Goal: Task Accomplishment & Management: Use online tool/utility

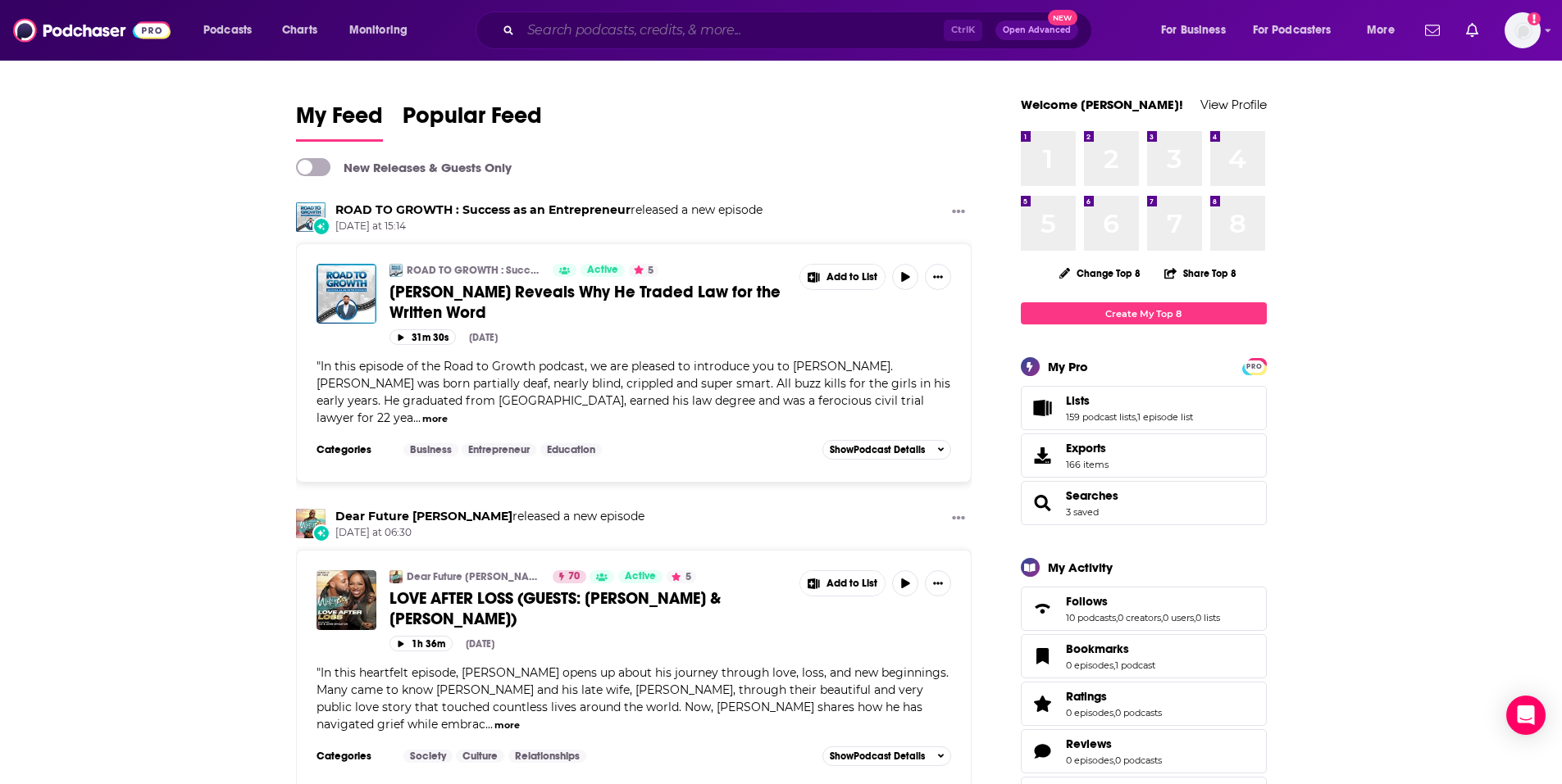
click at [648, 29] on input "Search podcasts, credits, & more..." at bounding box center [732, 30] width 423 height 26
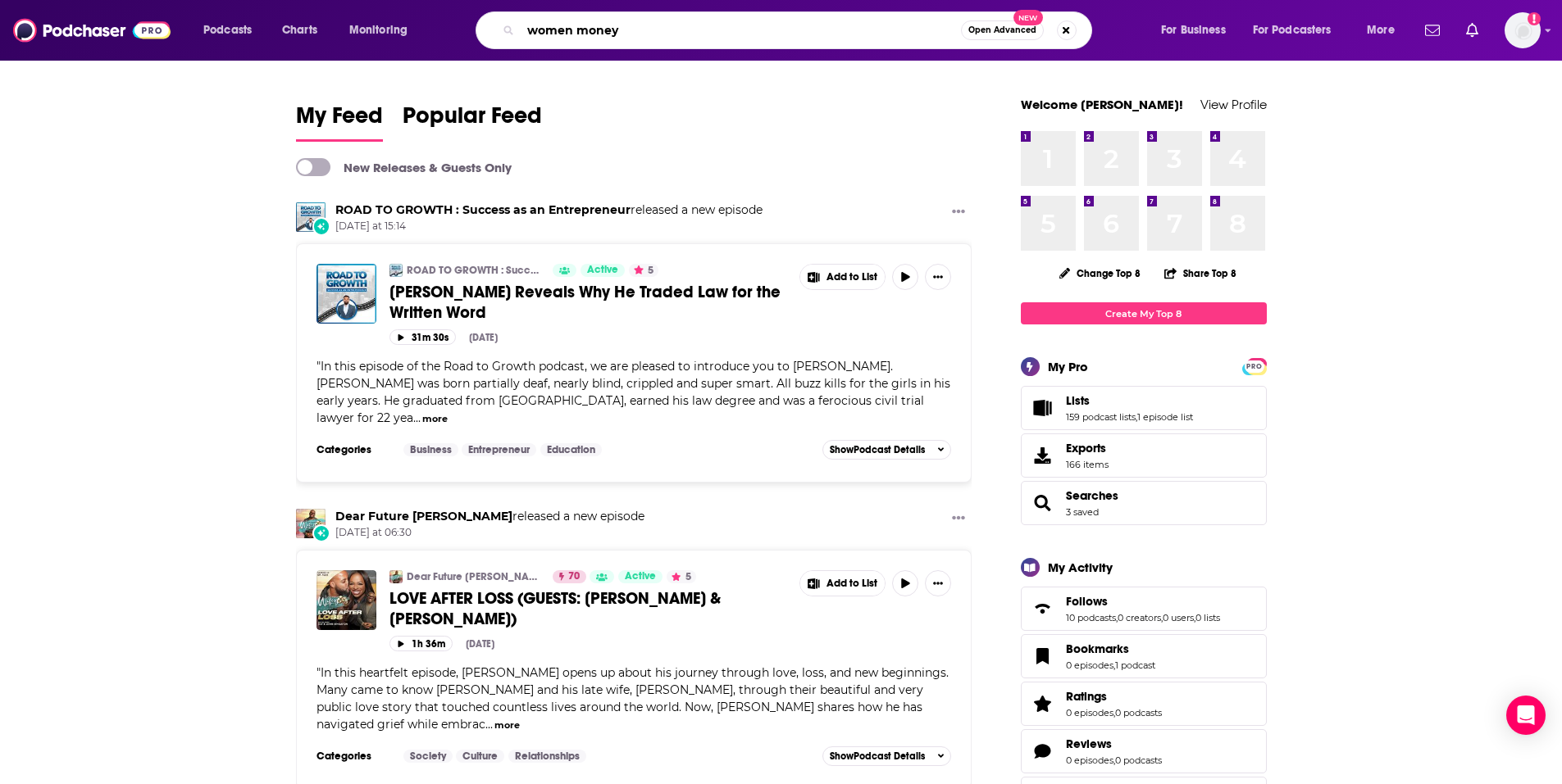
type input "women money"
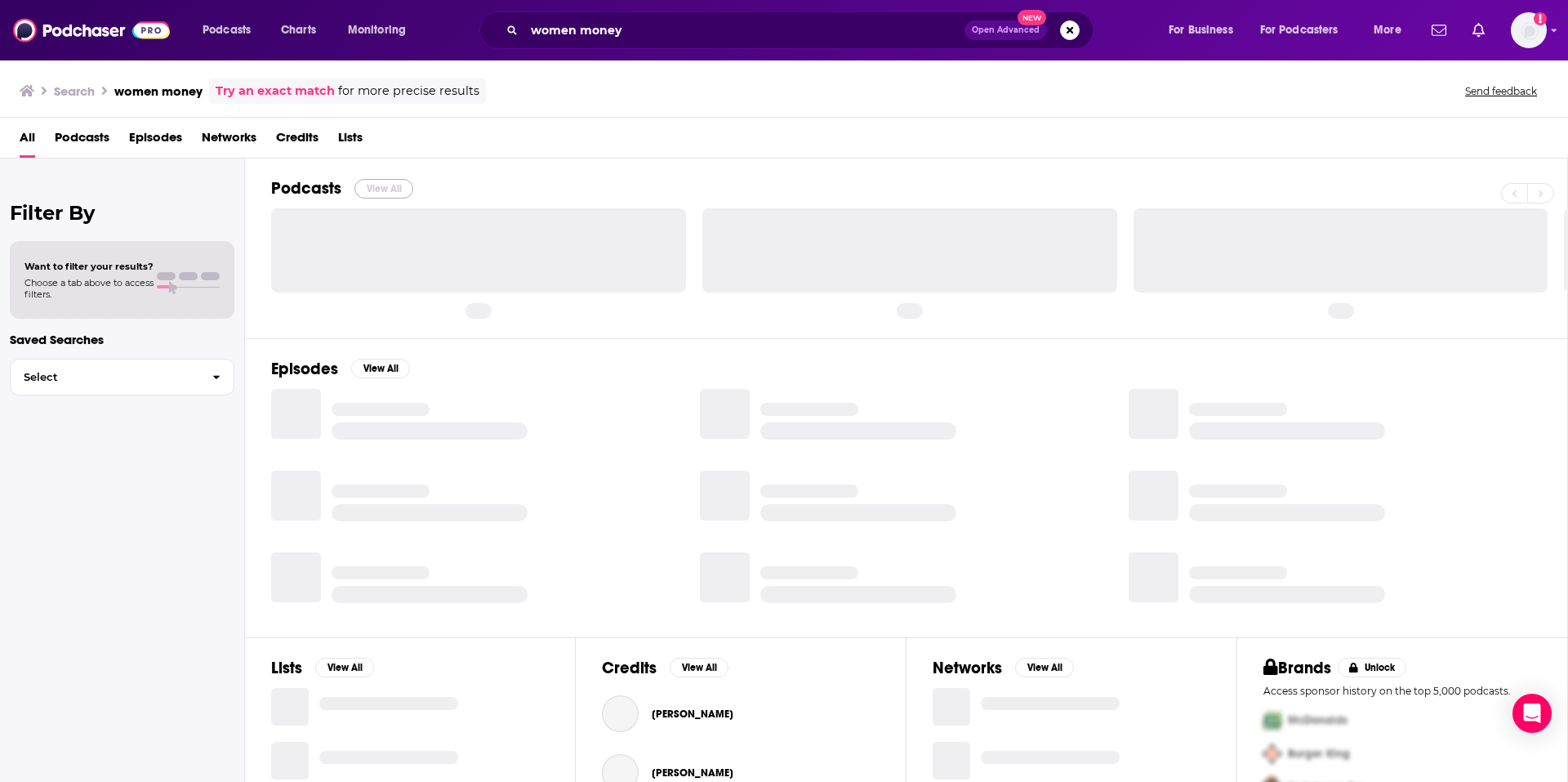
click at [399, 193] on button "View All" at bounding box center [384, 188] width 59 height 19
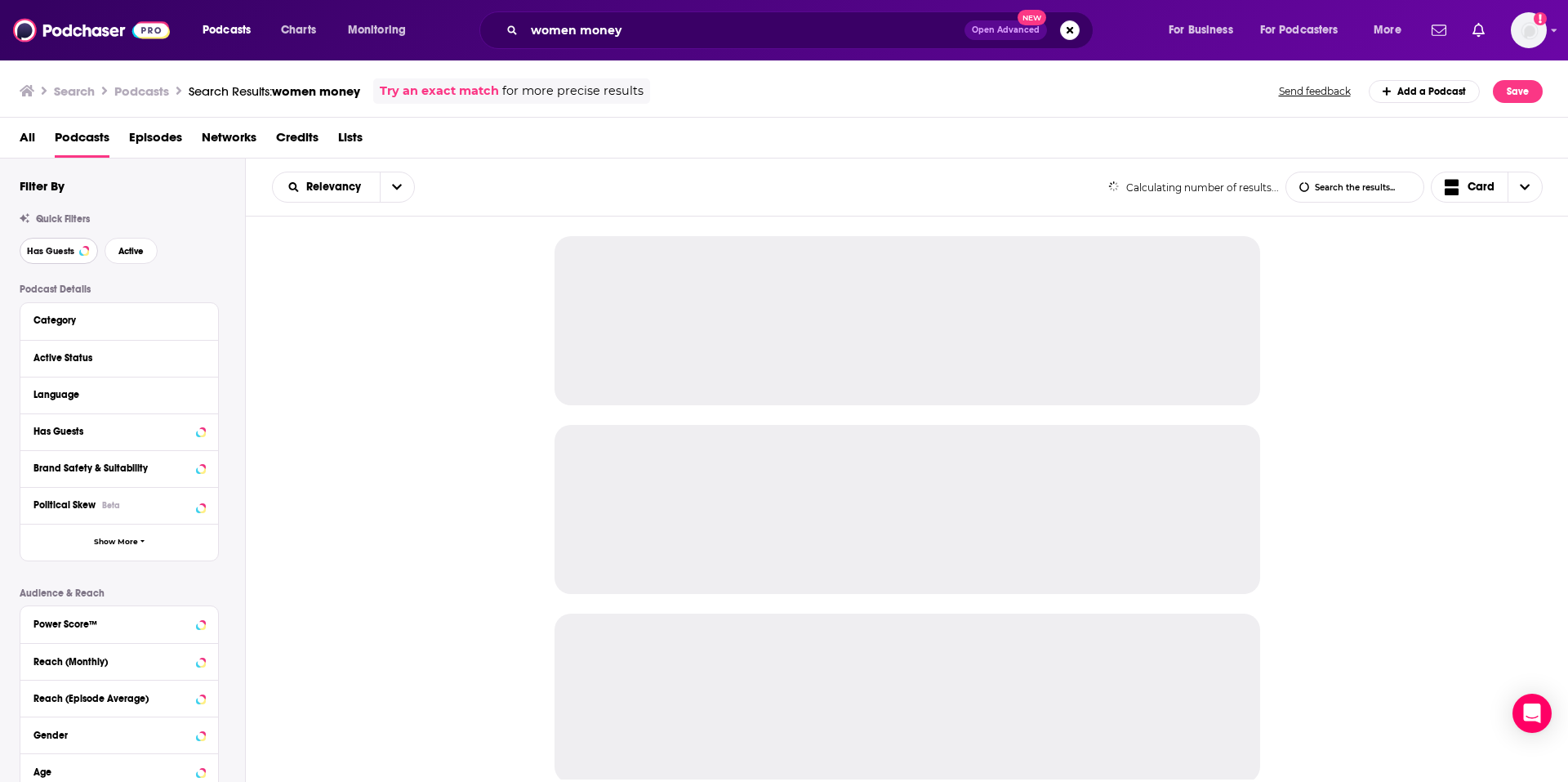
click at [83, 251] on div at bounding box center [84, 250] width 7 height 7
click at [129, 246] on span "Active" at bounding box center [131, 250] width 25 height 9
click at [201, 397] on icon at bounding box center [201, 394] width 8 height 14
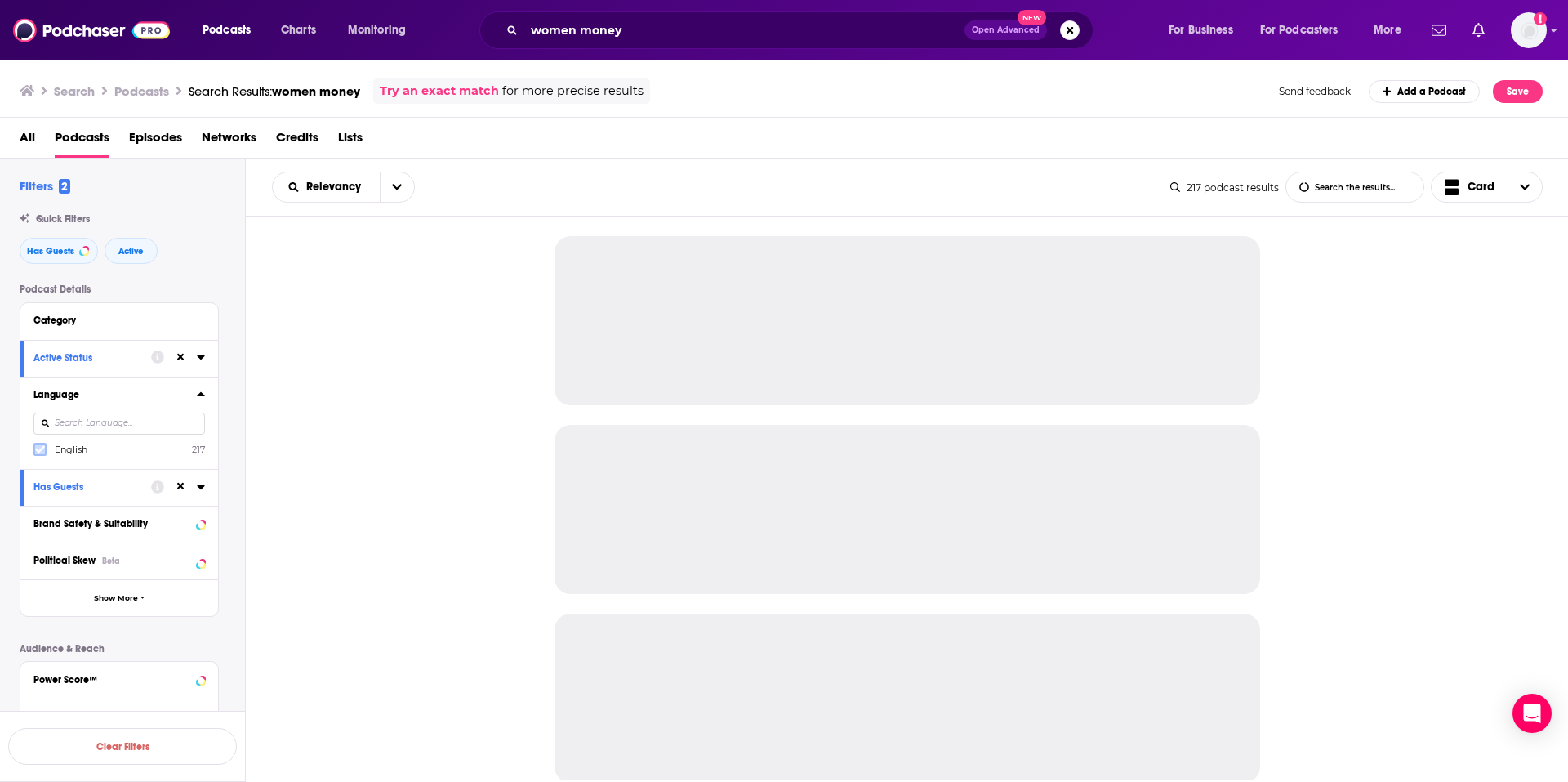
click at [40, 452] on icon at bounding box center [40, 450] width 10 height 8
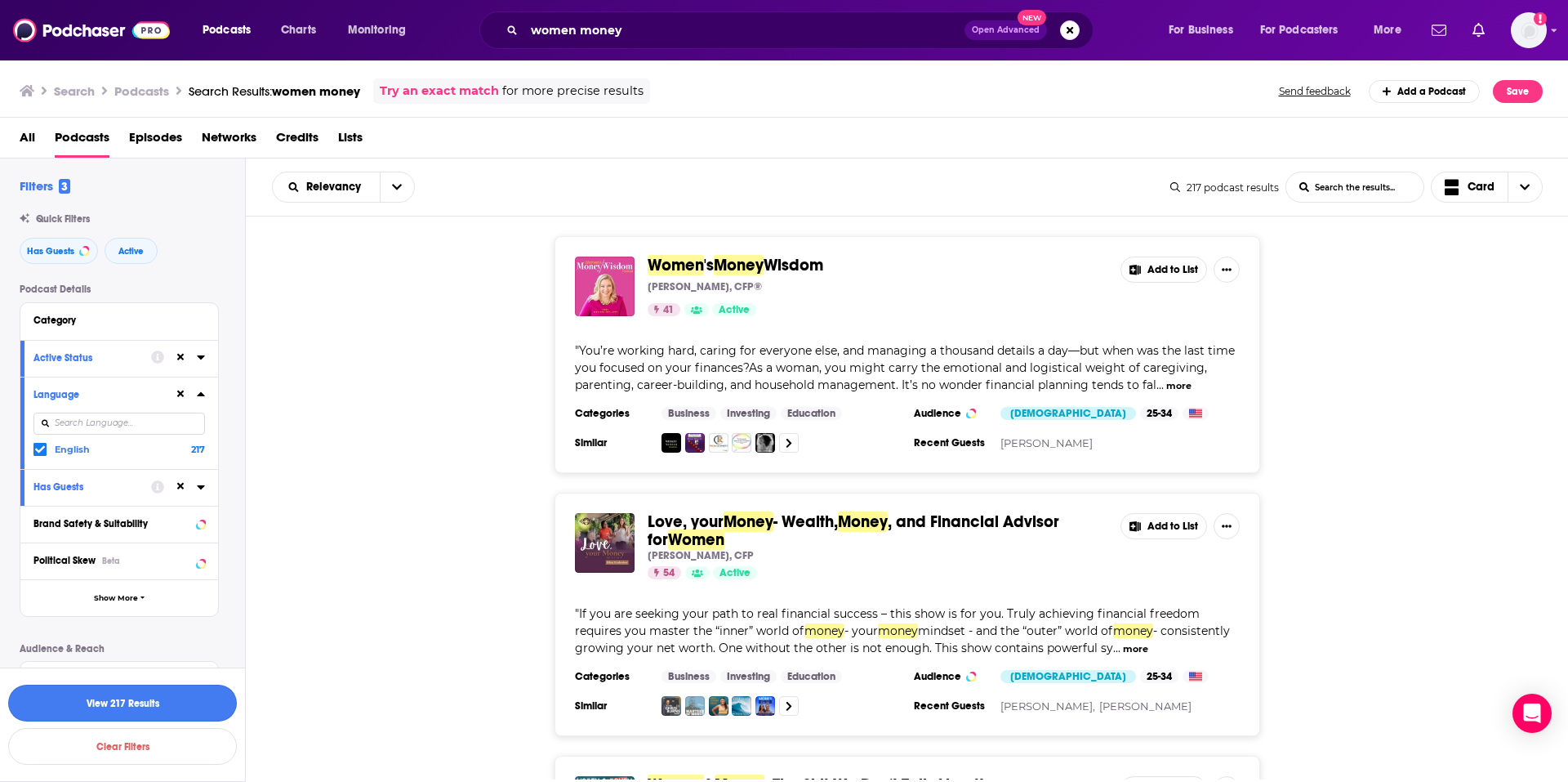
click at [149, 704] on button "View 217 Results" at bounding box center [122, 704] width 229 height 37
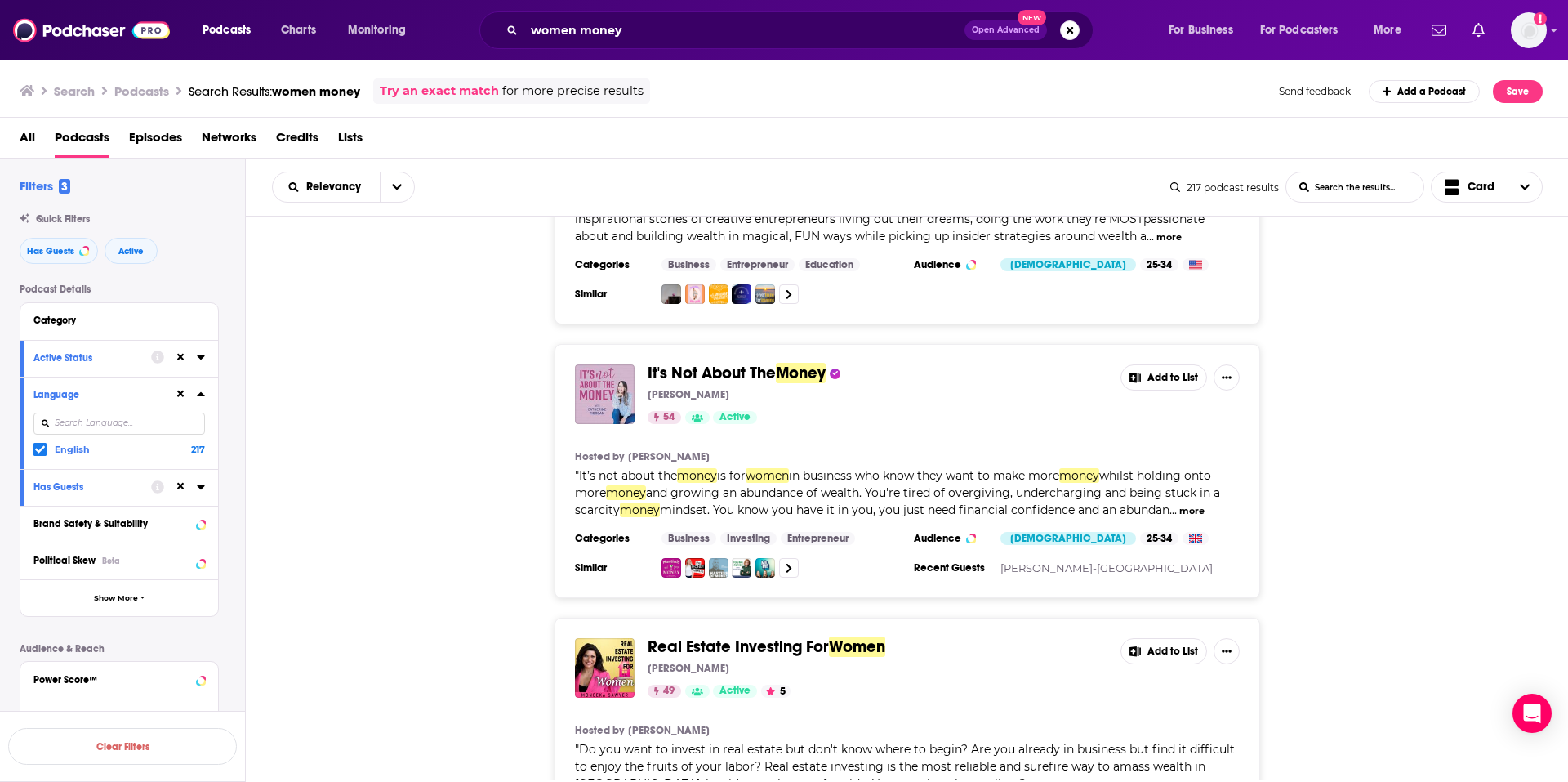
scroll to position [4168, 0]
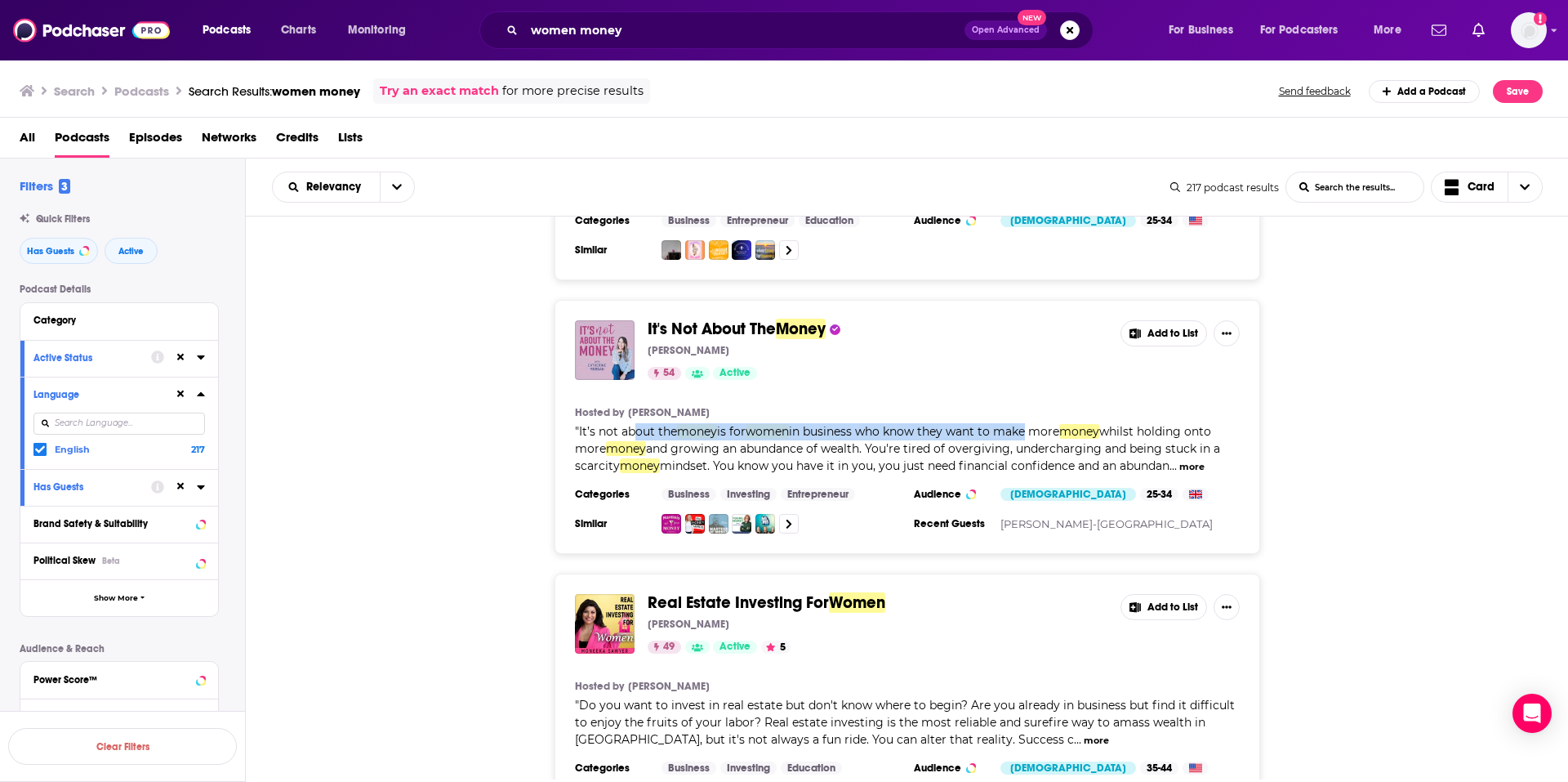
drag, startPoint x: 635, startPoint y: 410, endPoint x: 1028, endPoint y: 413, distance: 393.0
click at [1028, 424] on span "It’s not about the money is for women in business who know they want to make mo…" at bounding box center [898, 449] width 645 height 49
click at [1028, 424] on span "in business who know they want to make more" at bounding box center [925, 431] width 271 height 14
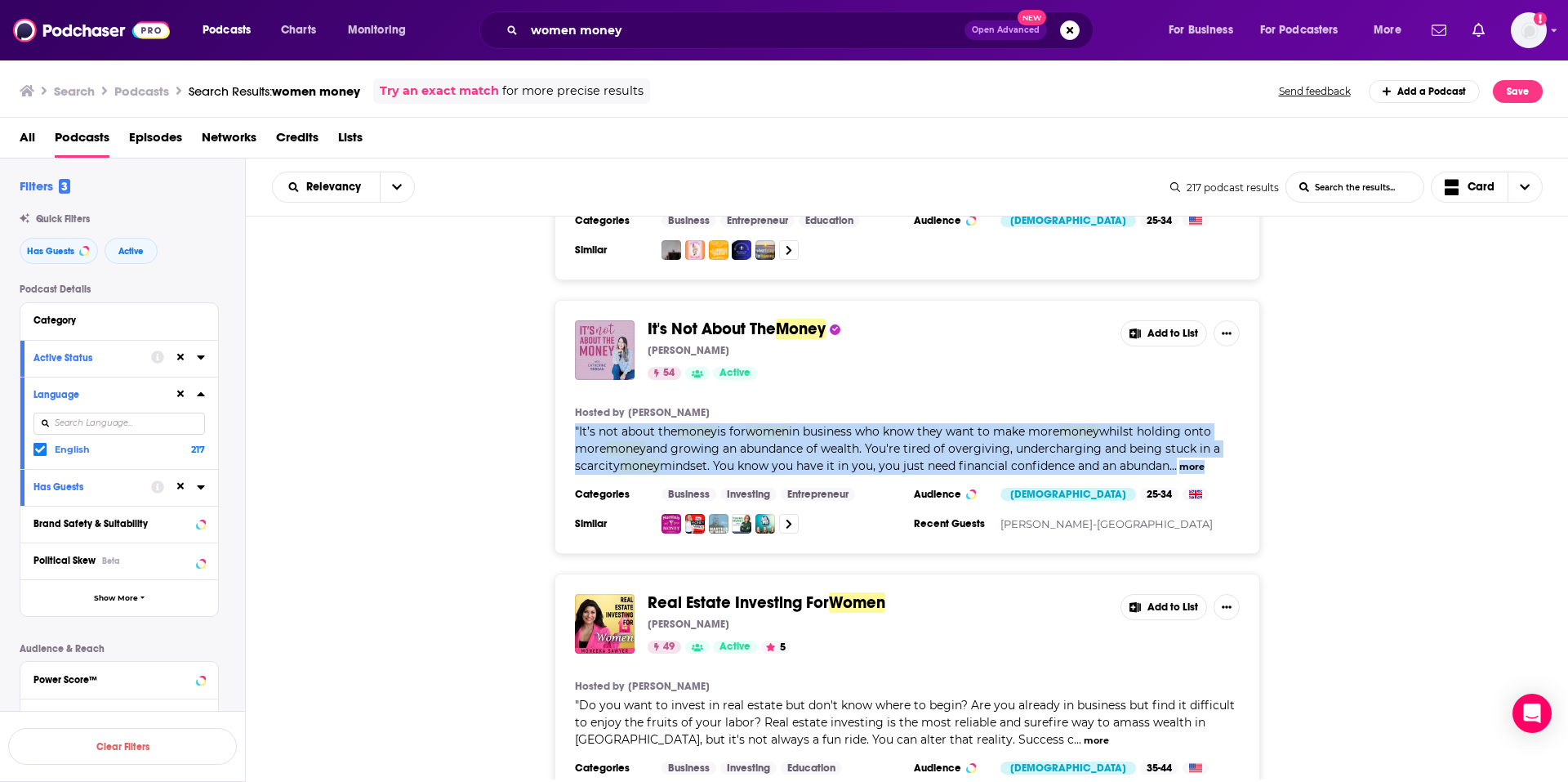
click at [1028, 424] on span "in business who know they want to make more" at bounding box center [925, 431] width 271 height 14
click at [975, 424] on span "in business who know they want to make more" at bounding box center [925, 431] width 271 height 14
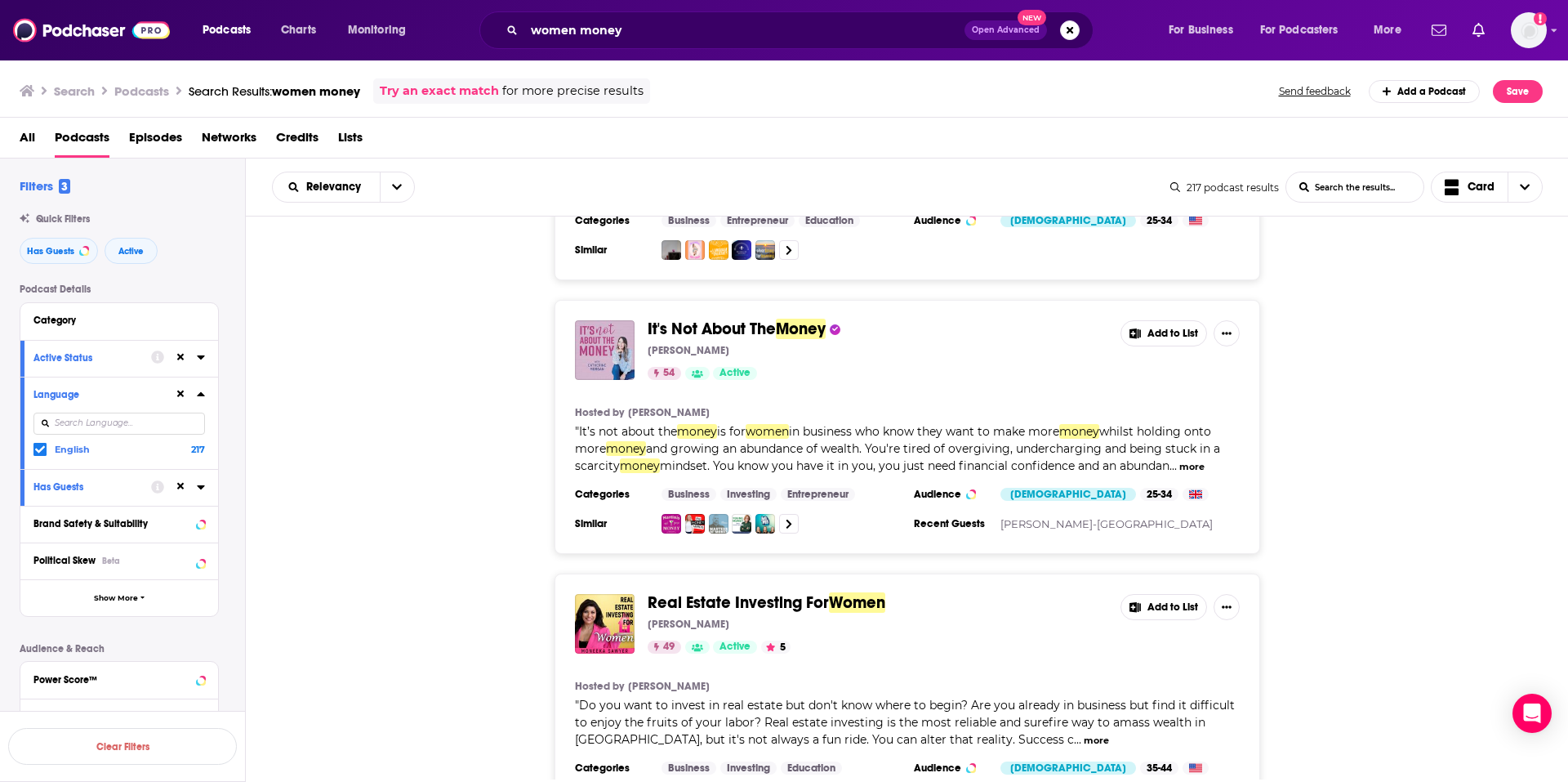
click at [907, 424] on span "in business who know they want to make more" at bounding box center [925, 431] width 271 height 14
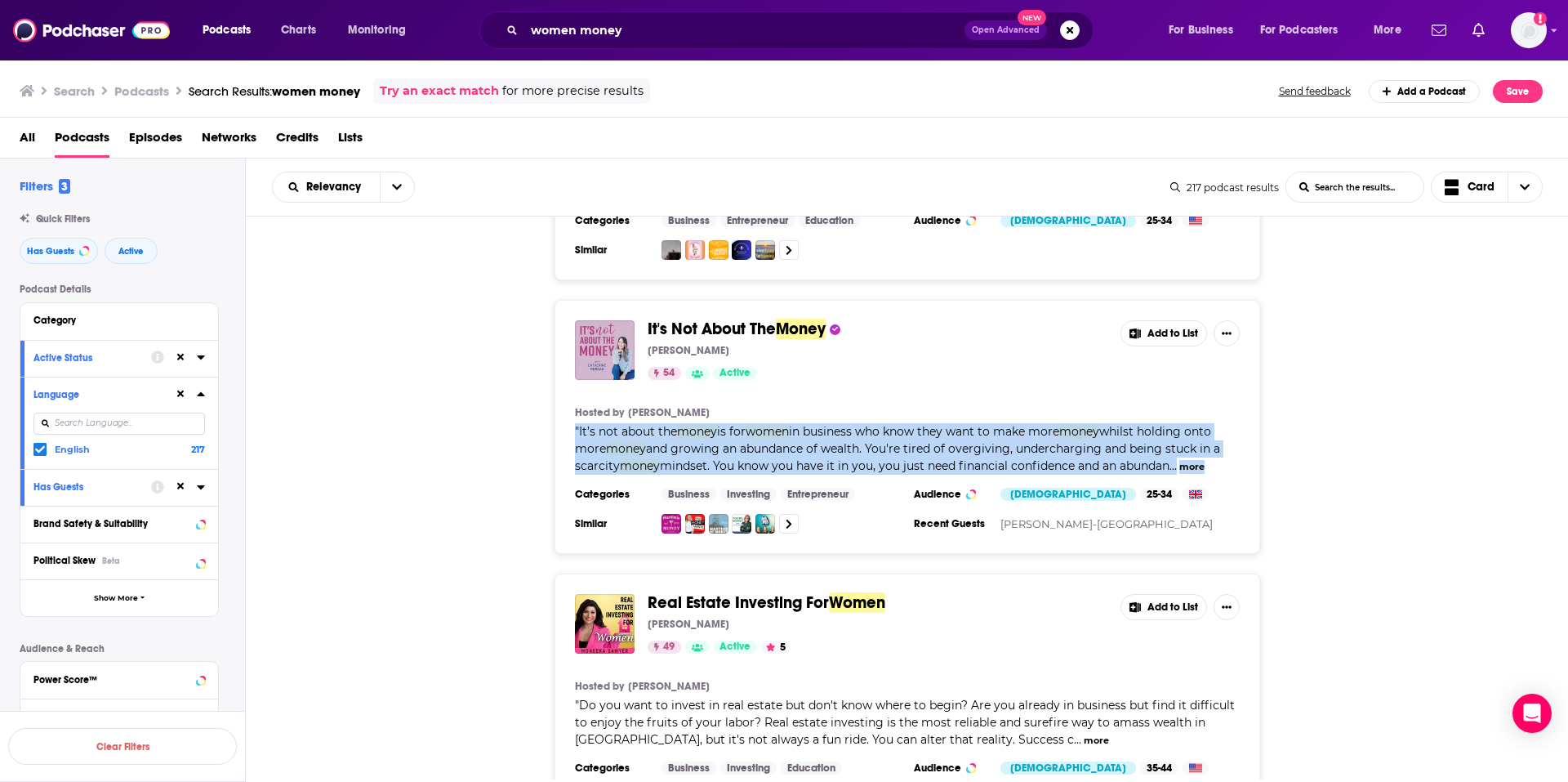
click at [907, 424] on span "in business who know they want to make more" at bounding box center [925, 431] width 271 height 14
click at [809, 424] on span "in business who know they want to make more" at bounding box center [925, 431] width 271 height 14
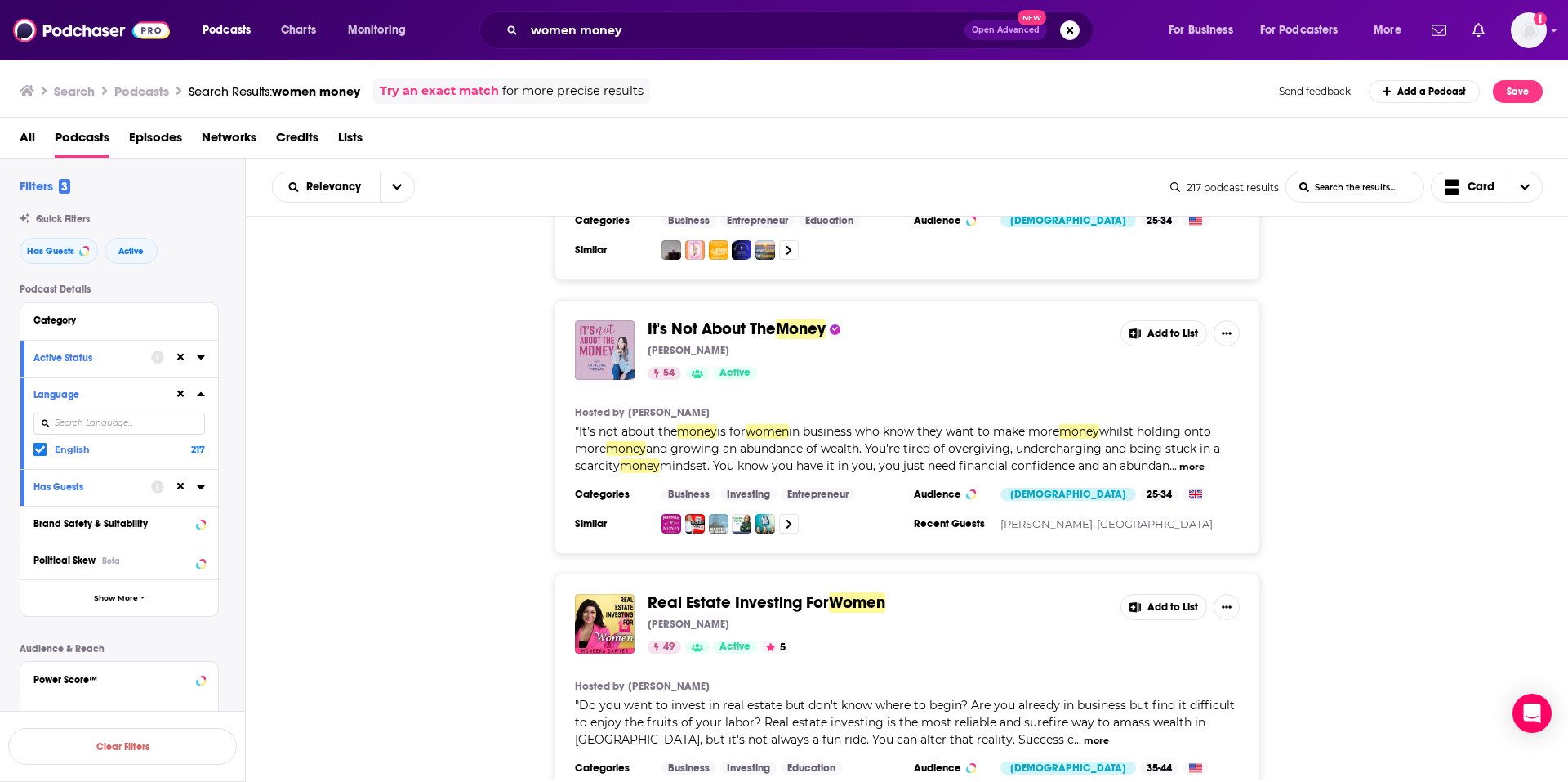
click at [683, 424] on span "money" at bounding box center [697, 431] width 40 height 14
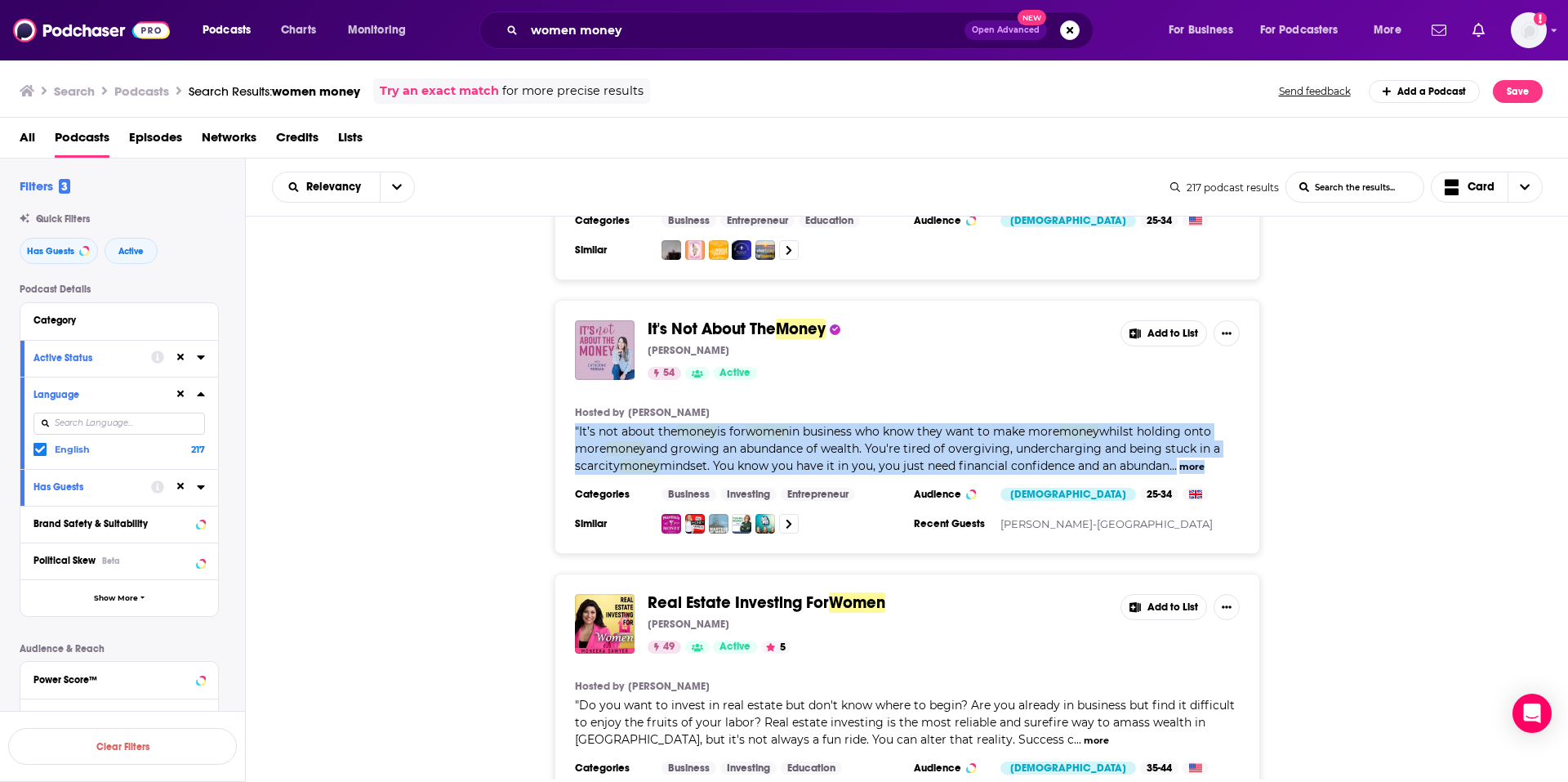
click at [683, 424] on span "money" at bounding box center [697, 431] width 40 height 14
click at [668, 442] on span "and growing an abundance of wealth. You're tired of overgiving, undercharging a…" at bounding box center [898, 457] width 645 height 32
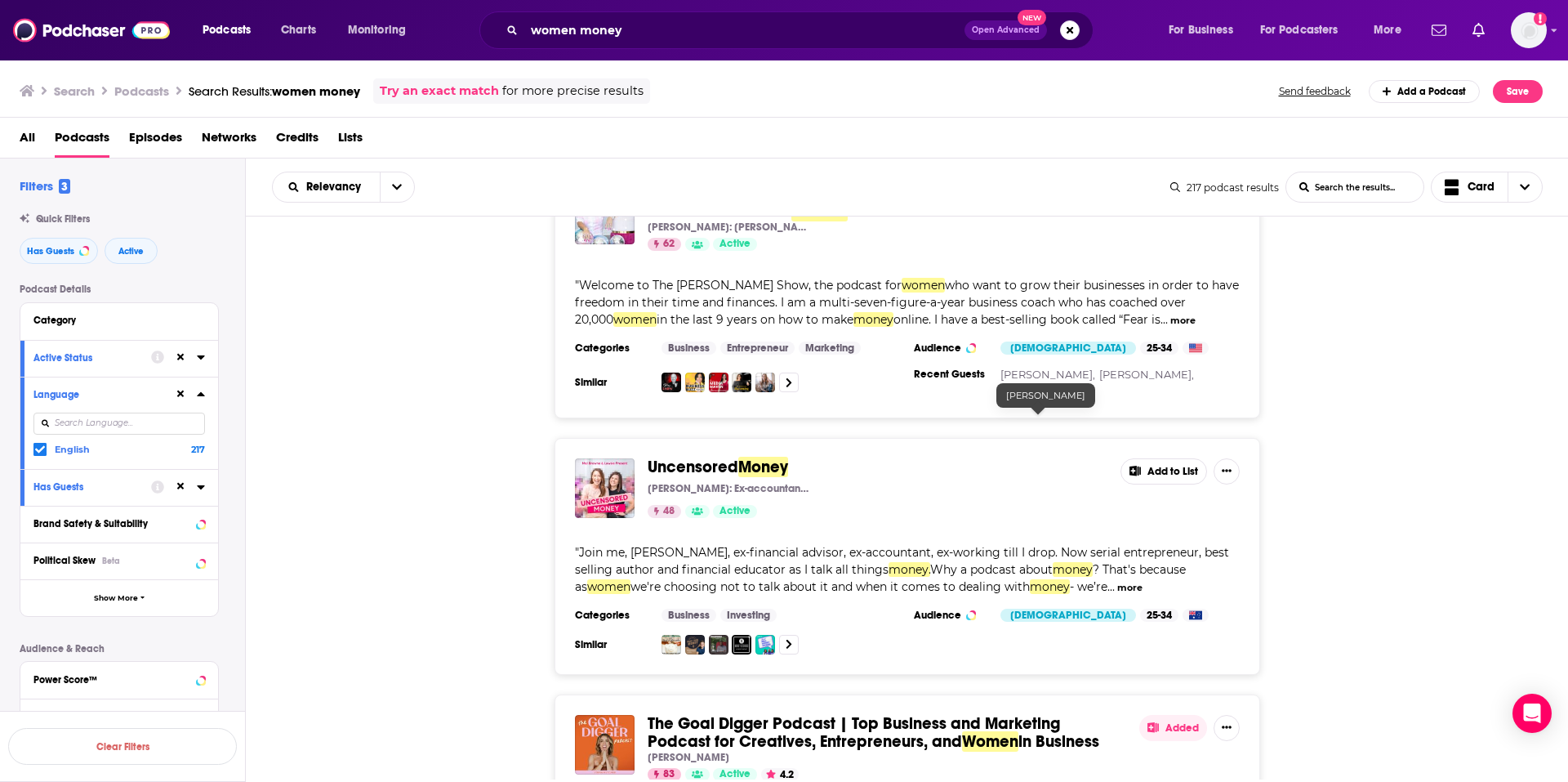
scroll to position [5395, 0]
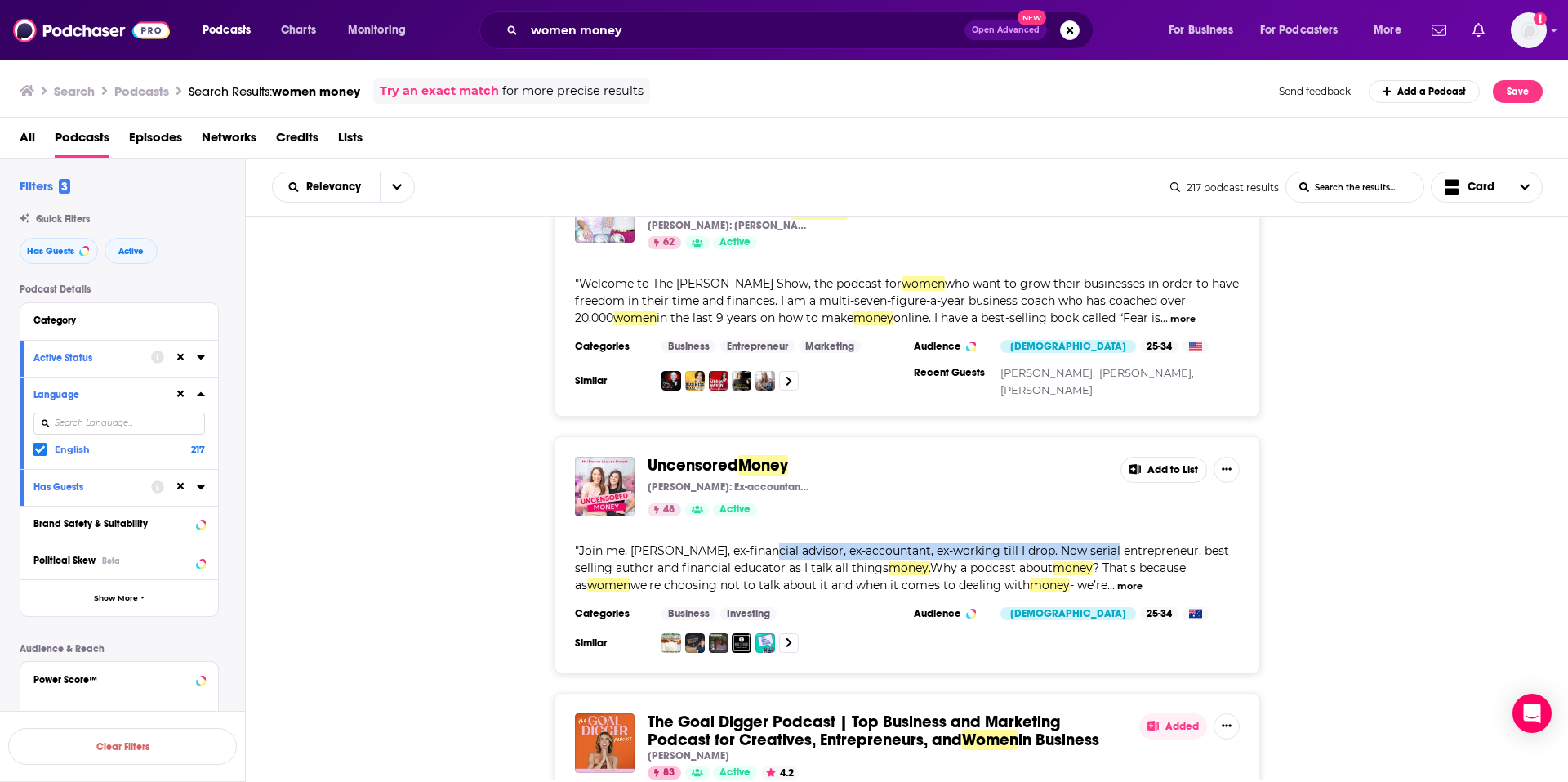
drag, startPoint x: 873, startPoint y: 508, endPoint x: 1108, endPoint y: 508, distance: 235.0
click at [1108, 542] on div "" Join me, Melissa Browne, ex-financial advisor, ex-accountant, ex-working till…" at bounding box center [907, 567] width 665 height 51
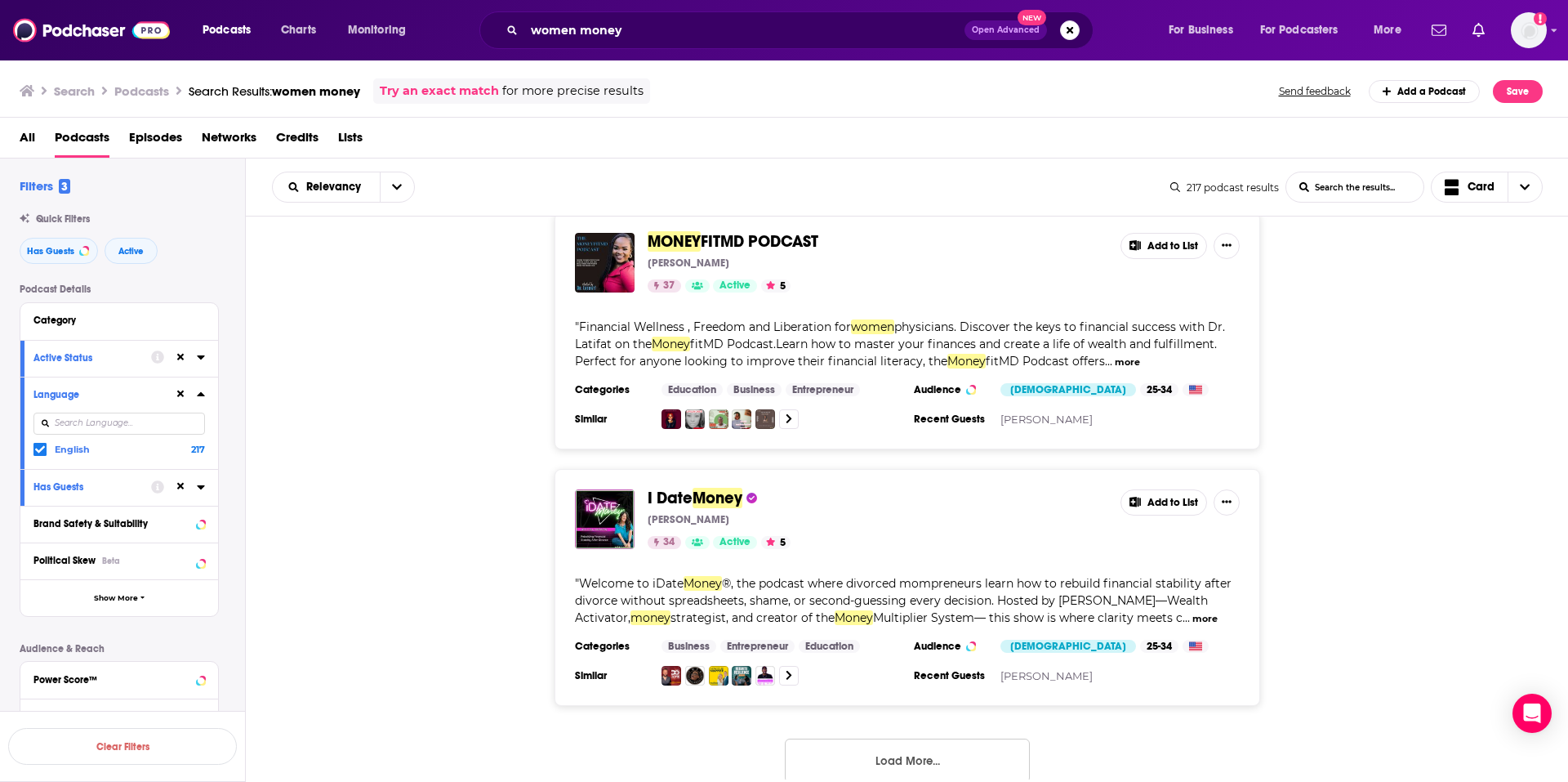
scroll to position [6178, 0]
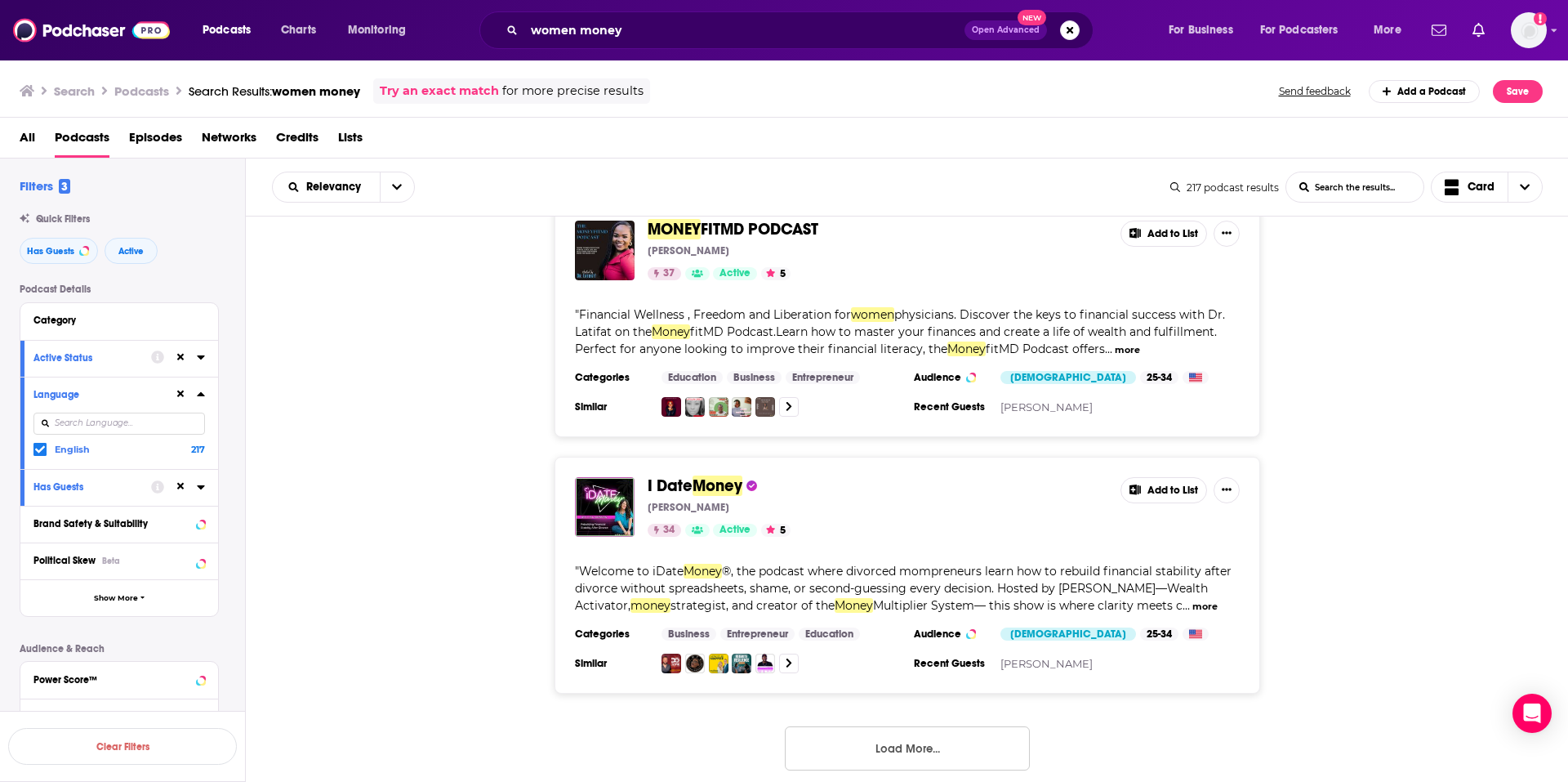
click at [902, 727] on button "Load More..." at bounding box center [908, 749] width 245 height 44
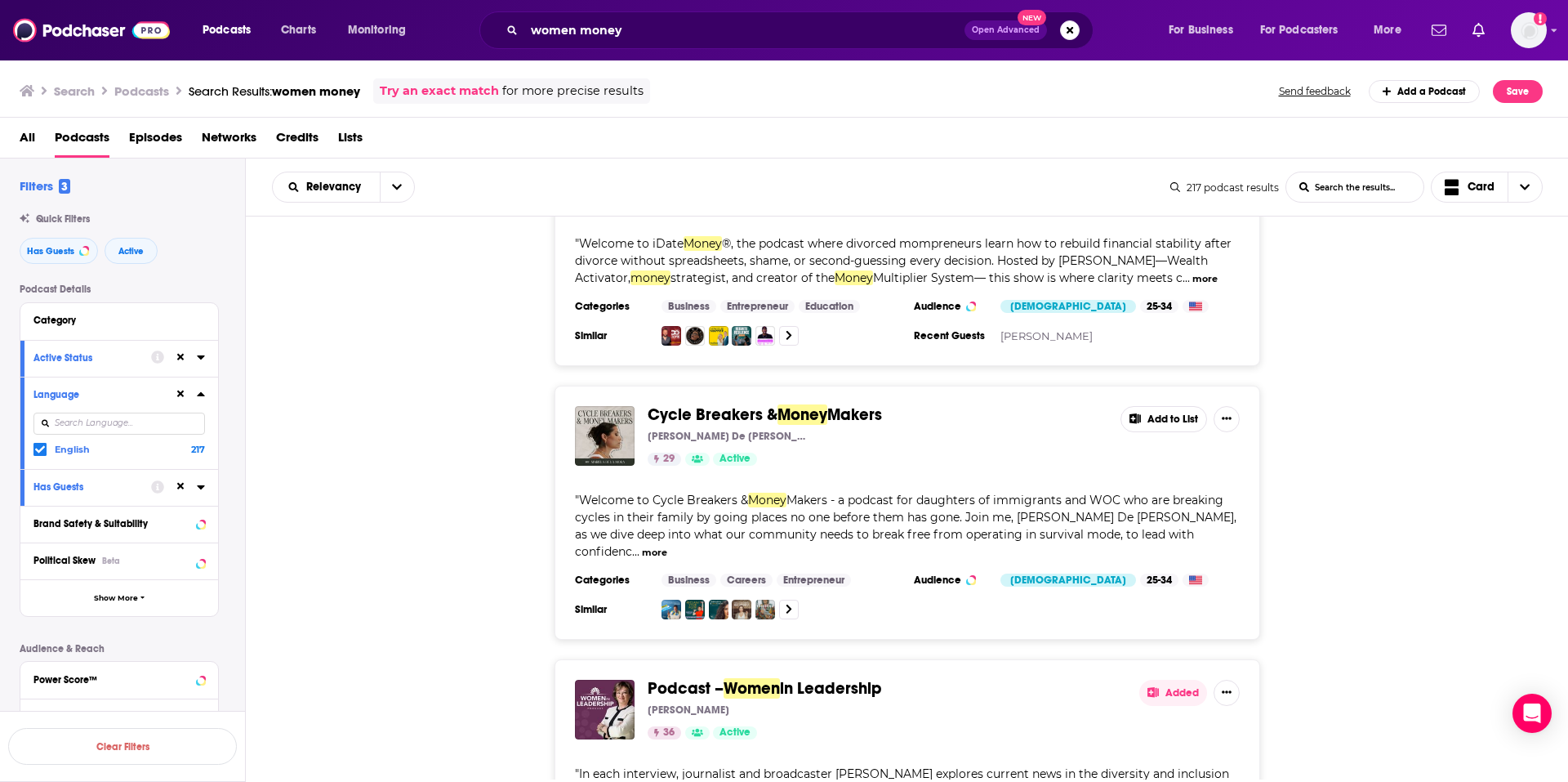
scroll to position [6588, 0]
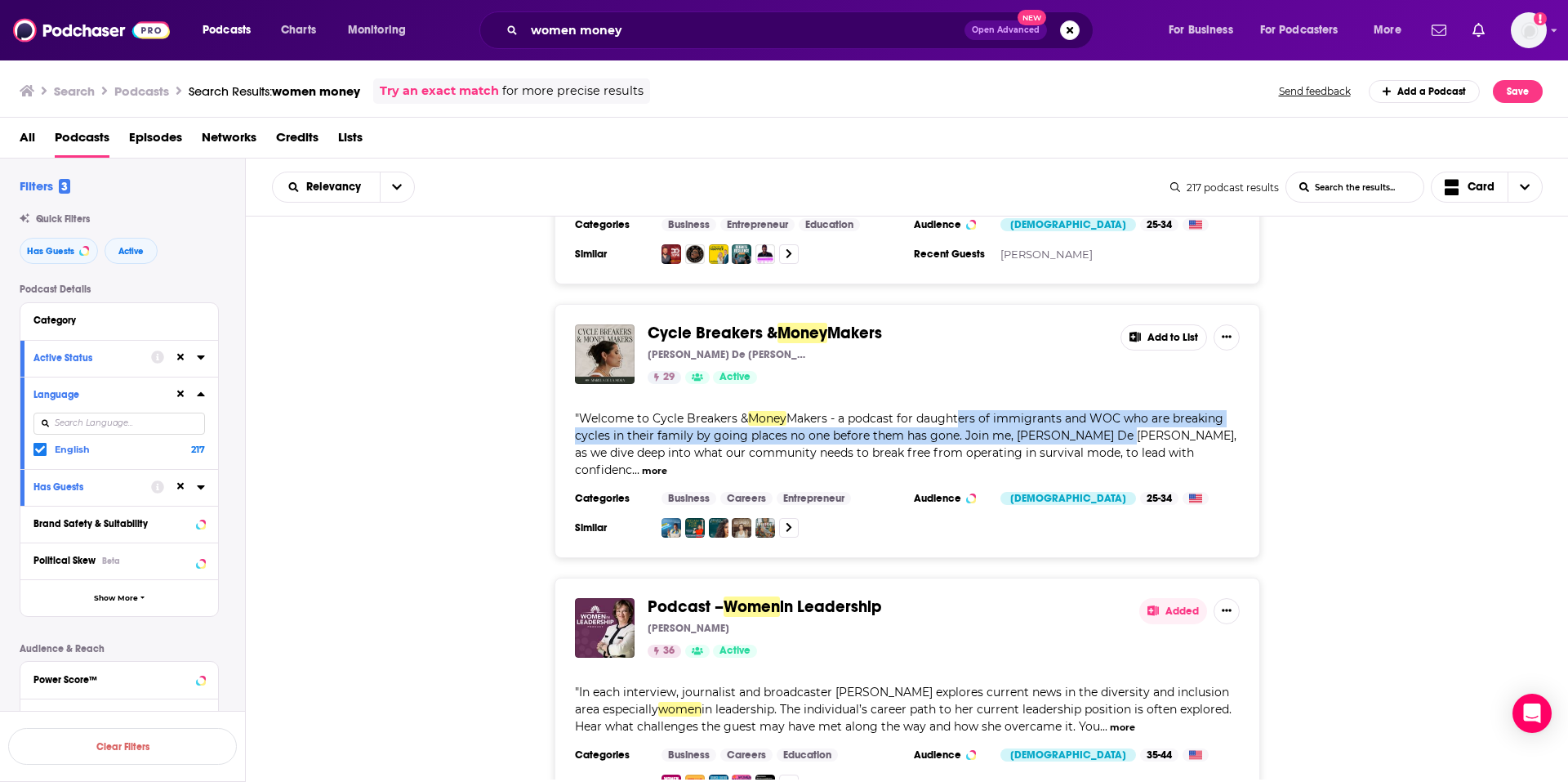
drag, startPoint x: 997, startPoint y: 403, endPoint x: 1113, endPoint y: 414, distance: 116.5
click at [1113, 414] on span "Makers - a podcast for daughters of immigrants and WOC who are breaking cycles …" at bounding box center [905, 444] width 662 height 66
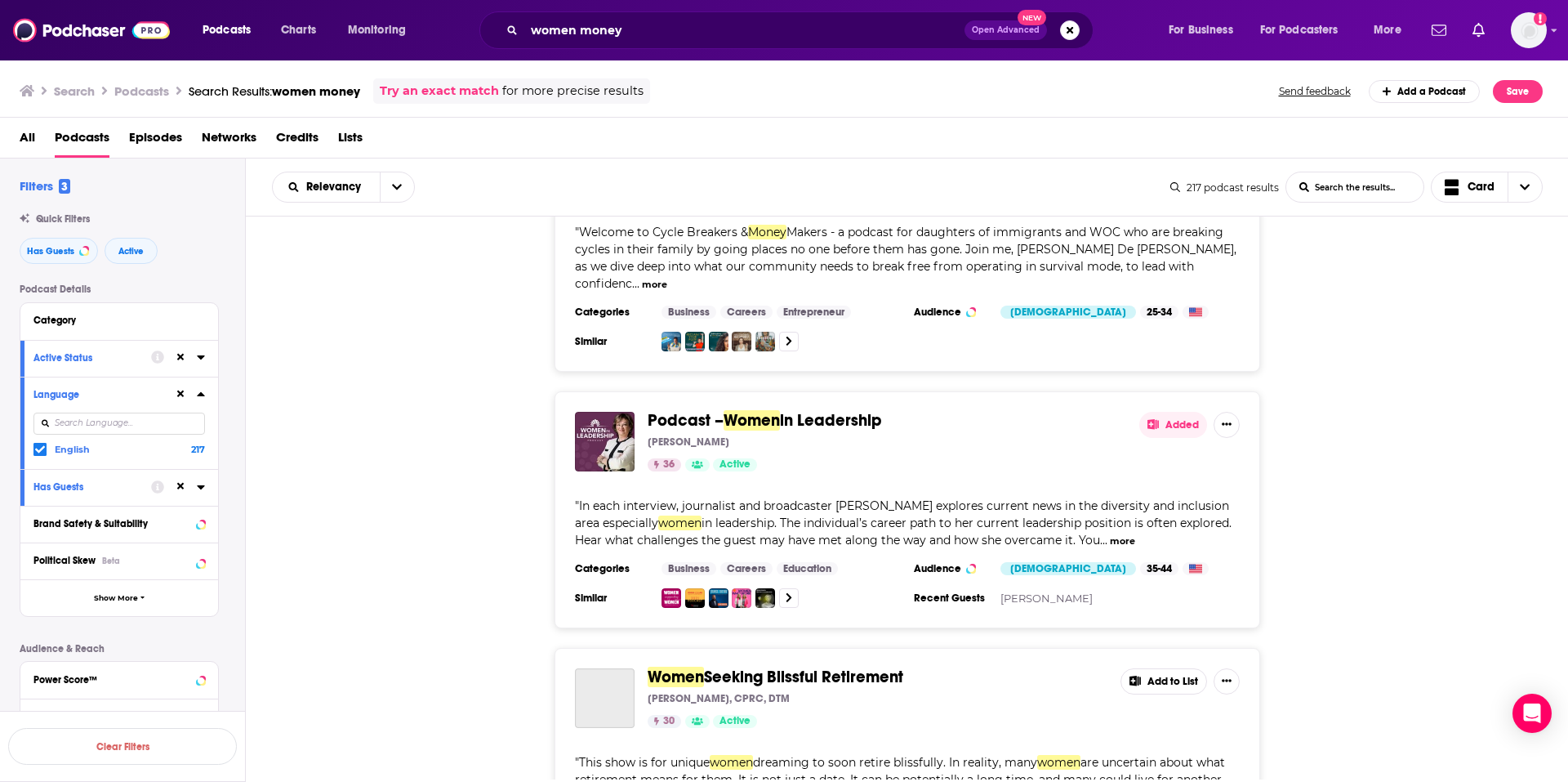
scroll to position [6833, 0]
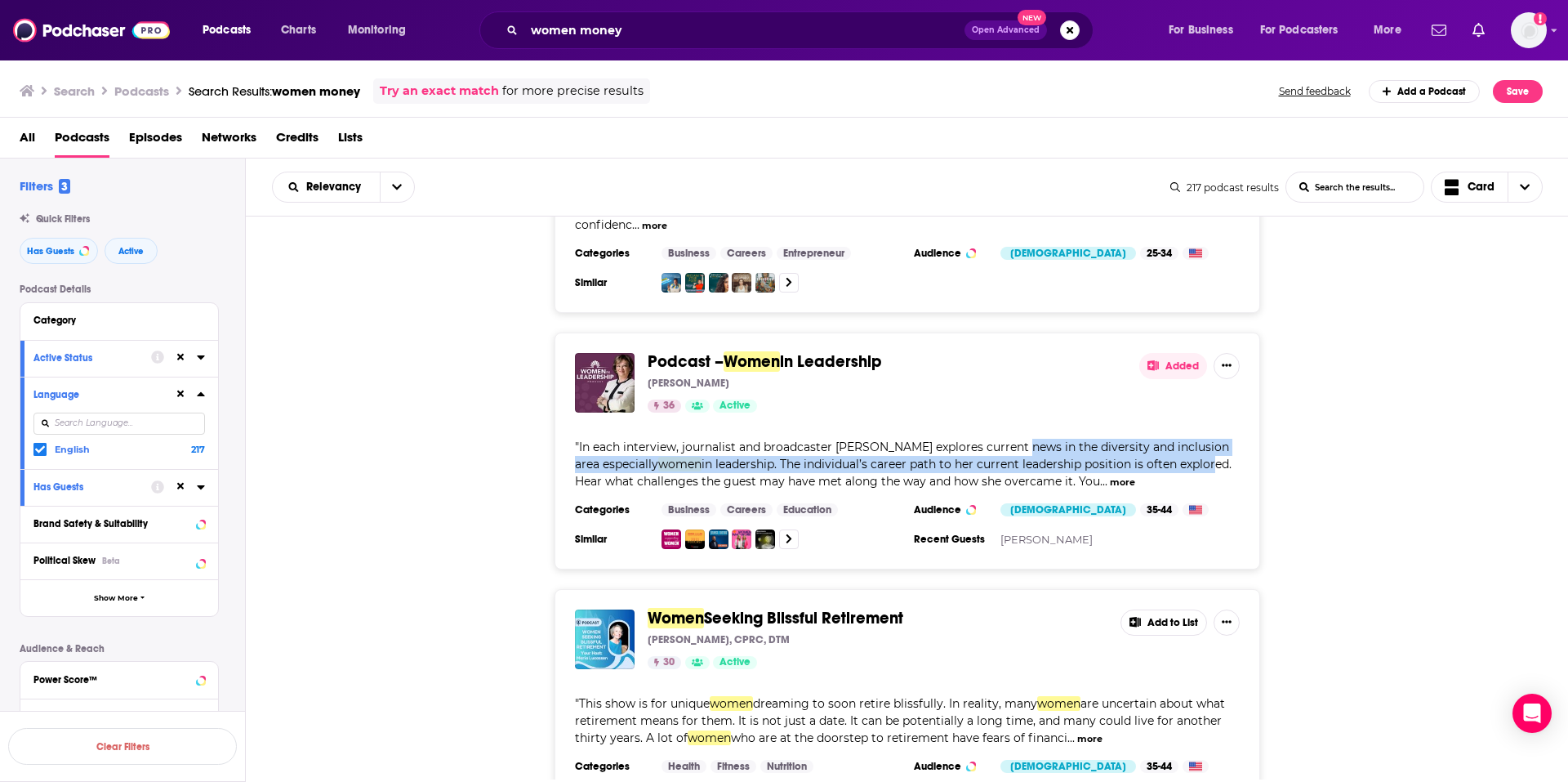
drag, startPoint x: 1015, startPoint y: 420, endPoint x: 1217, endPoint y: 436, distance: 202.6
click at [1217, 440] on span "In each interview, journalist and broadcaster Angie Mezzetti explores current n…" at bounding box center [903, 464] width 657 height 49
click at [1217, 457] on span "in leadership. The individual’s career path to her current leadership position …" at bounding box center [903, 473] width 657 height 32
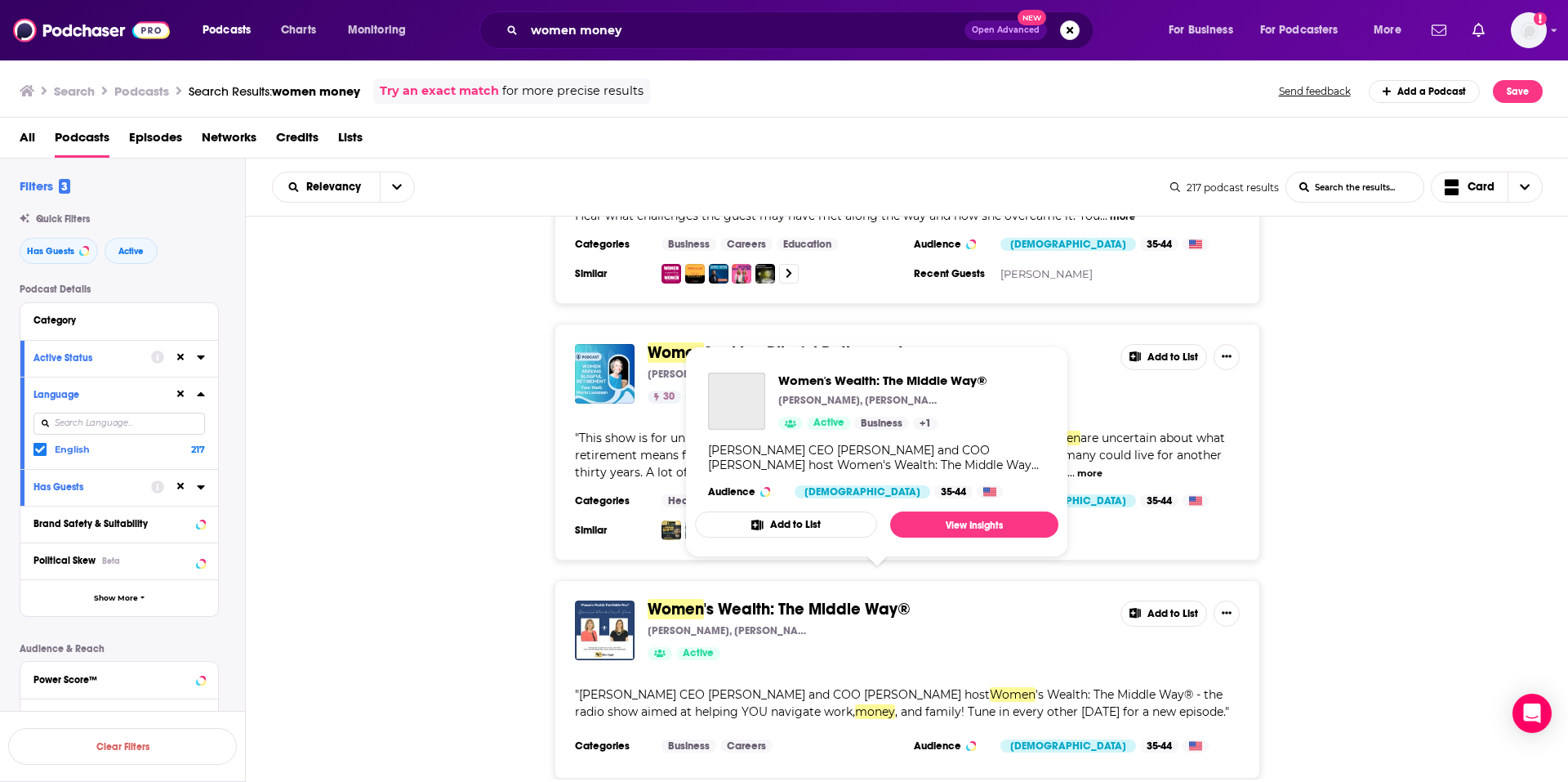
scroll to position [7078, 0]
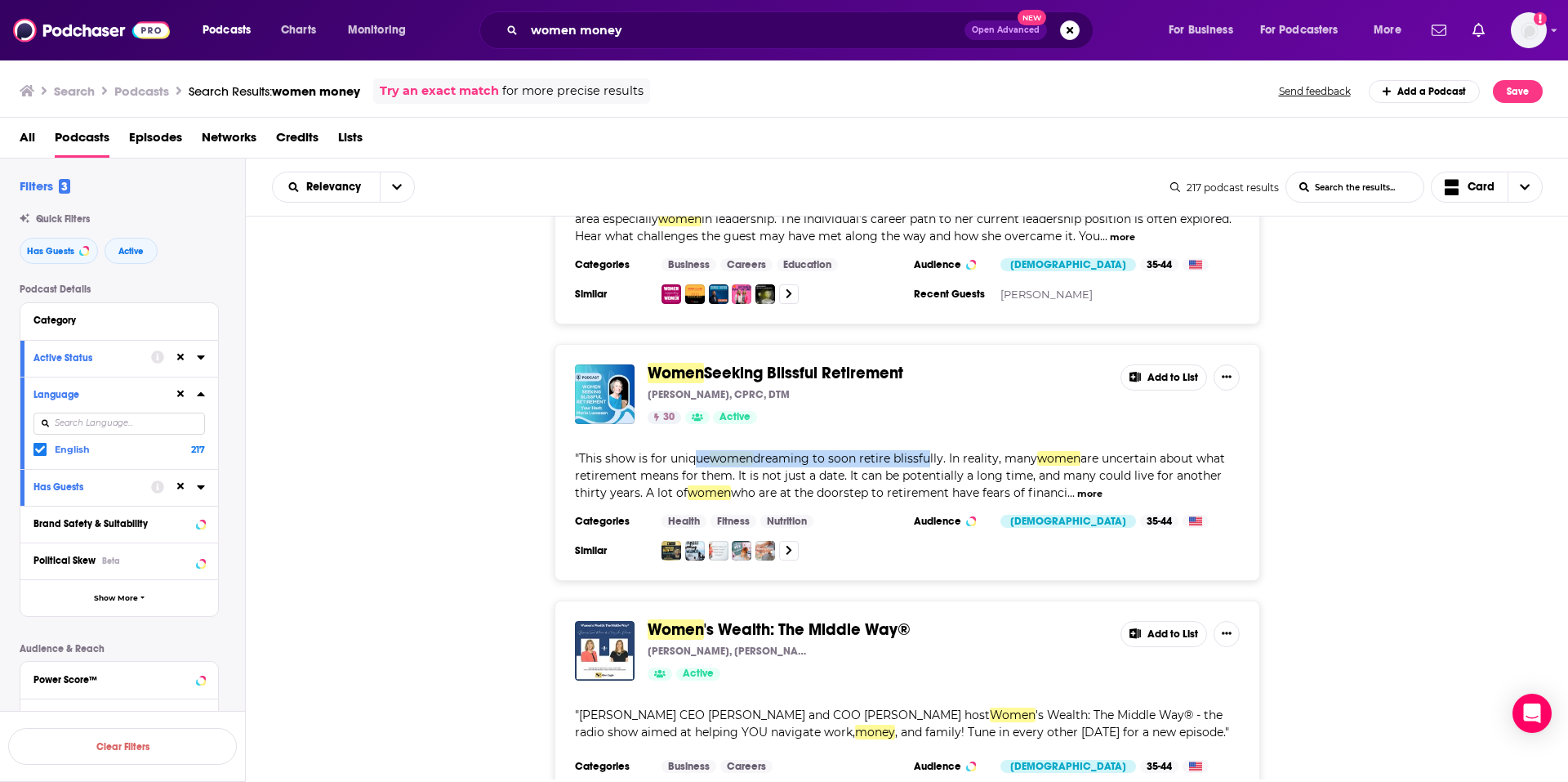
drag, startPoint x: 697, startPoint y: 423, endPoint x: 928, endPoint y: 419, distance: 231.0
click at [928, 451] on span "This show is for unique women dreaming to soon retire blissfully. In reality, m…" at bounding box center [899, 476] width 650 height 49
click at [928, 451] on span "dreaming to soon retire blissfully. In reality, many" at bounding box center [896, 458] width 284 height 14
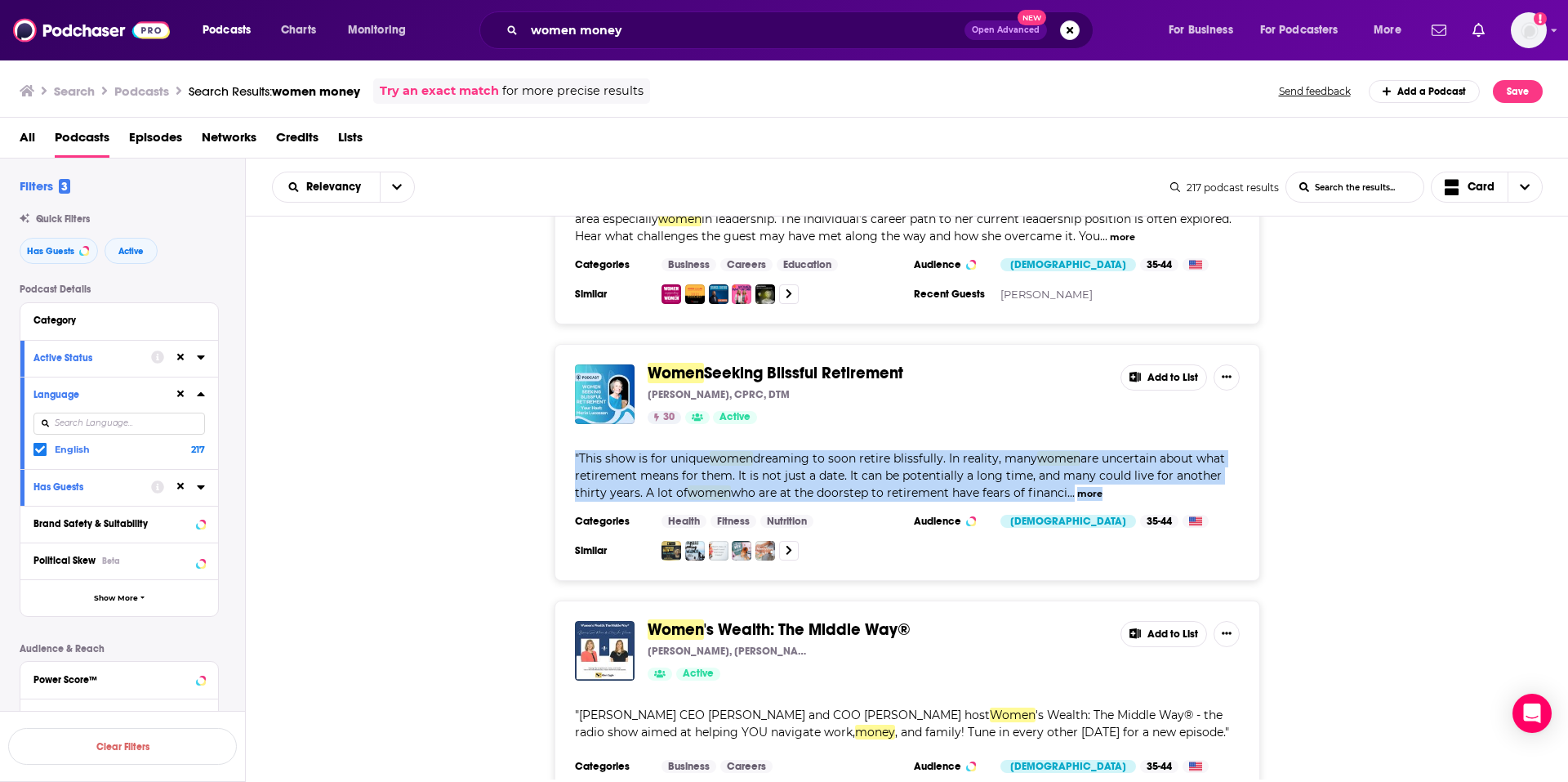
click at [928, 451] on span "dreaming to soon retire blissfully. In reality, many" at bounding box center [896, 458] width 284 height 14
click at [917, 451] on span "dreaming to soon retire blissfully. In reality, many" at bounding box center [896, 458] width 284 height 14
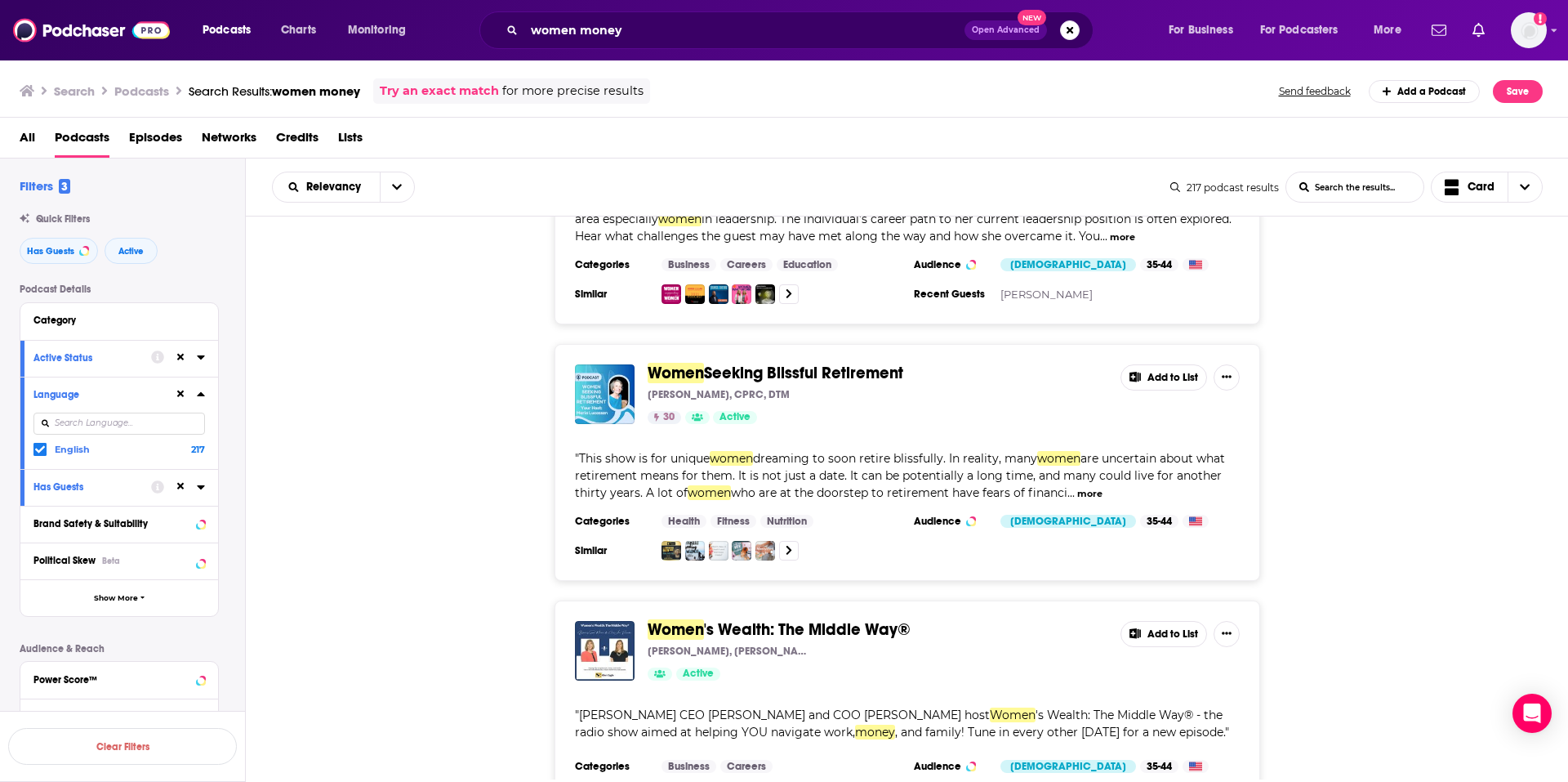
click at [894, 451] on span "dreaming to soon retire blissfully. In reality, many" at bounding box center [896, 458] width 284 height 14
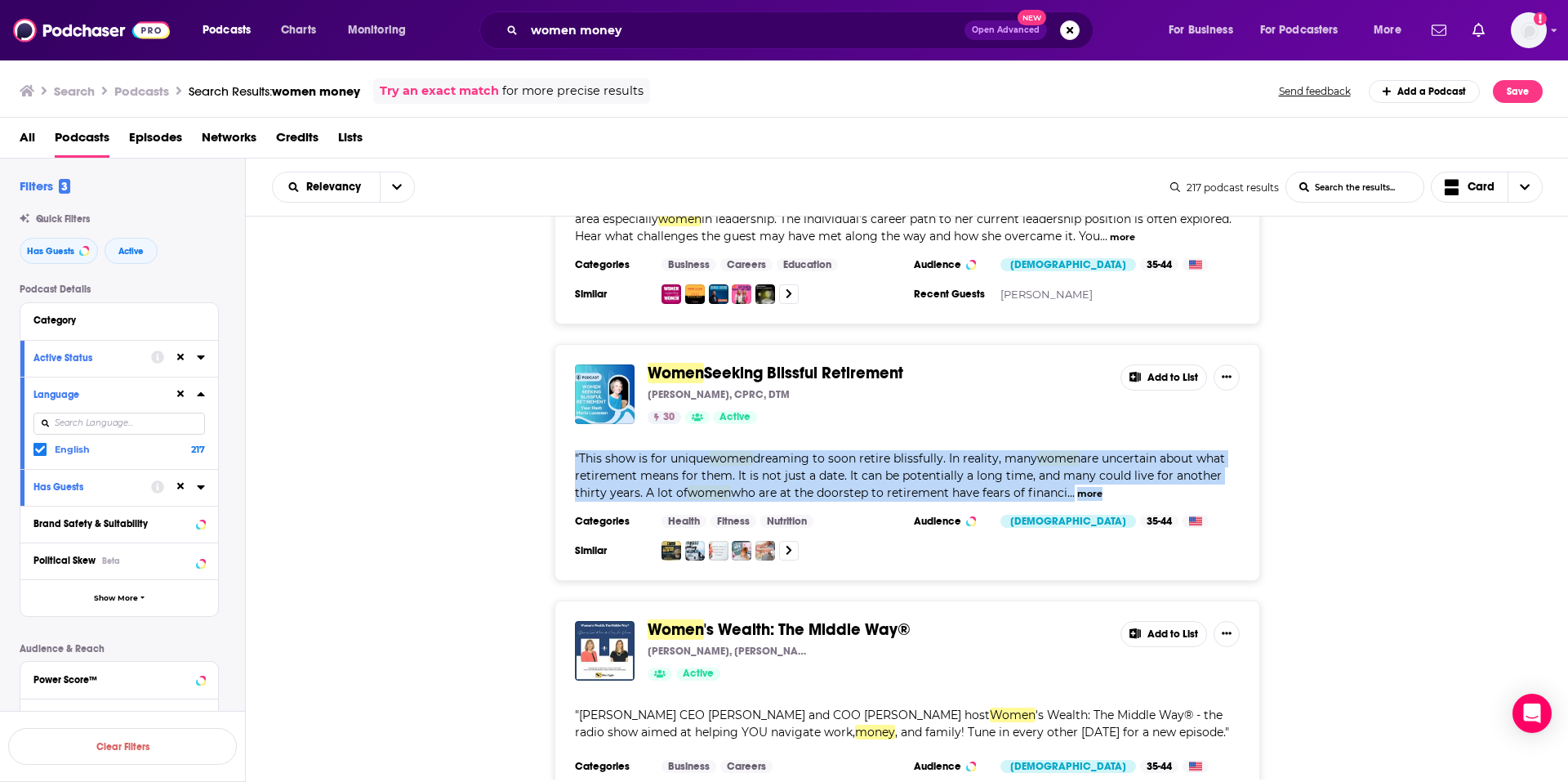
click at [894, 451] on span "dreaming to soon retire blissfully. In reality, many" at bounding box center [896, 458] width 284 height 14
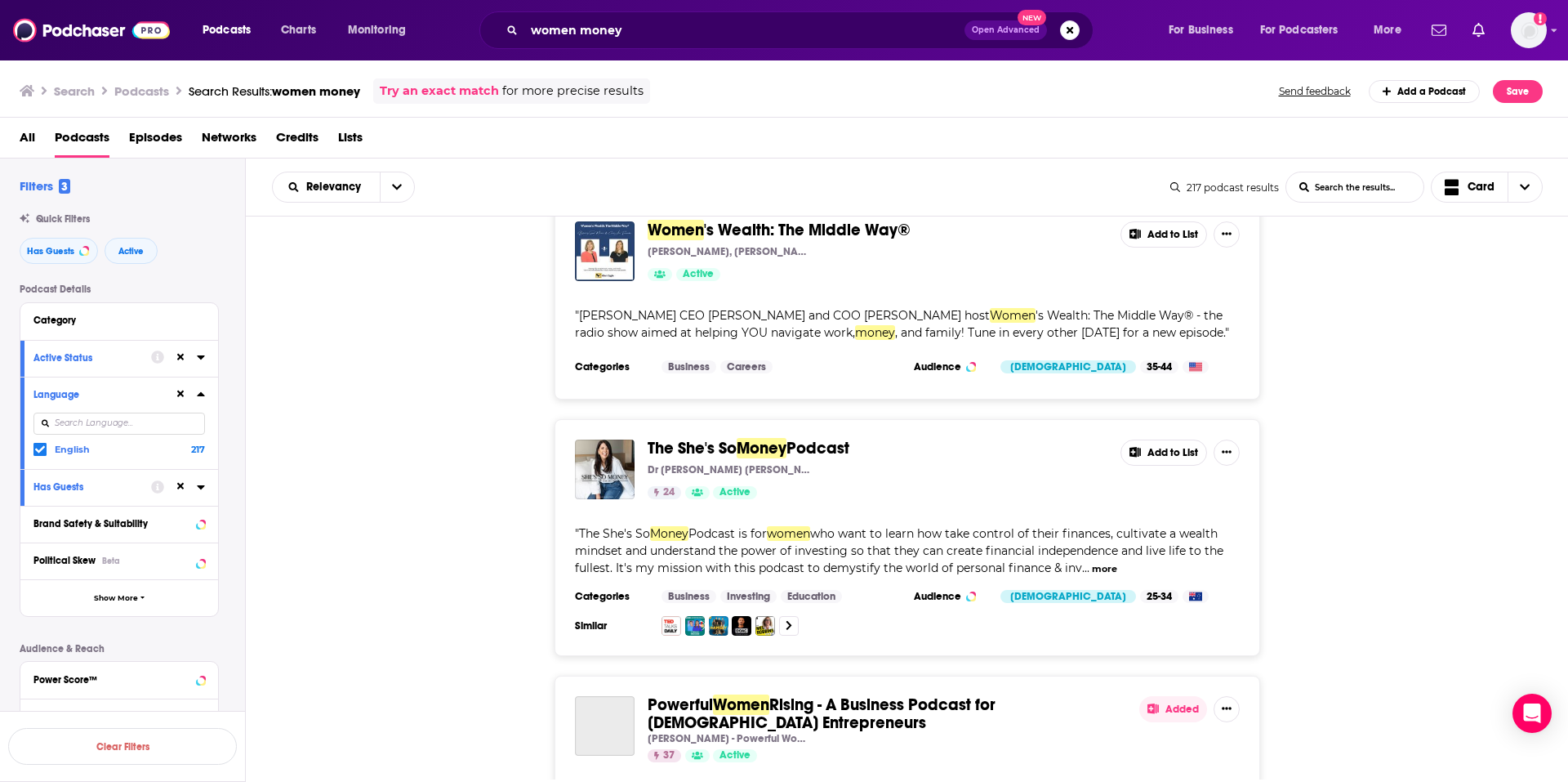
scroll to position [7487, 0]
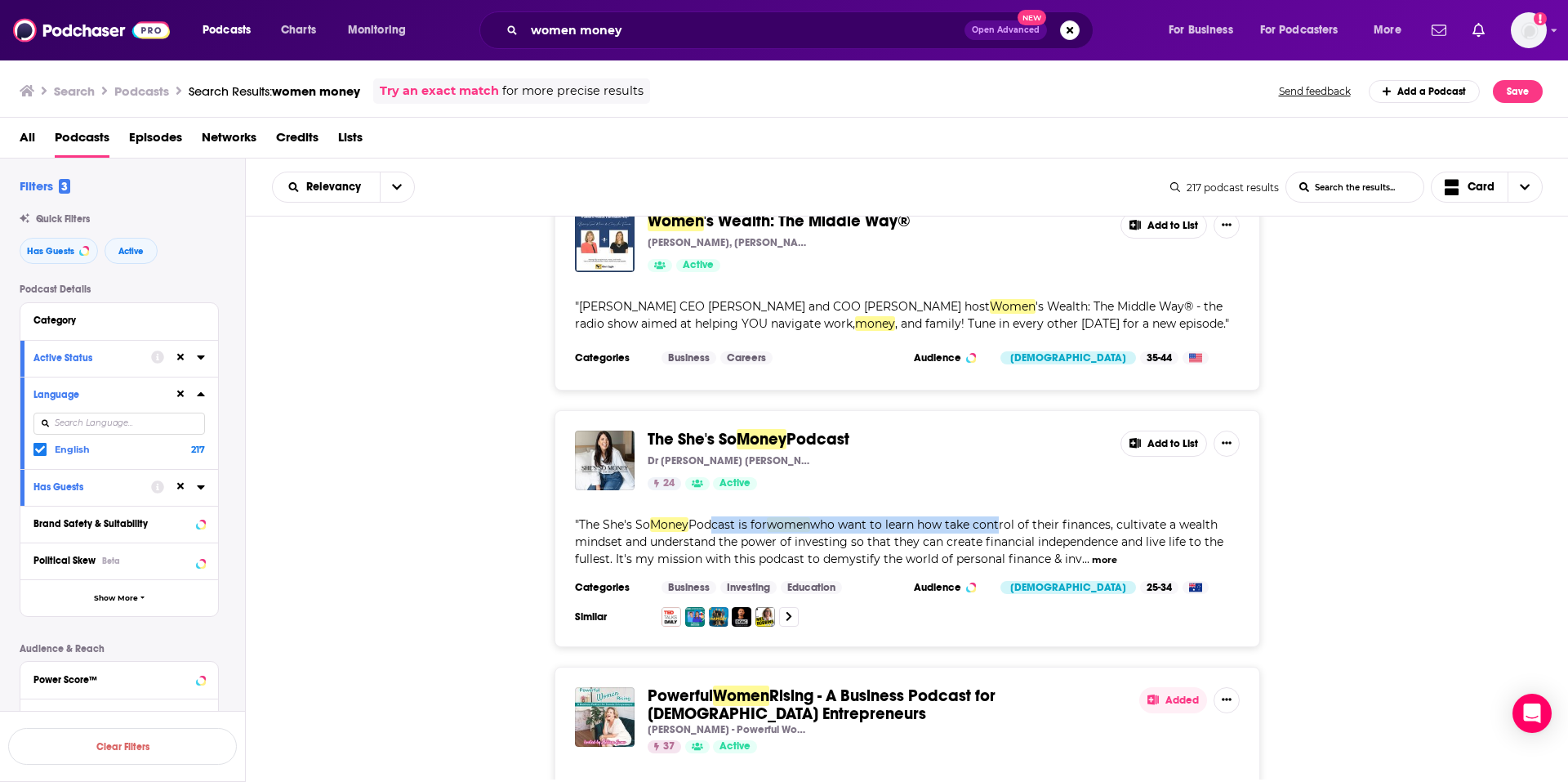
drag, startPoint x: 708, startPoint y: 492, endPoint x: 1002, endPoint y: 497, distance: 294.0
click at [1002, 517] on span "The She's So Money Podcast is for women who want to learn how take control of t…" at bounding box center [898, 541] width 648 height 49
click at [1002, 517] on span "who want to learn how take control of their finances, cultivate a wealth mindse…" at bounding box center [898, 541] width 648 height 49
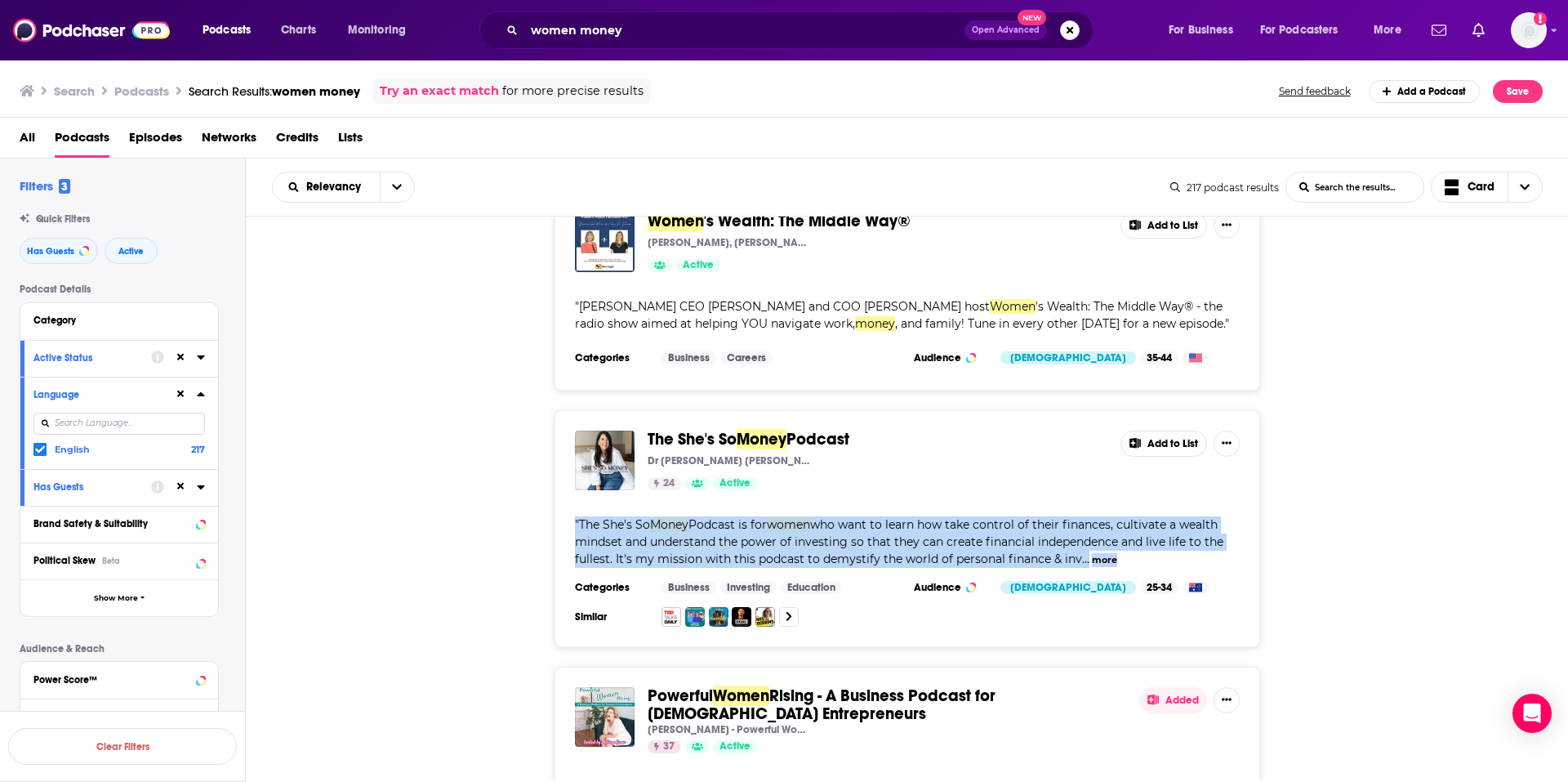
click at [1002, 517] on span "who want to learn how take control of their finances, cultivate a wealth mindse…" at bounding box center [898, 541] width 648 height 49
click at [975, 517] on span "who want to learn how take control of their finances, cultivate a wealth mindse…" at bounding box center [898, 541] width 648 height 49
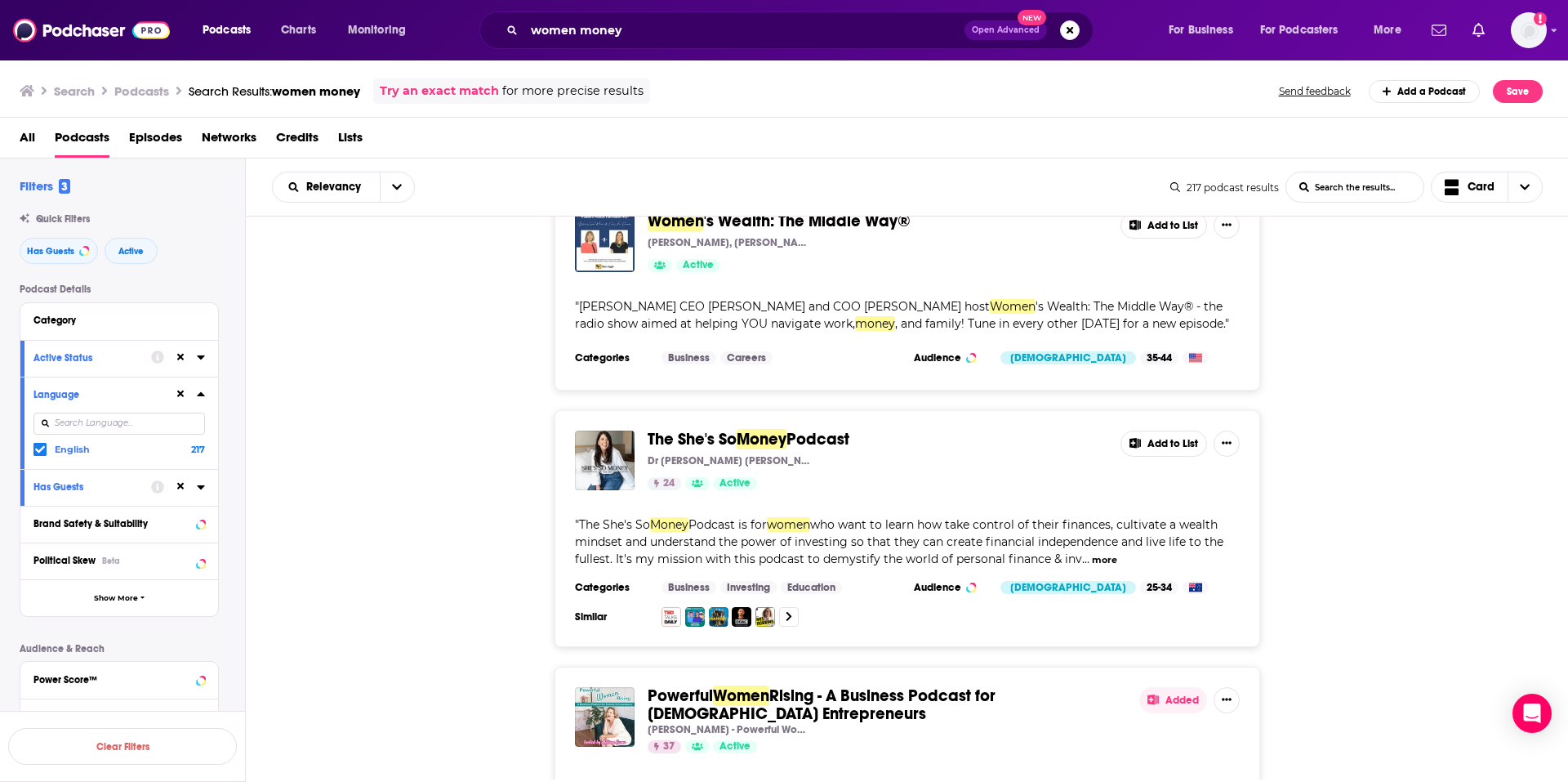
click at [918, 517] on span "who want to learn how take control of their finances, cultivate a wealth mindse…" at bounding box center [898, 541] width 648 height 49
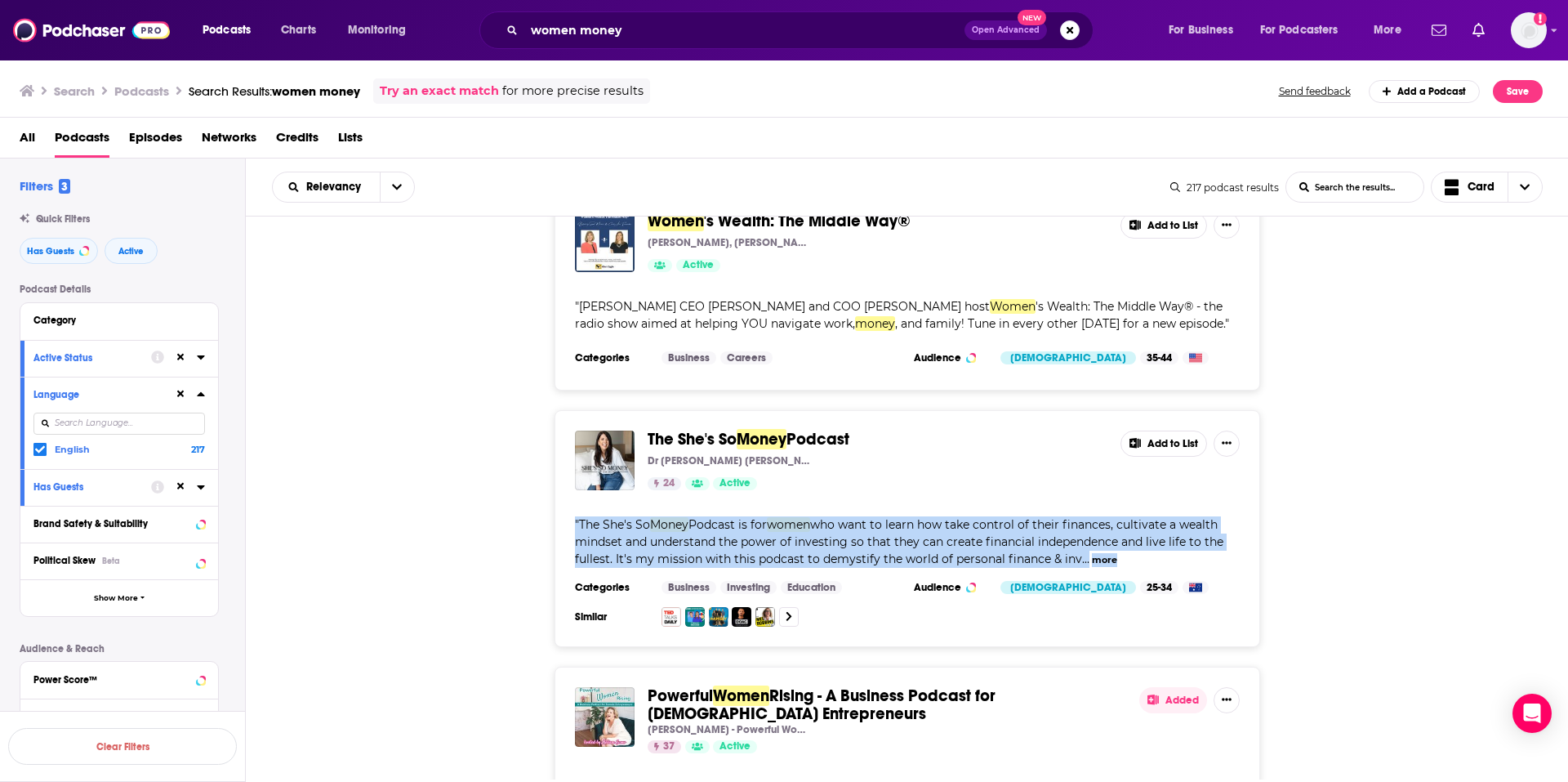
click at [918, 517] on span "who want to learn how take control of their finances, cultivate a wealth mindse…" at bounding box center [898, 541] width 648 height 49
click at [849, 517] on span "who want to learn how take control of their finances, cultivate a wealth mindse…" at bounding box center [898, 541] width 648 height 49
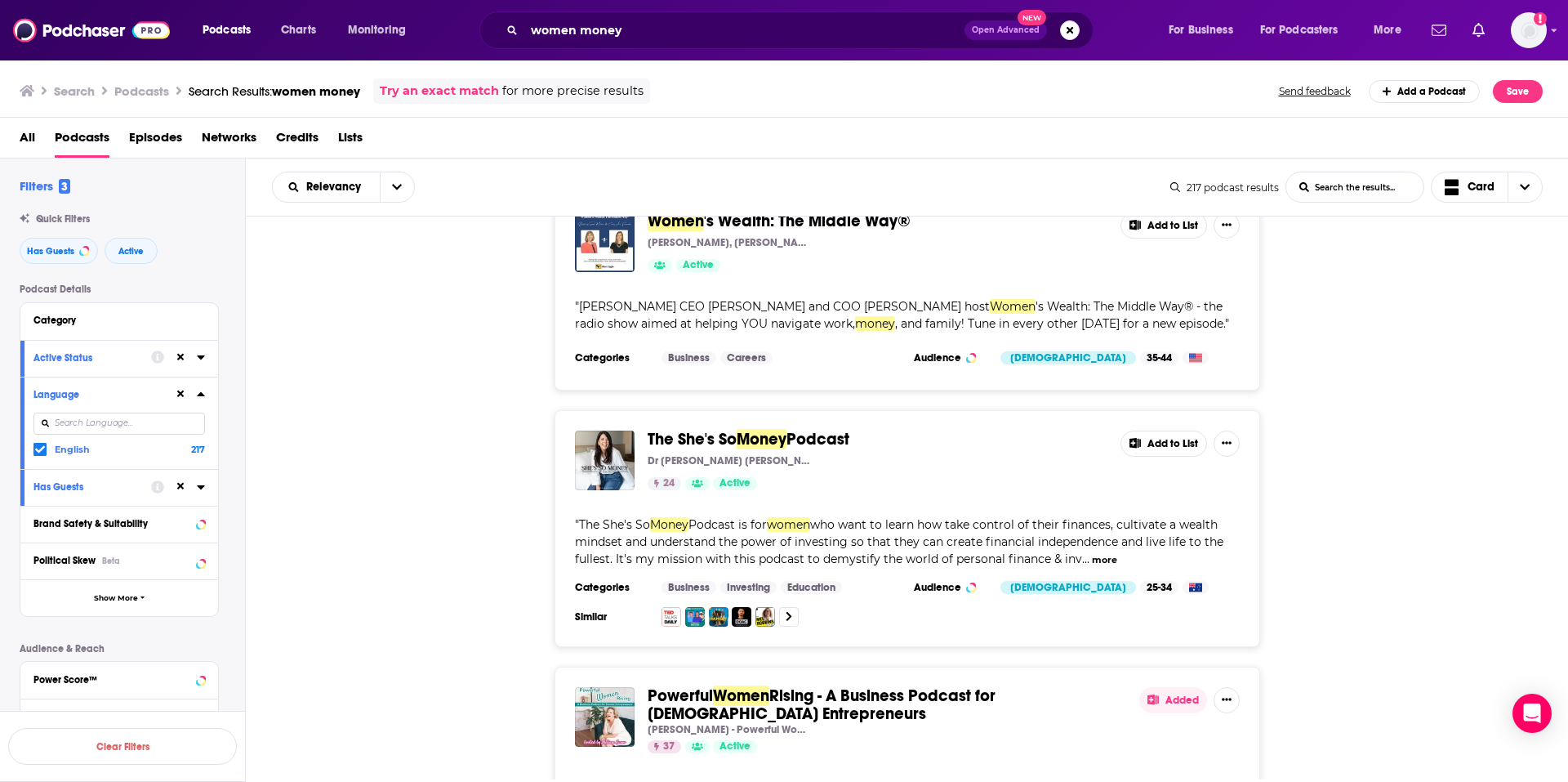
click at [791, 517] on span "women" at bounding box center [788, 524] width 43 height 14
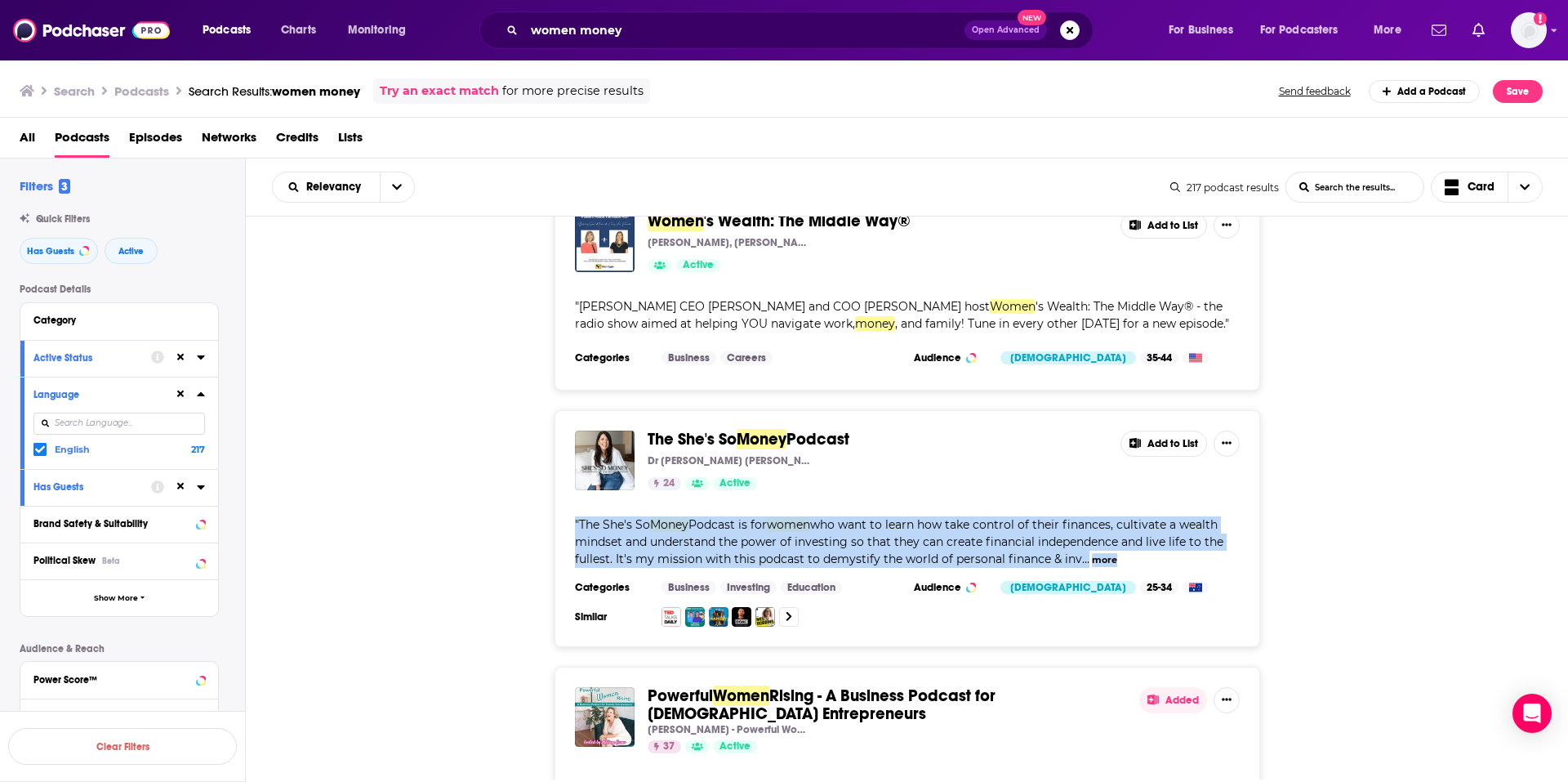
click at [791, 517] on span "women" at bounding box center [788, 524] width 43 height 14
click at [723, 517] on span "Podcast is for" at bounding box center [727, 524] width 78 height 14
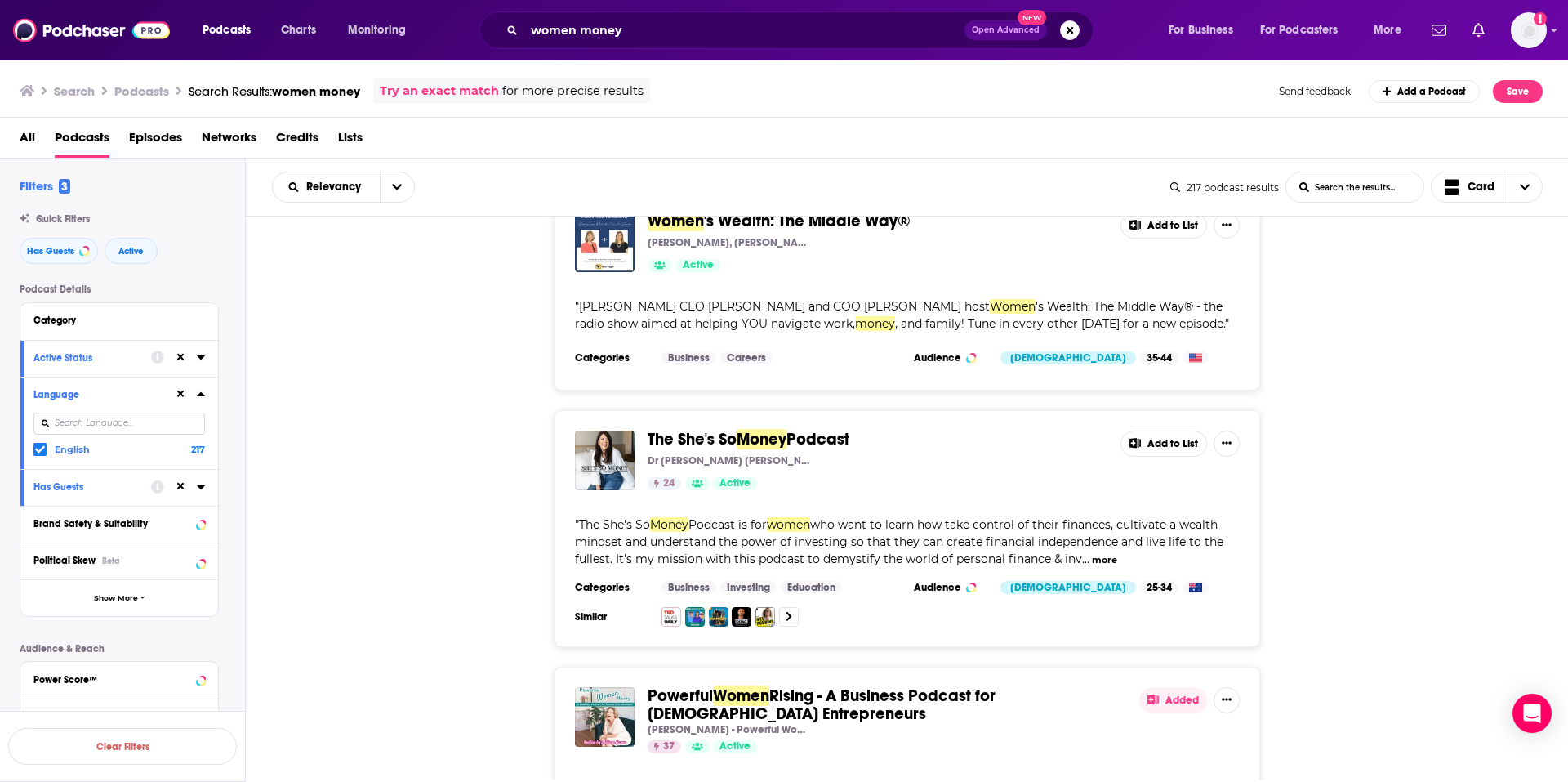
click at [658, 516] on div "" The She's So Money Podcast is for women who want to learn how take control of…" at bounding box center [907, 541] width 665 height 51
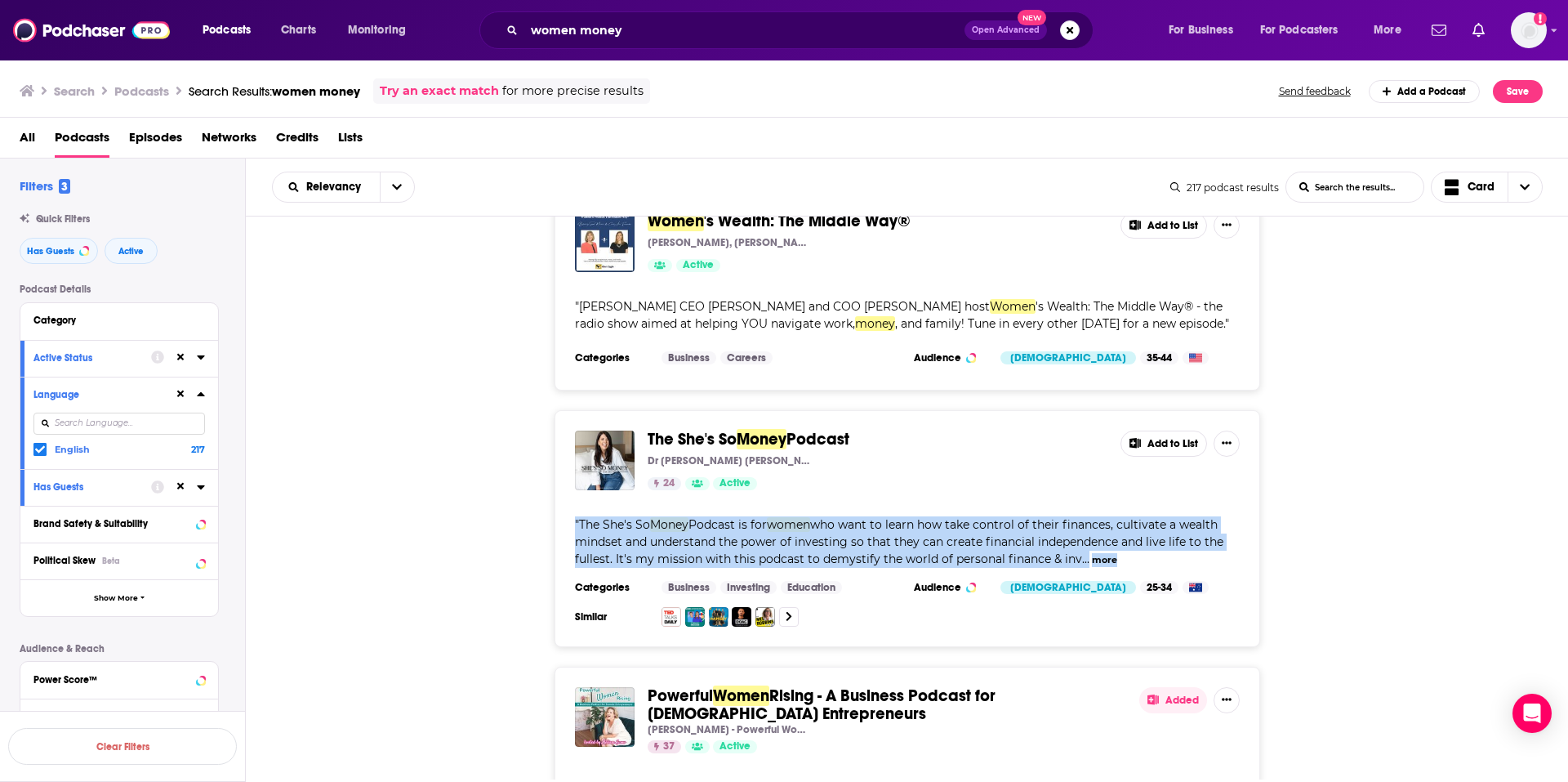
click at [658, 516] on div "" The She's So Money Podcast is for women who want to learn how take control of…" at bounding box center [907, 541] width 665 height 51
click at [632, 517] on span "who want to learn how take control of their finances, cultivate a wealth mindse…" at bounding box center [898, 541] width 648 height 49
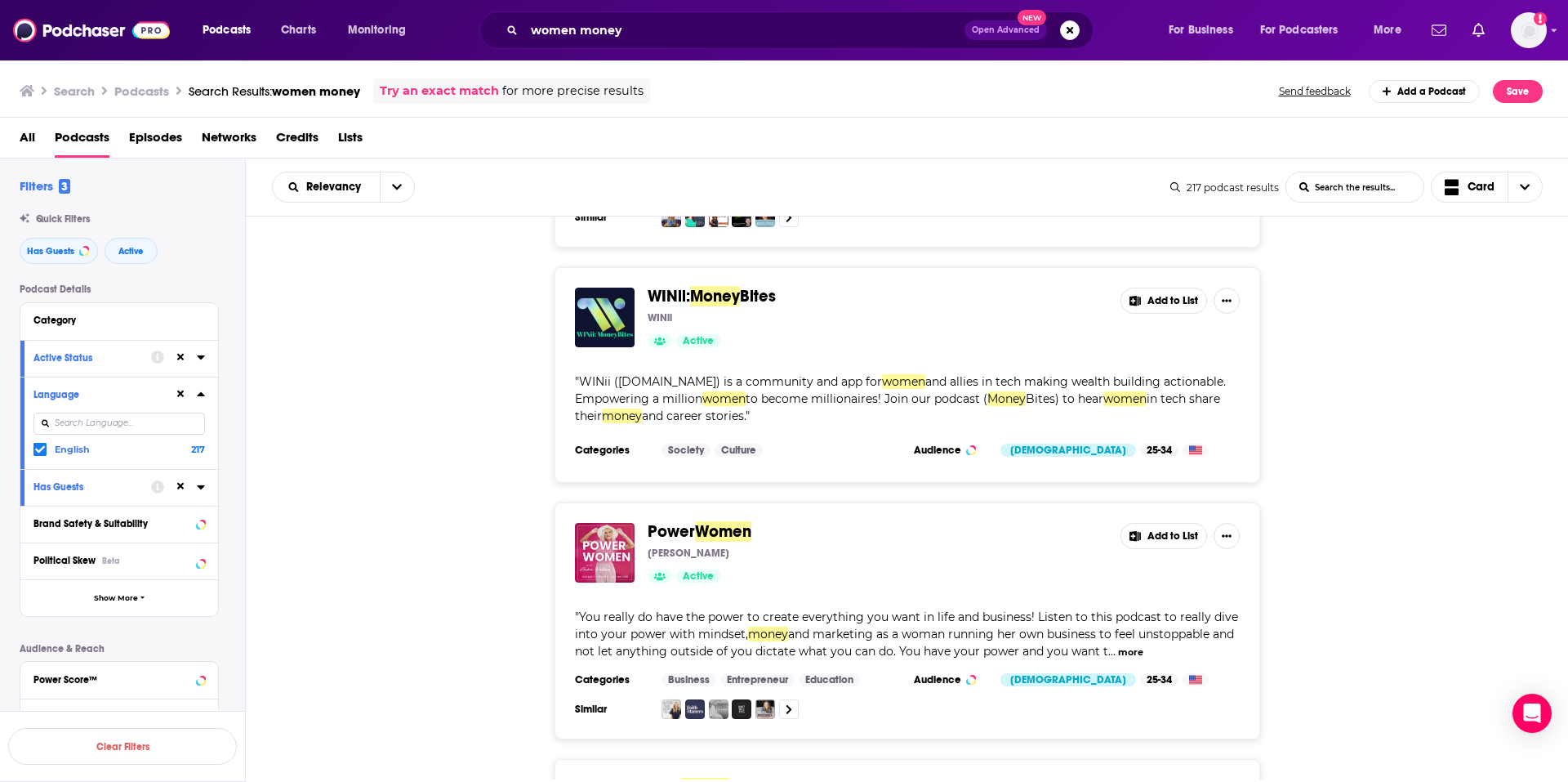
scroll to position [12596, 0]
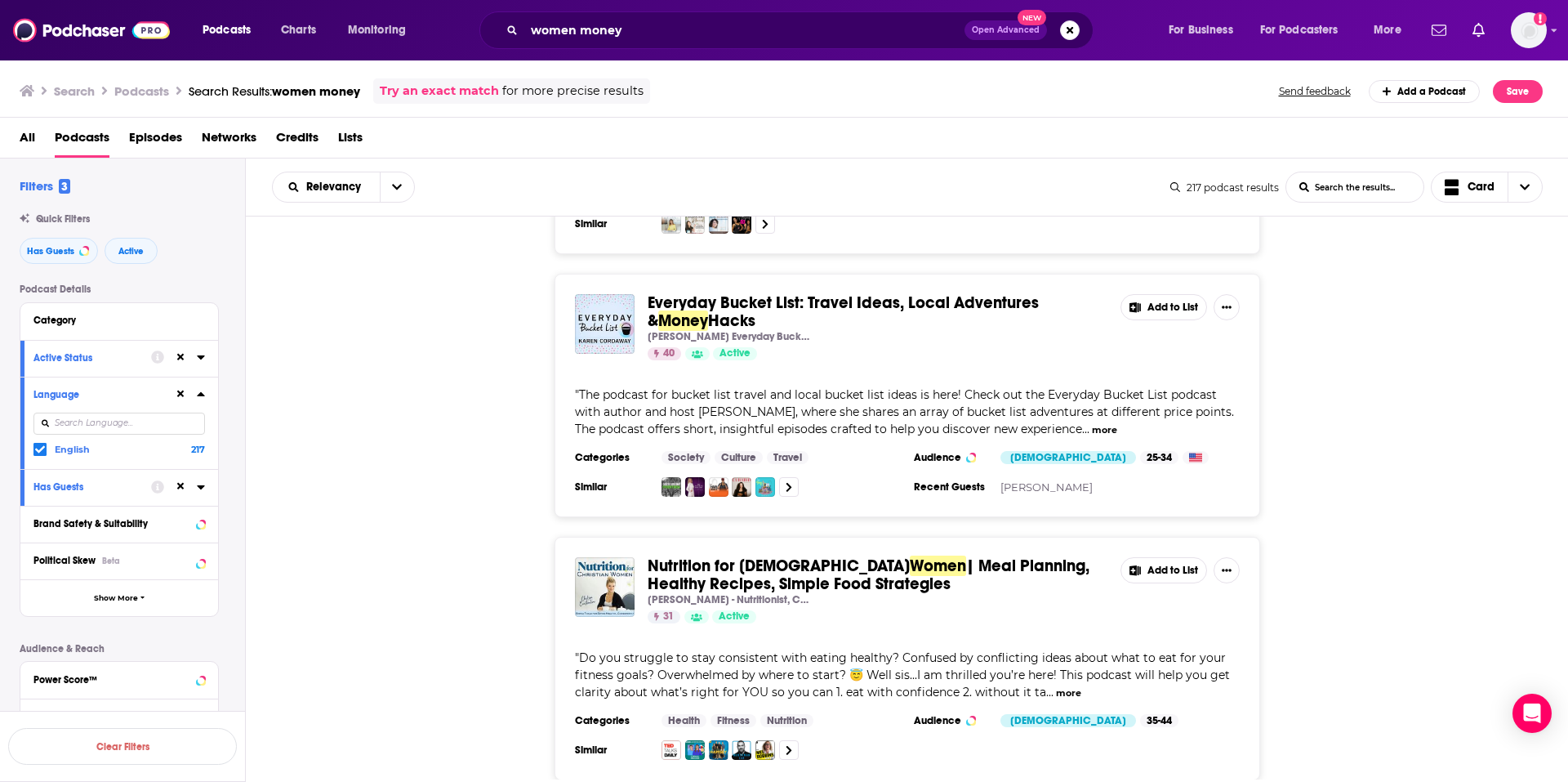
scroll to position [16356, 0]
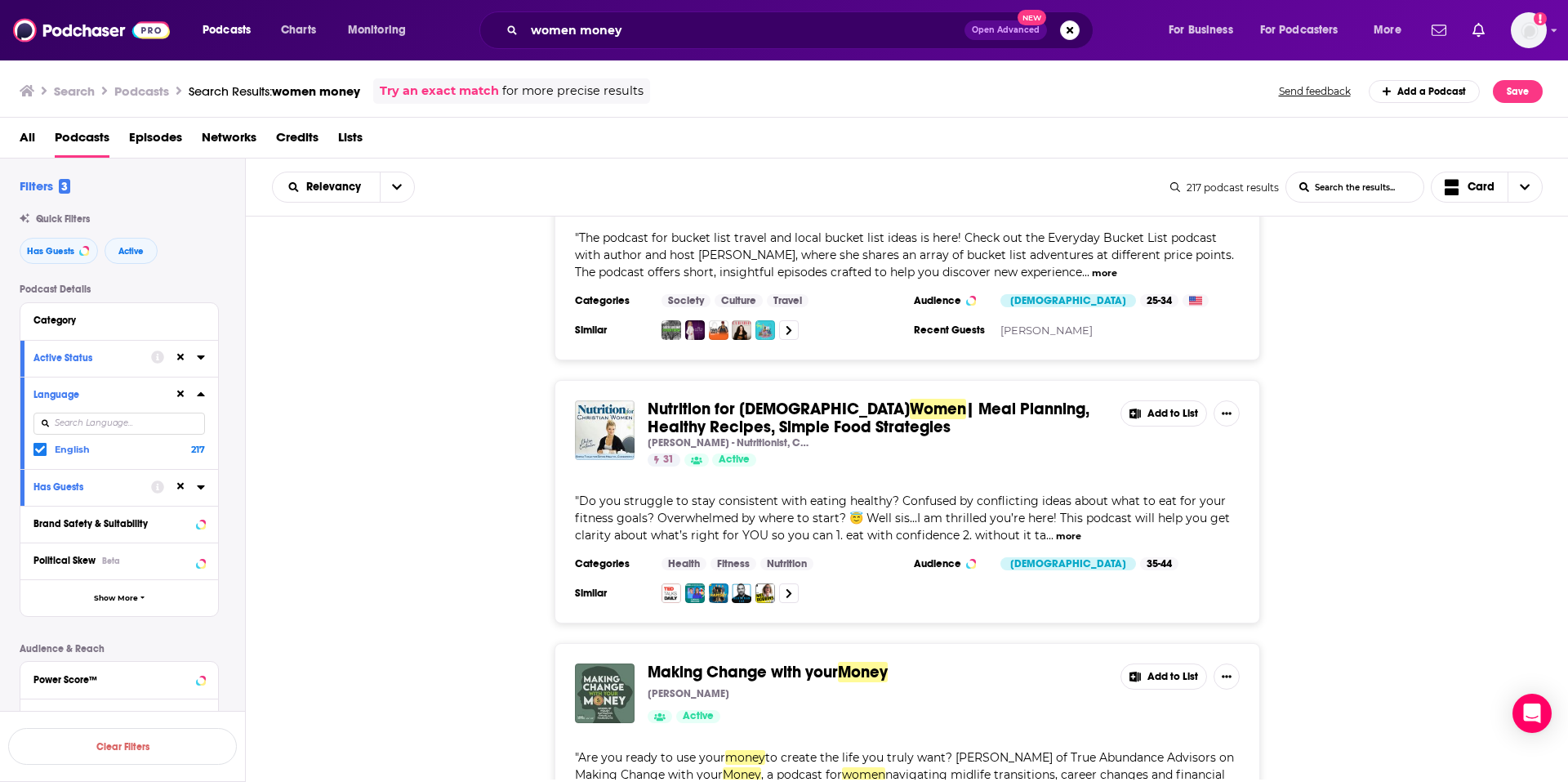
click at [1166, 664] on button "Add to List" at bounding box center [1164, 677] width 87 height 26
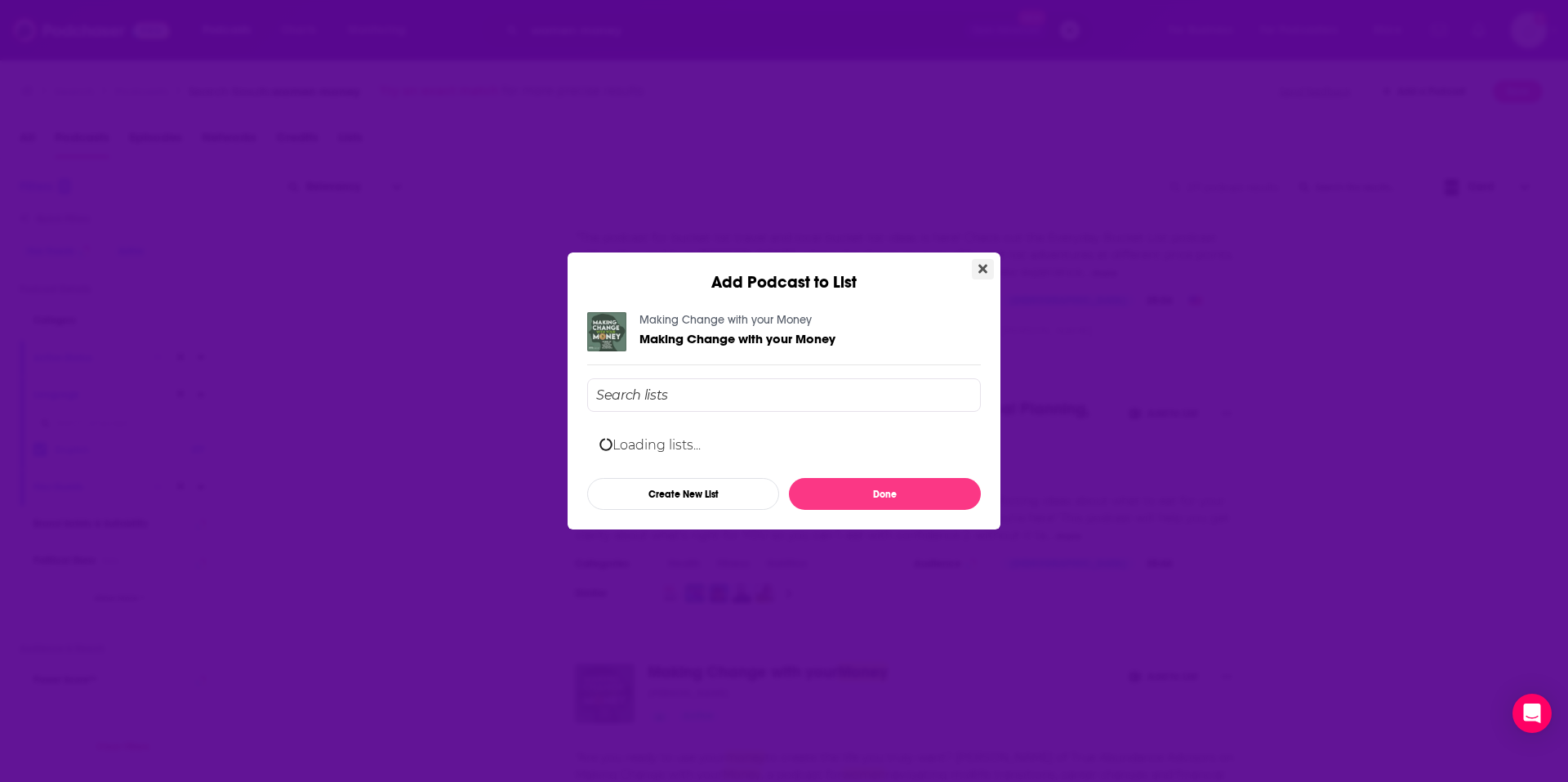
click at [984, 267] on icon "Close" at bounding box center [983, 269] width 9 height 14
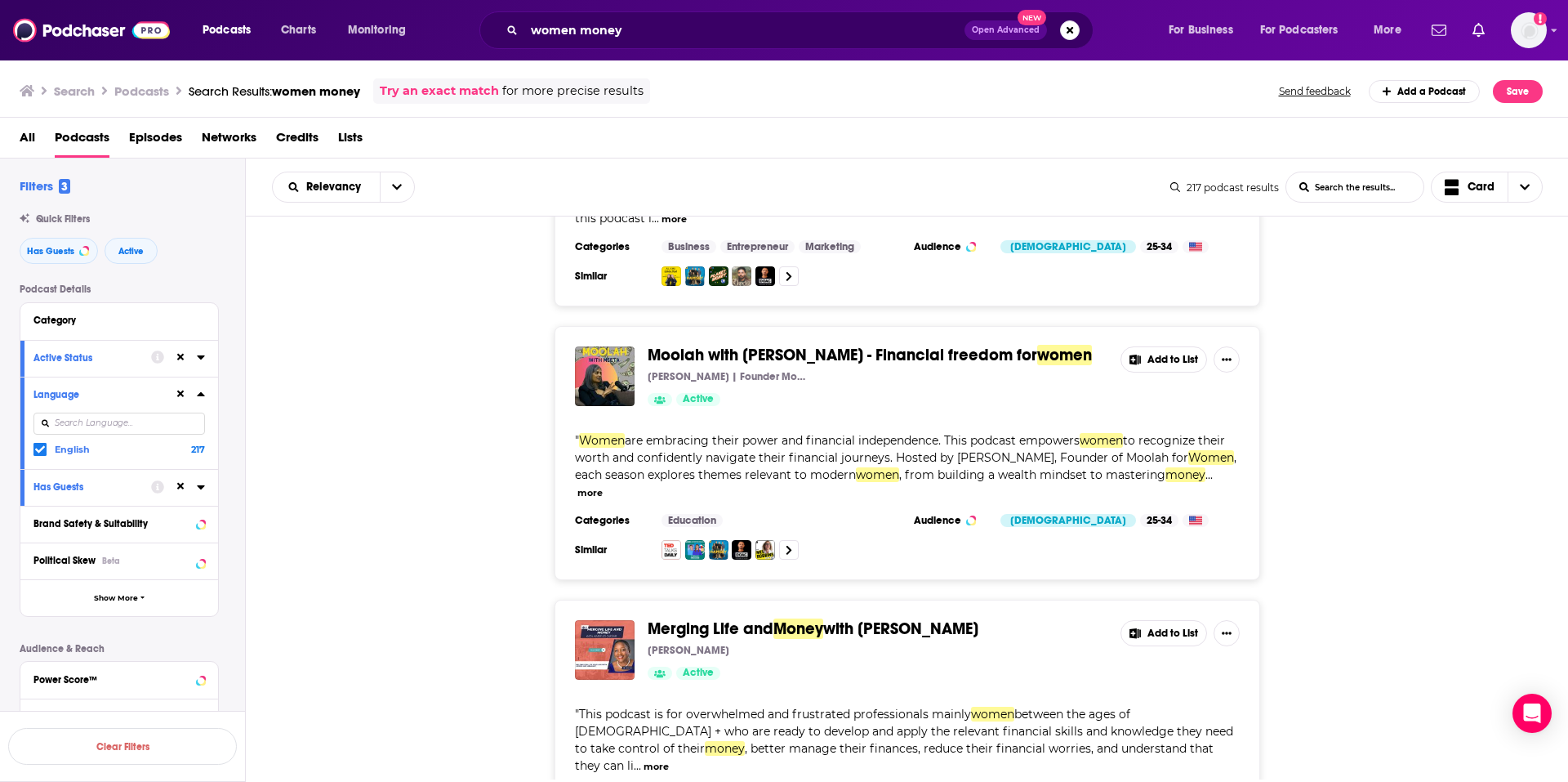
scroll to position [19095, 0]
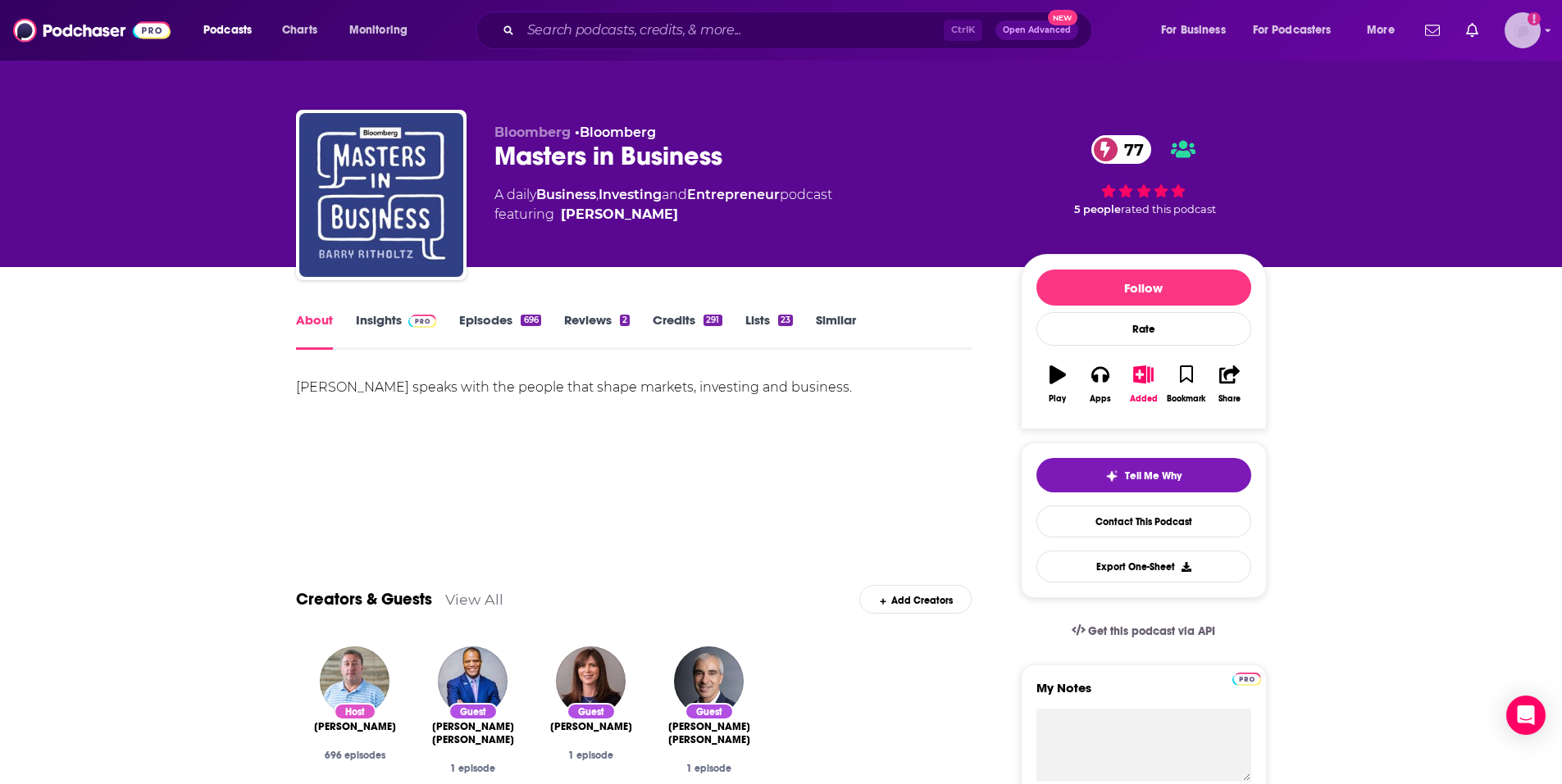
click at [772, 30] on icon "Show profile menu" at bounding box center [1548, 30] width 6 height 3
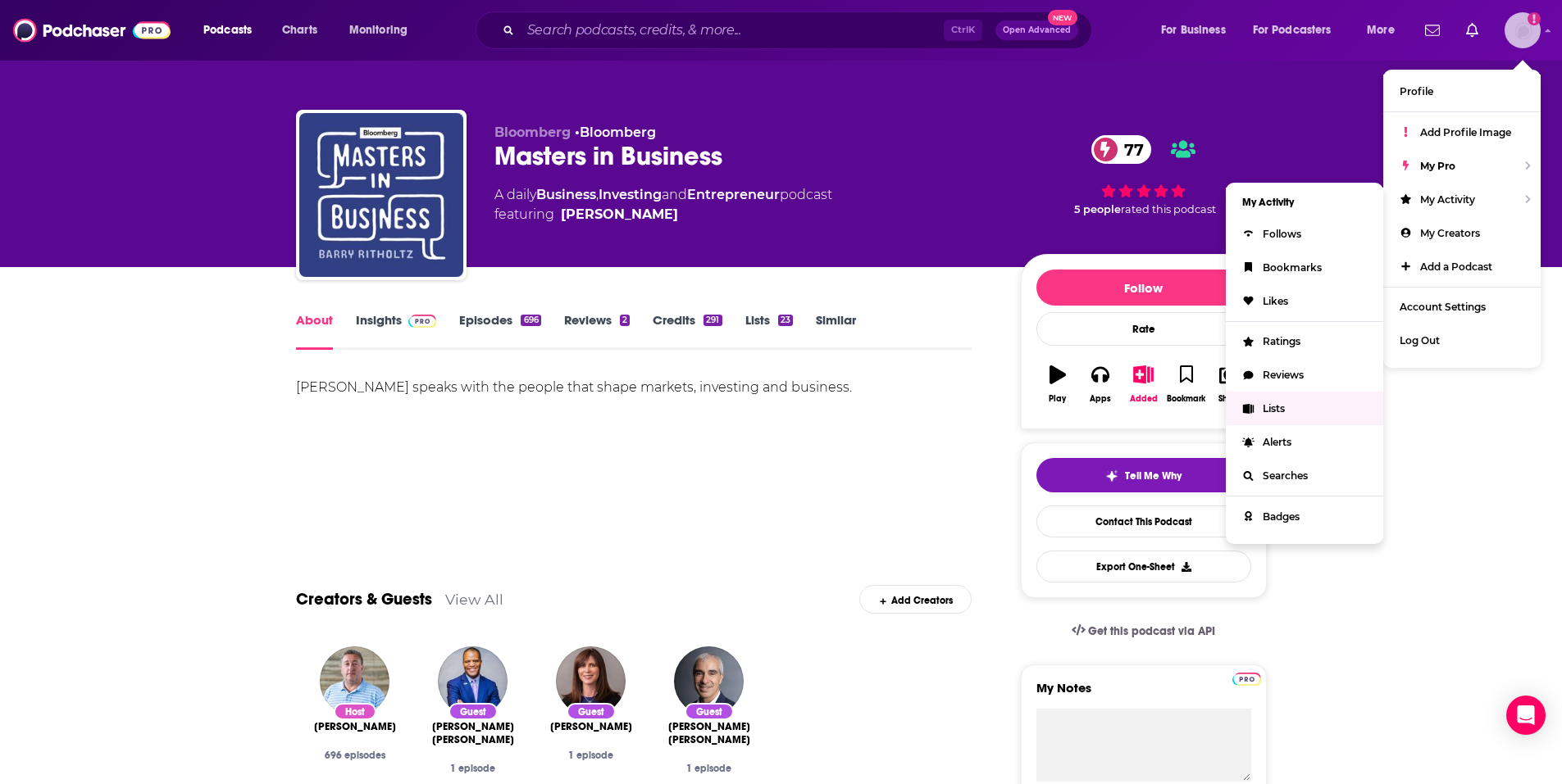
click at [772, 406] on link "Lists" at bounding box center [1304, 408] width 157 height 34
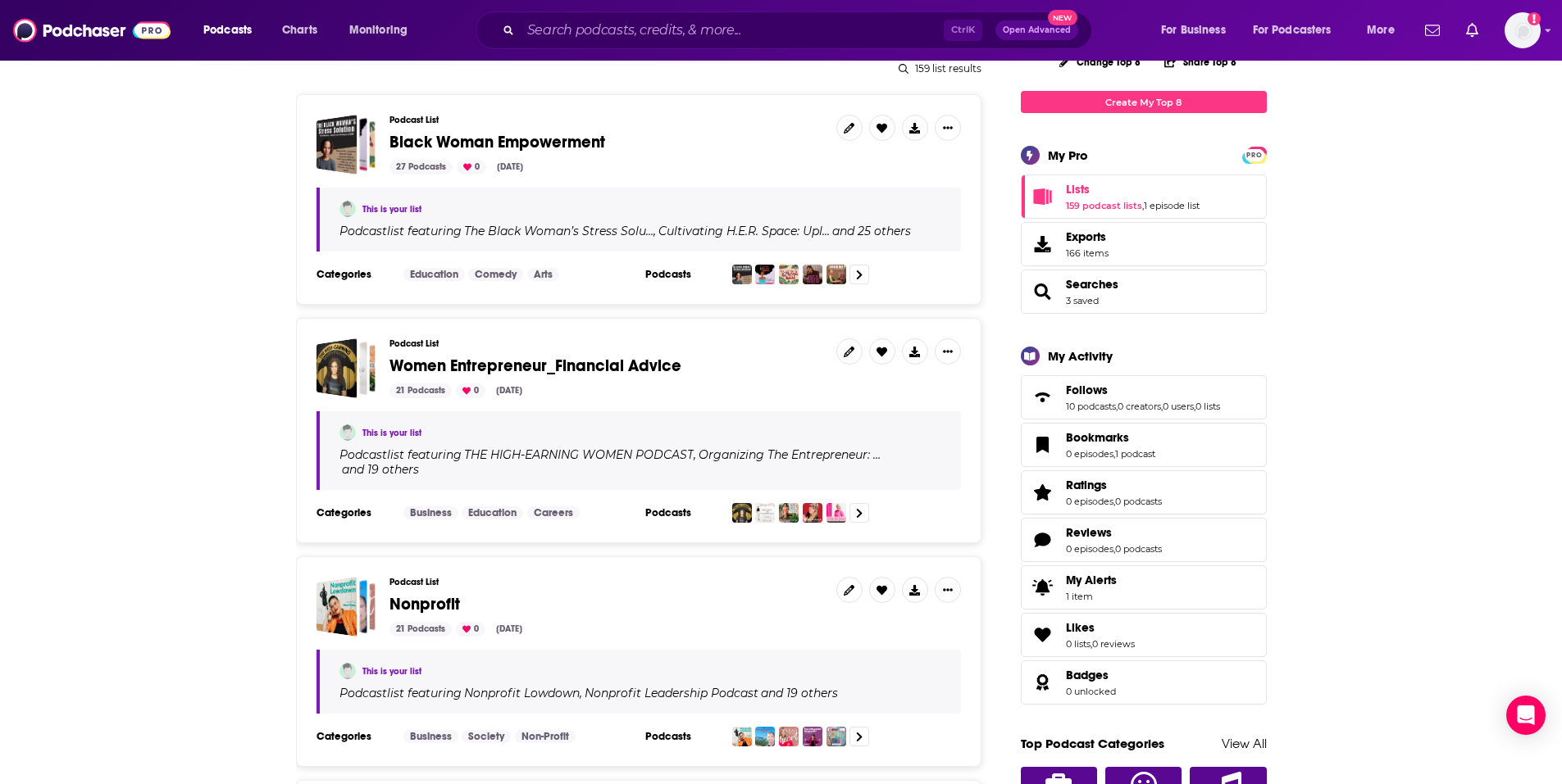
scroll to position [246, 0]
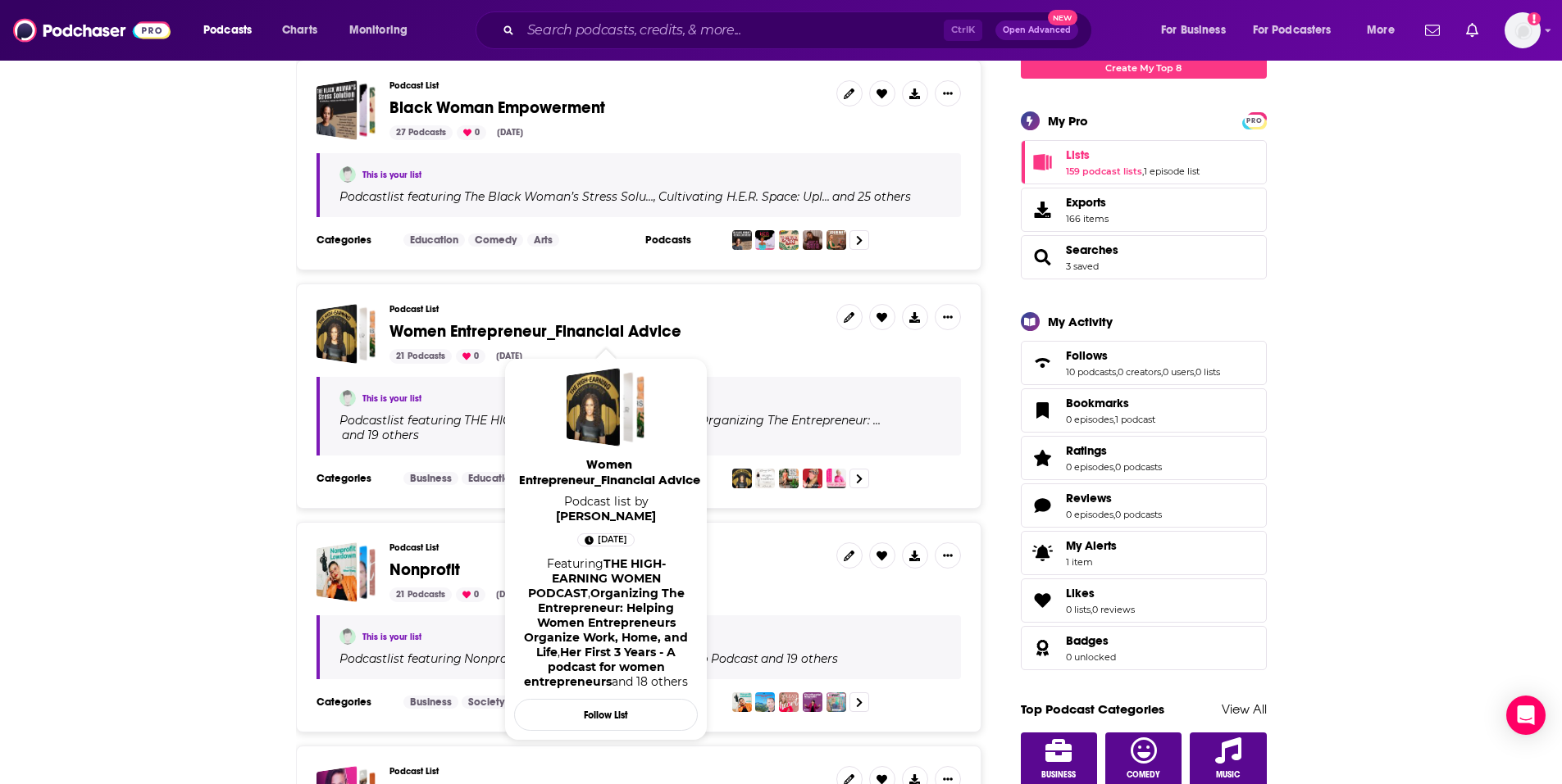
click at [466, 328] on span "Women Entrepreneur_Financial Advice" at bounding box center [535, 330] width 292 height 20
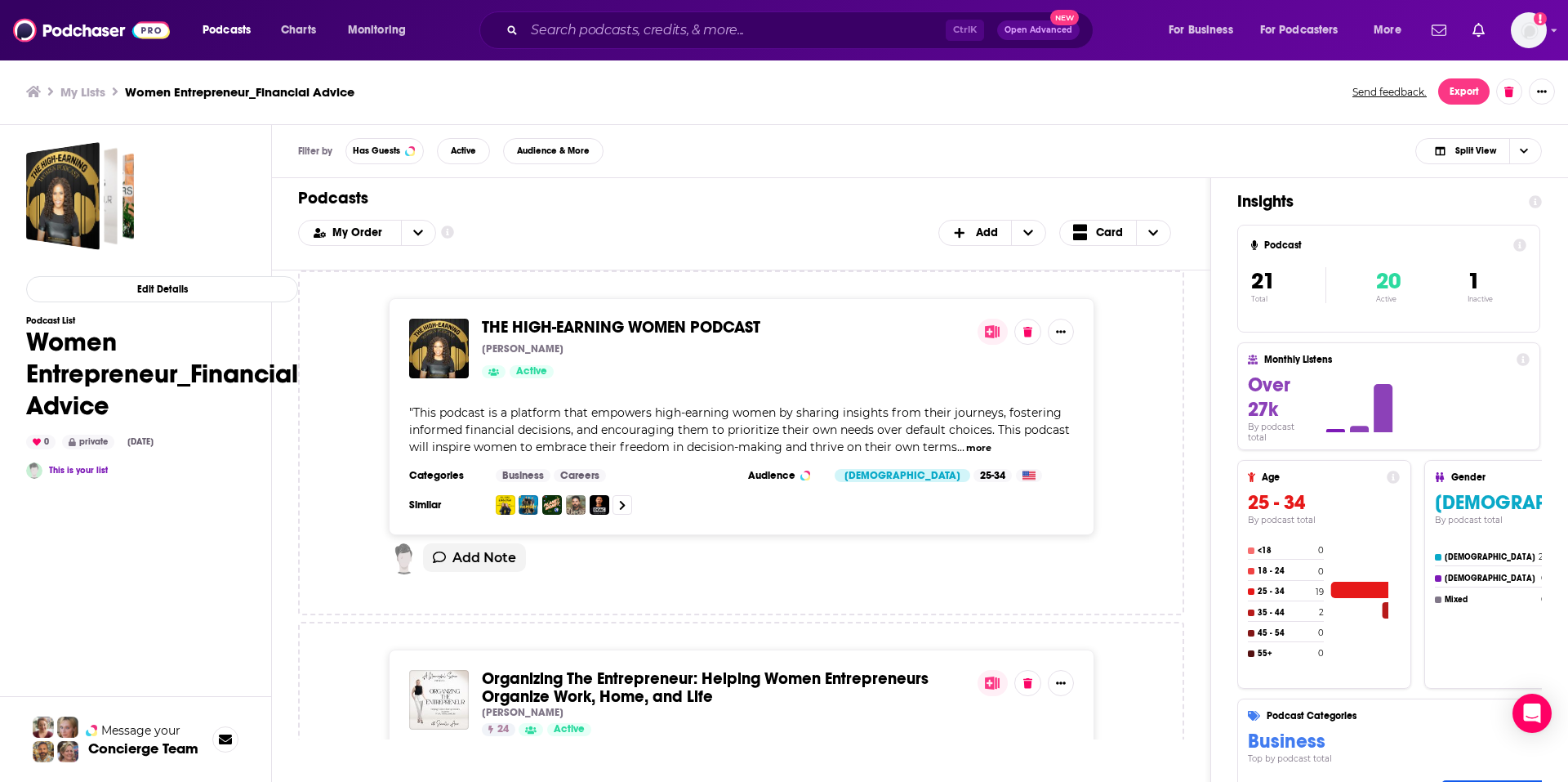
click at [711, 164] on div "Filter by Has Guests Active Audience & More Split View" at bounding box center [921, 151] width 1297 height 53
click at [655, 338] on div "THE HIGH-EARNING WOMEN PODCAST Jackie Porter Active" at bounding box center [724, 349] width 483 height 60
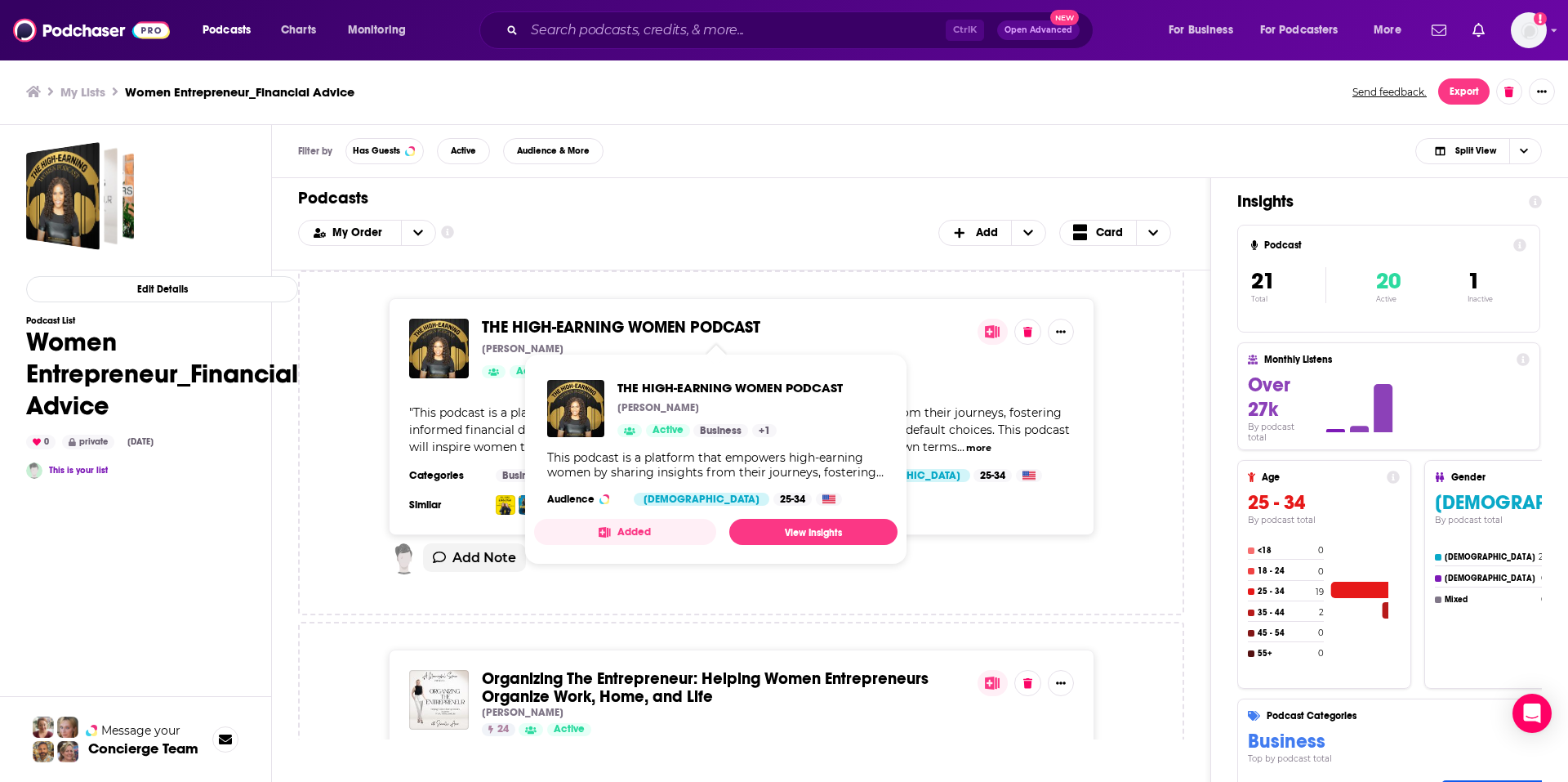
click at [606, 326] on span "THE HIGH-EARNING WOMEN PODCAST" at bounding box center [621, 327] width 278 height 20
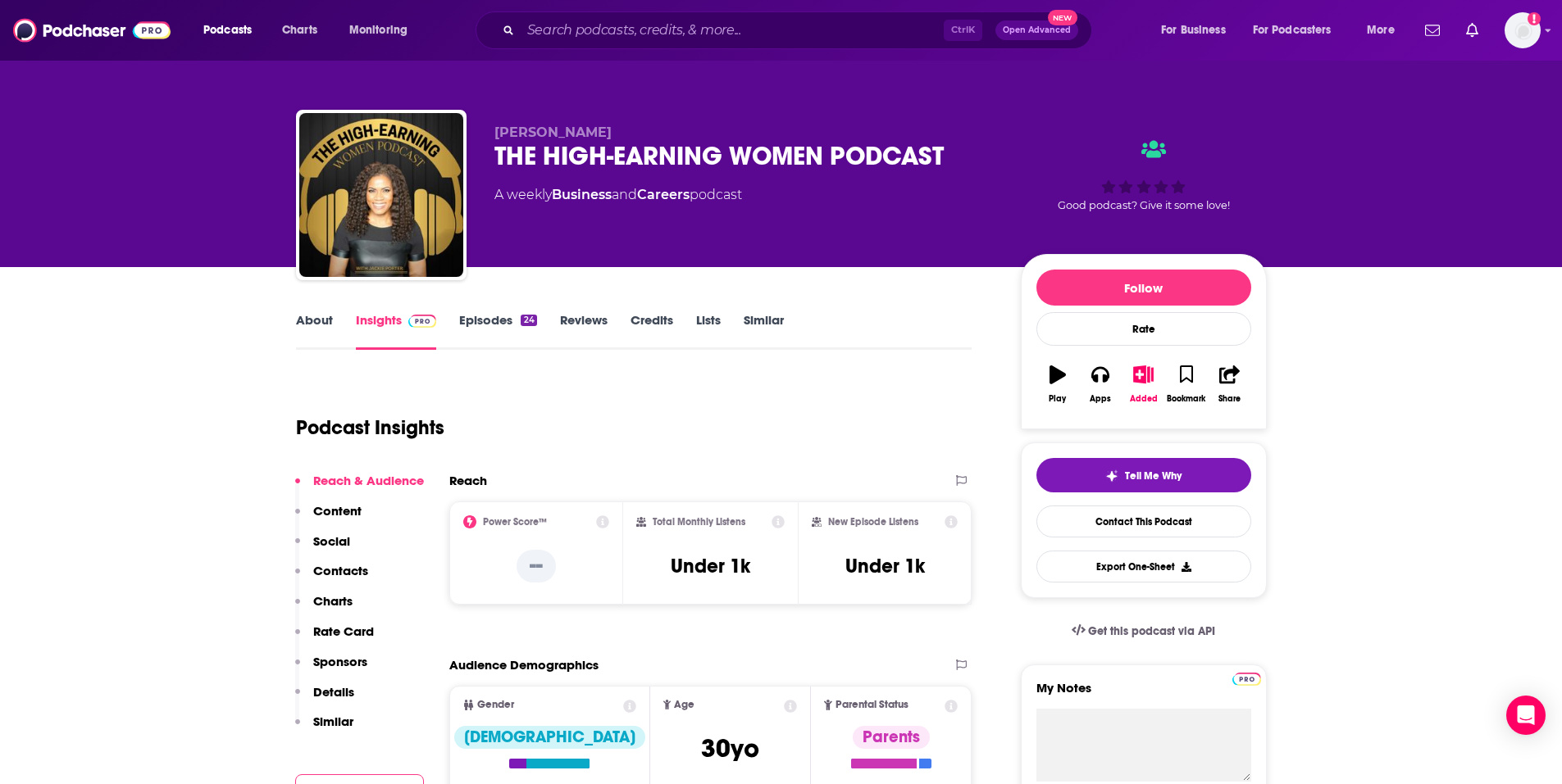
click at [768, 325] on link "Similar" at bounding box center [763, 330] width 40 height 38
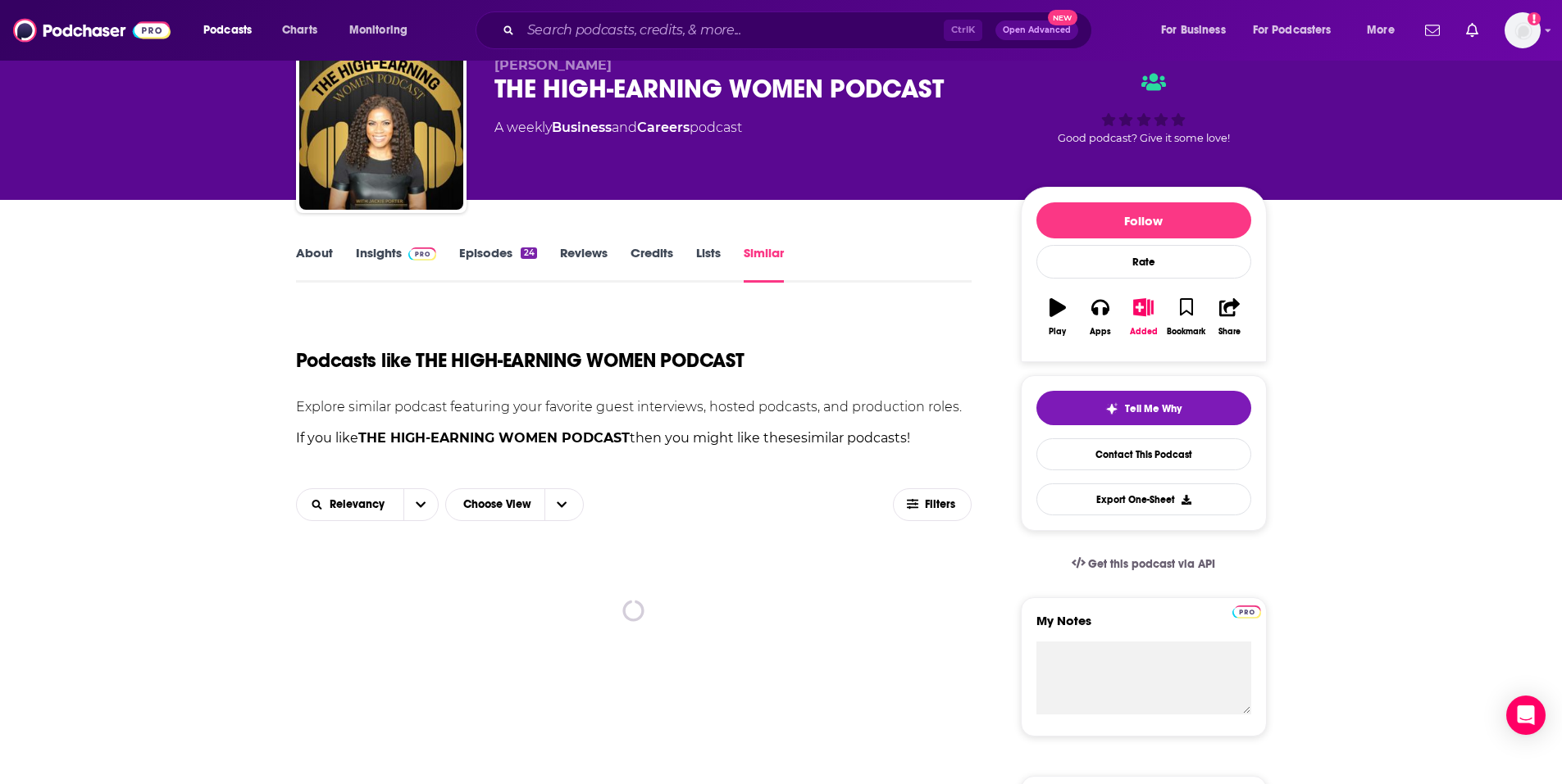
scroll to position [164, 0]
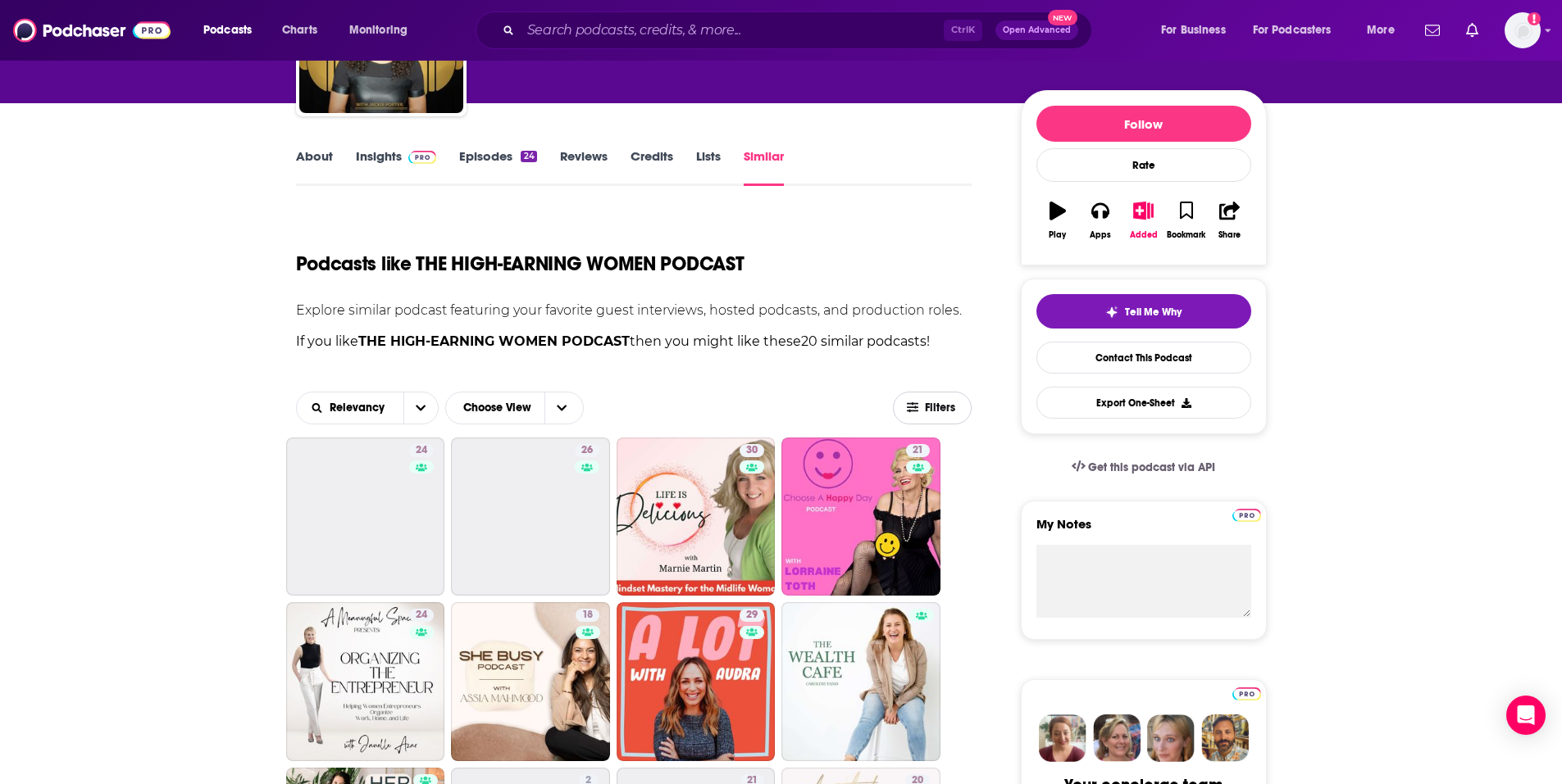
click at [772, 402] on span "Filters" at bounding box center [941, 408] width 33 height 12
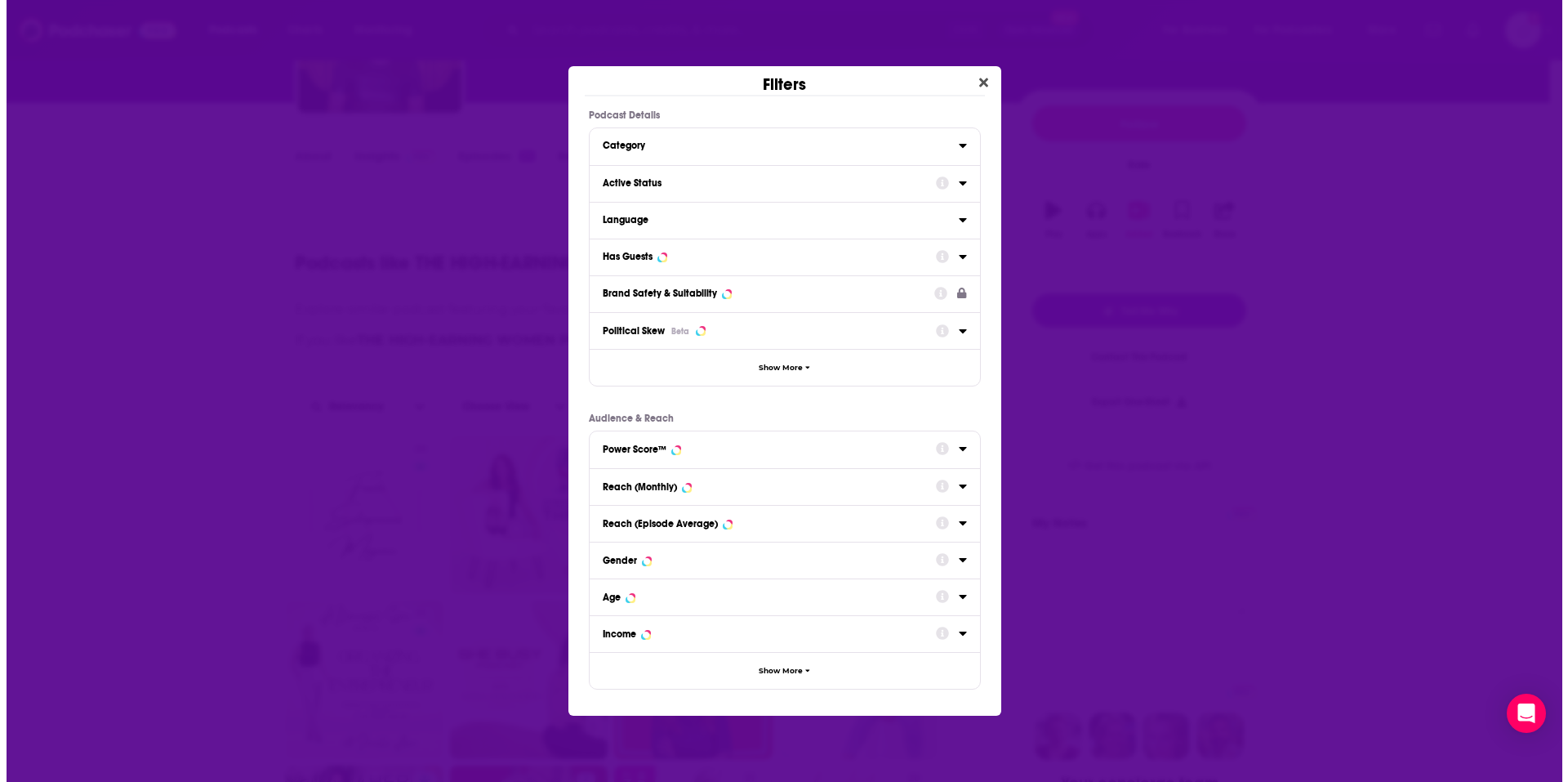
scroll to position [0, 0]
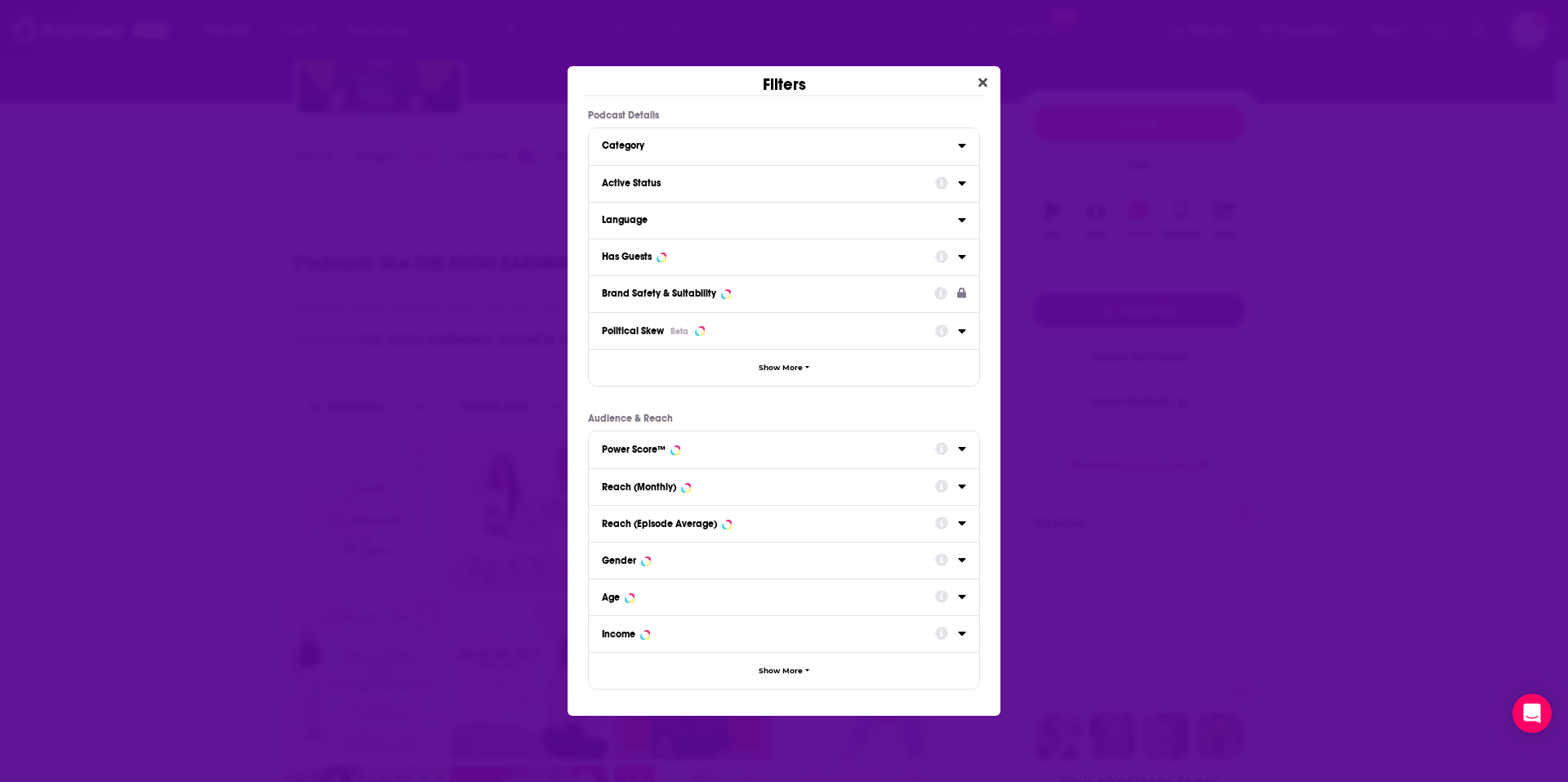
click at [769, 183] on div "Dialog" at bounding box center [951, 182] width 31 height 20
click at [769, 185] on div "Active Status" at bounding box center [784, 184] width 390 height 37
click at [769, 185] on div "Dialog" at bounding box center [951, 182] width 31 height 20
click at [769, 184] on icon "Dialog" at bounding box center [962, 184] width 8 height 14
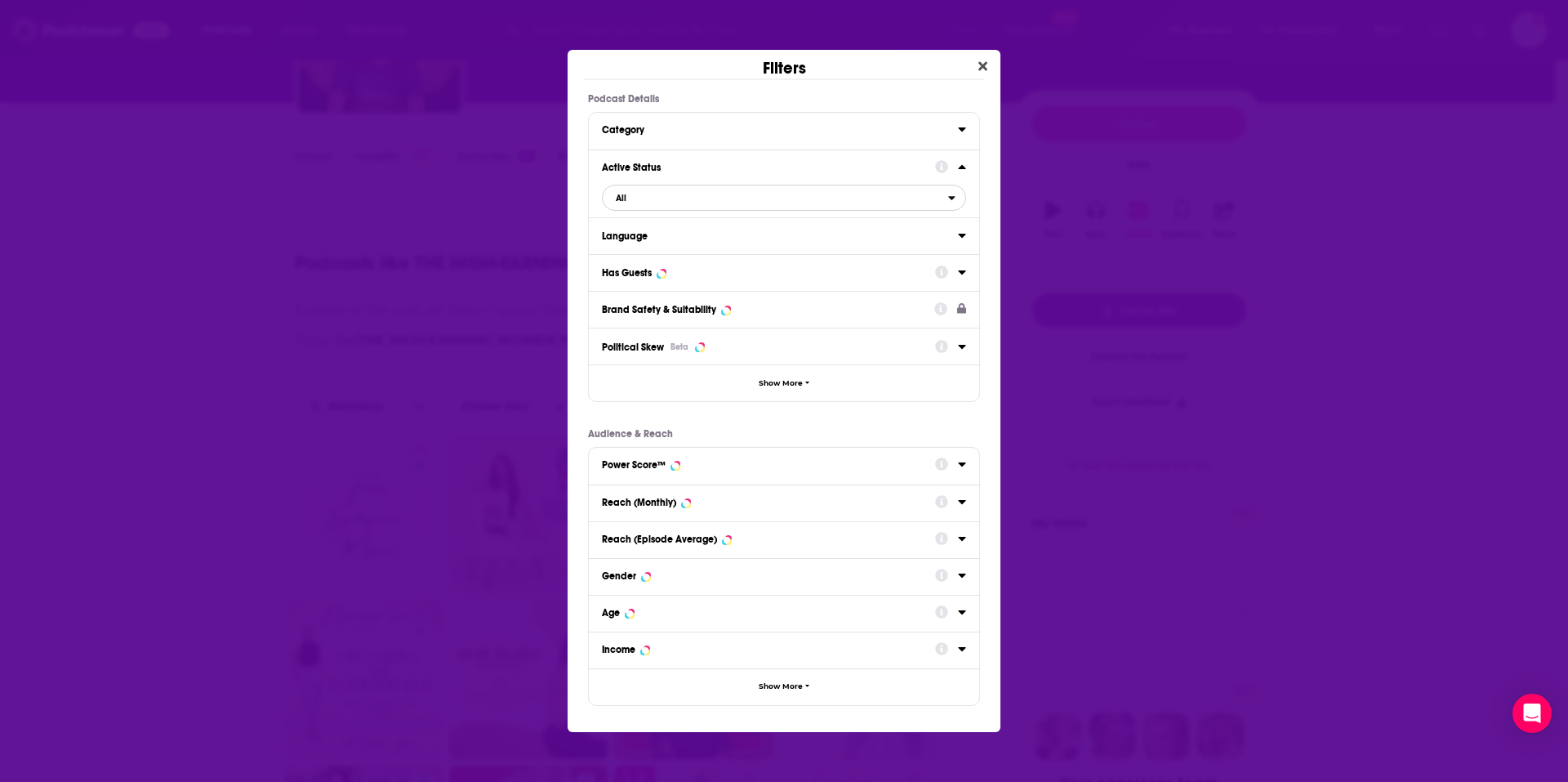
click at [765, 198] on span "All" at bounding box center [776, 198] width 346 height 21
click at [724, 246] on div "Active 19" at bounding box center [784, 251] width 364 height 27
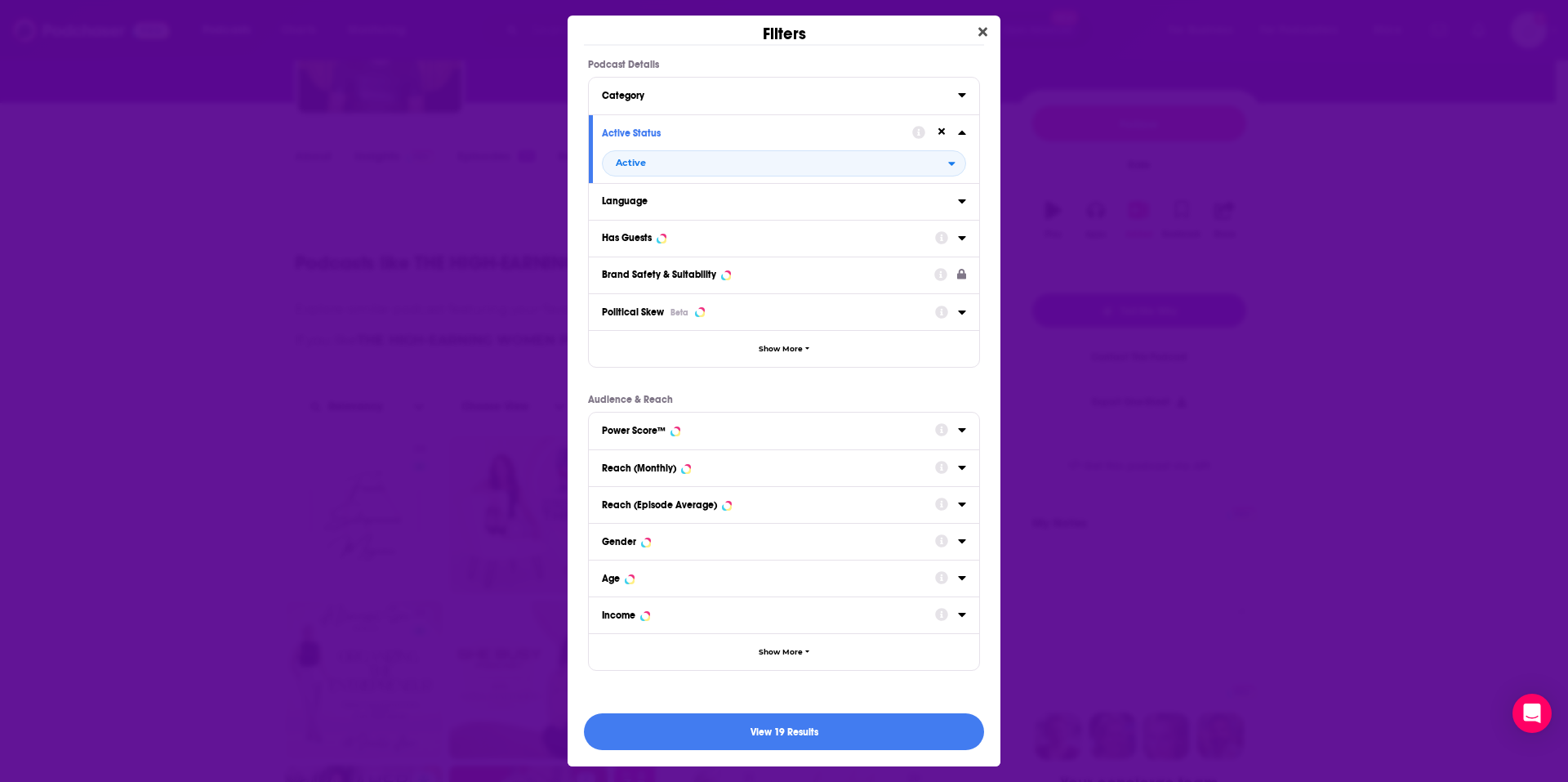
click at [769, 236] on icon "Dialog" at bounding box center [962, 238] width 8 height 4
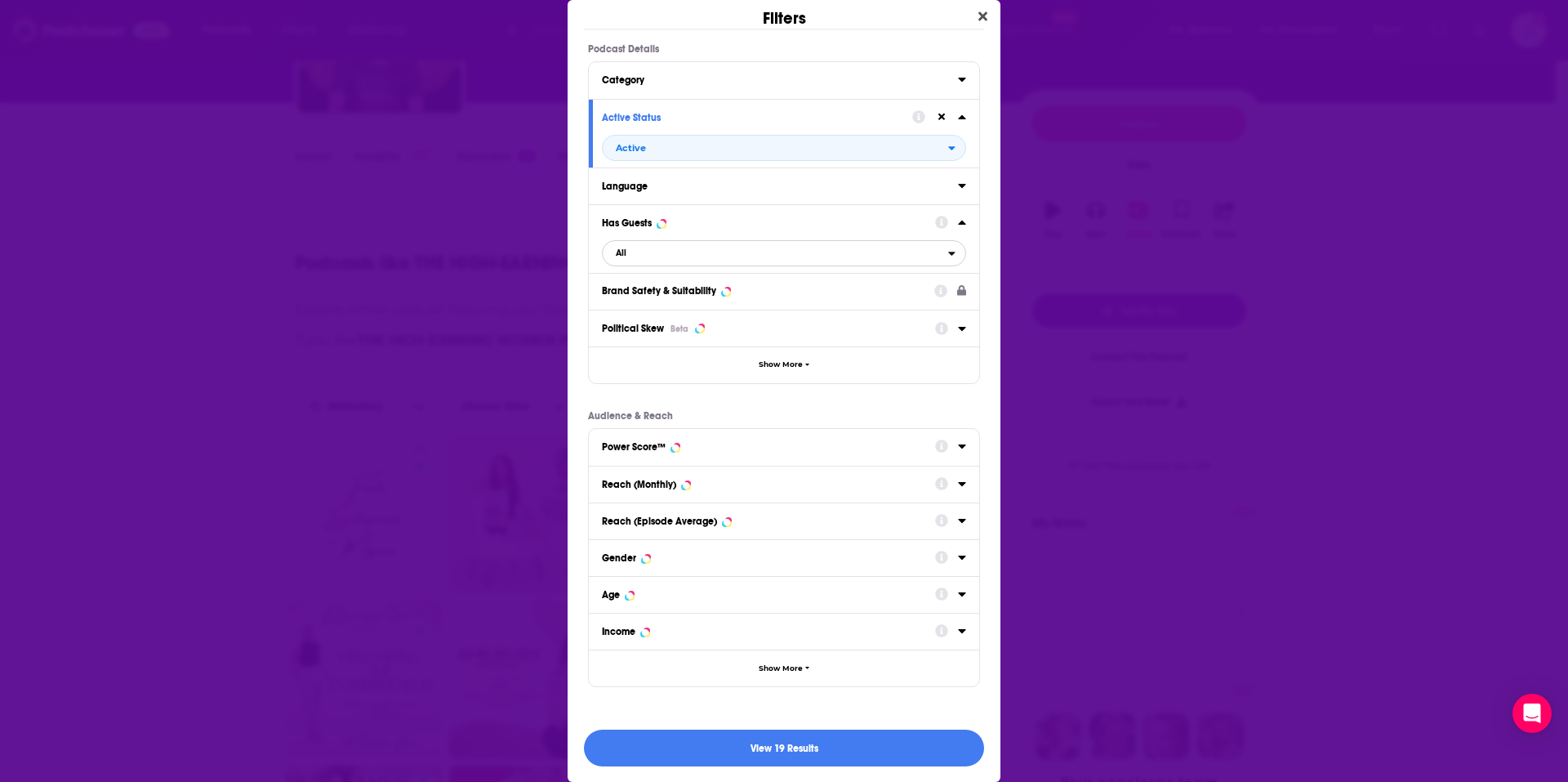
click at [702, 251] on span "All" at bounding box center [776, 253] width 346 height 21
click at [686, 304] on span "Has guests" at bounding box center [704, 306] width 188 height 9
click at [741, 181] on div "Language" at bounding box center [775, 187] width 346 height 12
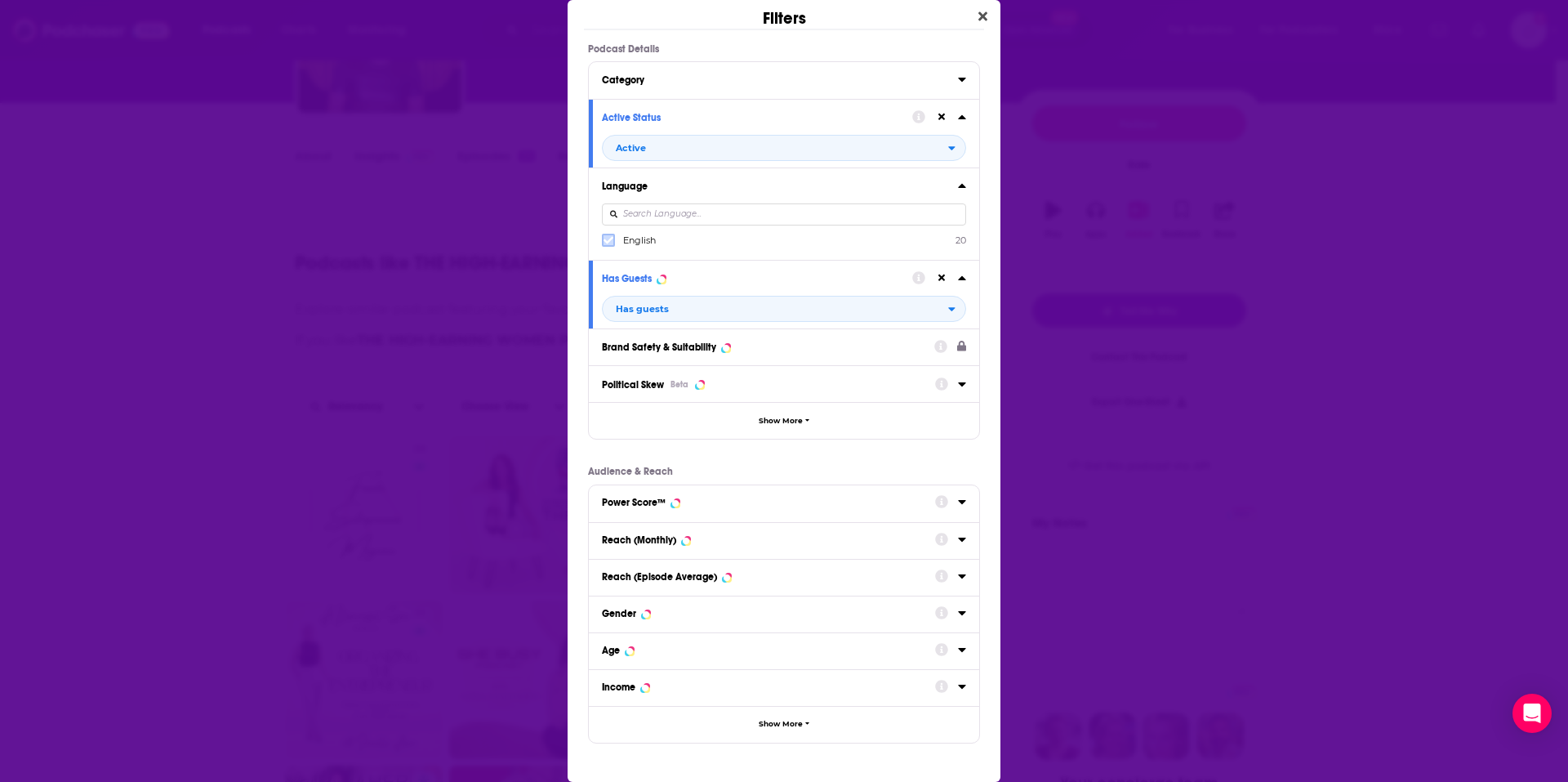
click at [610, 241] on icon "Dialog" at bounding box center [609, 241] width 10 height 8
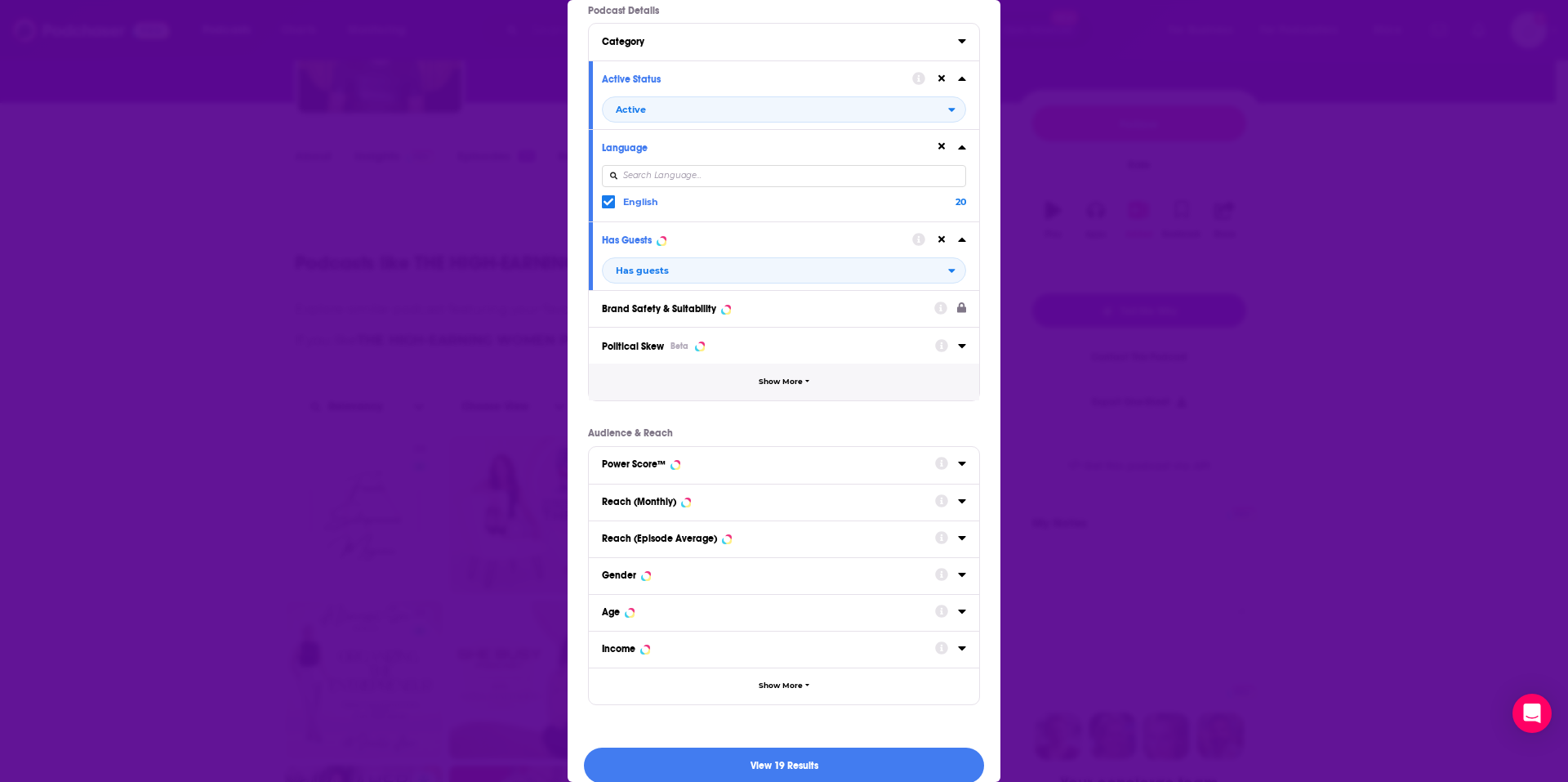
scroll to position [56, 0]
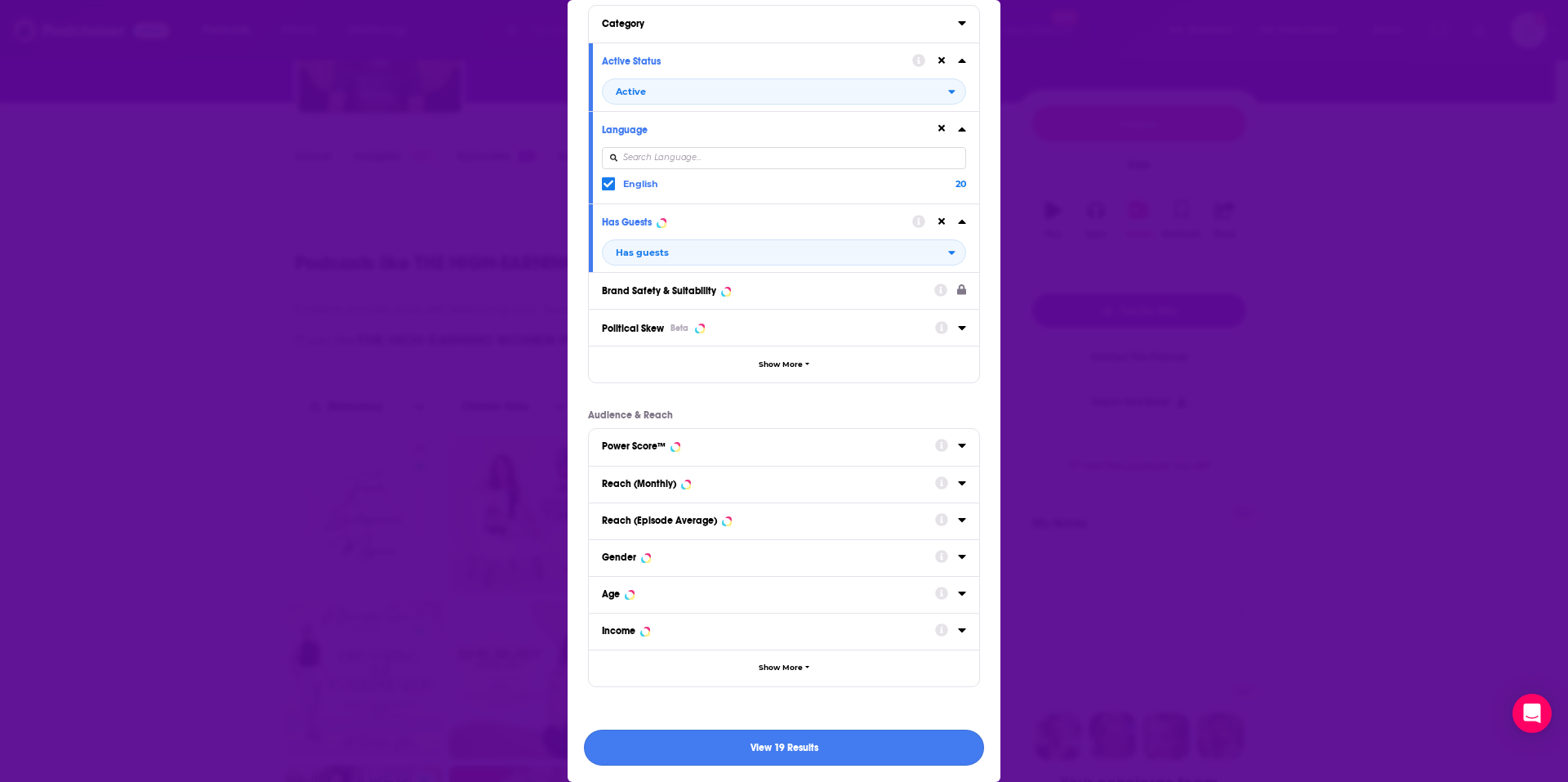
click at [751, 740] on button "View 19 Results" at bounding box center [784, 748] width 400 height 37
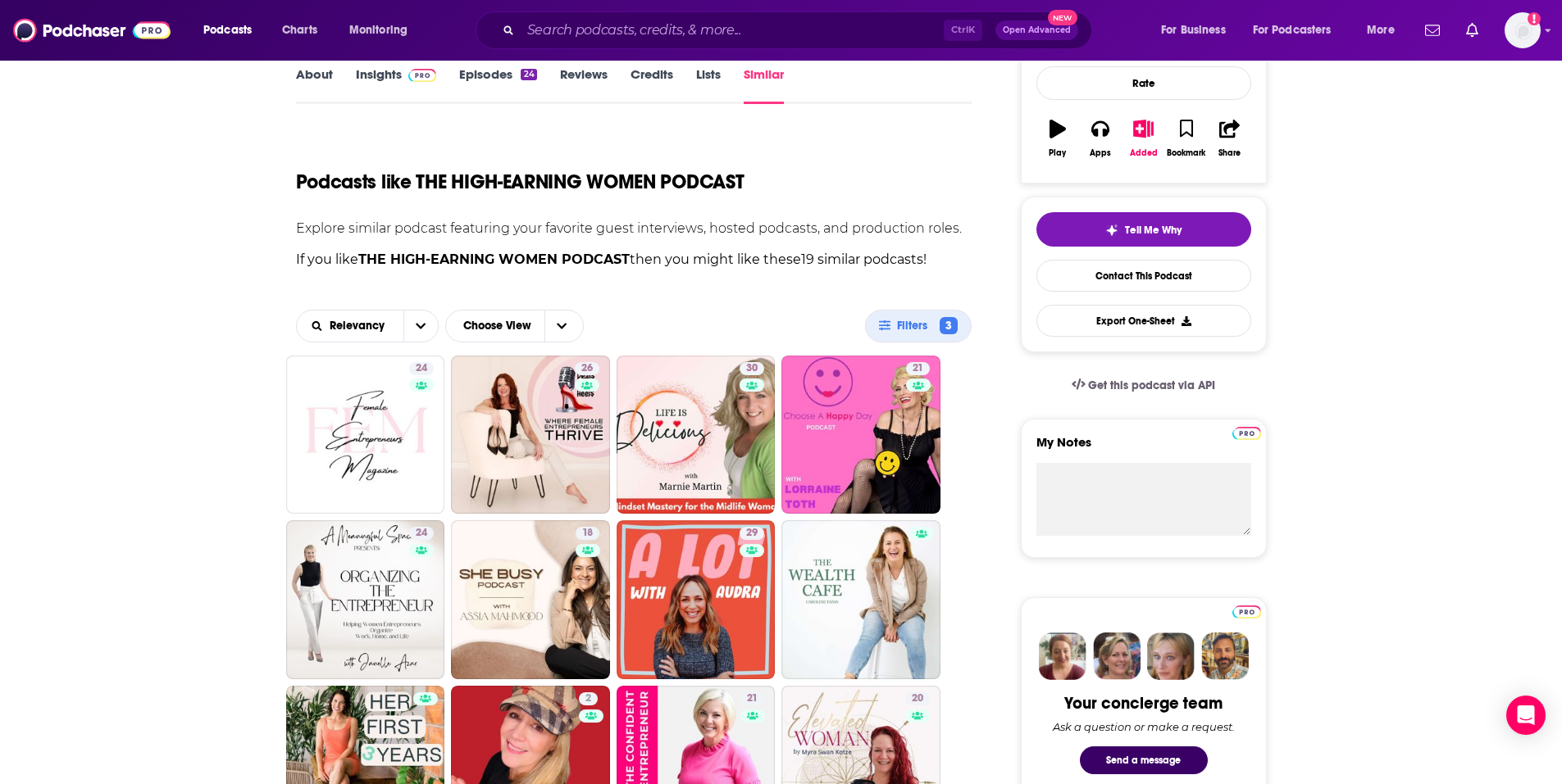
scroll to position [0, 0]
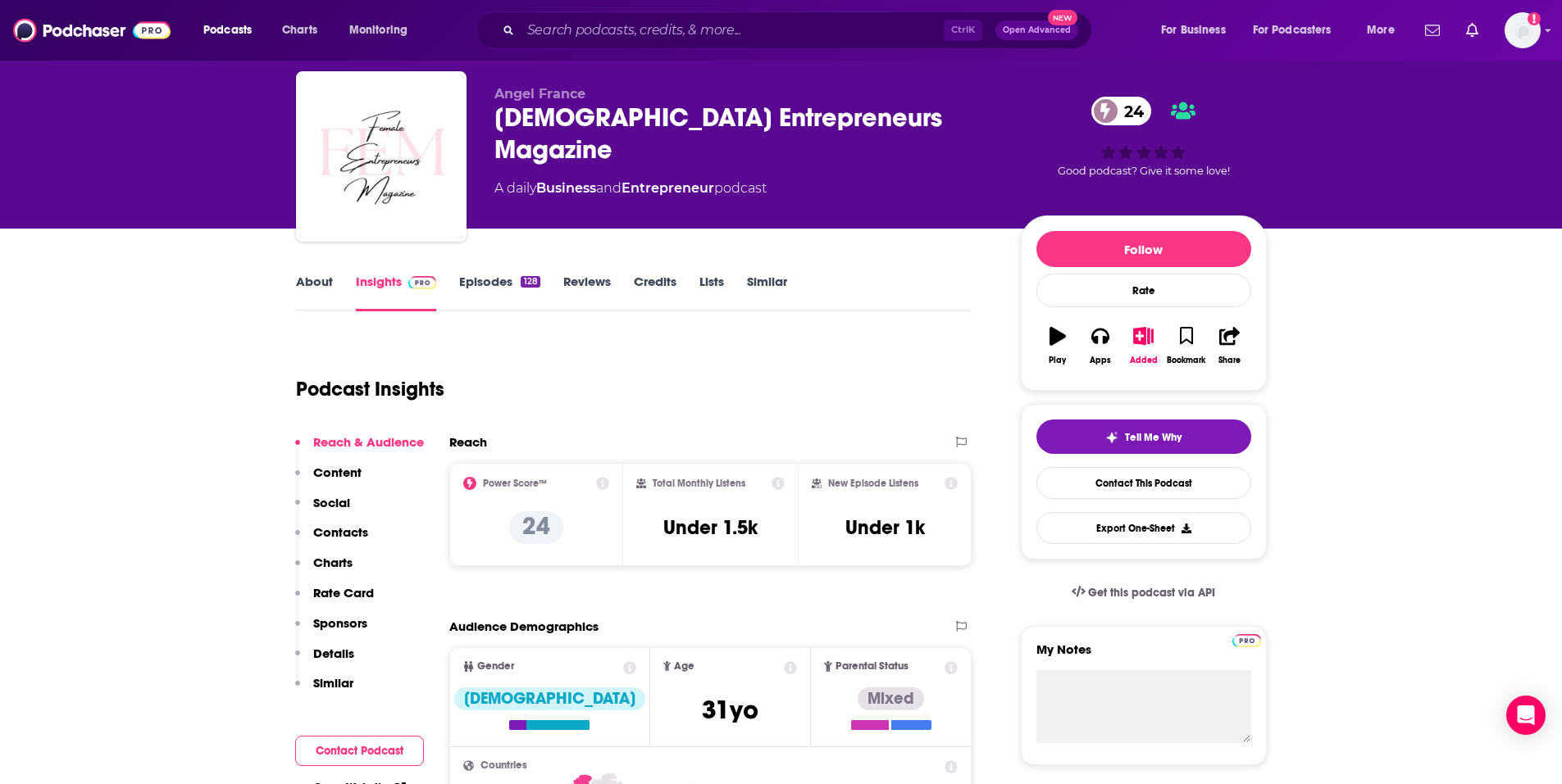
scroll to position [82, 0]
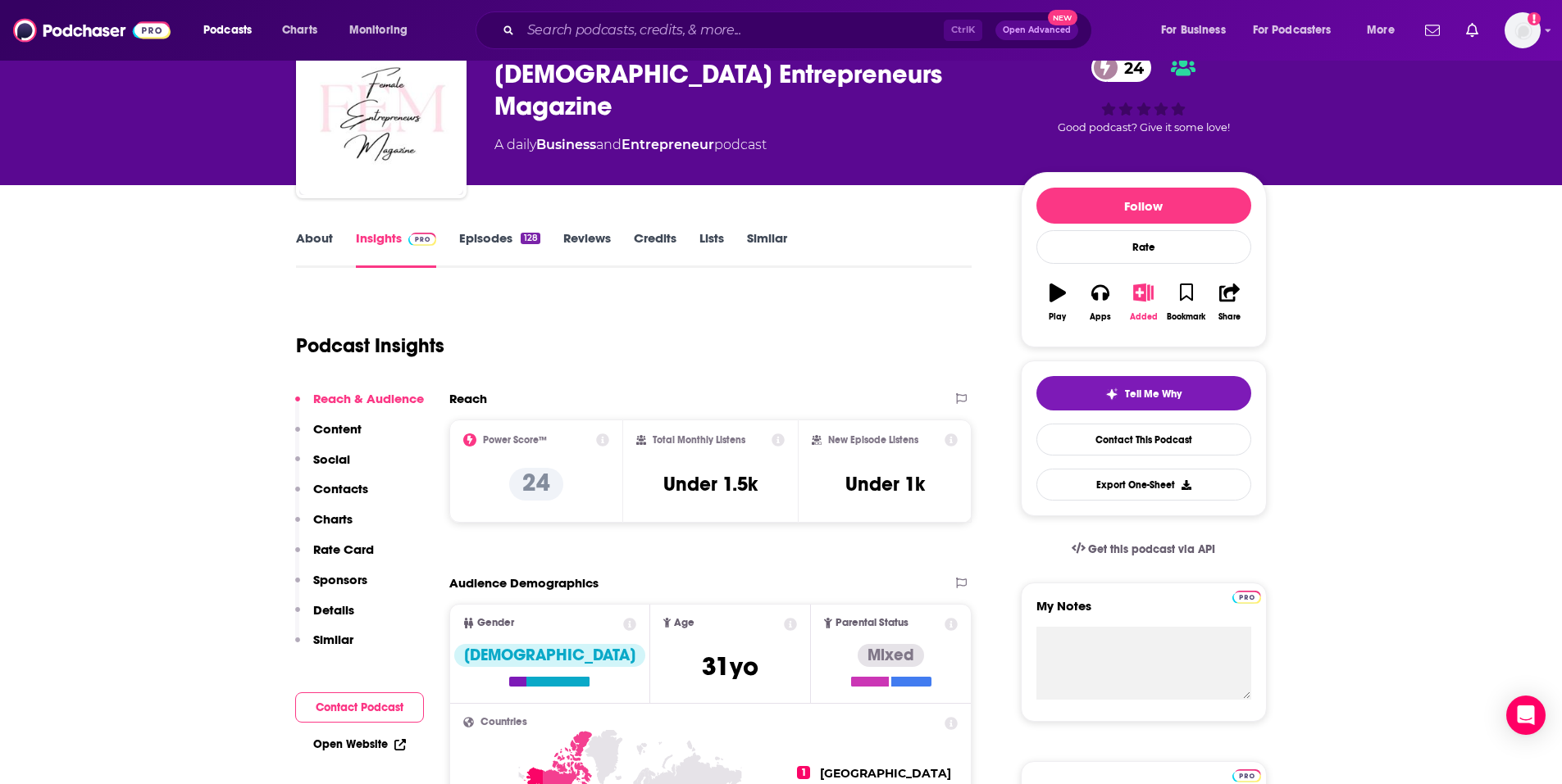
click at [1148, 292] on icon "button" at bounding box center [1143, 293] width 20 height 18
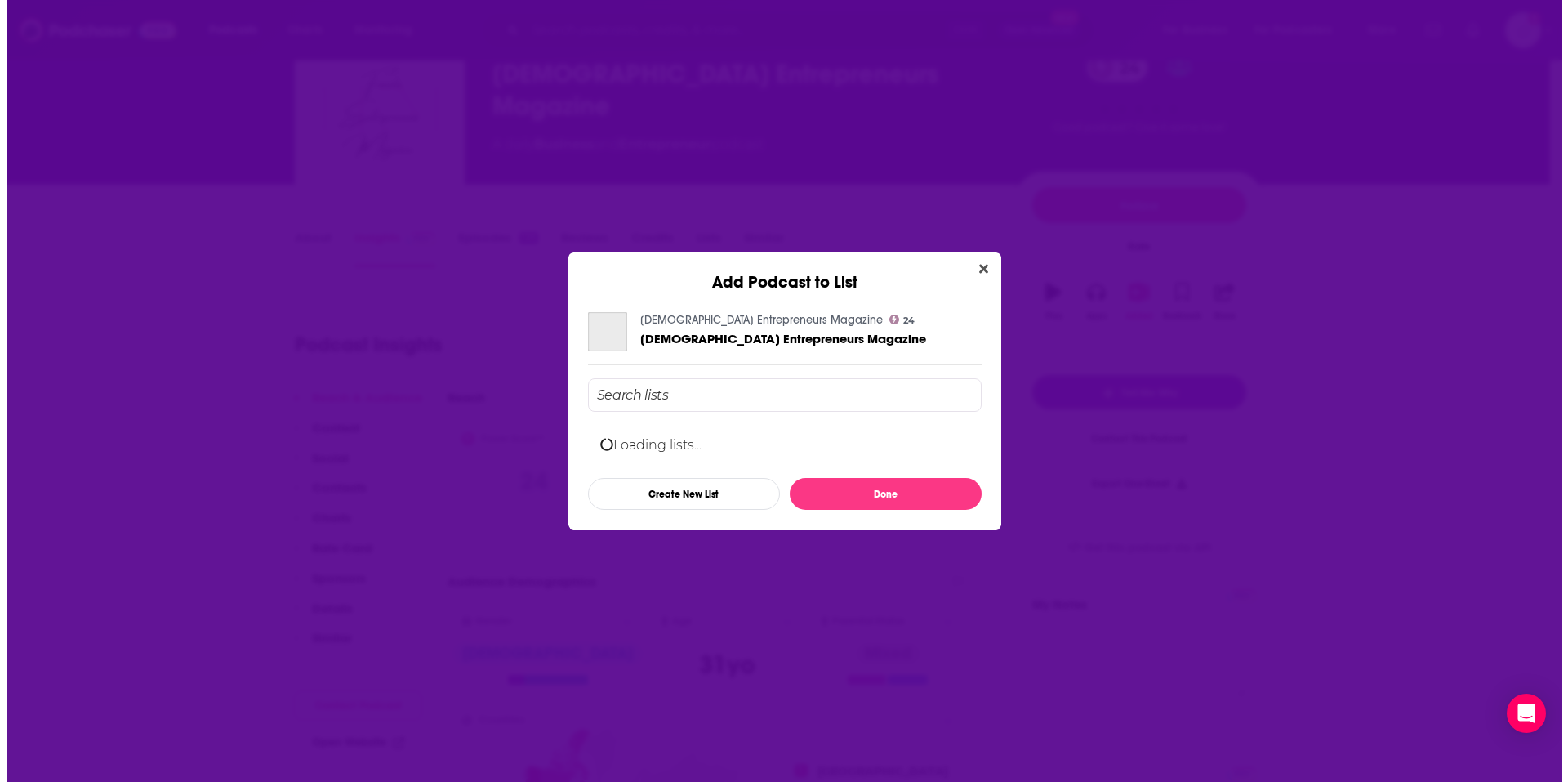
scroll to position [0, 0]
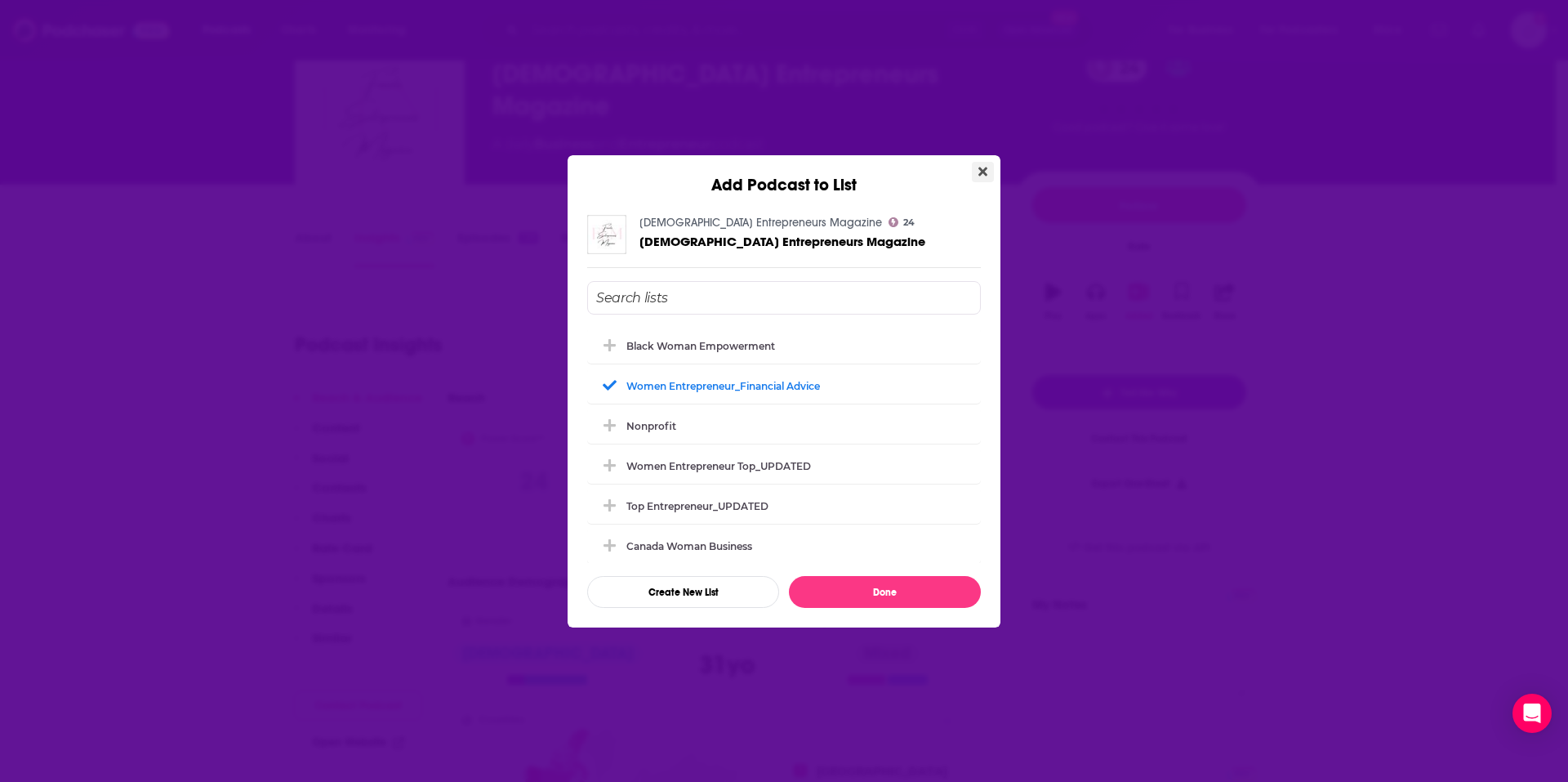
click at [981, 173] on icon "Close" at bounding box center [983, 170] width 9 height 9
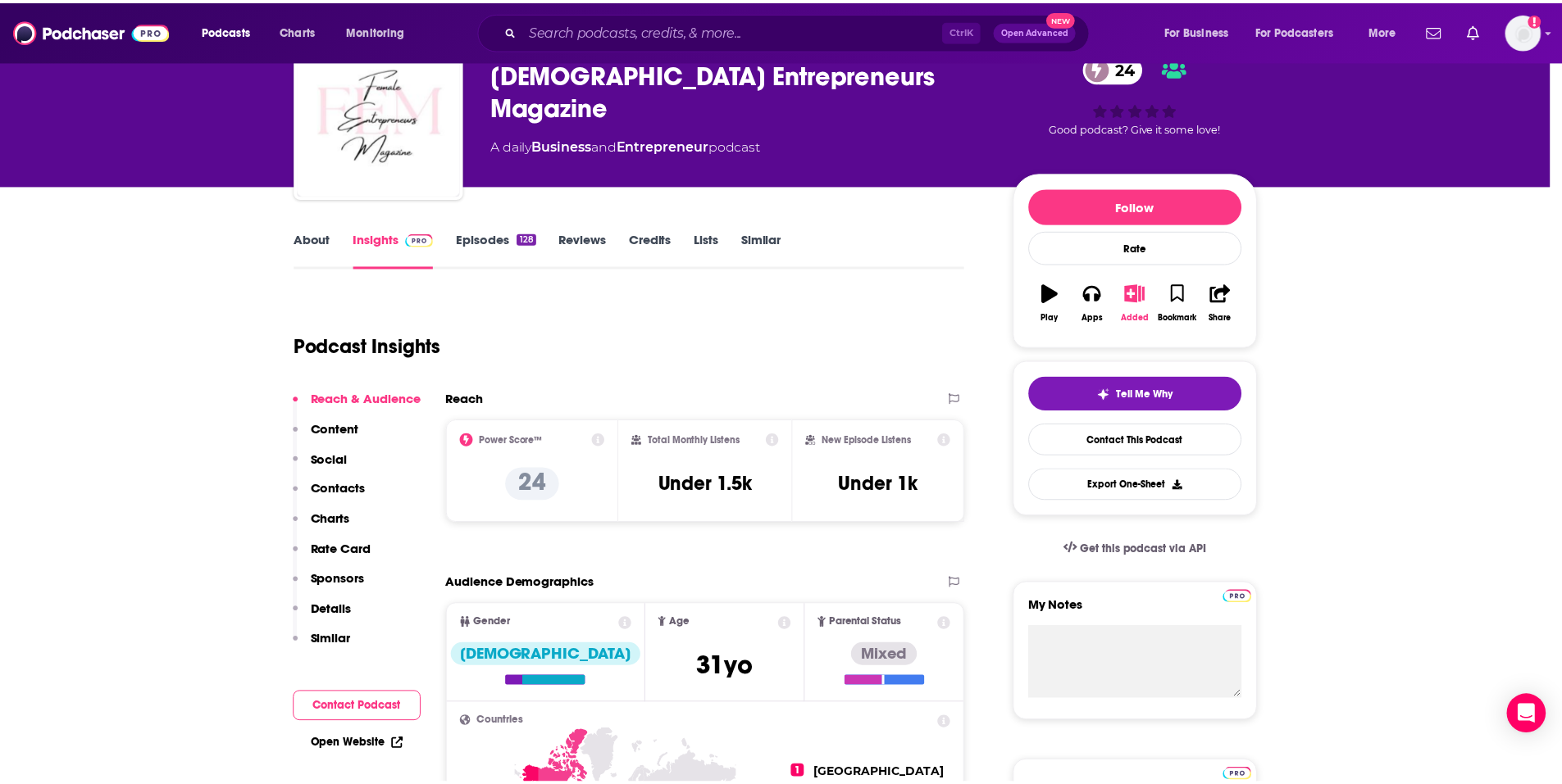
scroll to position [82, 0]
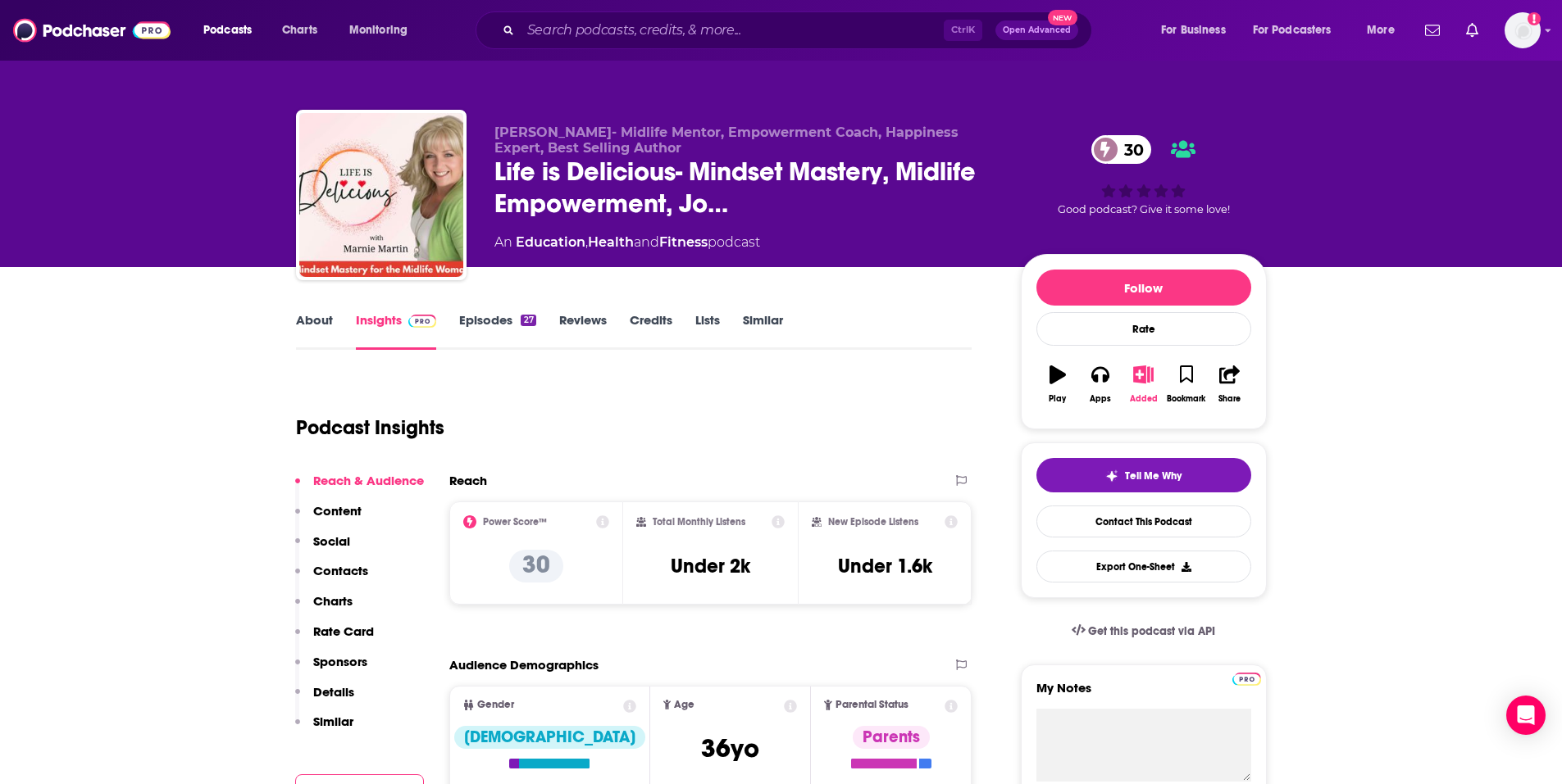
click at [1138, 388] on button "Added" at bounding box center [1143, 384] width 43 height 59
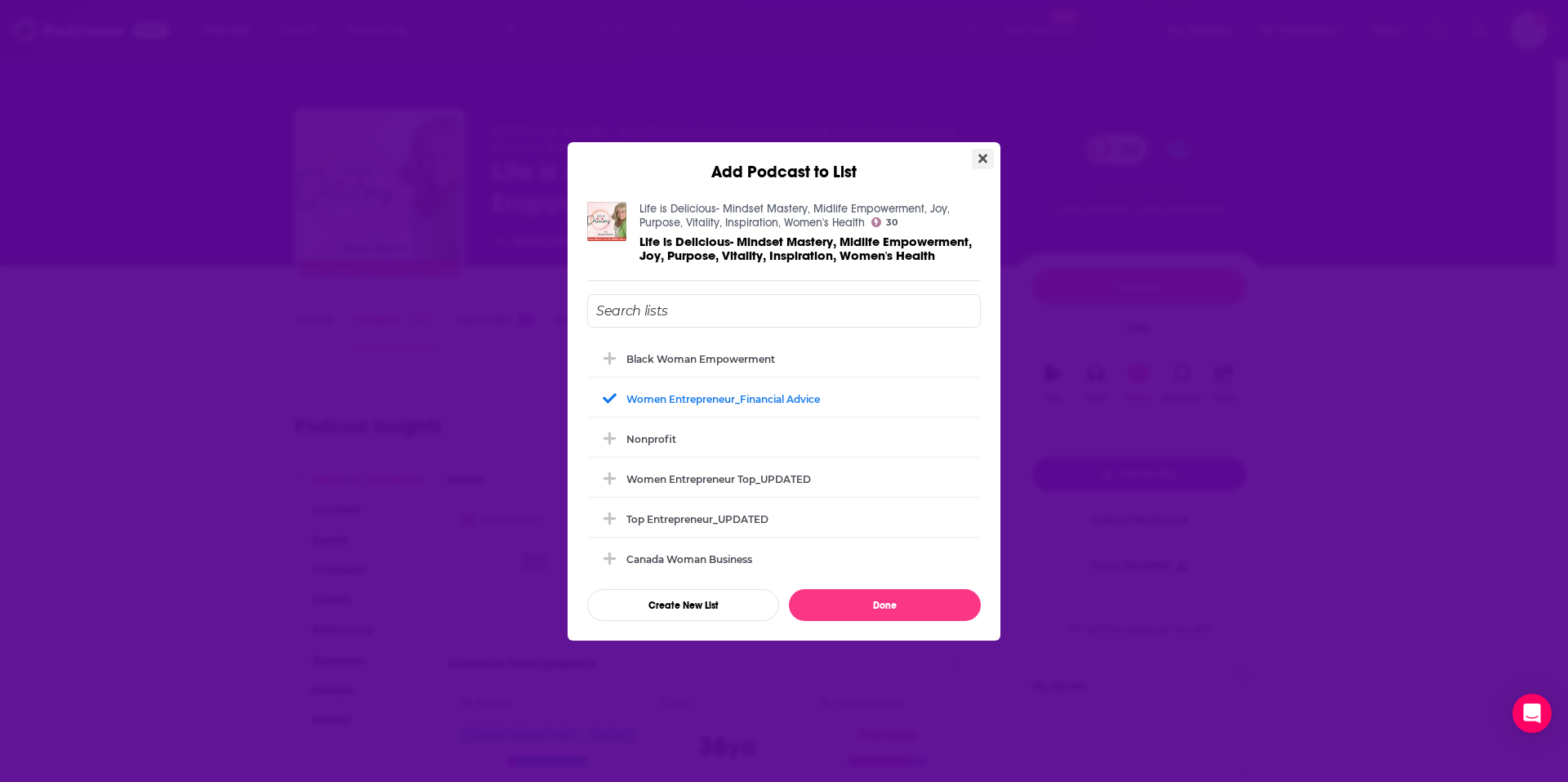
click at [987, 166] on button "Close" at bounding box center [983, 159] width 22 height 20
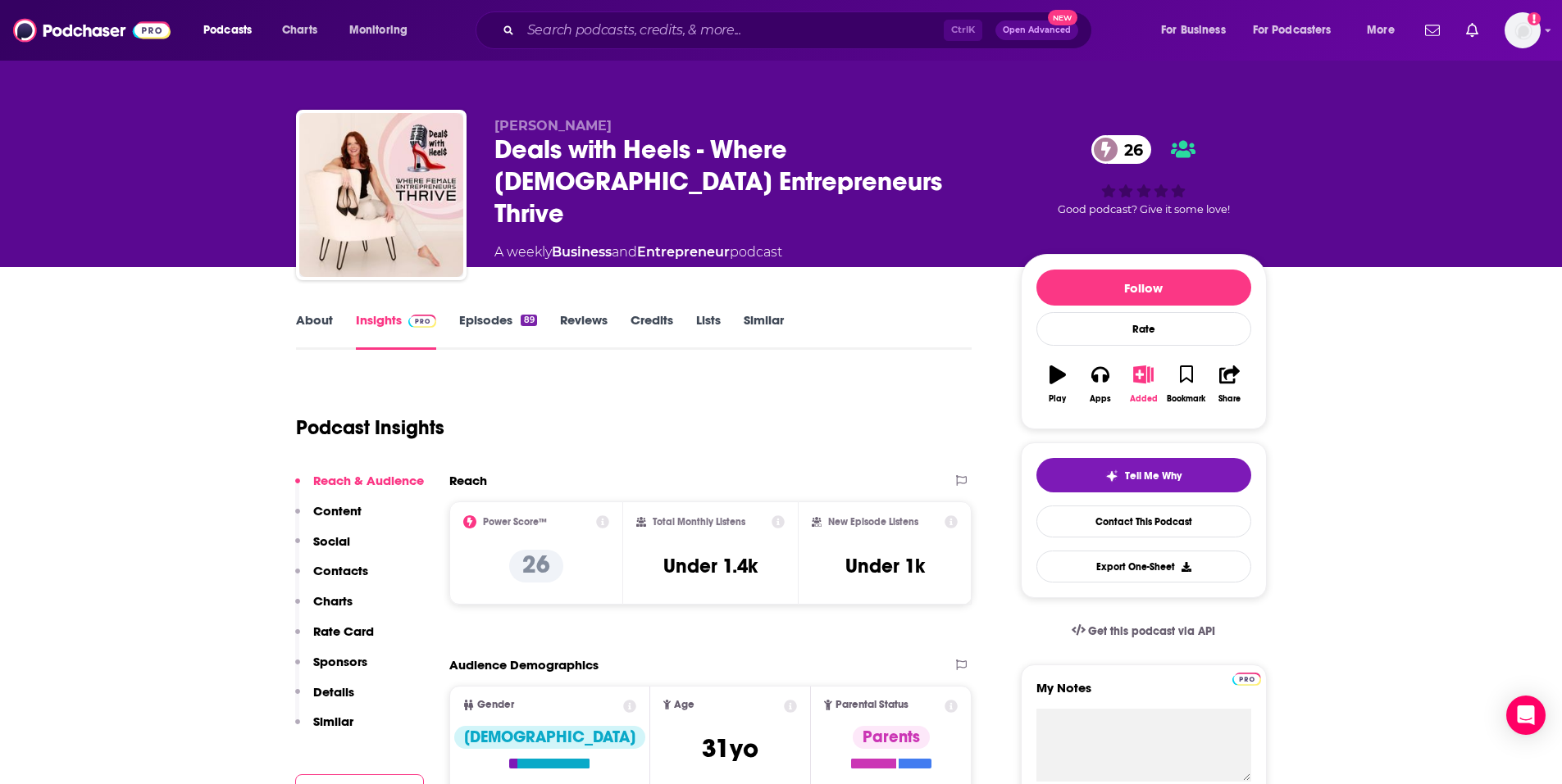
click at [1147, 402] on div "Added" at bounding box center [1143, 399] width 28 height 10
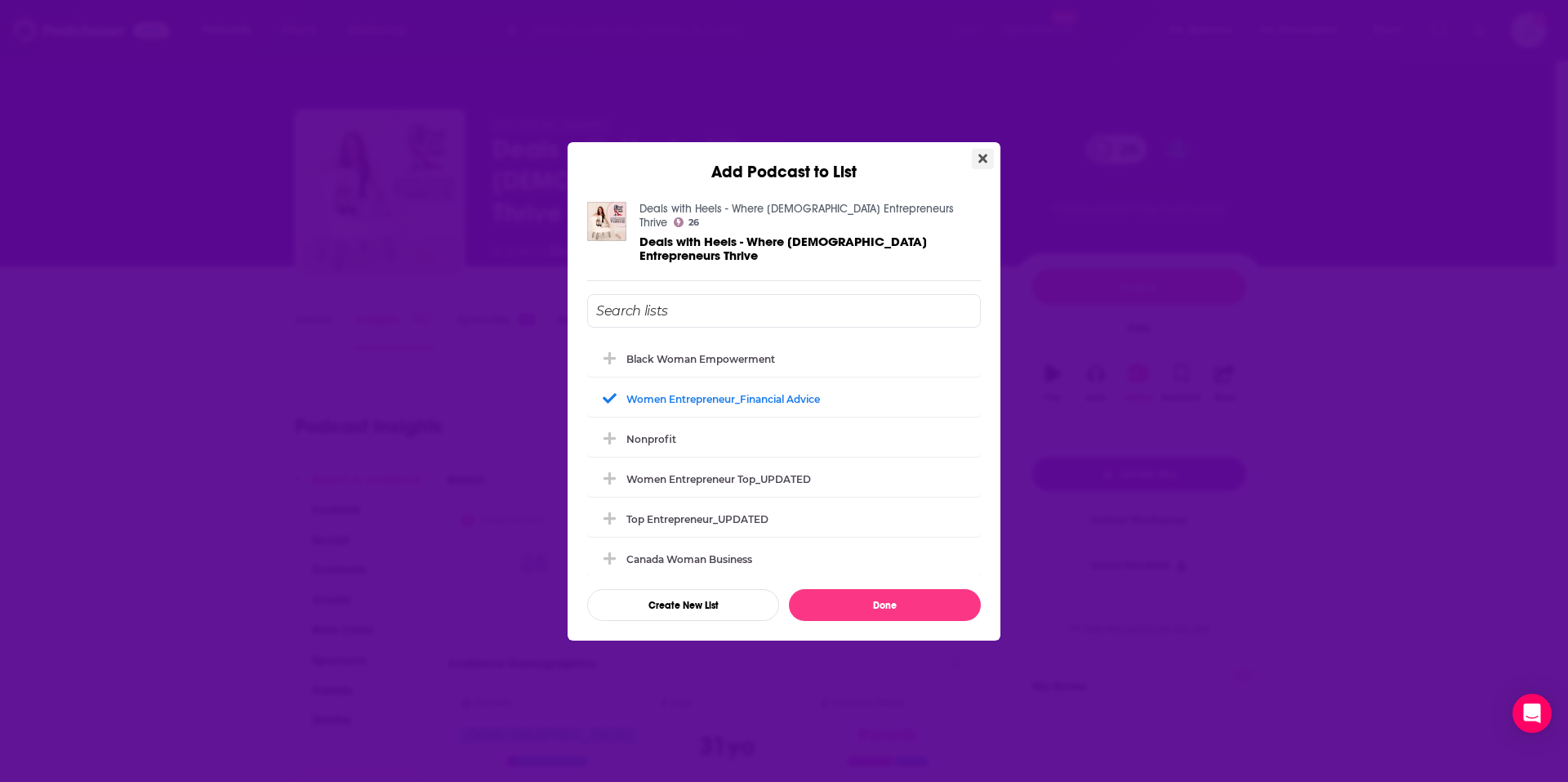
click at [978, 169] on button "Close" at bounding box center [983, 159] width 22 height 20
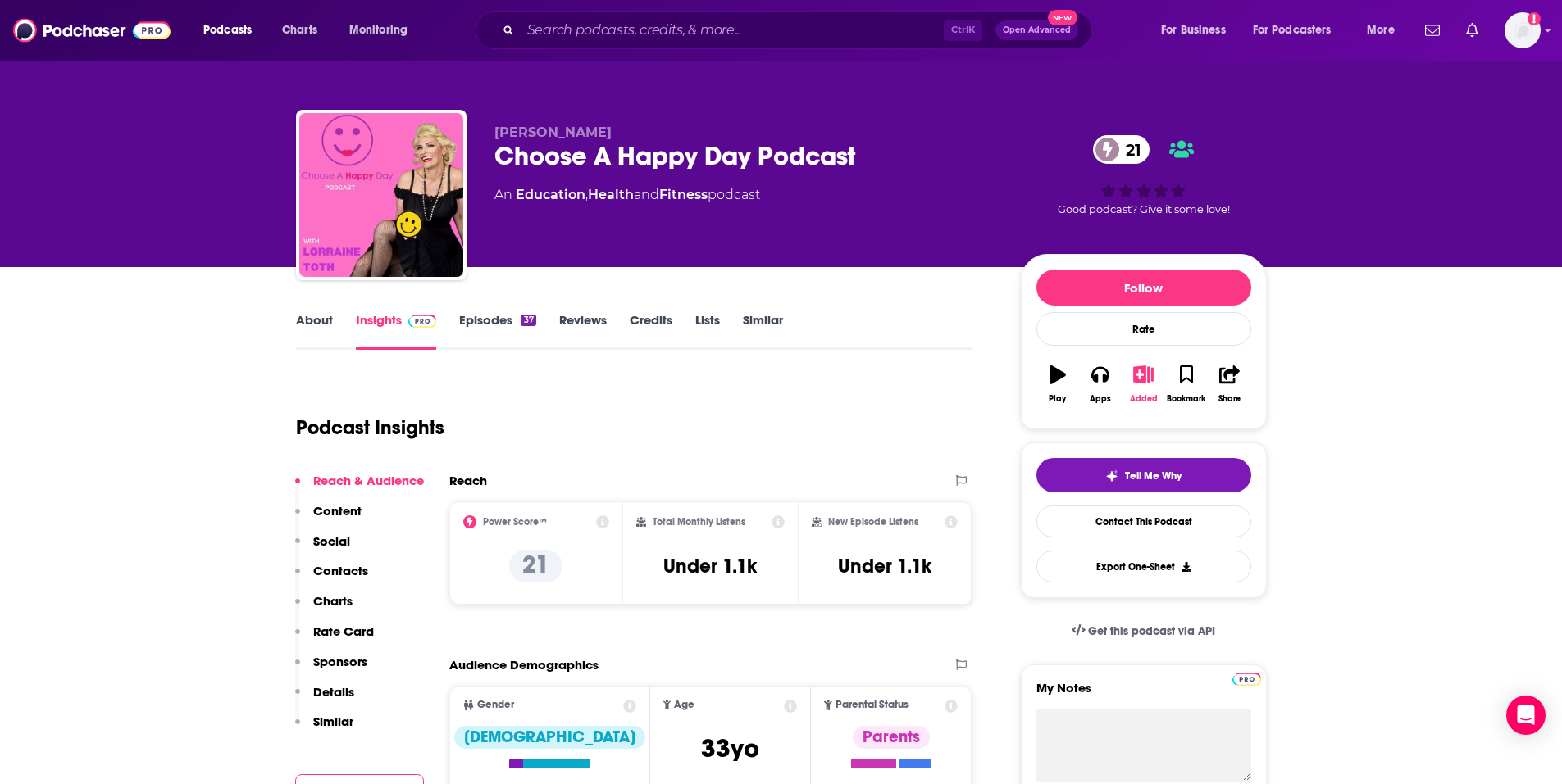
click at [1139, 379] on icon "button" at bounding box center [1143, 374] width 20 height 18
click at [1153, 389] on button "Added" at bounding box center [1143, 384] width 43 height 59
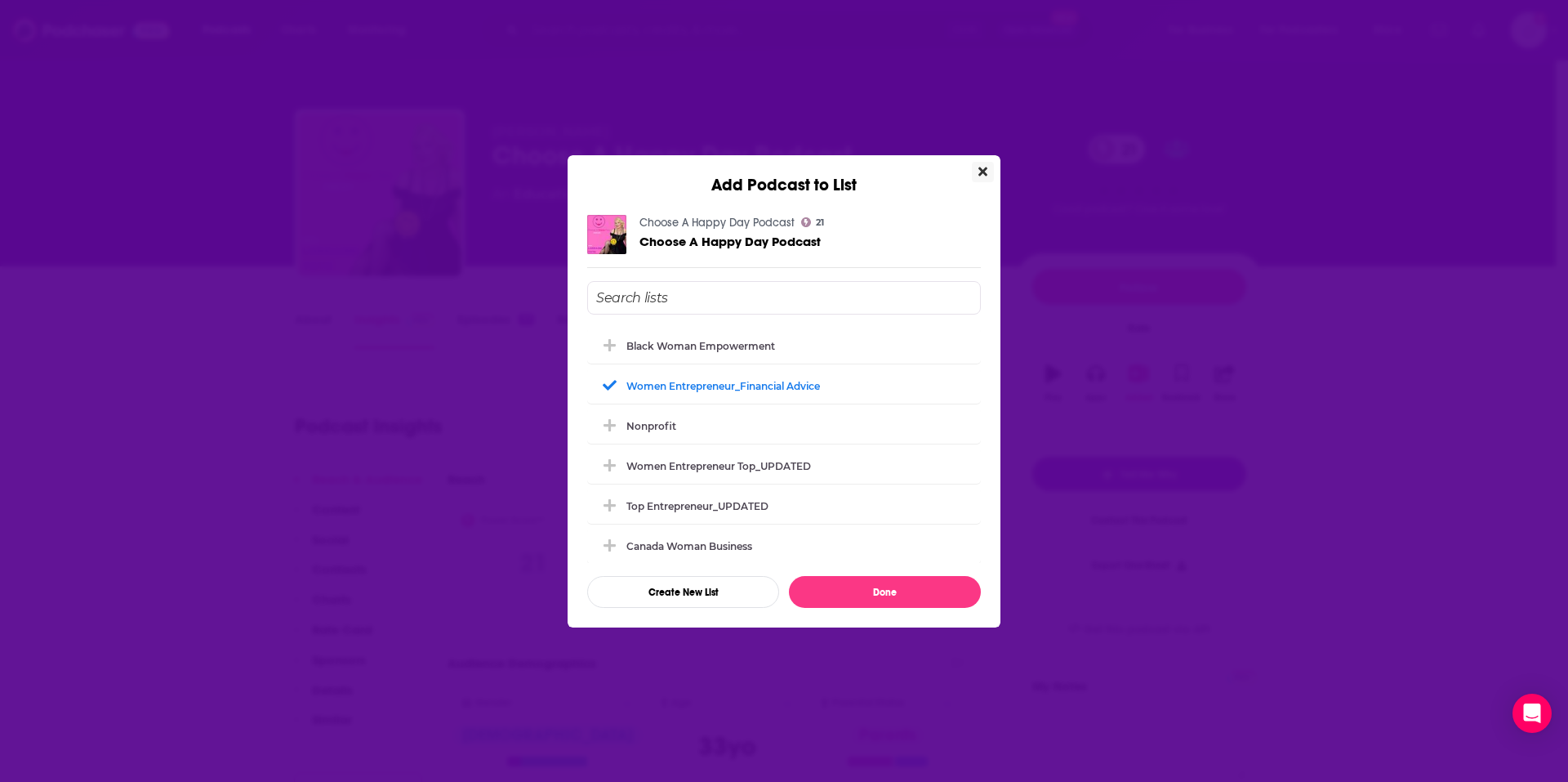
click at [982, 170] on icon "Close" at bounding box center [983, 170] width 9 height 9
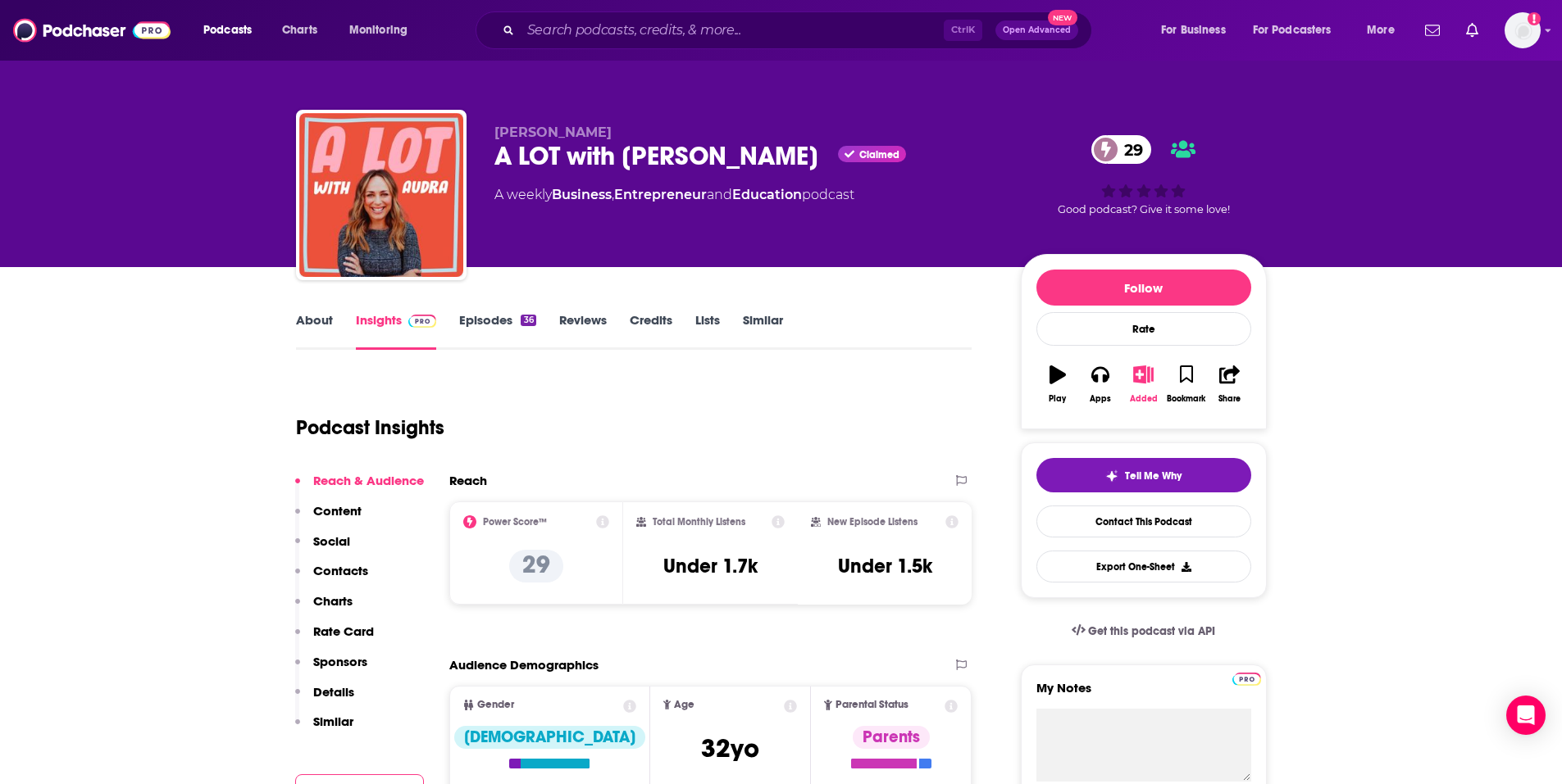
click at [1143, 378] on icon "button" at bounding box center [1143, 374] width 20 height 18
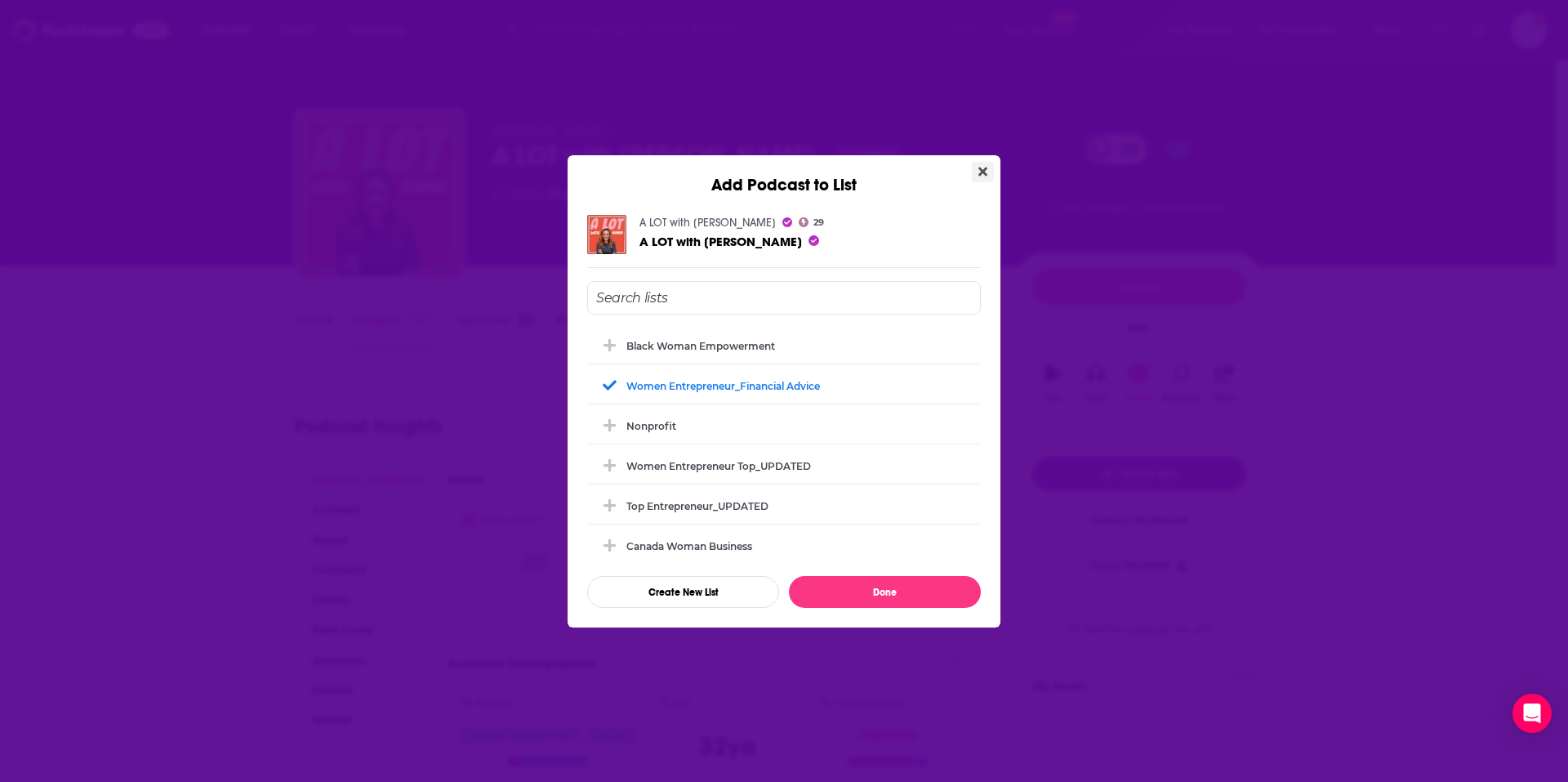
click at [986, 169] on icon "Close" at bounding box center [983, 170] width 9 height 9
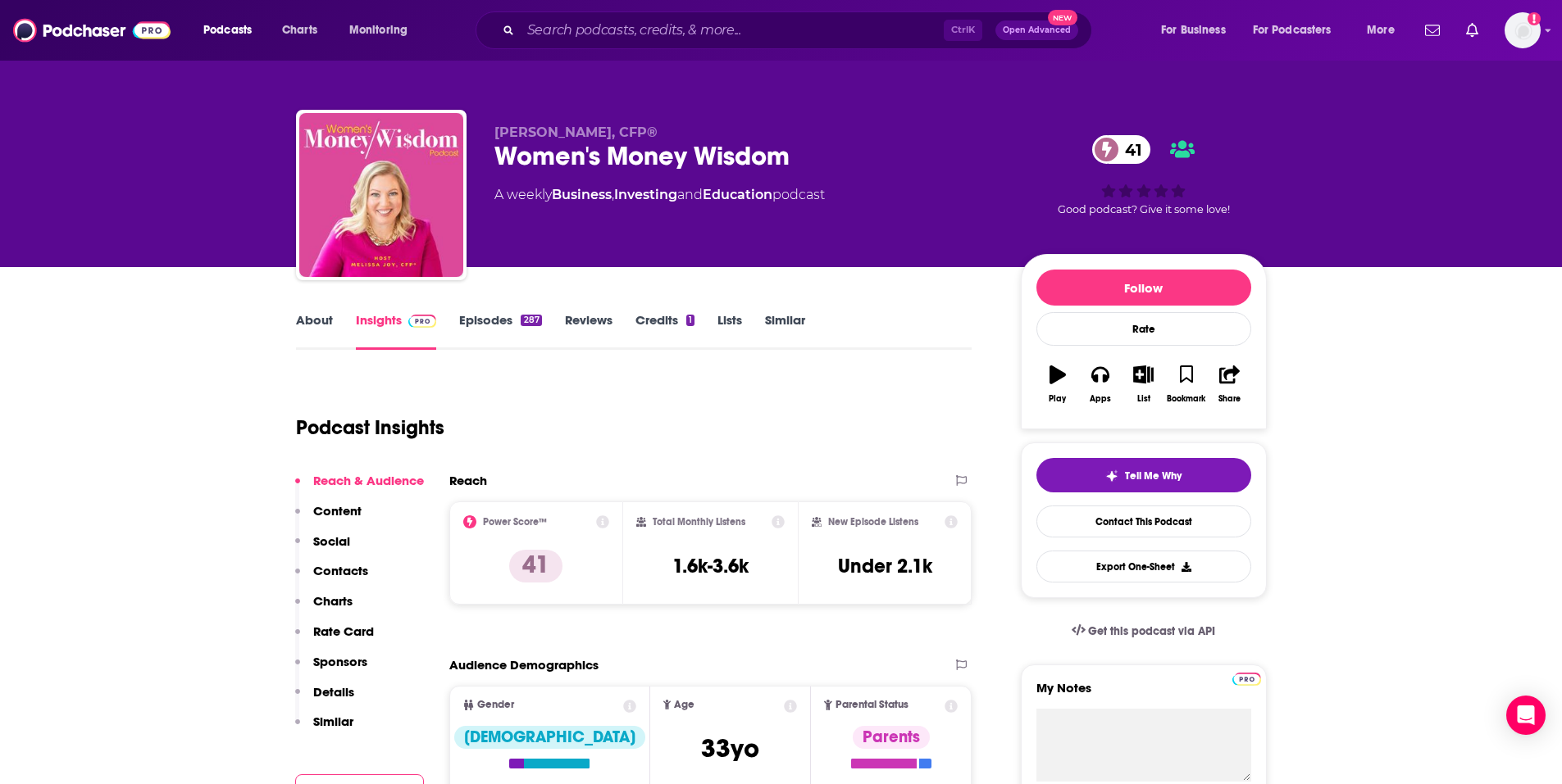
click at [467, 319] on link "Episodes 287" at bounding box center [499, 330] width 82 height 38
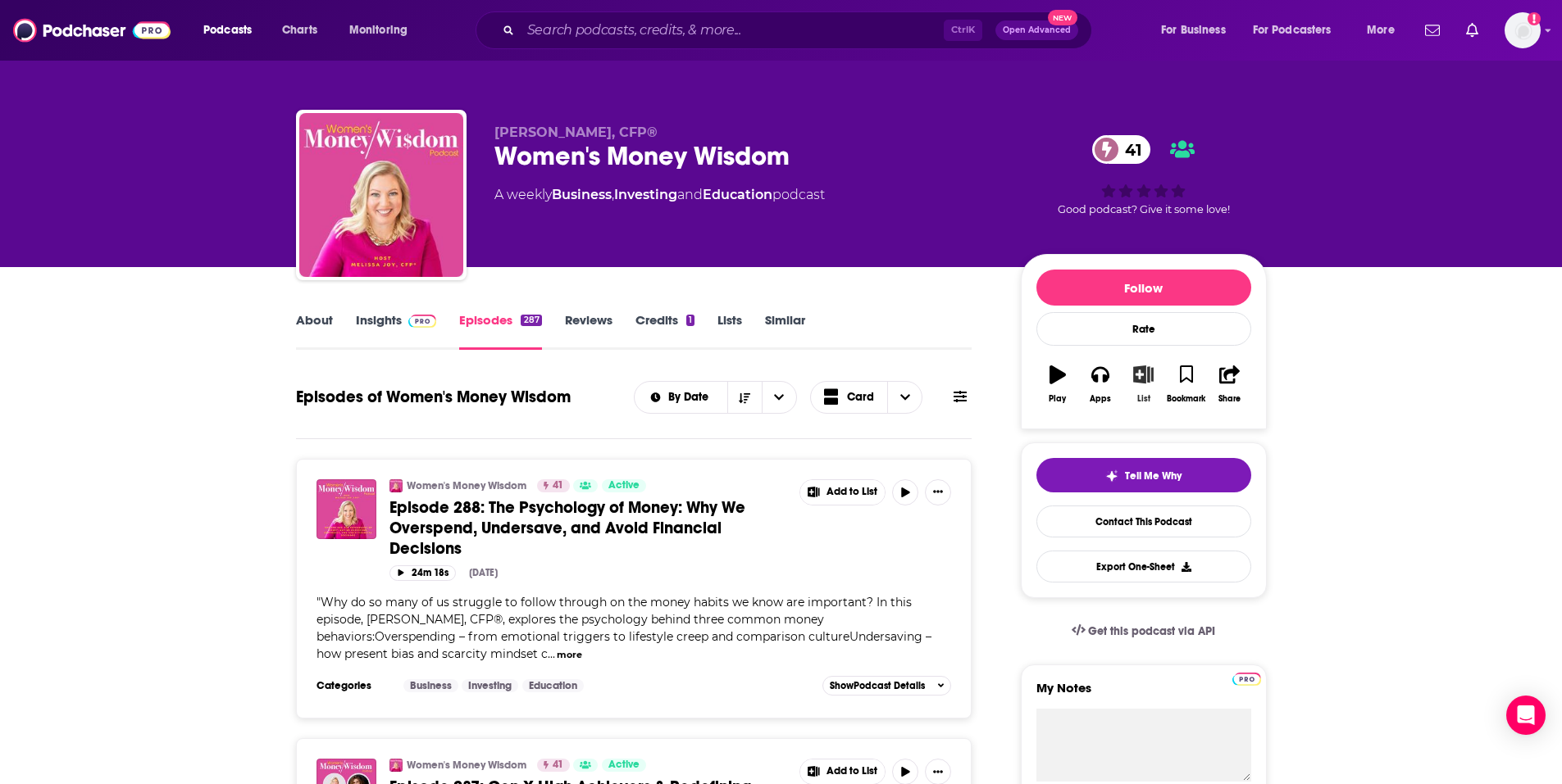
click at [1150, 383] on icon "button" at bounding box center [1143, 374] width 20 height 18
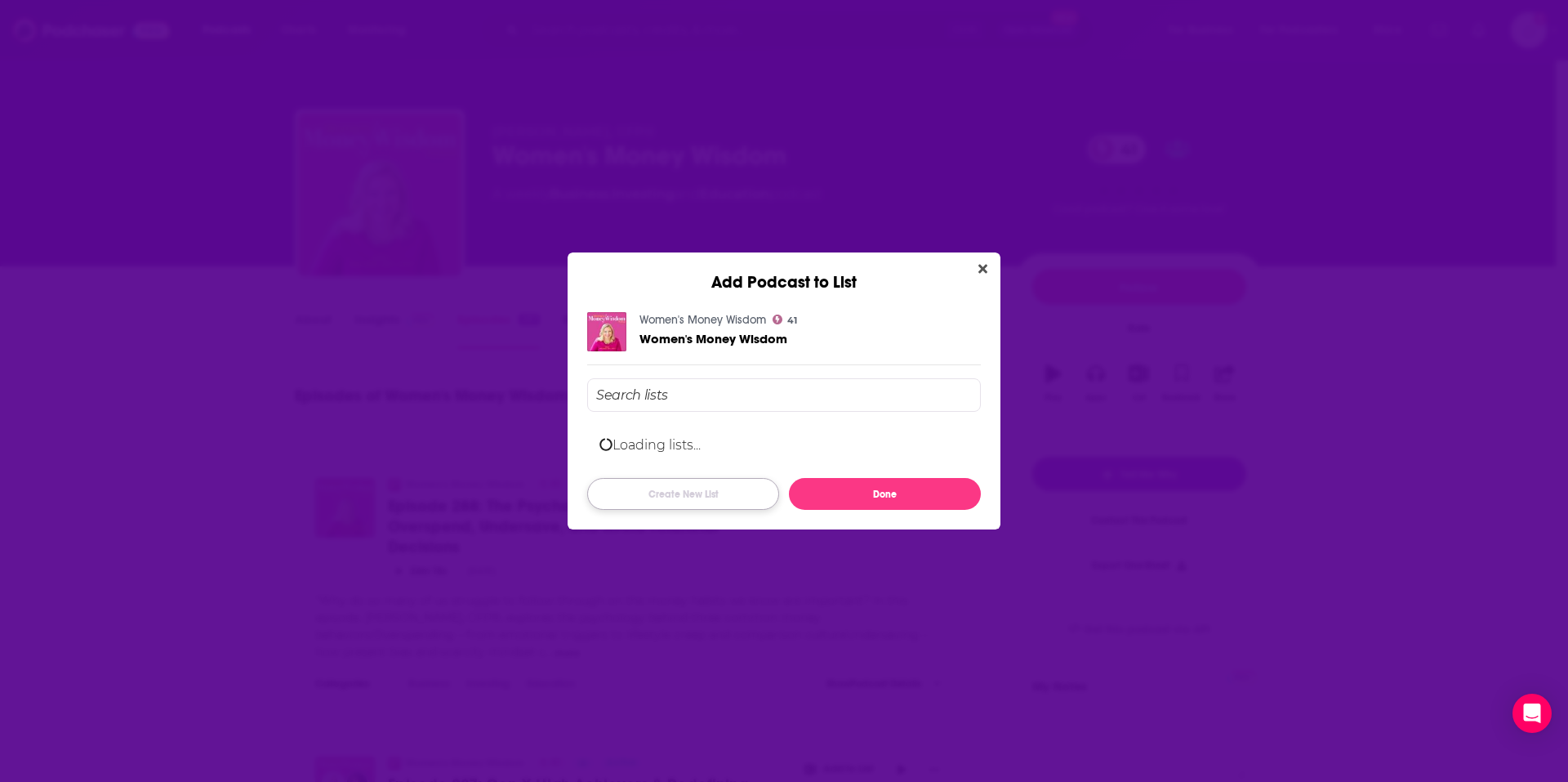
click at [672, 492] on button "Create New List" at bounding box center [683, 494] width 192 height 32
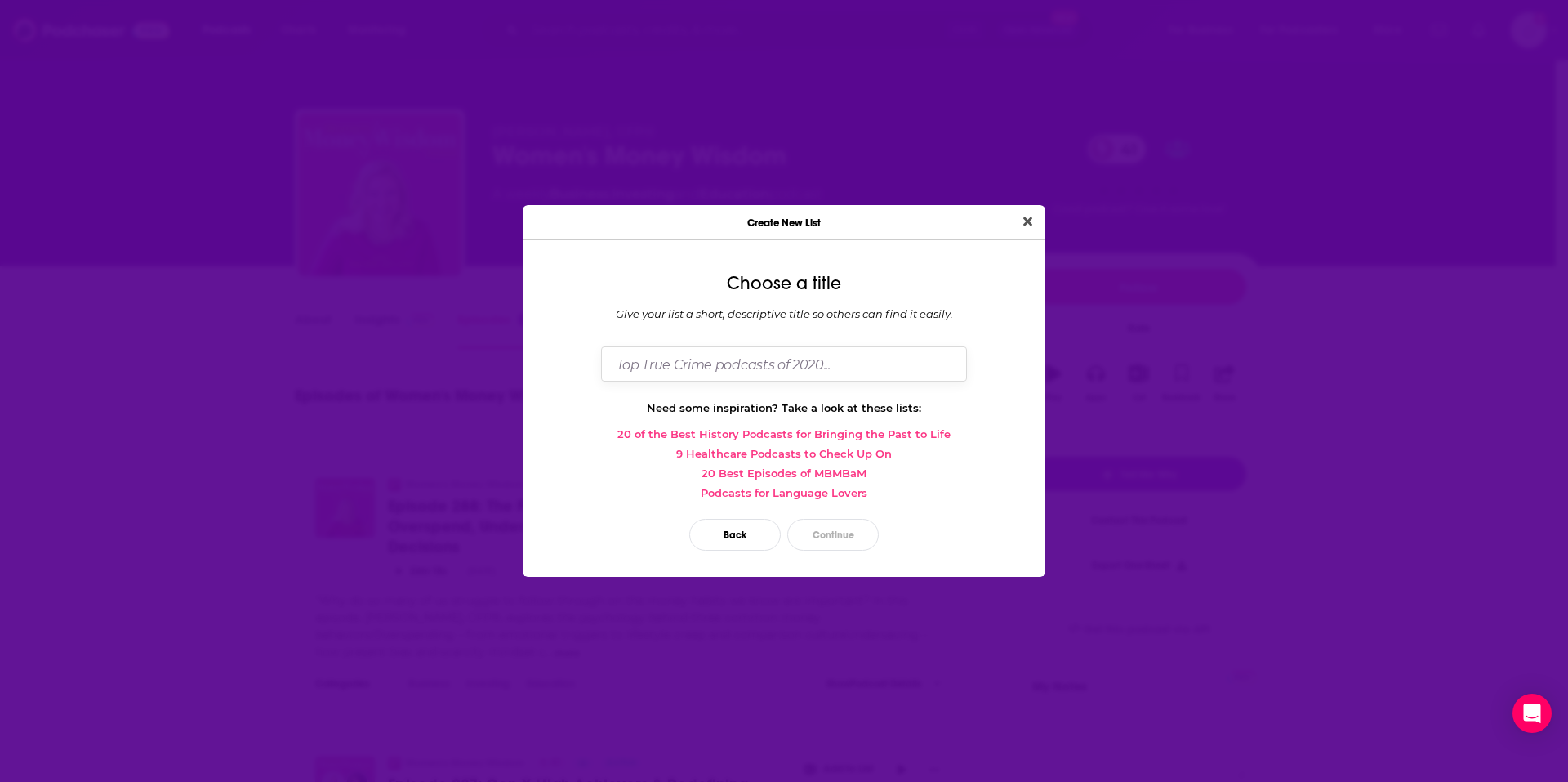
click at [732, 361] on input "Dialog" at bounding box center [784, 364] width 366 height 35
type input "Women Entrepreneurs_Elevated 2"
click at [841, 529] on button "Continue" at bounding box center [833, 535] width 92 height 32
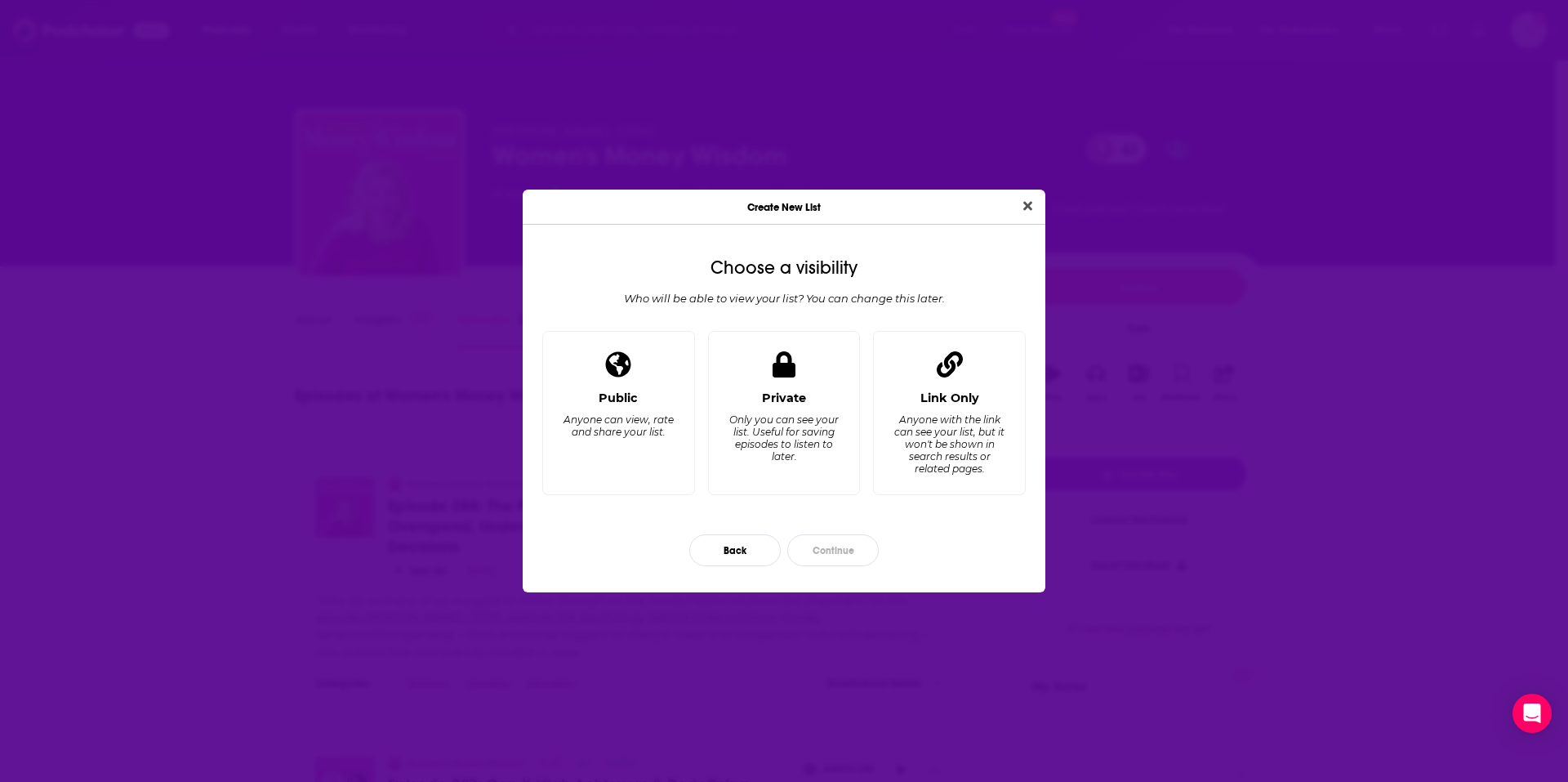
click at [738, 385] on div "Private Only you can see your list. Useful for saving episodes to listen to lat…" at bounding box center [784, 413] width 153 height 164
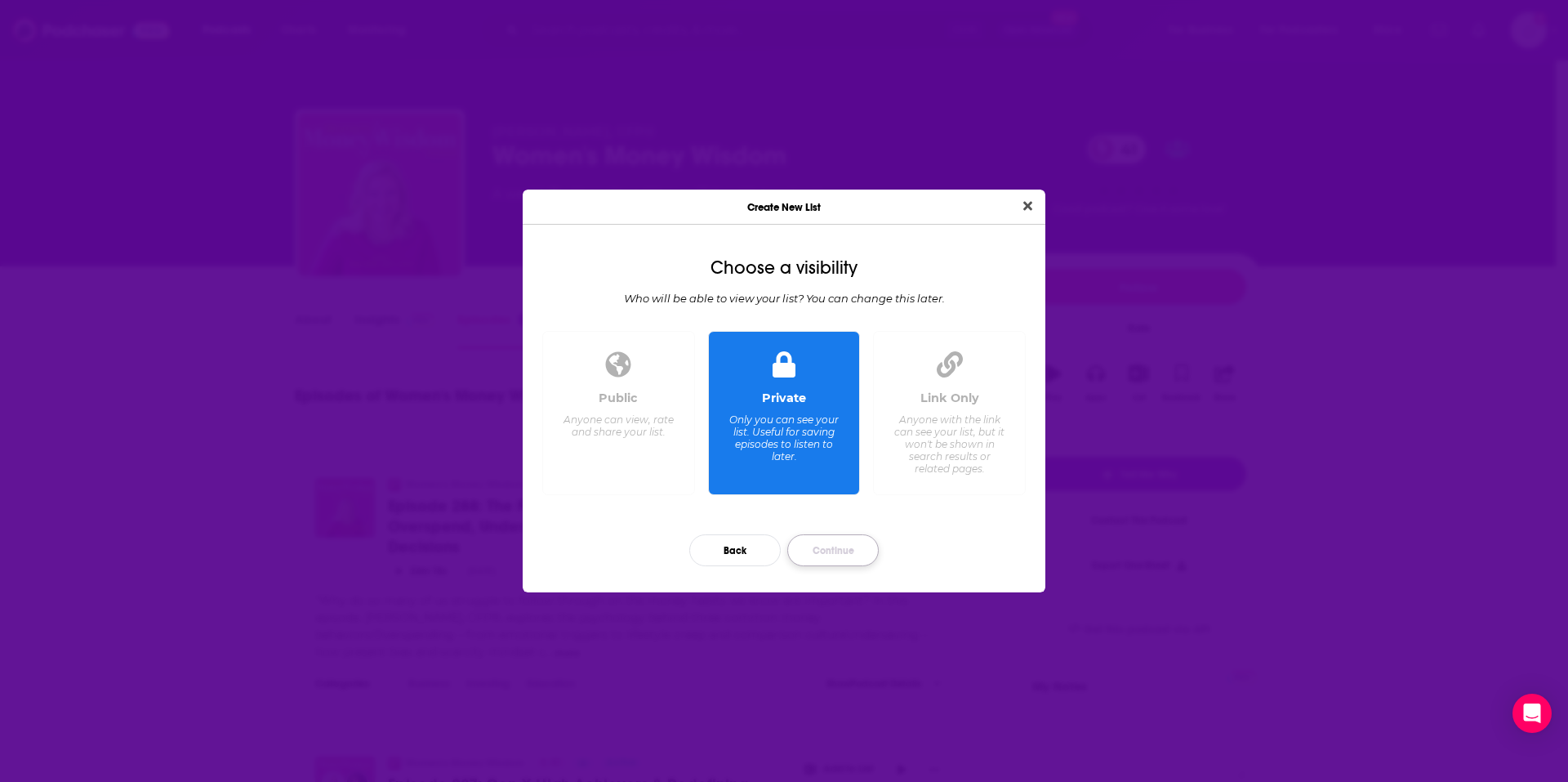
click at [854, 549] on button "Continue" at bounding box center [833, 550] width 92 height 32
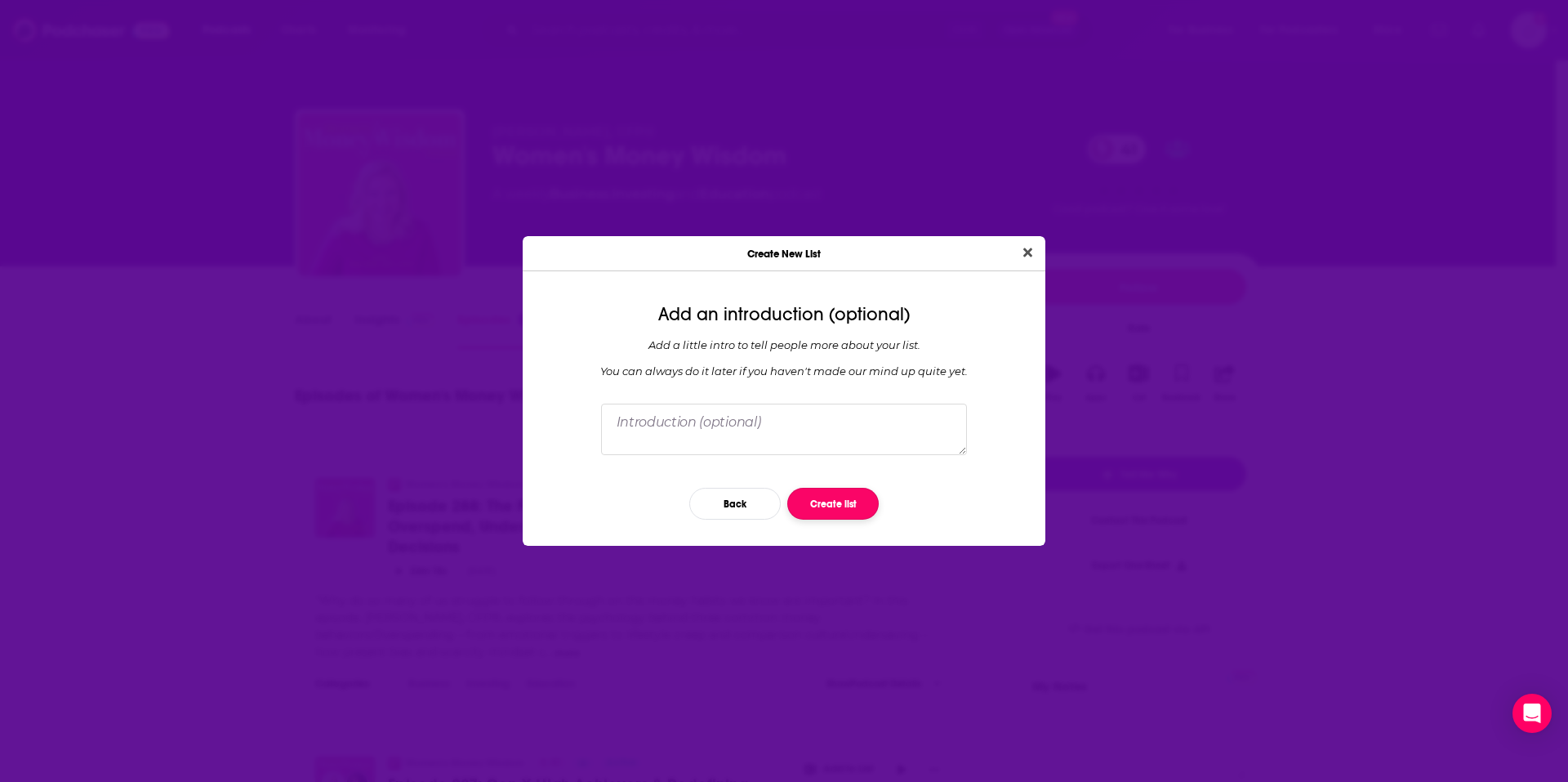
click at [824, 498] on button "Create list" at bounding box center [833, 504] width 92 height 32
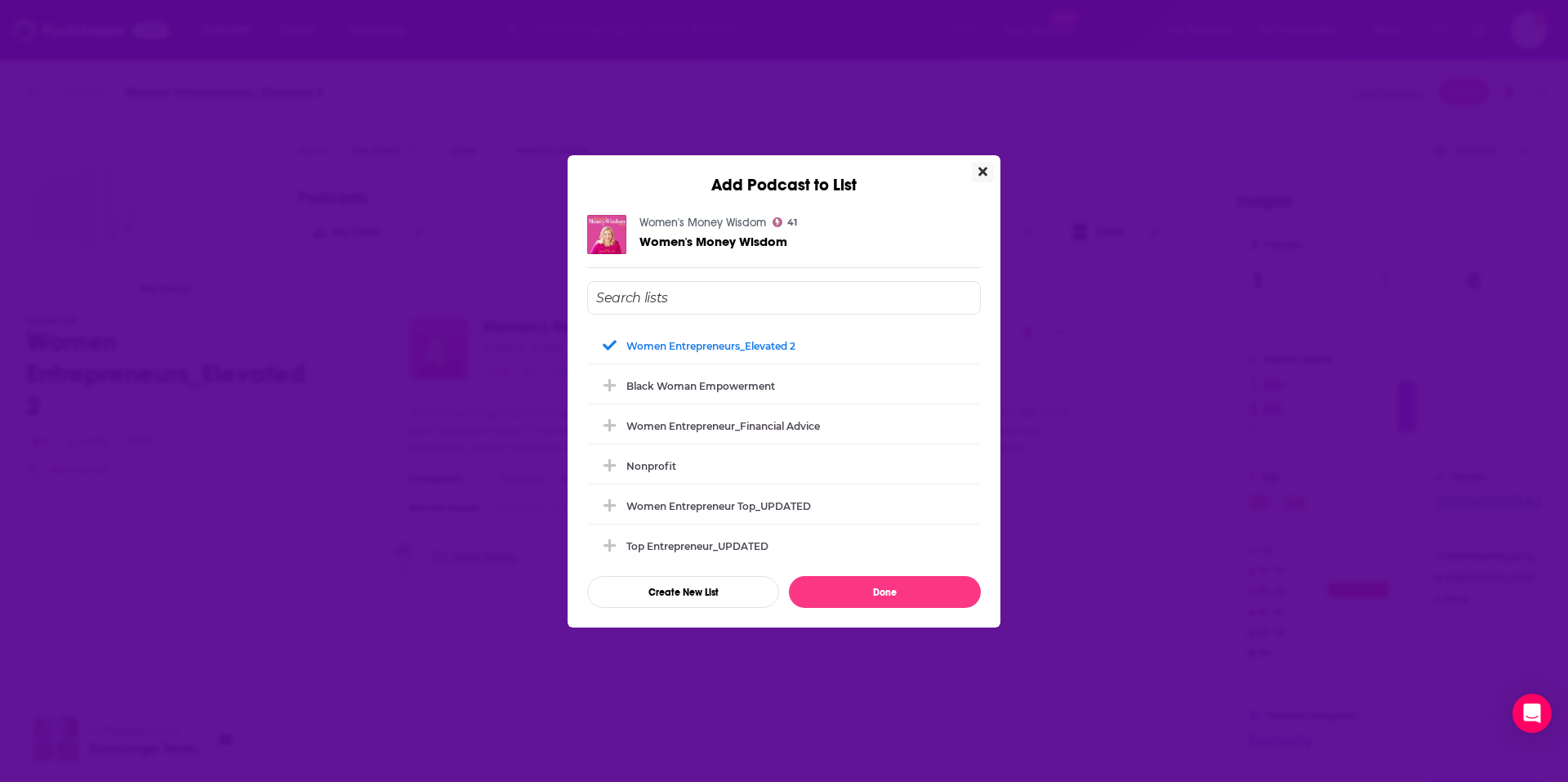
click at [984, 170] on icon "Close" at bounding box center [983, 170] width 9 height 9
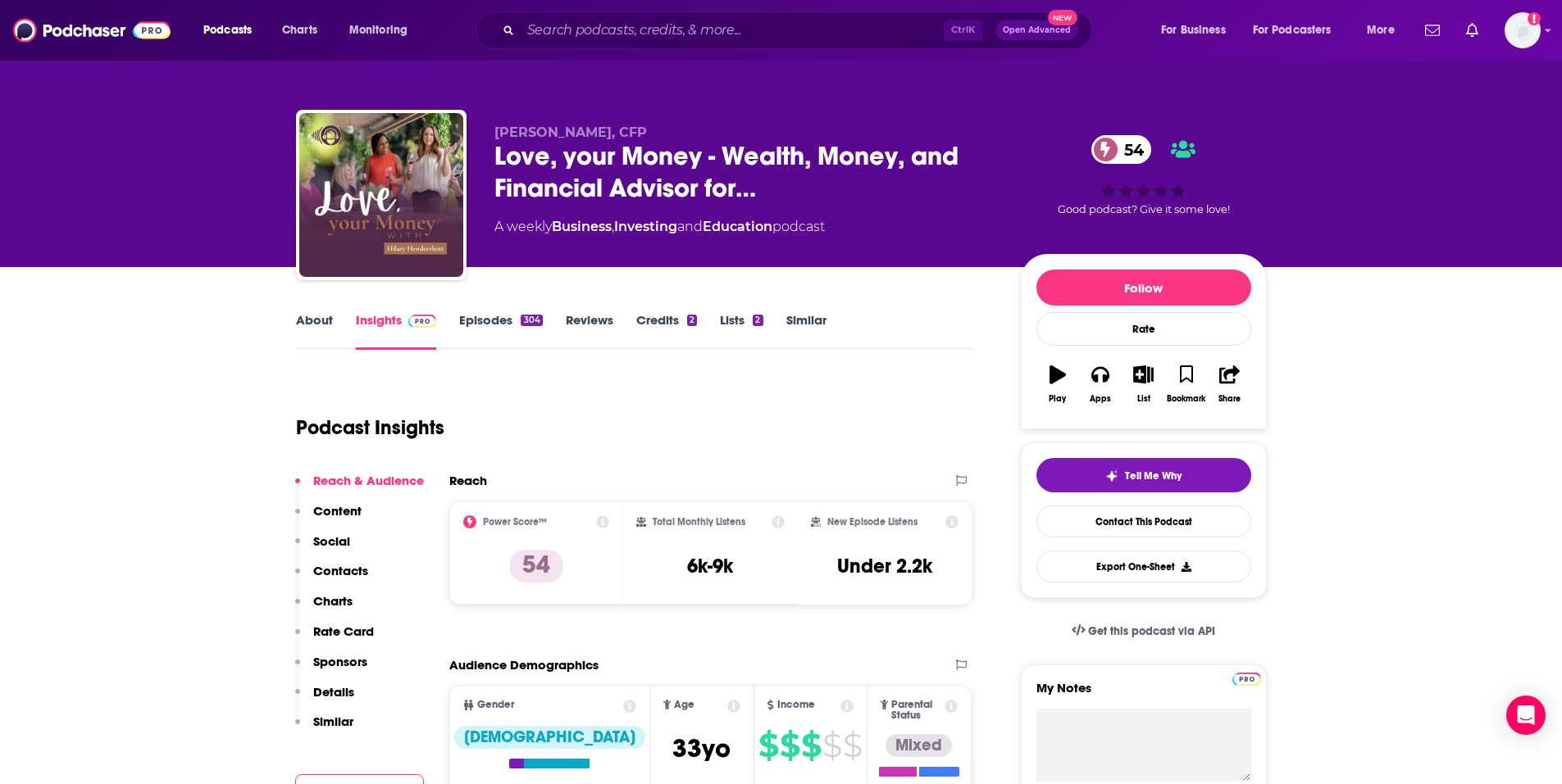
click at [501, 329] on link "Episodes 304" at bounding box center [499, 330] width 82 height 38
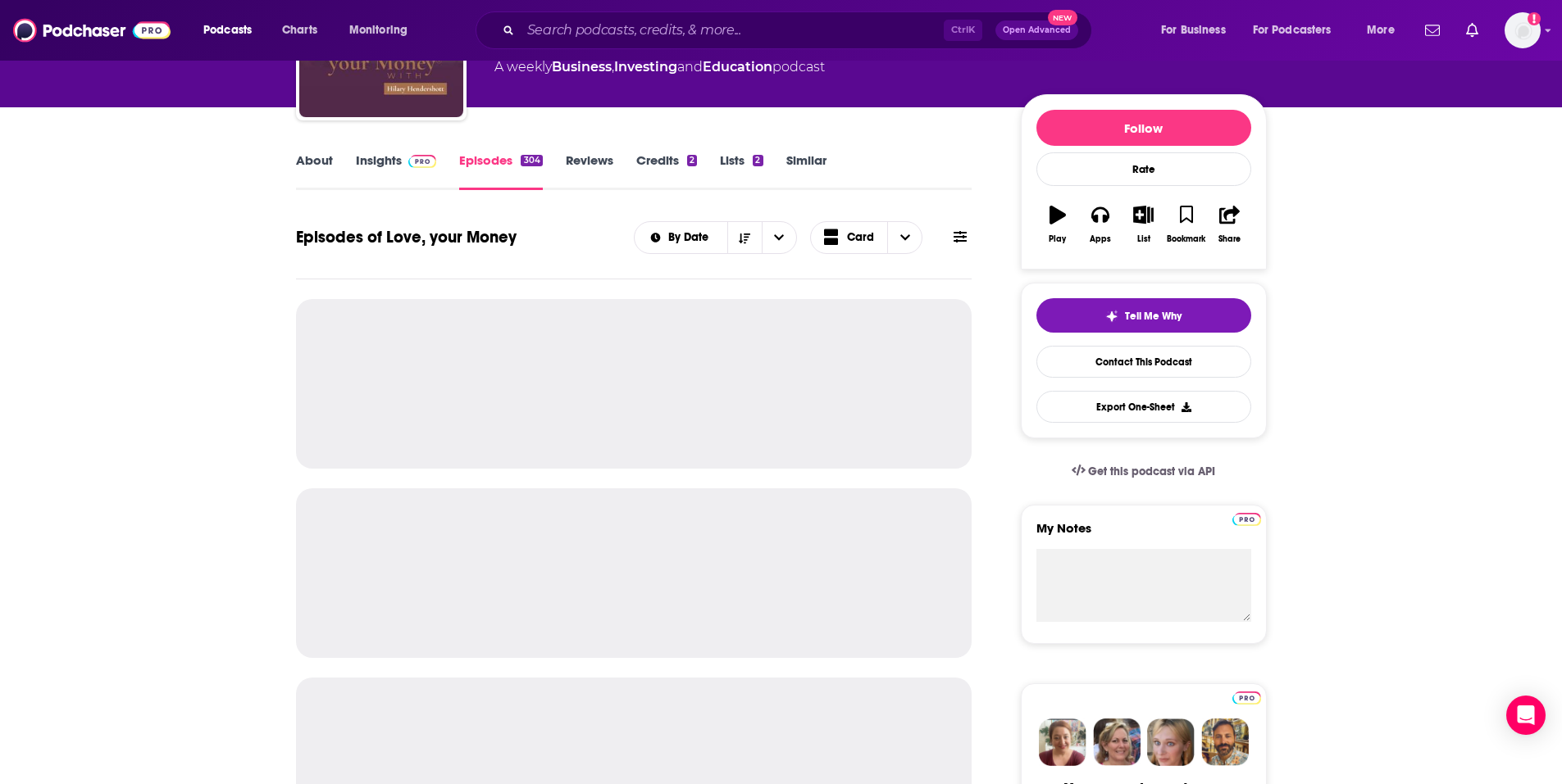
scroll to position [164, 0]
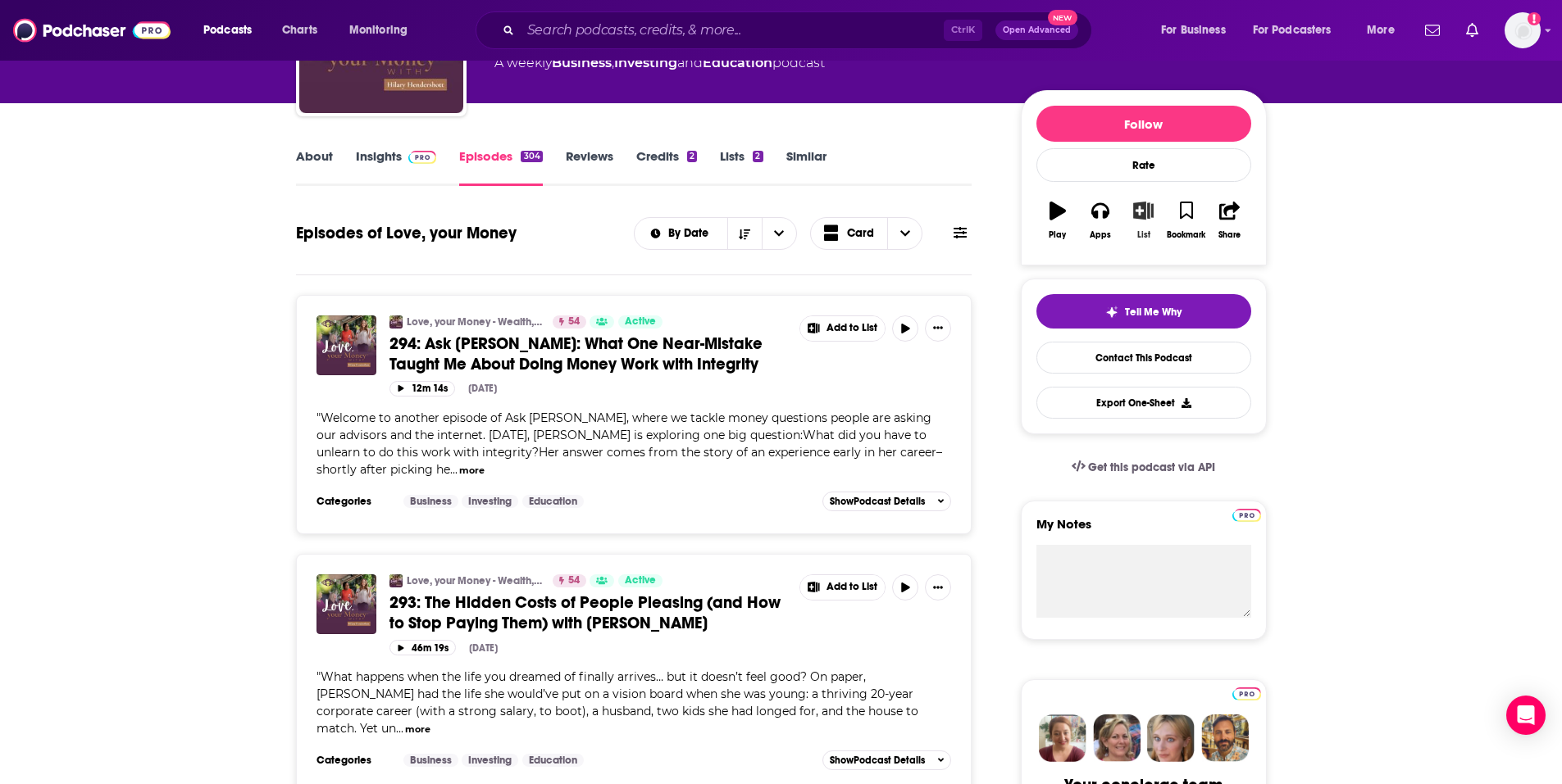
click at [1142, 213] on icon "button" at bounding box center [1143, 210] width 20 height 18
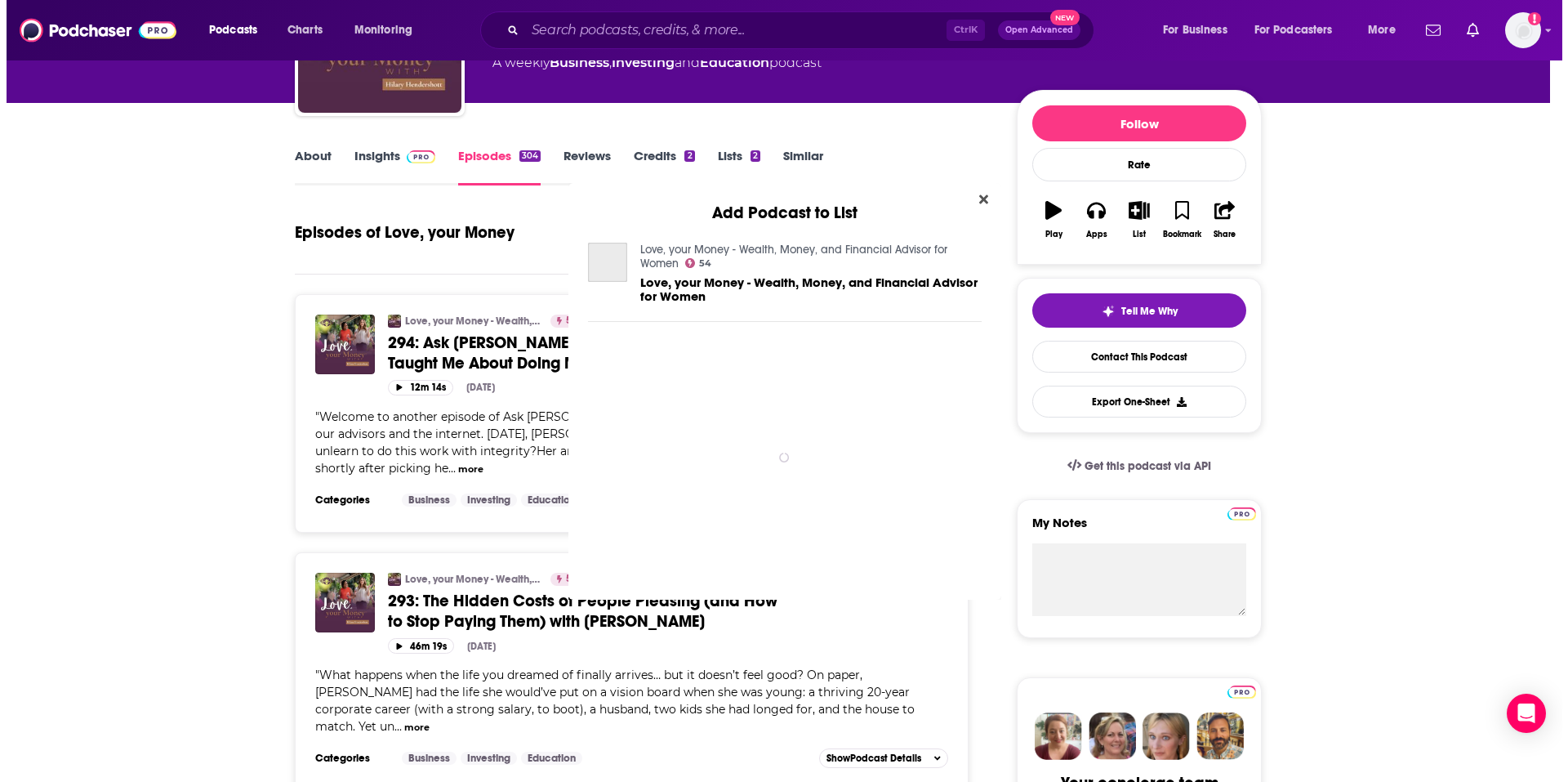
scroll to position [0, 0]
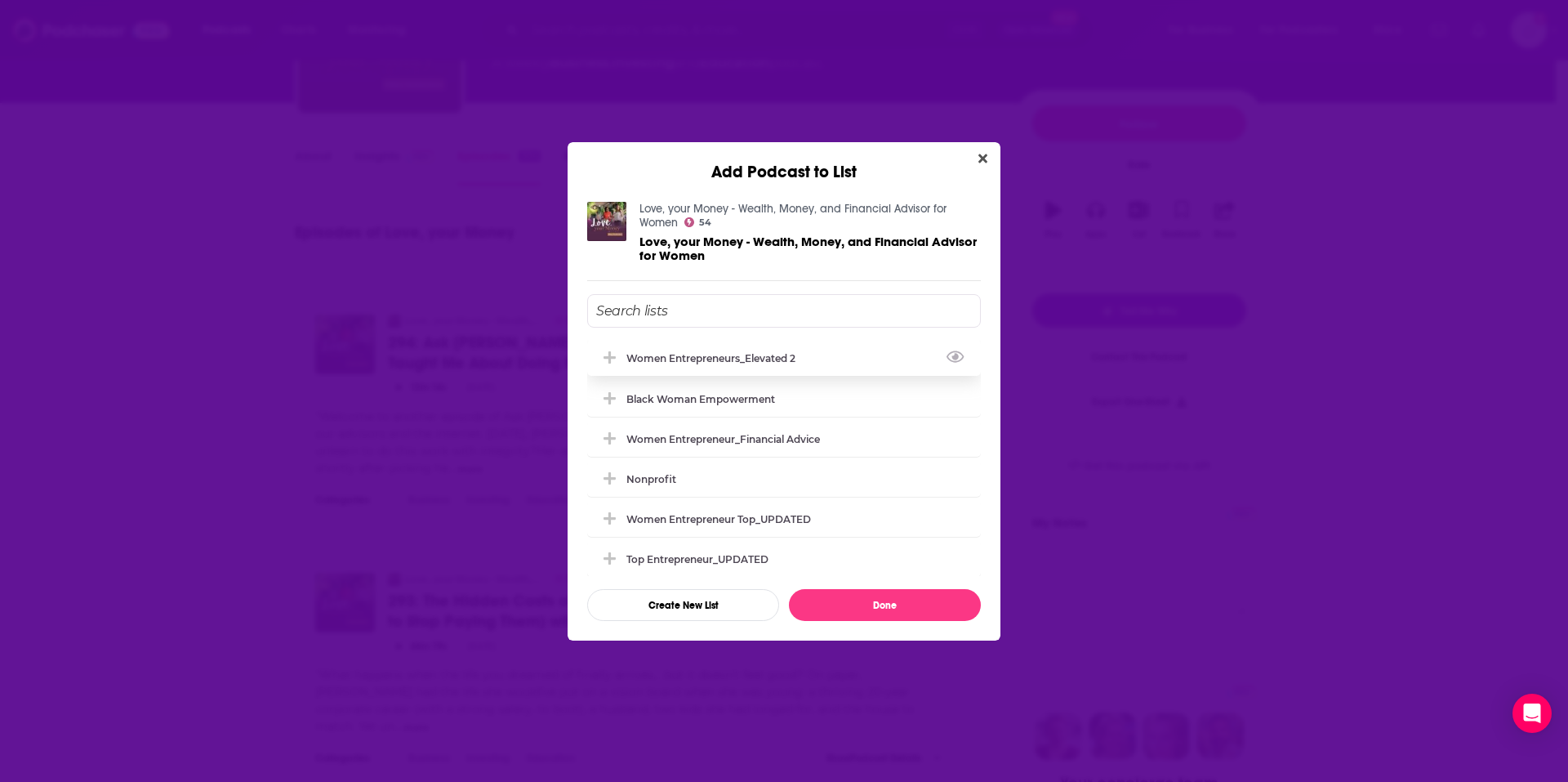
click at [749, 354] on div "Women Entrepreneurs_Elevated 2" at bounding box center [716, 358] width 179 height 13
click at [864, 604] on button "Done" at bounding box center [885, 605] width 192 height 32
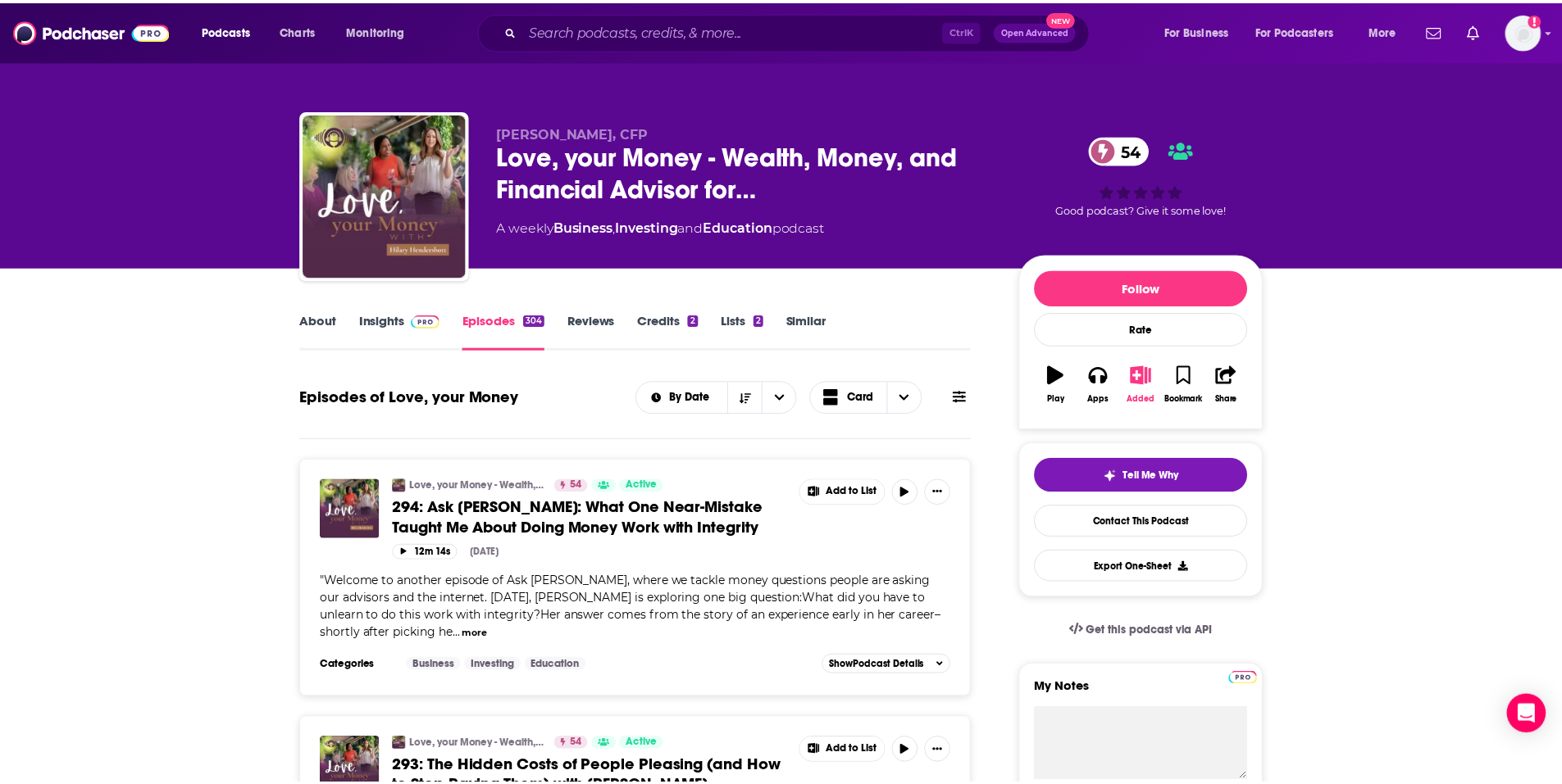
scroll to position [164, 0]
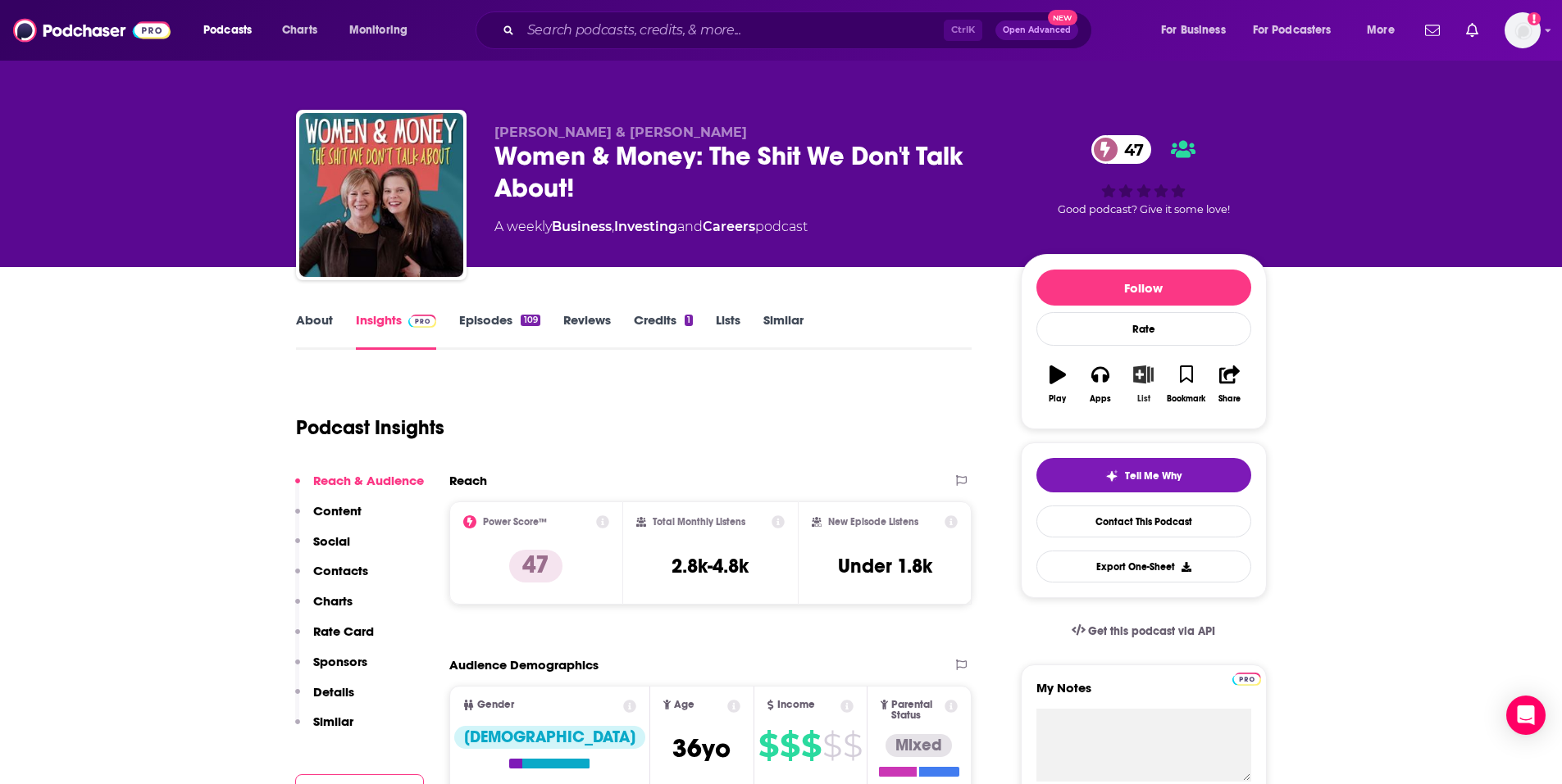
click at [1149, 394] on div "List" at bounding box center [1144, 399] width 14 height 10
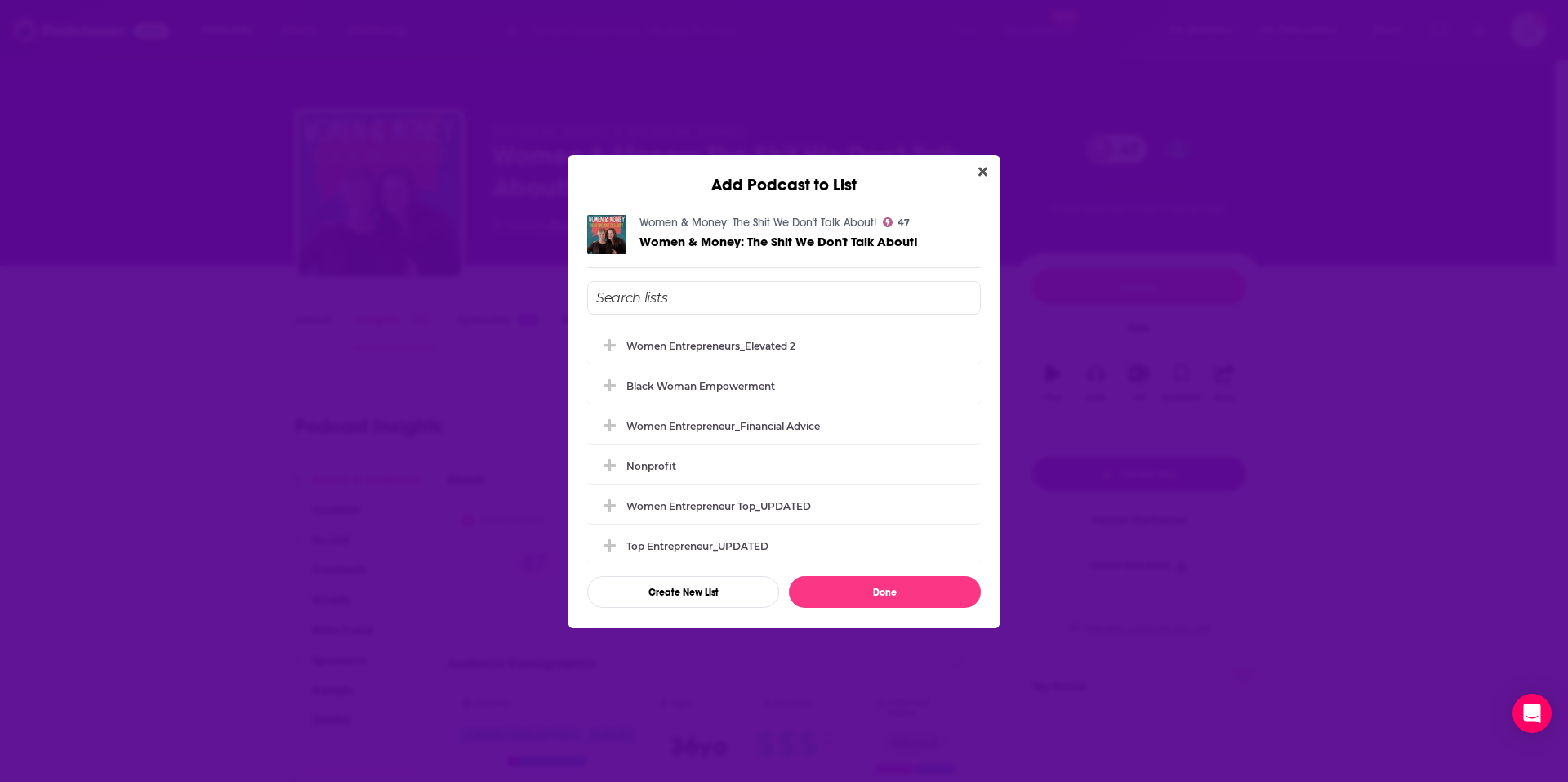
click at [677, 353] on div "Women Entrepreneurs_Elevated 2" at bounding box center [784, 345] width 394 height 36
click at [878, 594] on button "Done" at bounding box center [885, 592] width 192 height 32
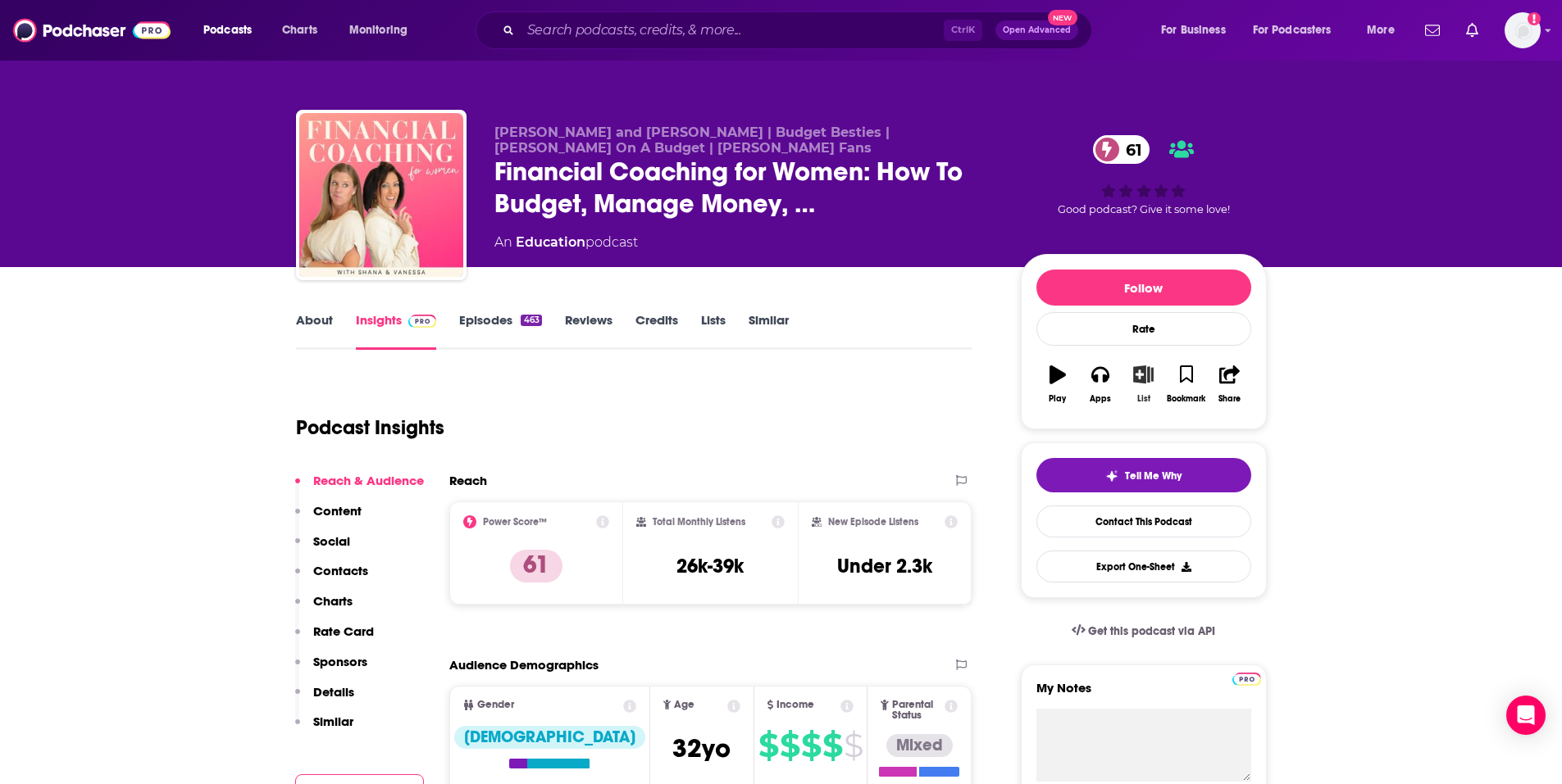
click at [1142, 385] on button "List" at bounding box center [1143, 384] width 43 height 59
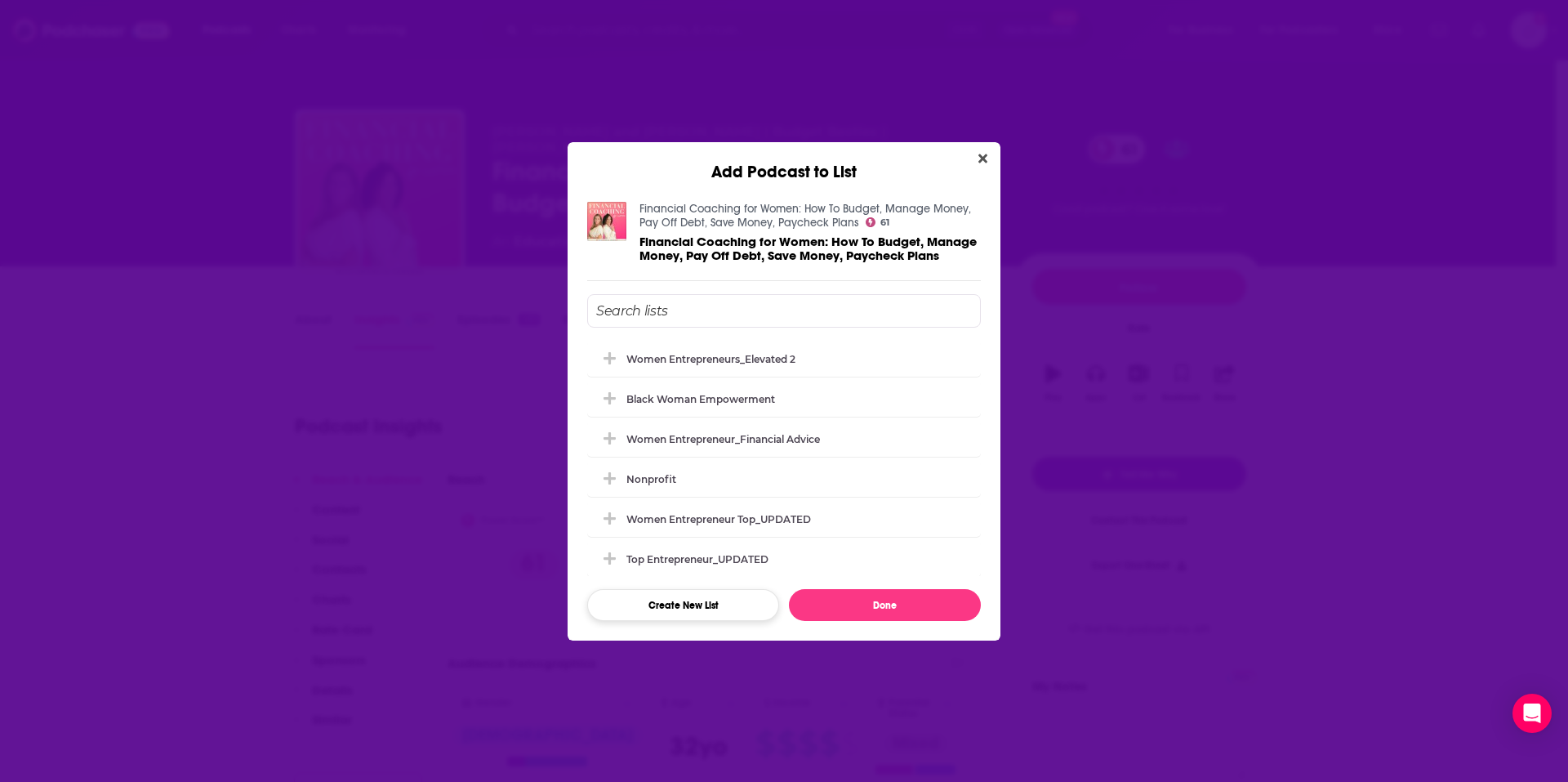
drag, startPoint x: 775, startPoint y: 365, endPoint x: 722, endPoint y: 606, distance: 246.8
click at [775, 365] on div "Women Entrepreneurs_Elevated 2" at bounding box center [784, 359] width 394 height 36
click at [874, 600] on button "Done" at bounding box center [885, 605] width 192 height 32
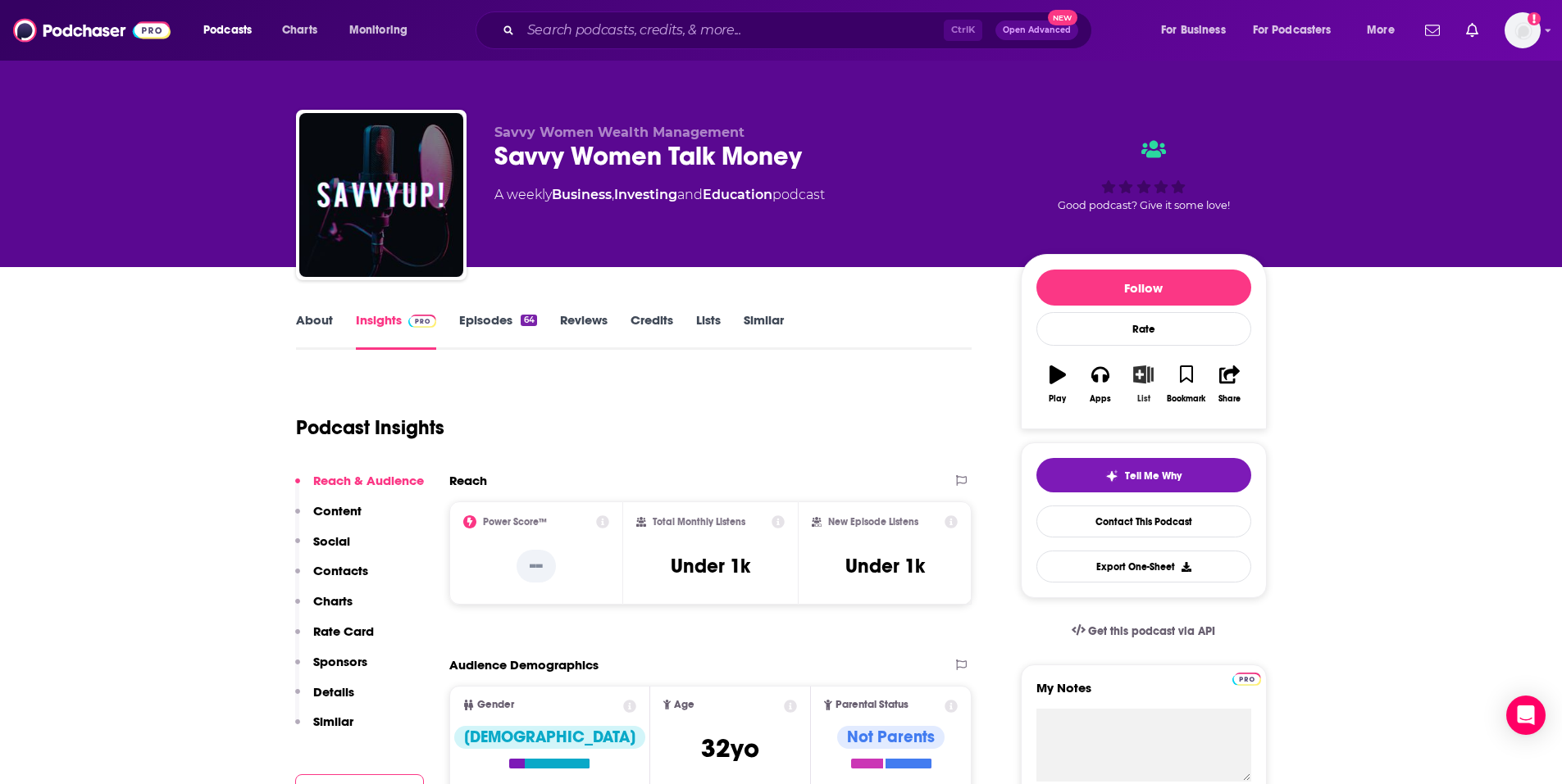
click at [1148, 392] on button "List" at bounding box center [1143, 384] width 43 height 59
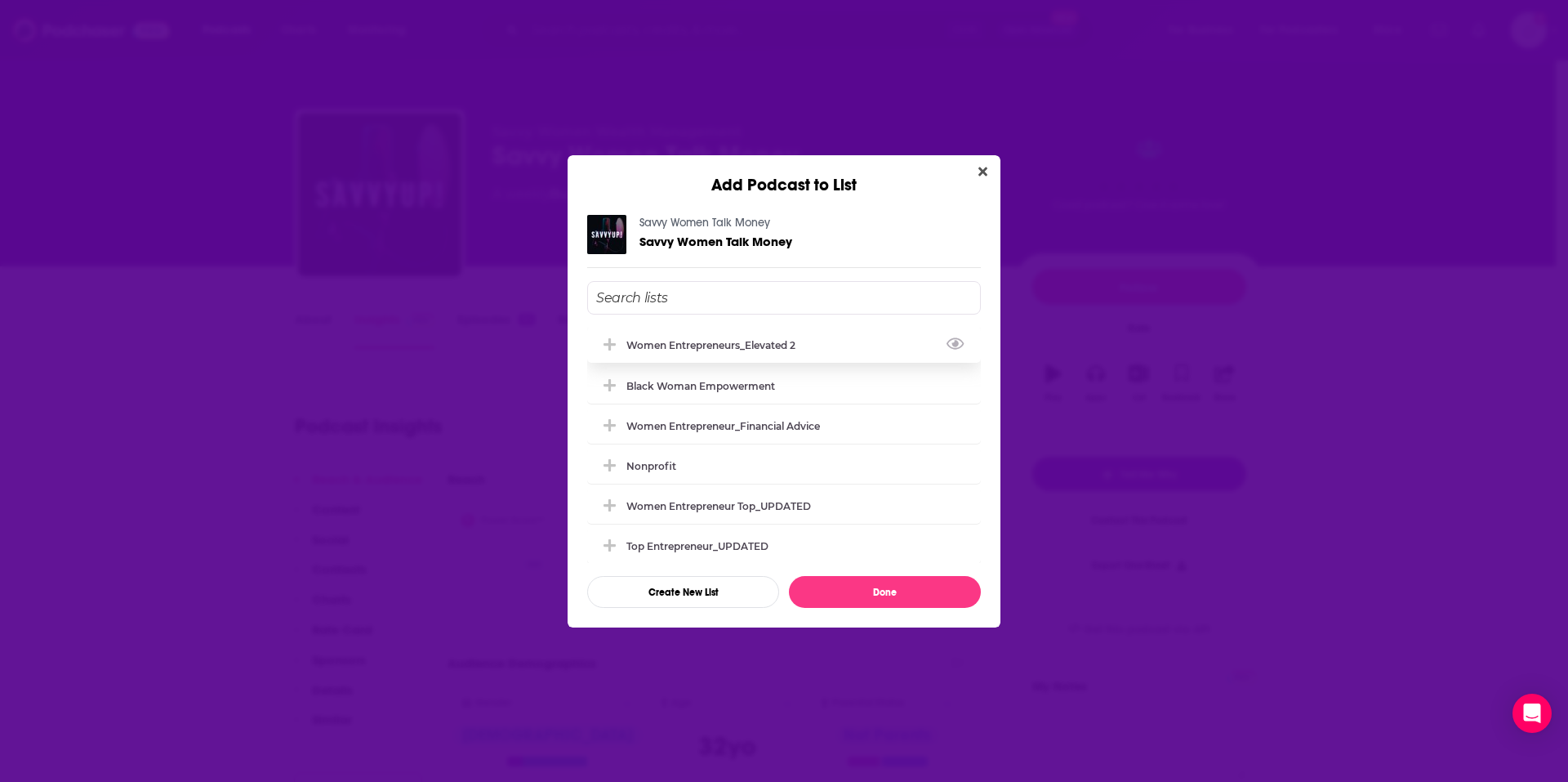
click at [717, 345] on div "Women Entrepreneurs_Elevated 2" at bounding box center [716, 345] width 179 height 13
click at [894, 597] on button "Done" at bounding box center [885, 592] width 192 height 32
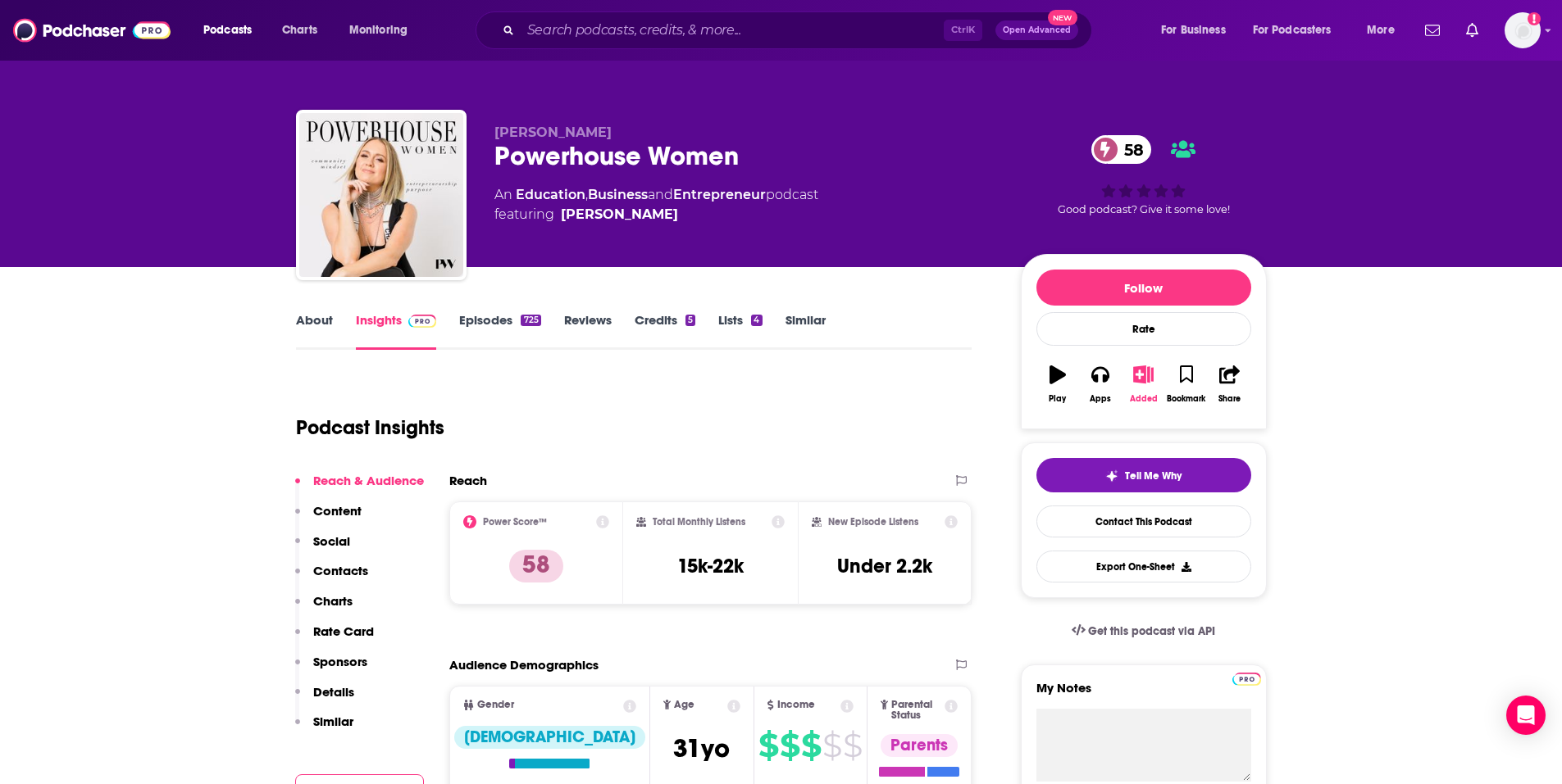
click at [1138, 378] on icon "button" at bounding box center [1143, 374] width 20 height 18
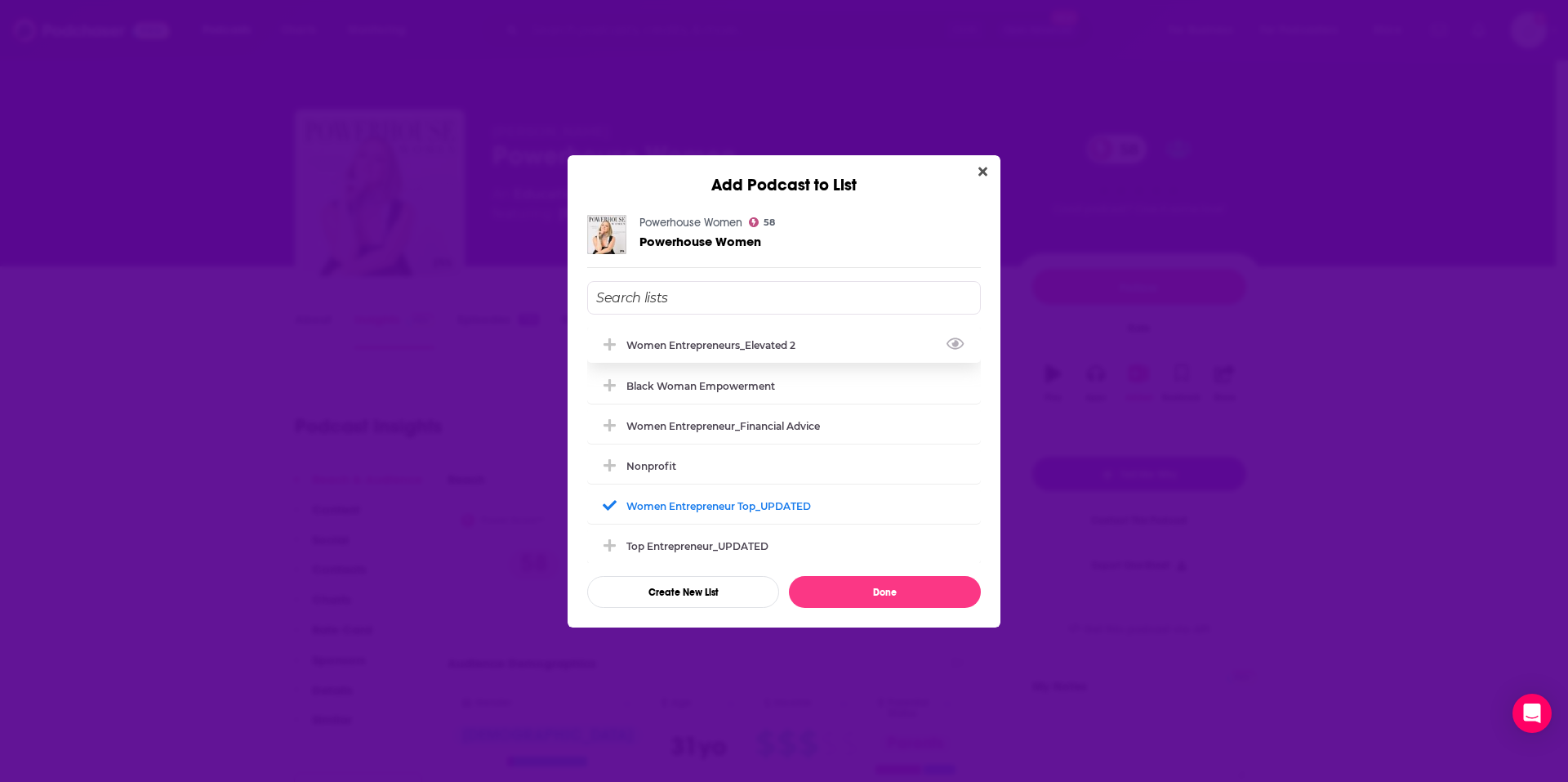
click at [764, 346] on div "Women Entrepreneurs_Elevated 2" at bounding box center [716, 345] width 179 height 13
click at [889, 594] on button "Done" at bounding box center [885, 592] width 192 height 32
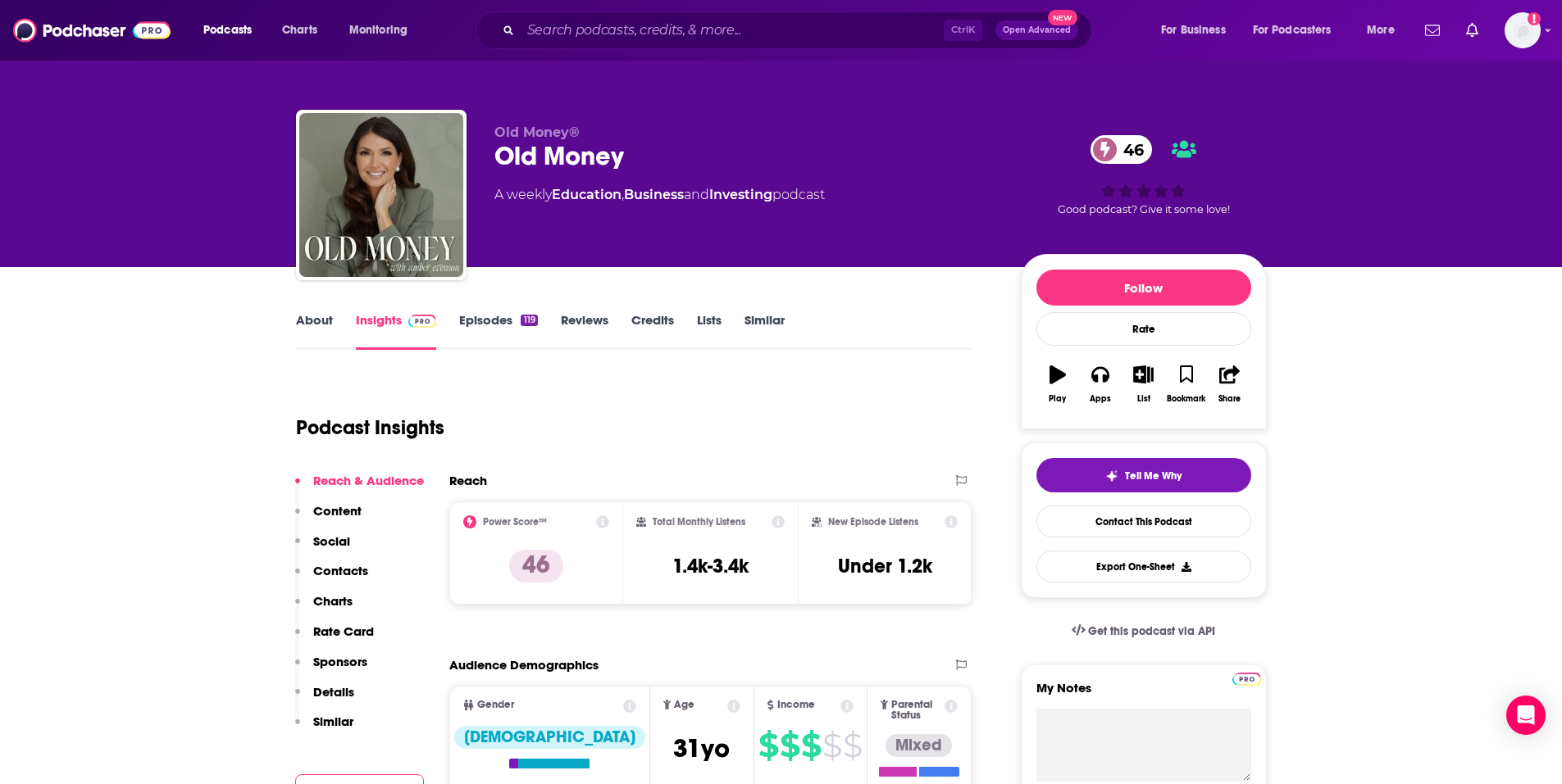
click at [464, 322] on link "Episodes 119" at bounding box center [497, 330] width 78 height 38
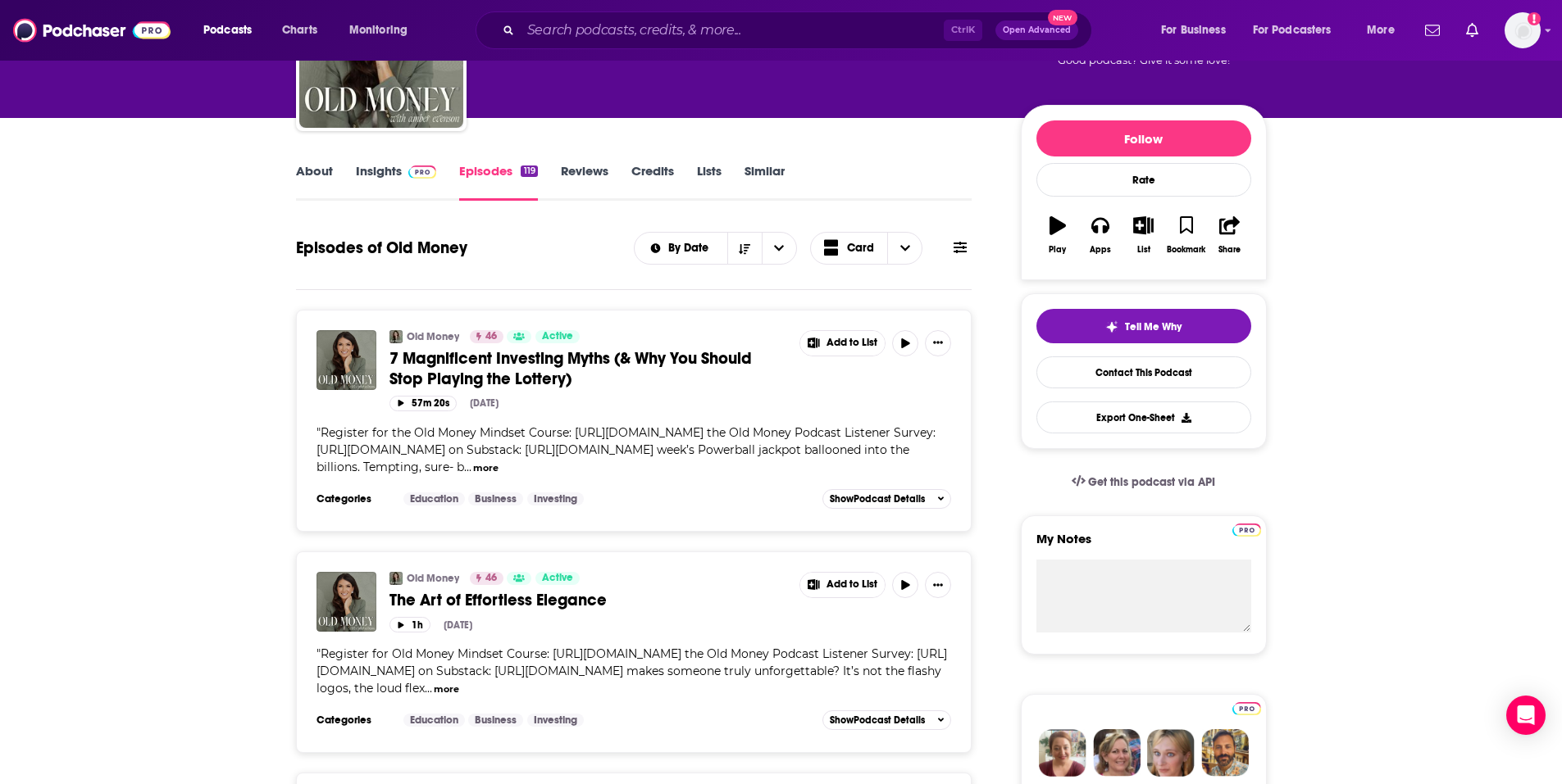
scroll to position [82, 0]
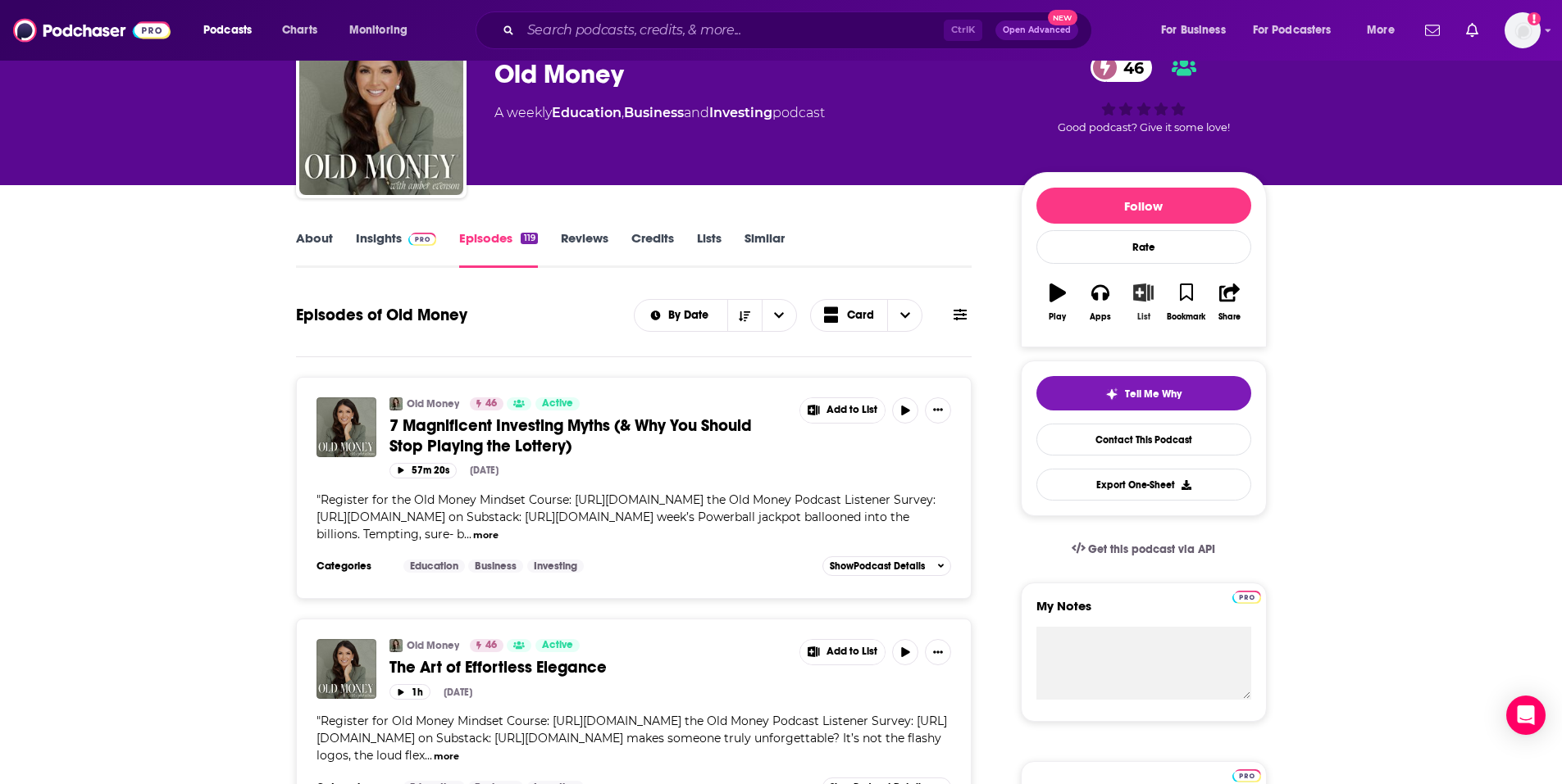
click at [1130, 305] on button "List" at bounding box center [1143, 302] width 43 height 59
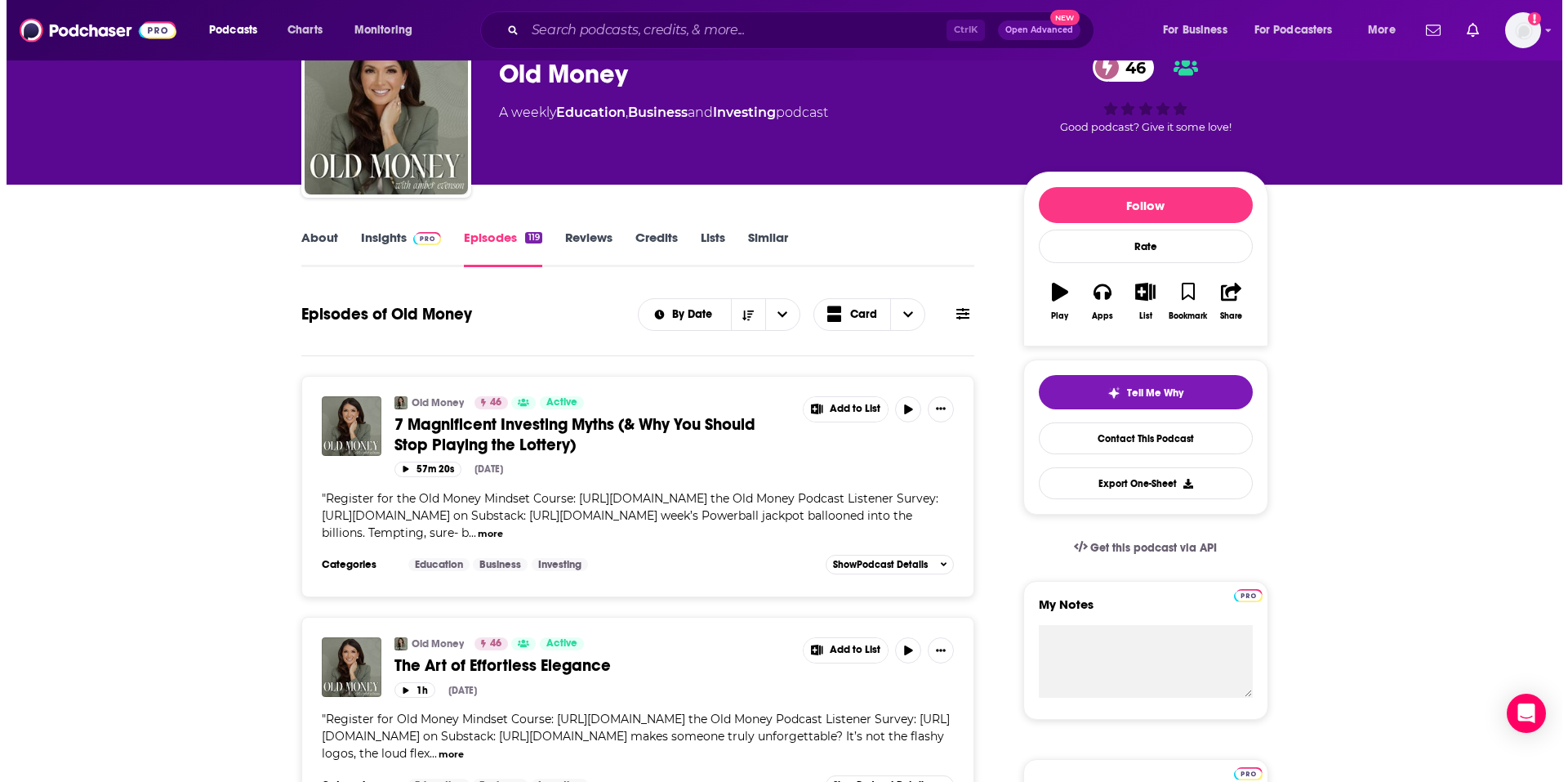
scroll to position [0, 0]
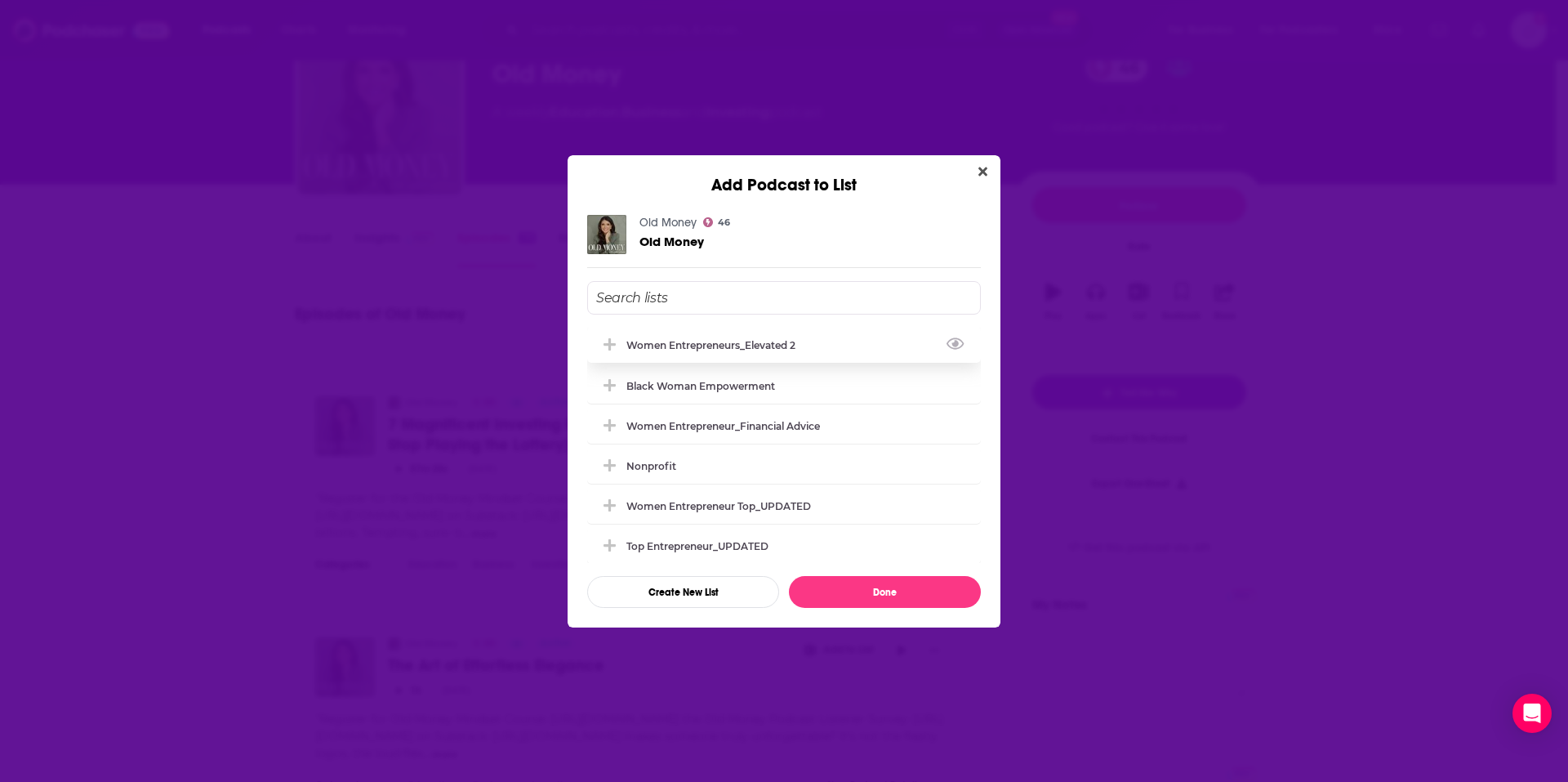
click at [765, 337] on div "Women Entrepreneurs_Elevated 2" at bounding box center [784, 344] width 394 height 36
click at [924, 593] on button "Done" at bounding box center [885, 592] width 192 height 32
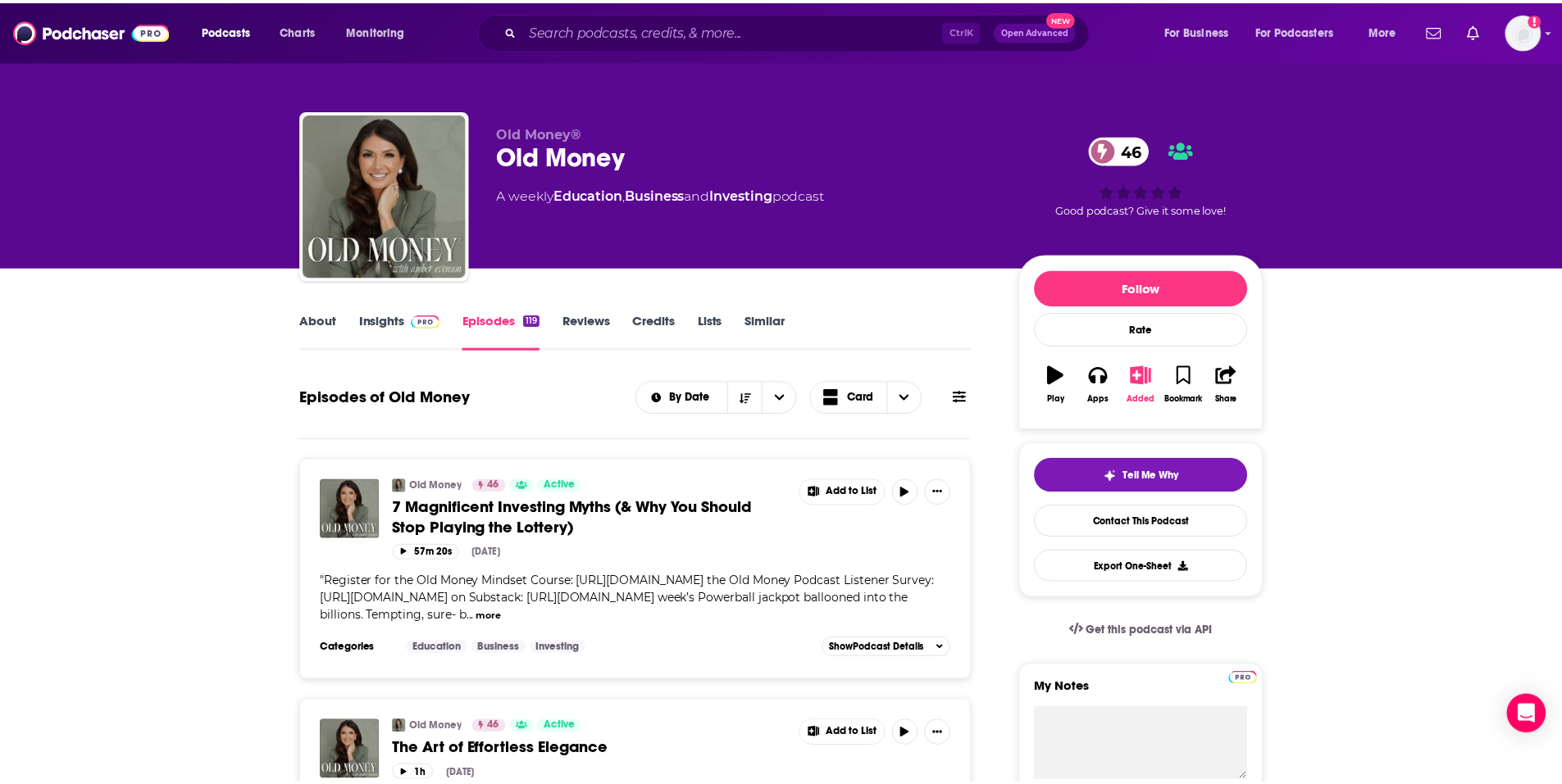
scroll to position [82, 0]
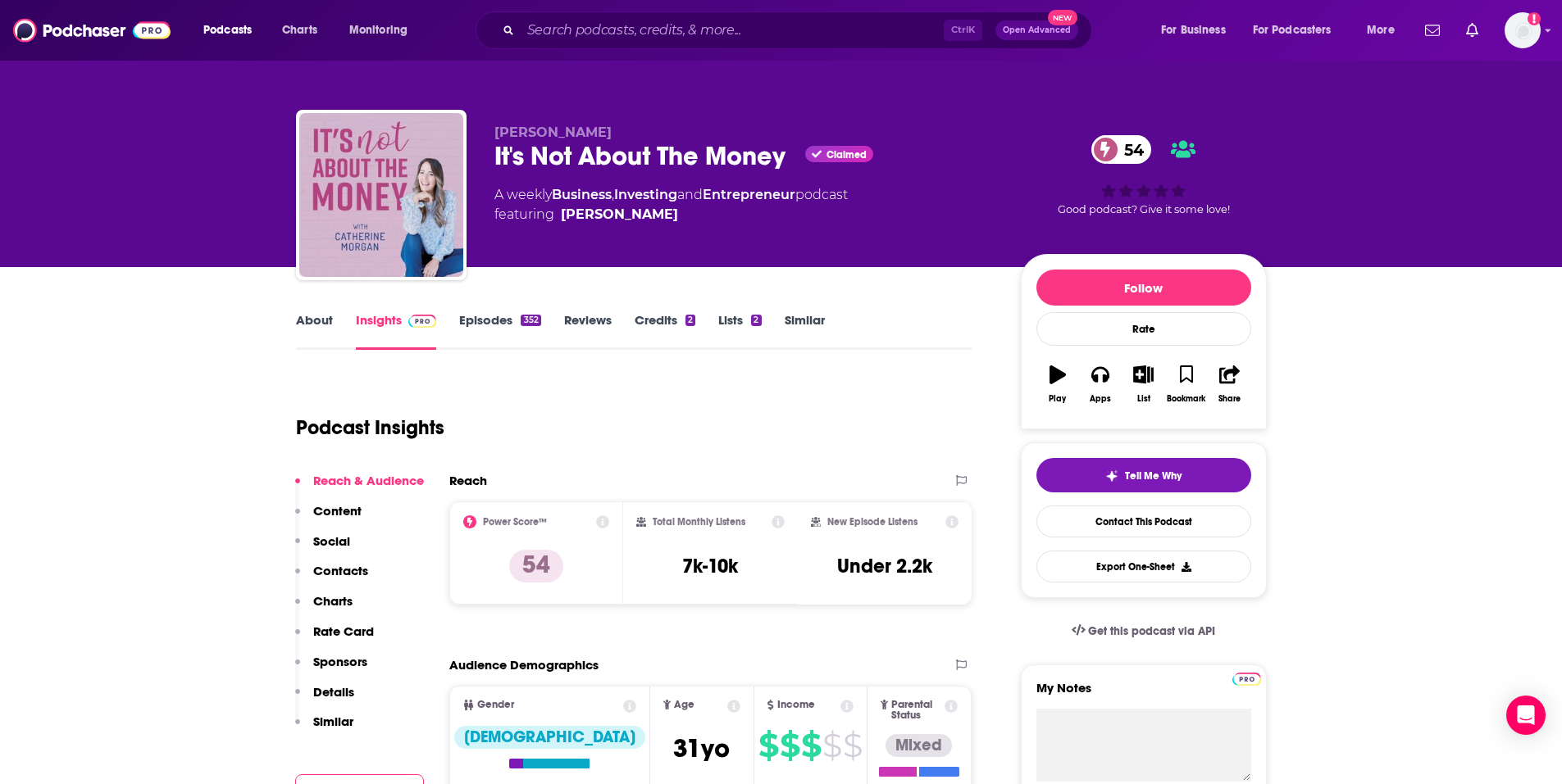
click at [485, 311] on div "About Insights Episodes 352 Reviews Credits 2 Lists 2 Similar" at bounding box center [634, 329] width 677 height 40
click at [484, 313] on link "Episodes 352" at bounding box center [499, 330] width 81 height 38
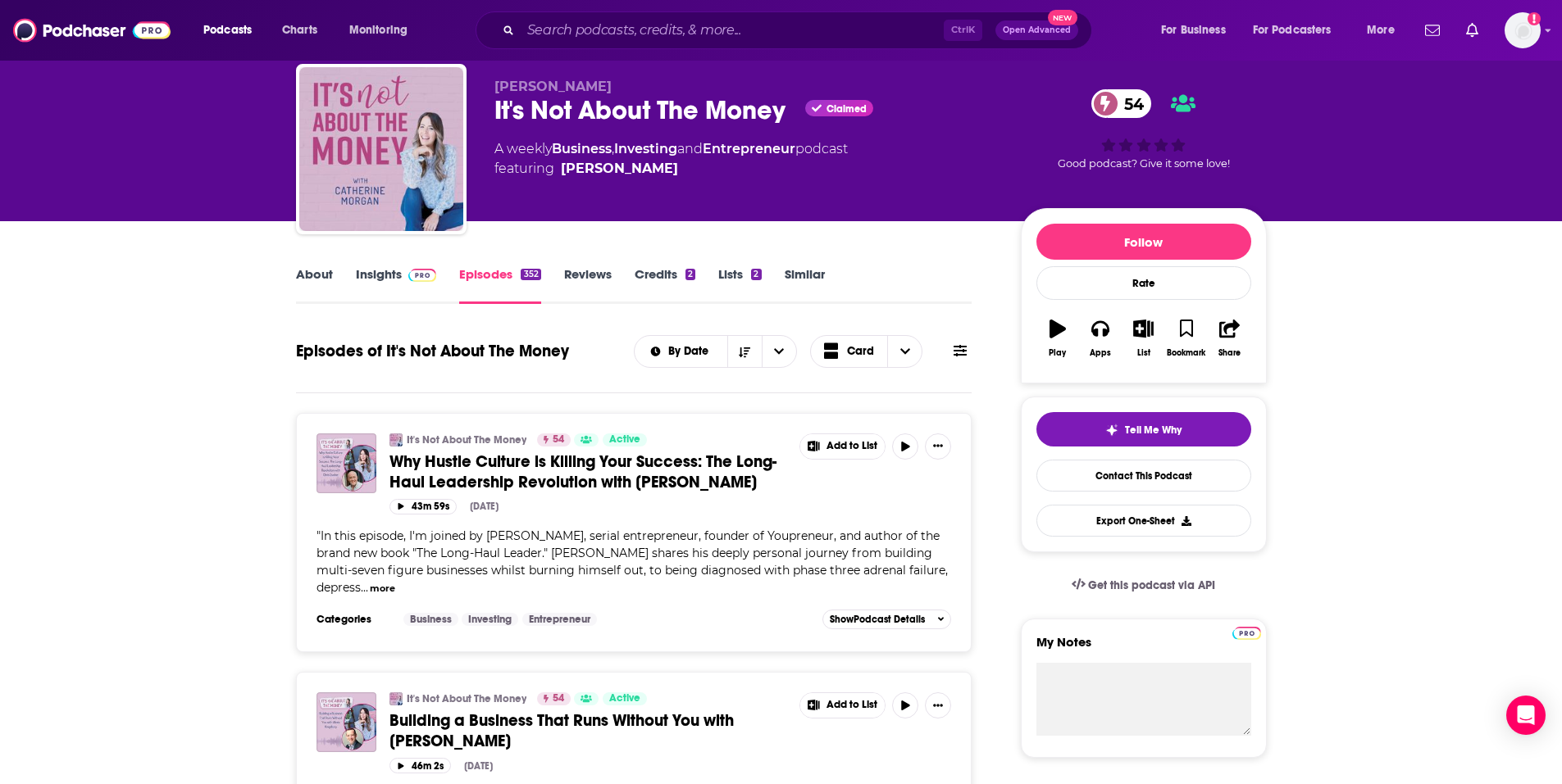
scroll to position [82, 0]
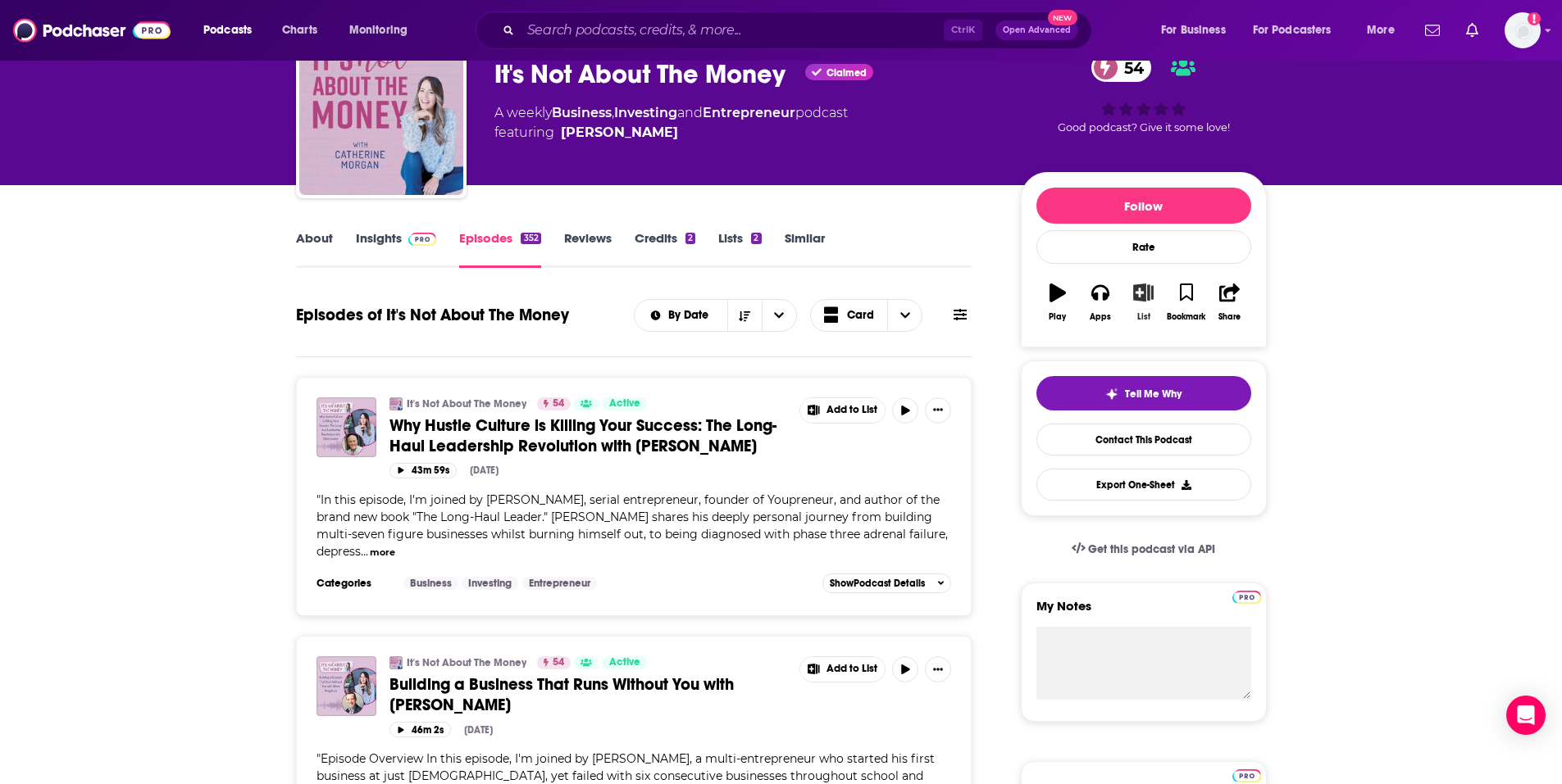
click at [1141, 304] on button "List" at bounding box center [1143, 302] width 43 height 59
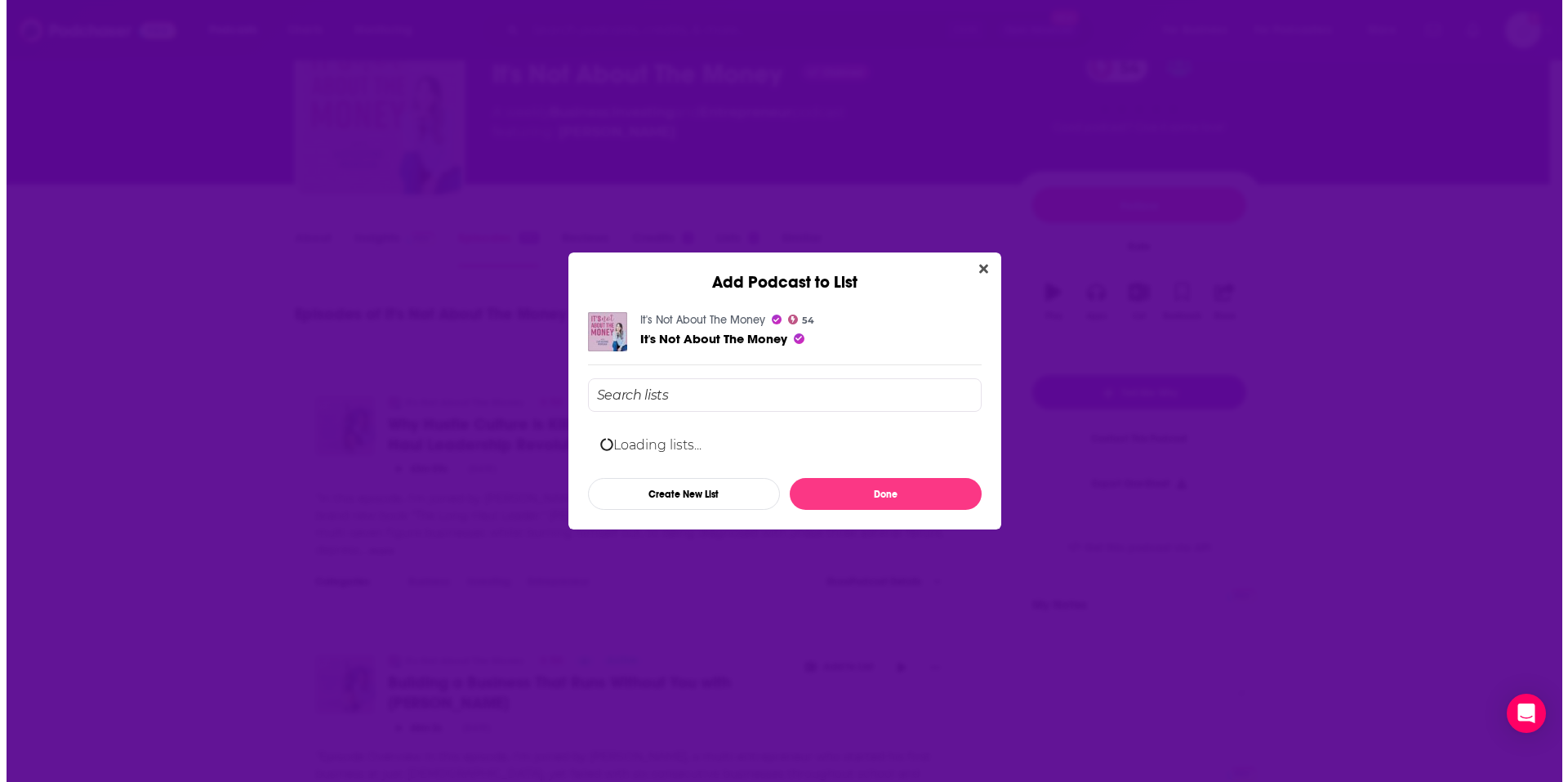
scroll to position [0, 0]
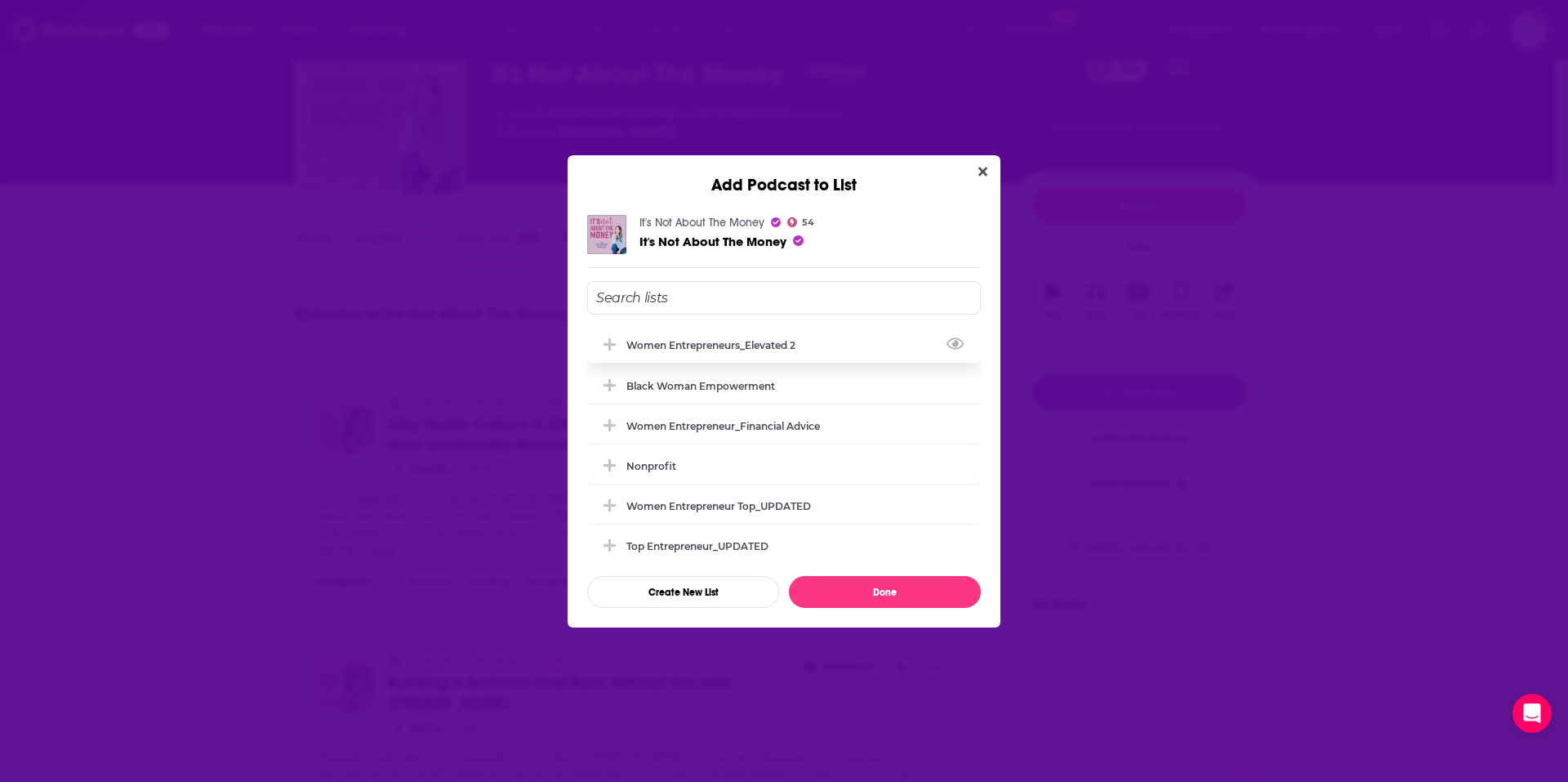
click at [749, 350] on div "Women Entrepreneurs_Elevated 2" at bounding box center [716, 345] width 179 height 13
click at [907, 599] on button "Done" at bounding box center [885, 592] width 192 height 32
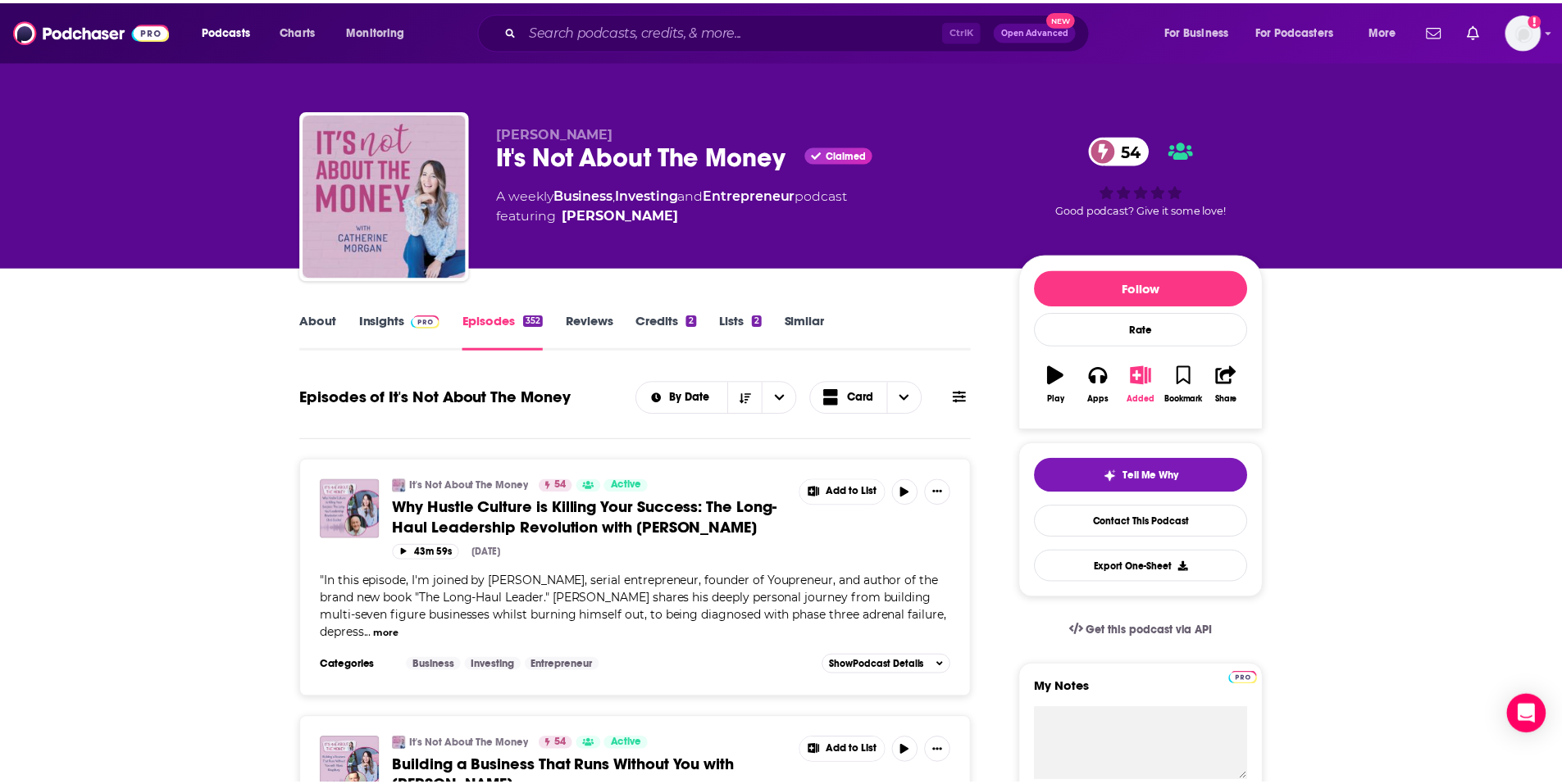
scroll to position [82, 0]
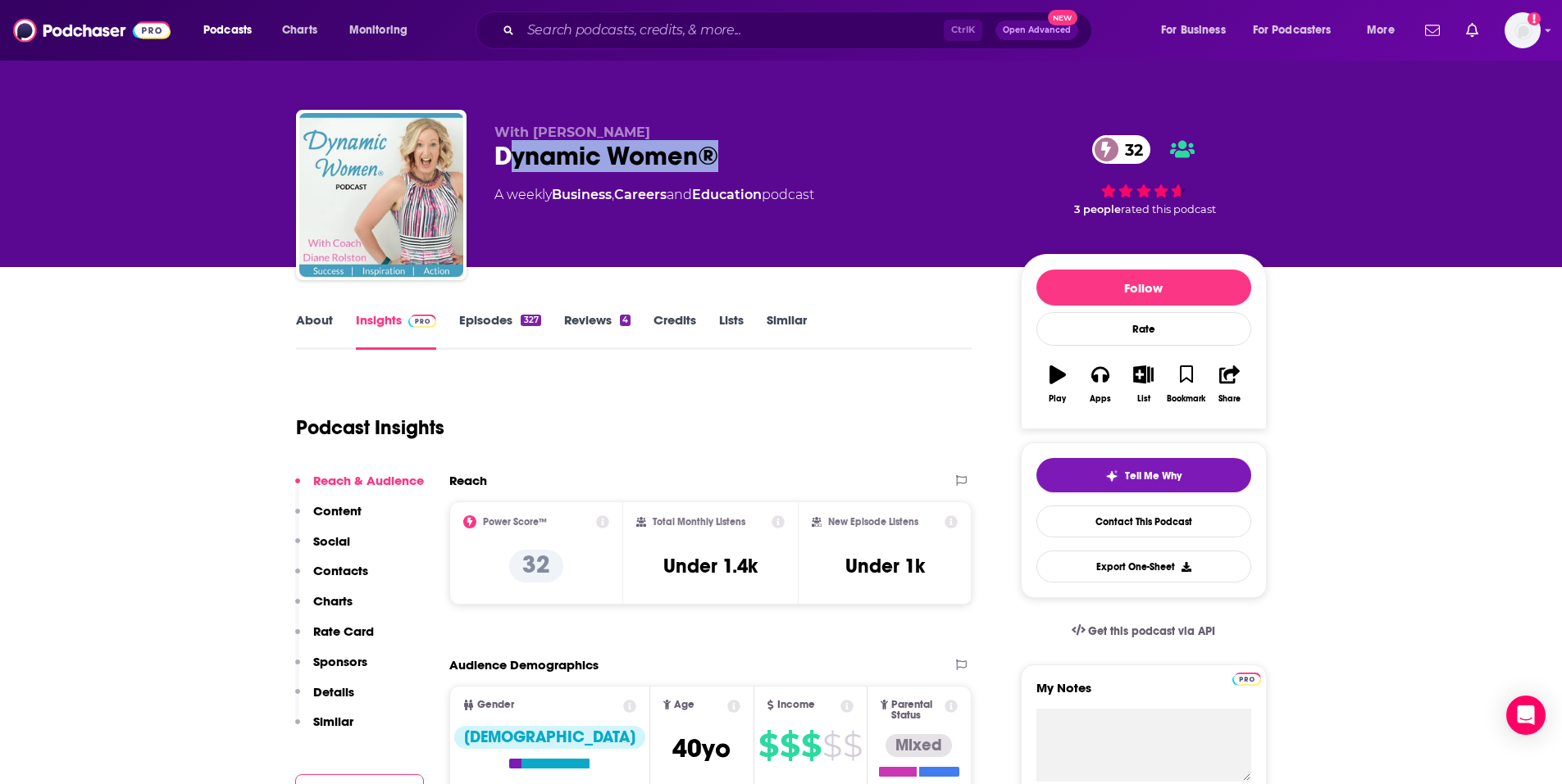
drag, startPoint x: 506, startPoint y: 161, endPoint x: 760, endPoint y: 165, distance: 254.0
click at [760, 165] on div "Dynamic Women® 32" at bounding box center [745, 156] width 500 height 32
click at [504, 317] on link "Episodes 327" at bounding box center [499, 330] width 81 height 38
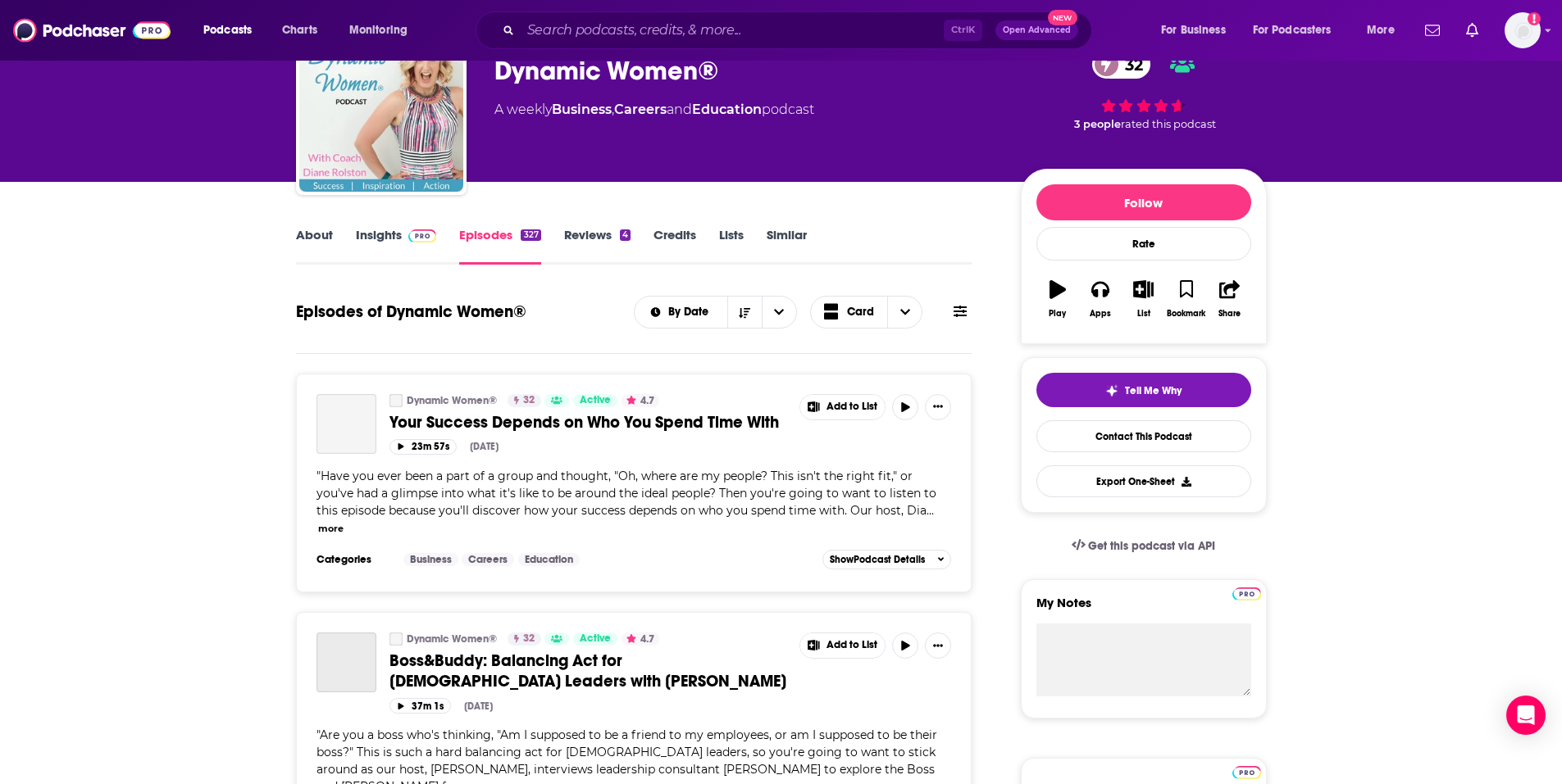
scroll to position [164, 0]
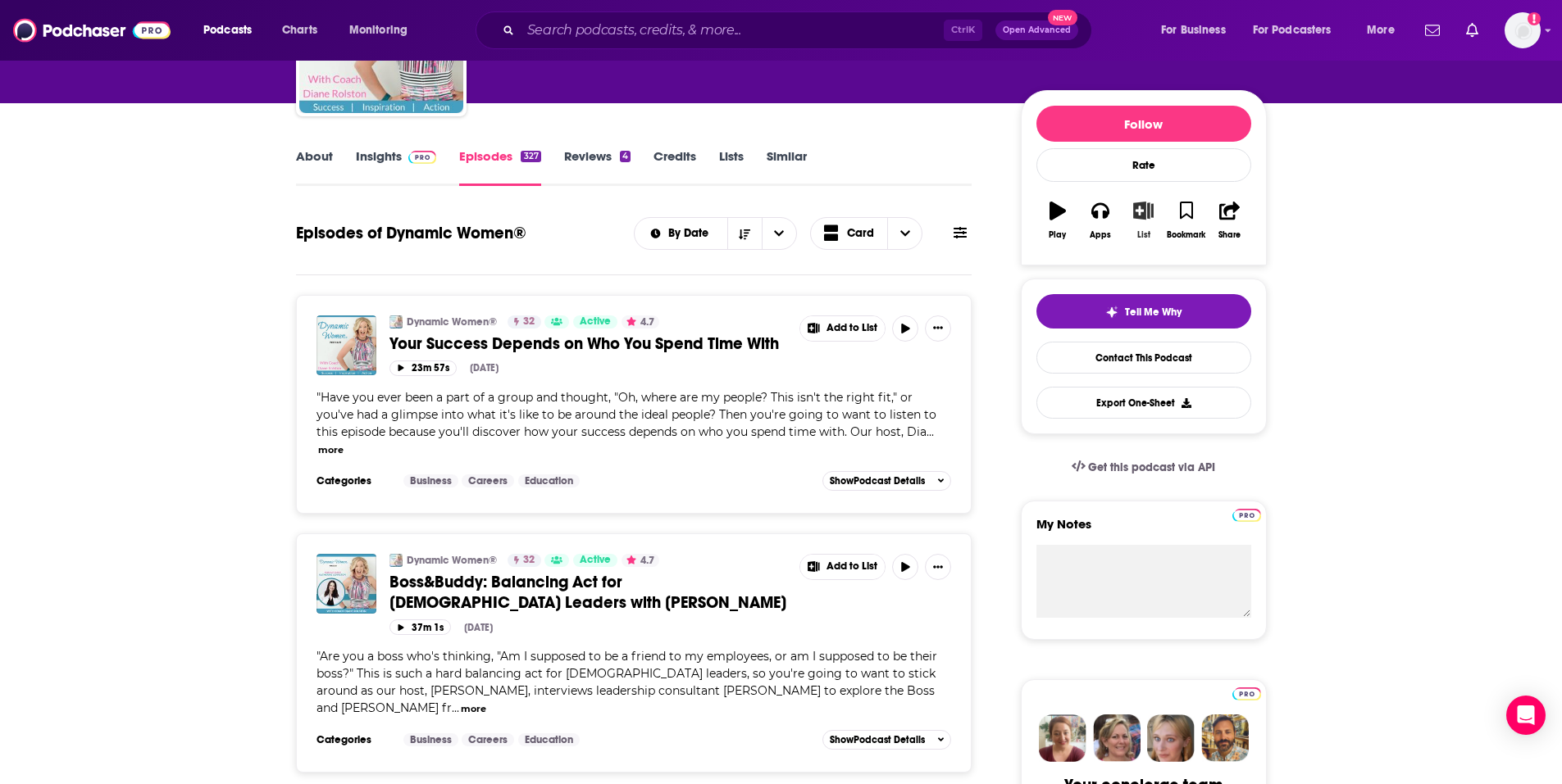
click at [1144, 231] on div "List" at bounding box center [1144, 235] width 14 height 10
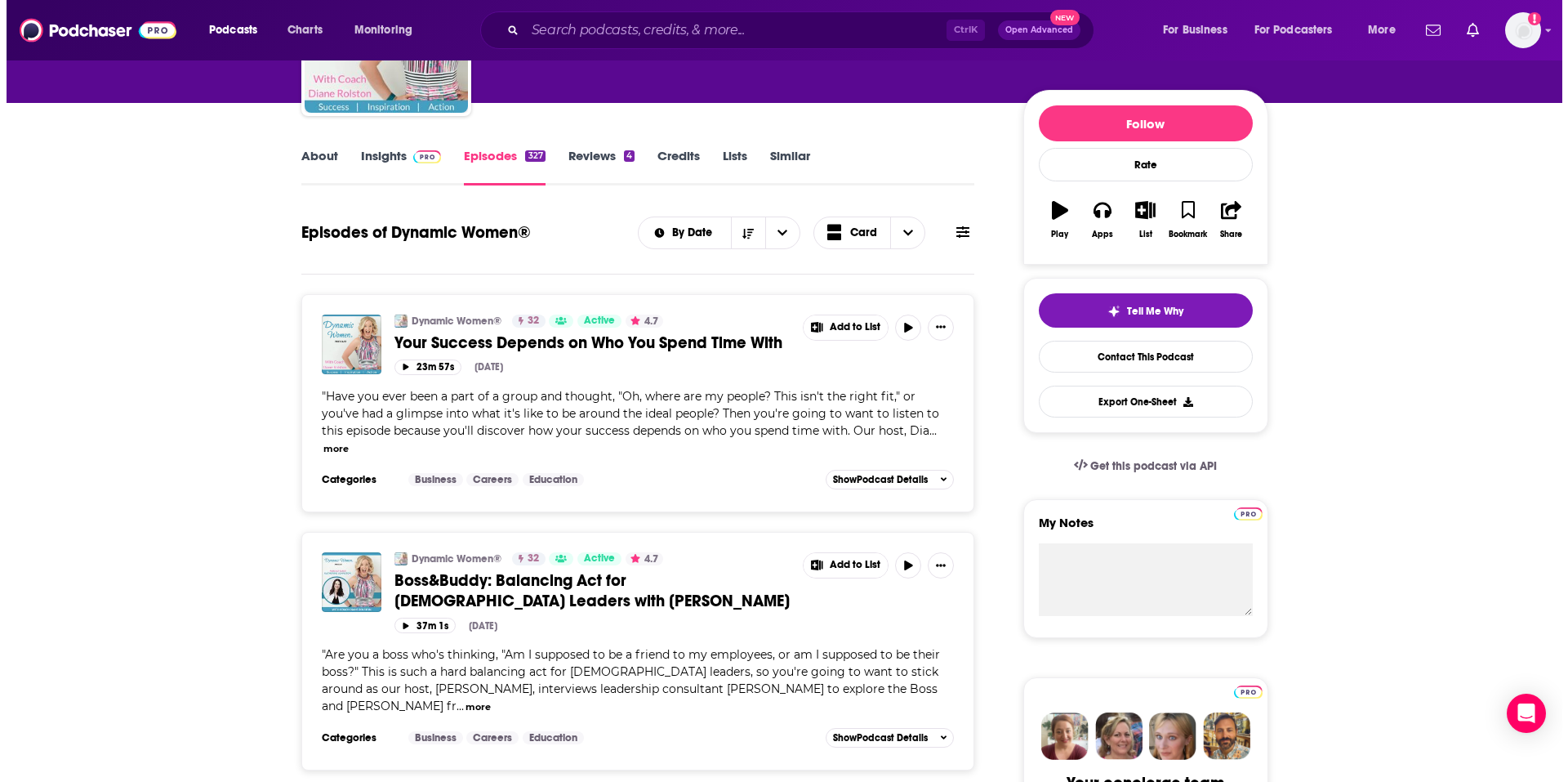
scroll to position [0, 0]
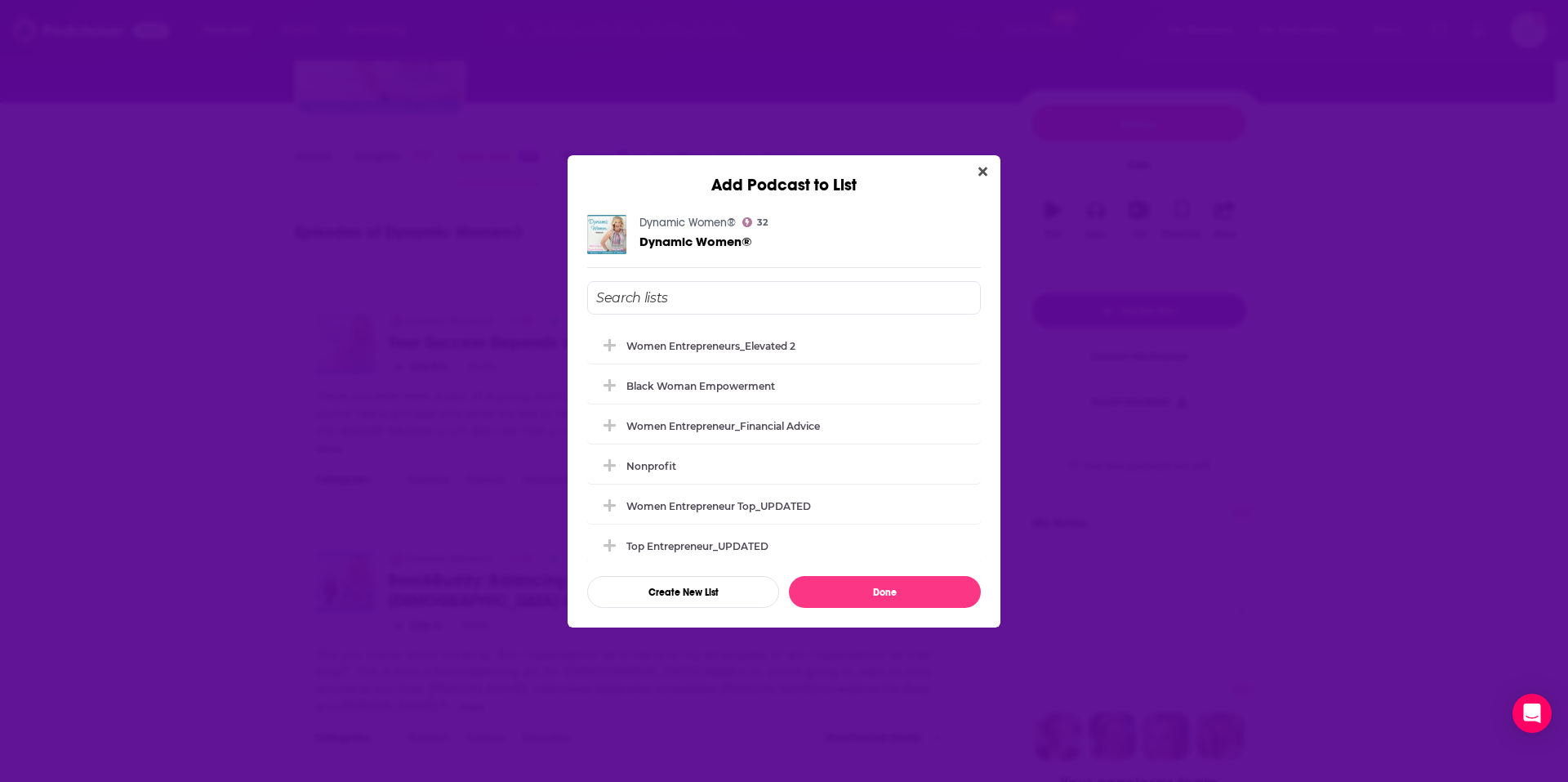
click at [752, 362] on div "Women Entrepreneurs_Elevated 2" at bounding box center [784, 345] width 394 height 36
click at [909, 592] on button "Done" at bounding box center [885, 592] width 192 height 32
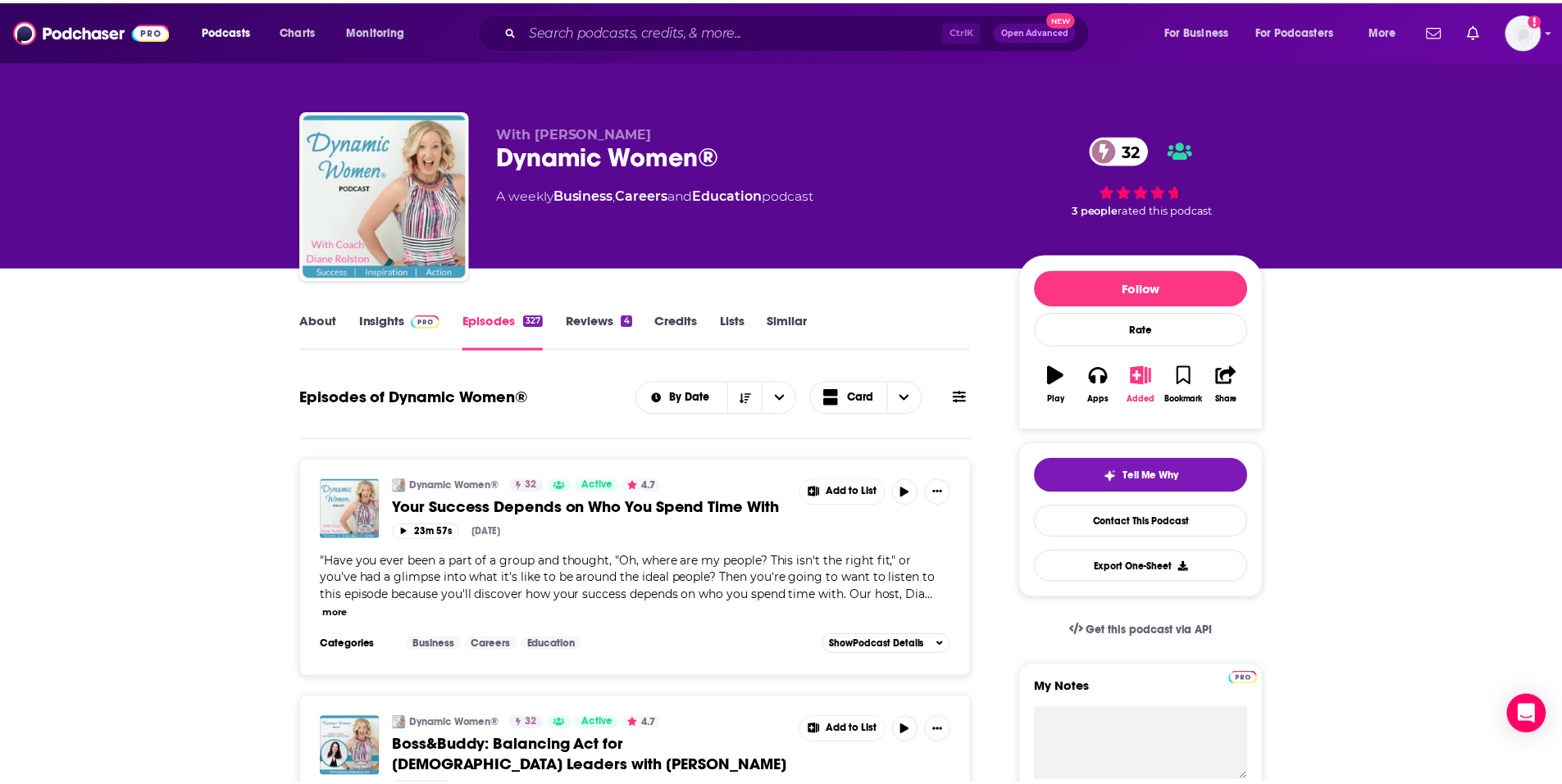
scroll to position [164, 0]
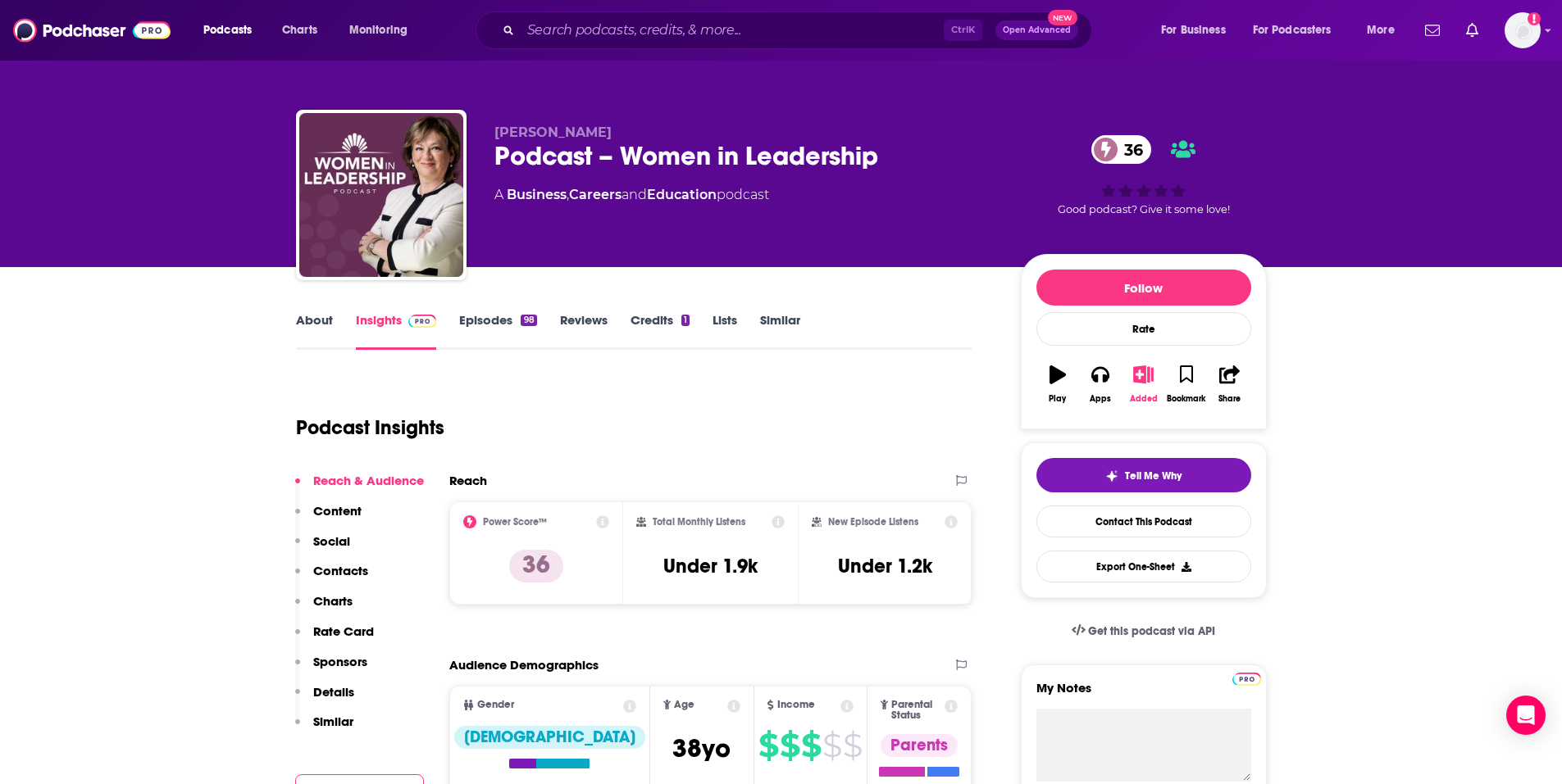
click at [1135, 377] on icon "button" at bounding box center [1143, 374] width 20 height 18
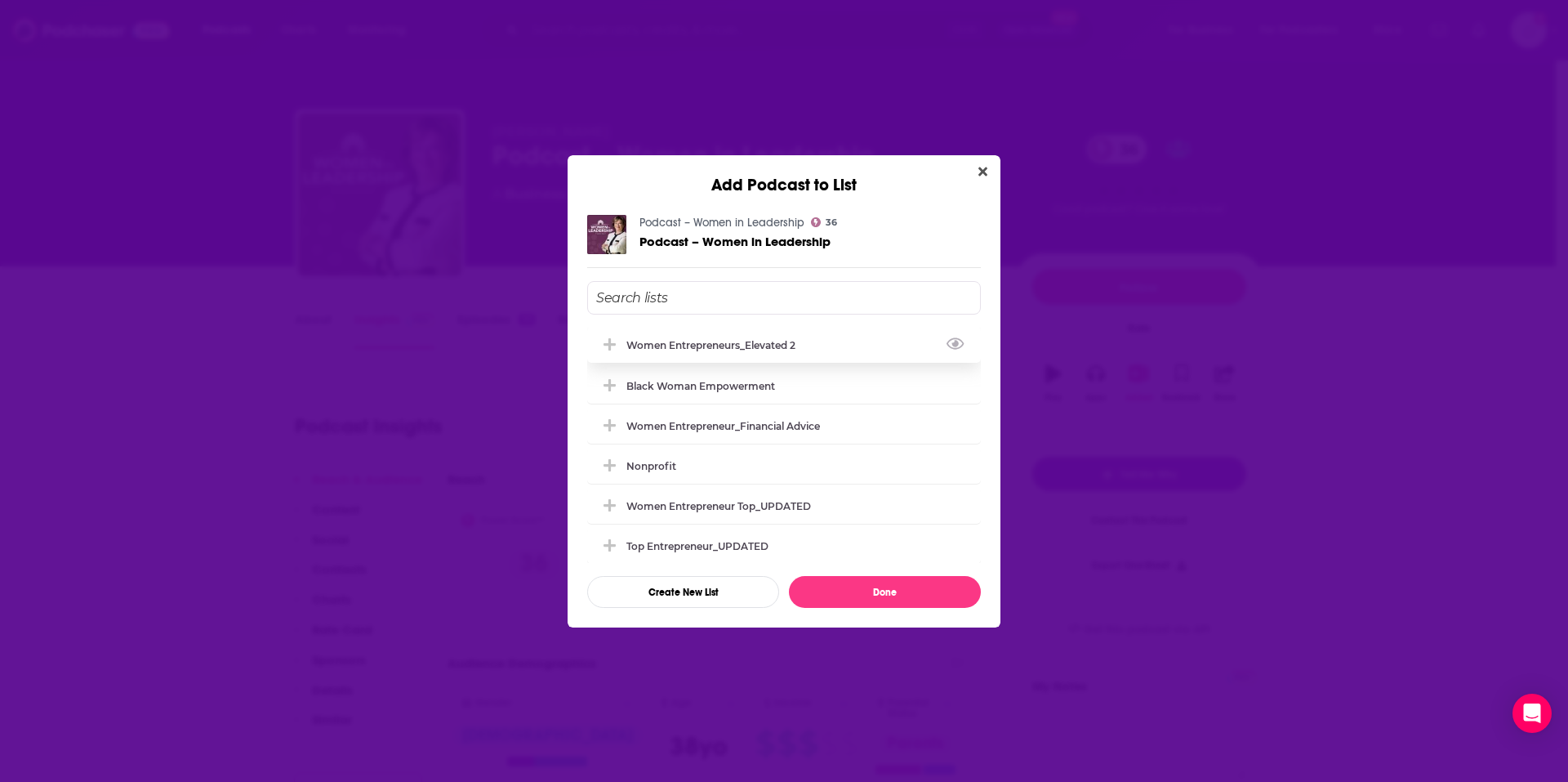
click at [770, 337] on div "Women Entrepreneurs_Elevated 2" at bounding box center [784, 344] width 394 height 36
click at [915, 597] on button "Done" at bounding box center [885, 592] width 192 height 32
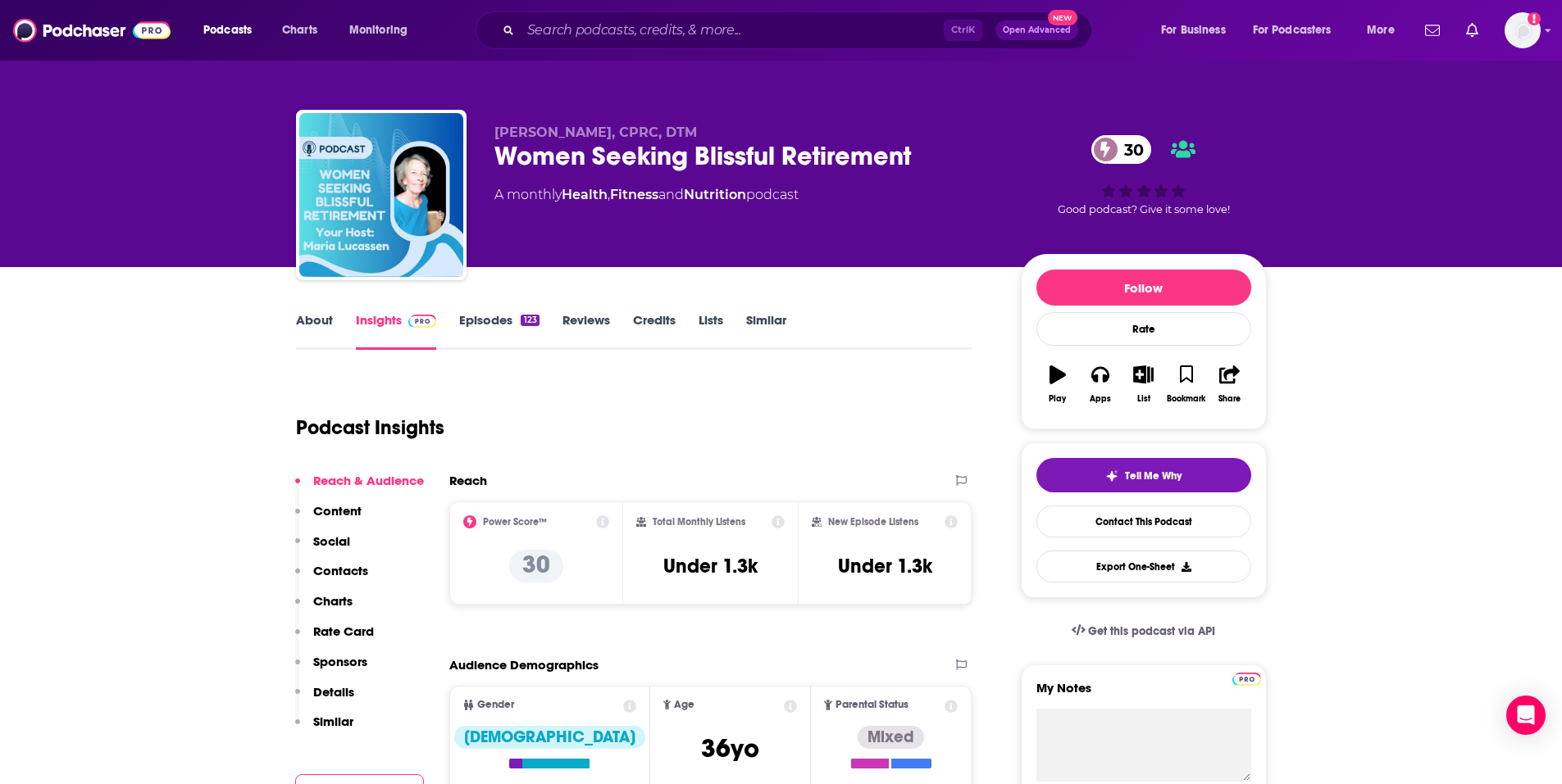
click at [497, 334] on link "Episodes 123" at bounding box center [498, 330] width 80 height 38
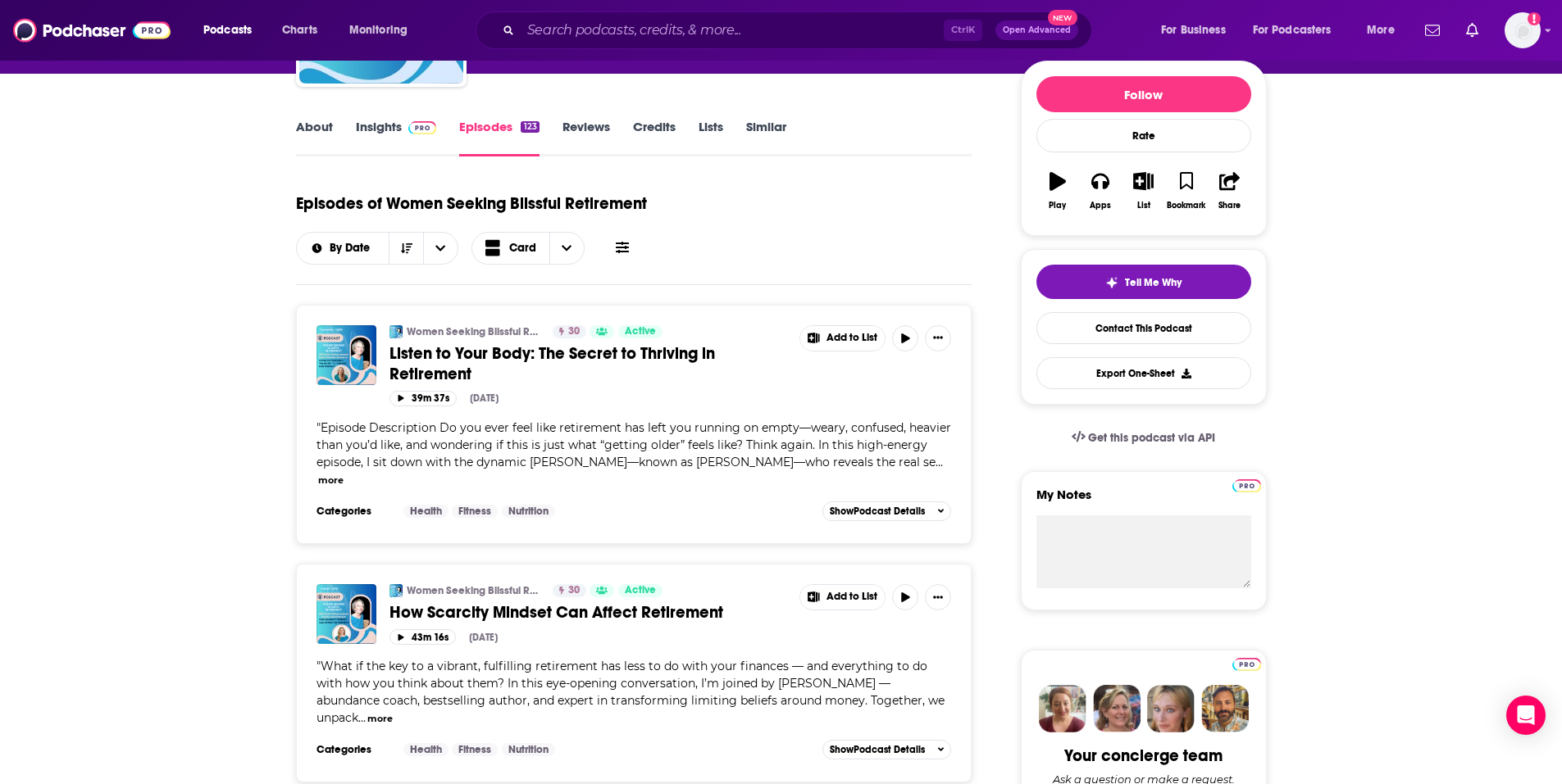
scroll to position [164, 0]
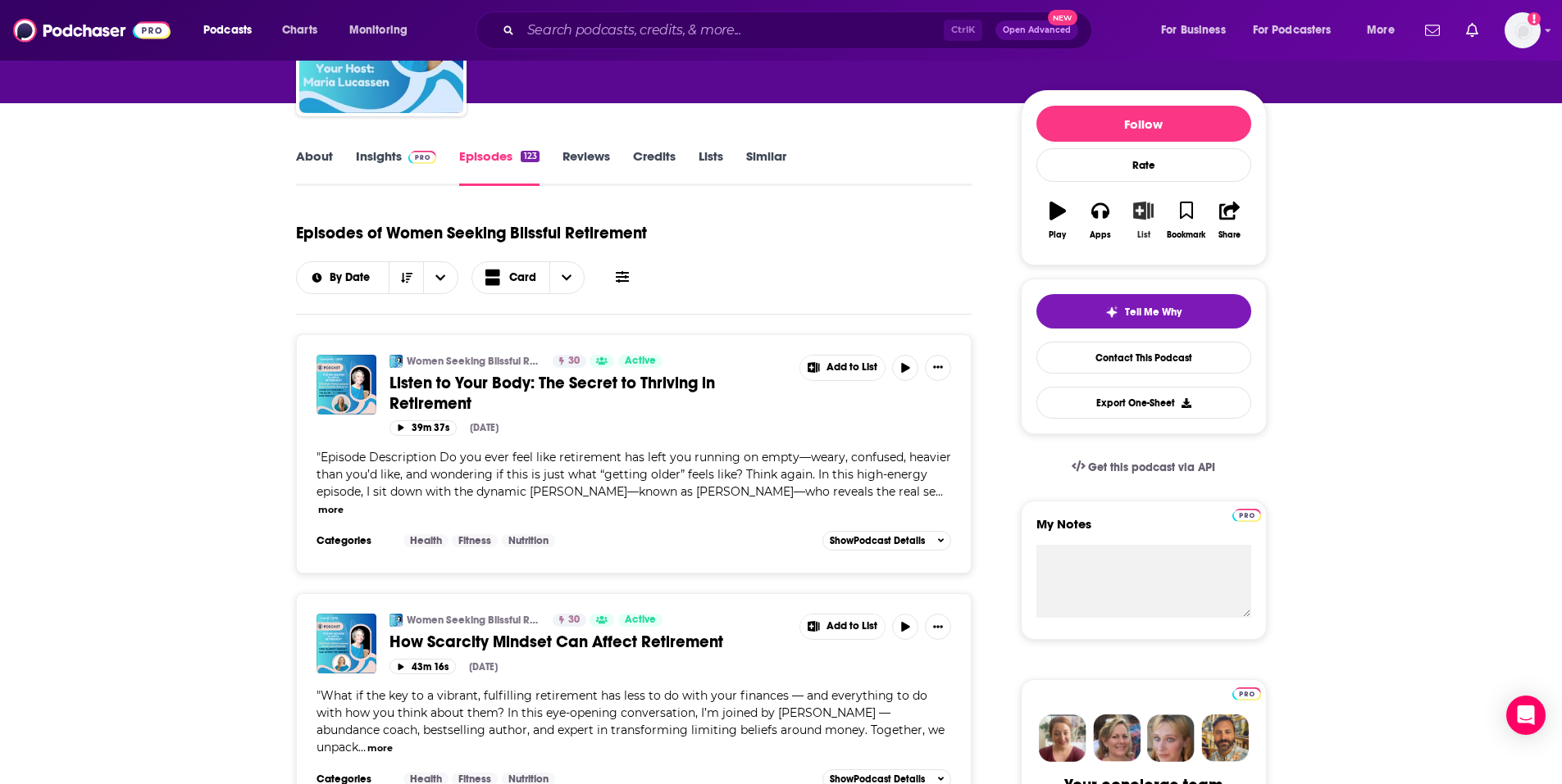
click at [1139, 217] on icon "button" at bounding box center [1143, 210] width 20 height 18
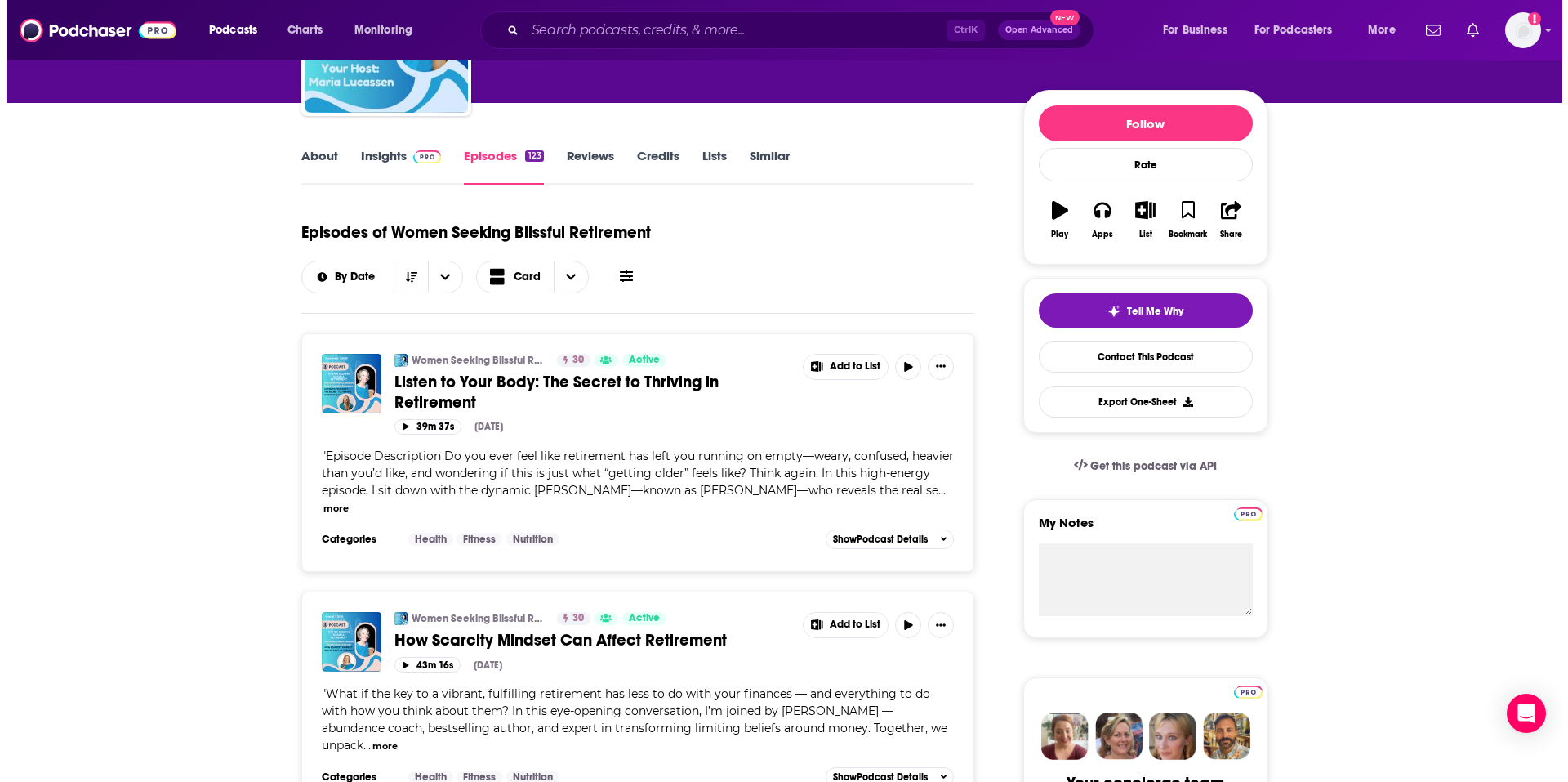
scroll to position [0, 0]
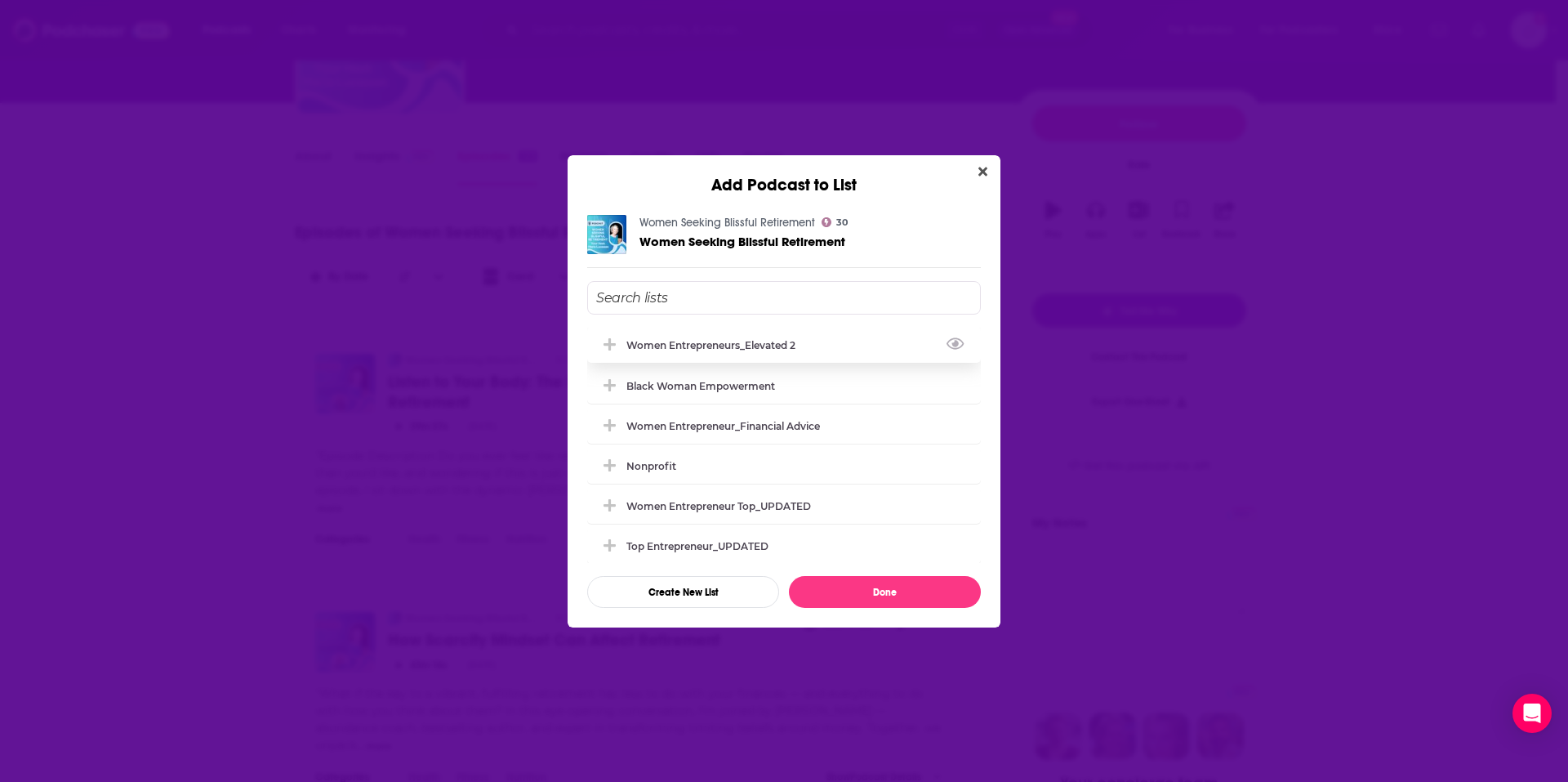
click at [712, 349] on div "Women Entrepreneurs_Elevated 2" at bounding box center [716, 345] width 179 height 13
click at [907, 605] on button "Done" at bounding box center [885, 592] width 192 height 32
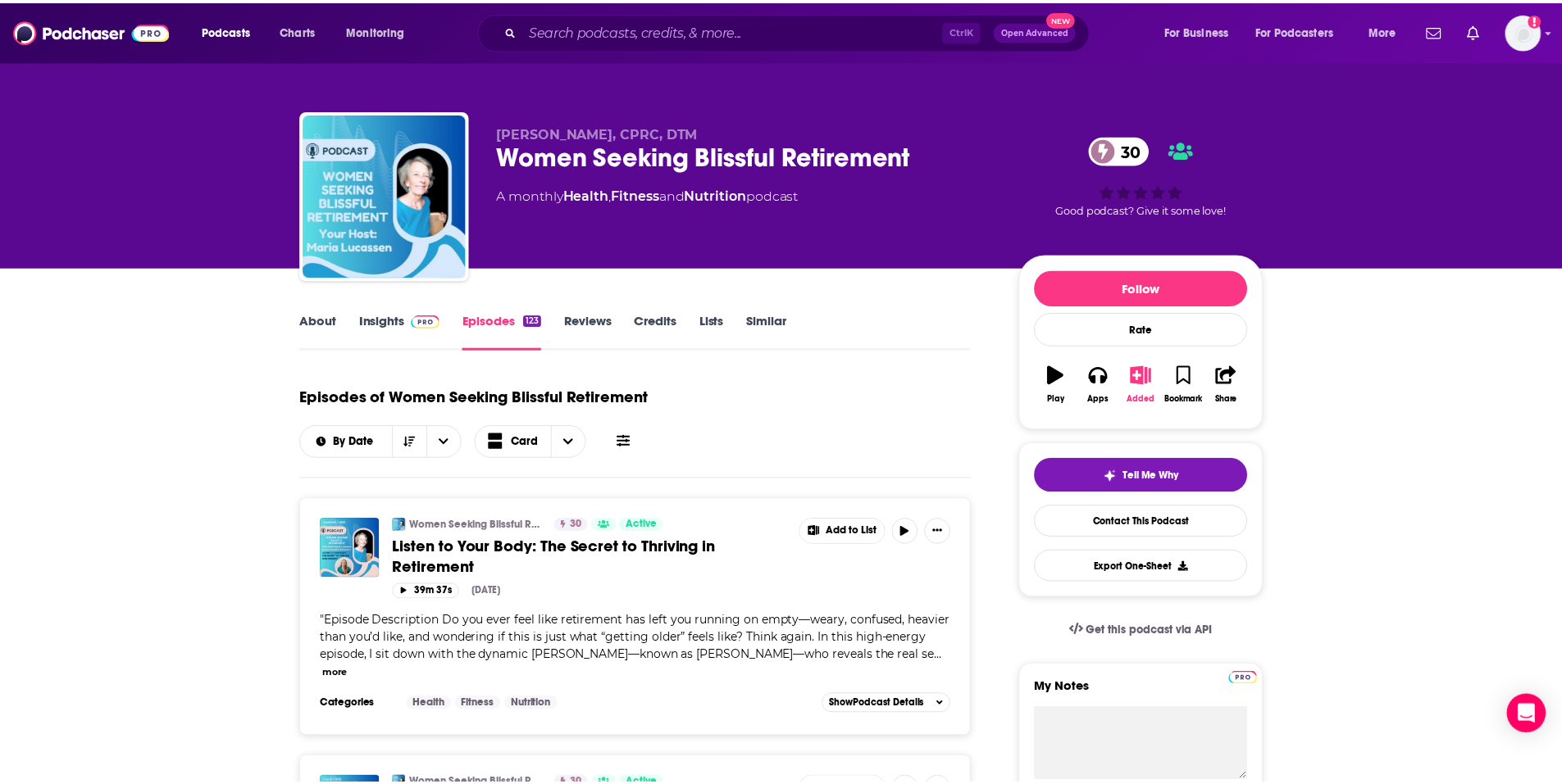
scroll to position [164, 0]
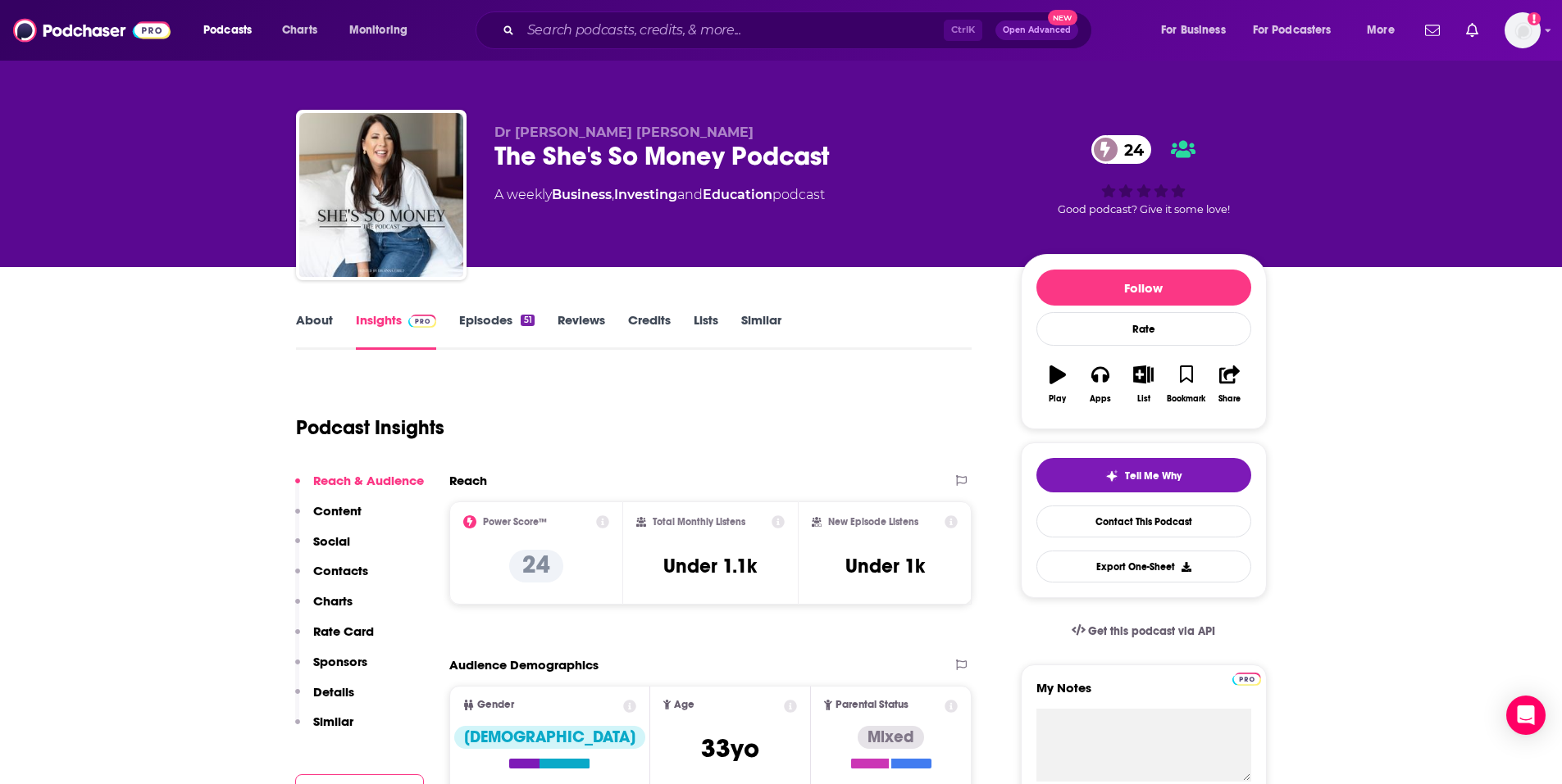
click at [507, 321] on link "Episodes 51" at bounding box center [495, 330] width 75 height 38
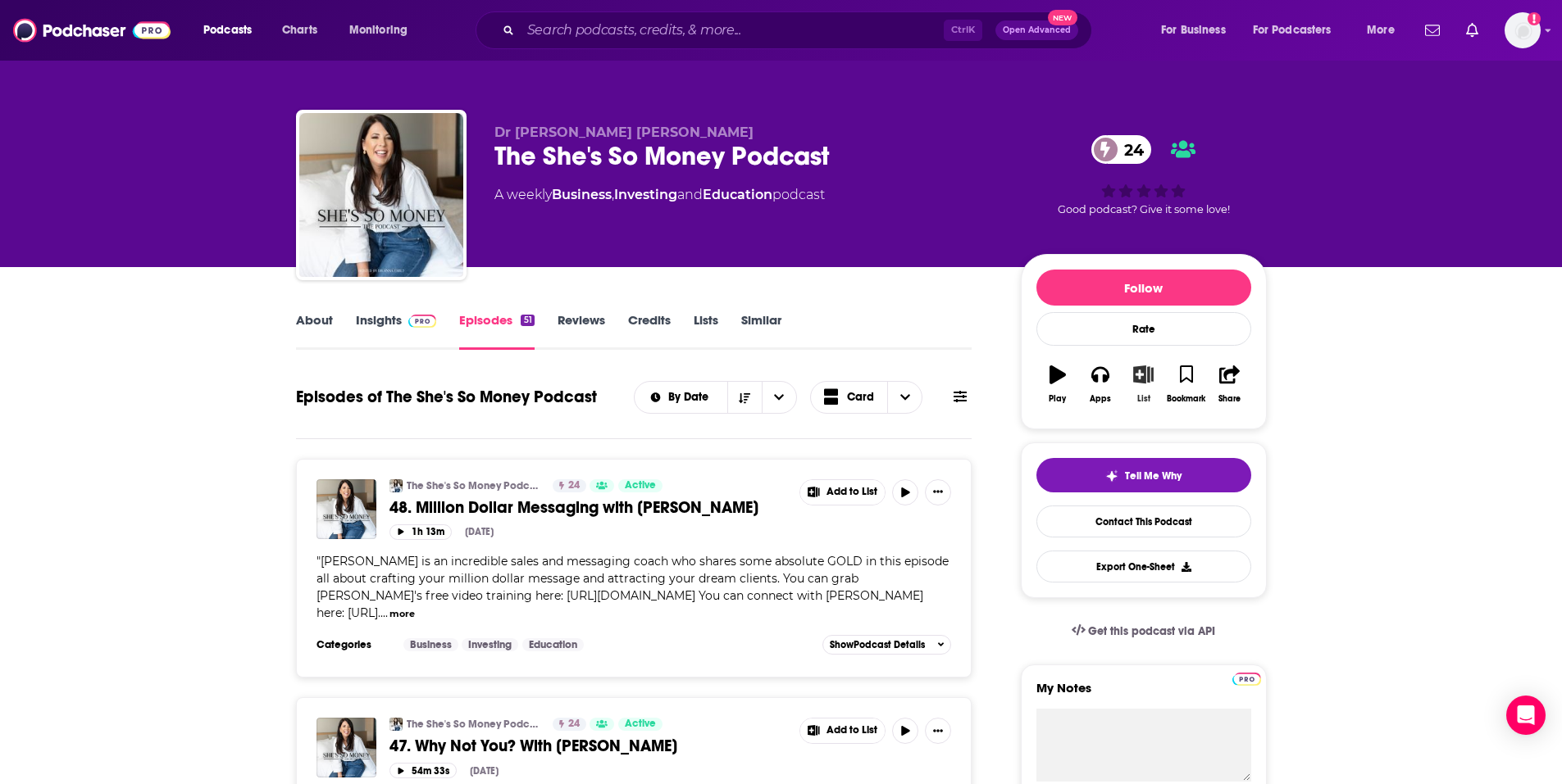
click at [1146, 378] on icon "button" at bounding box center [1143, 374] width 20 height 18
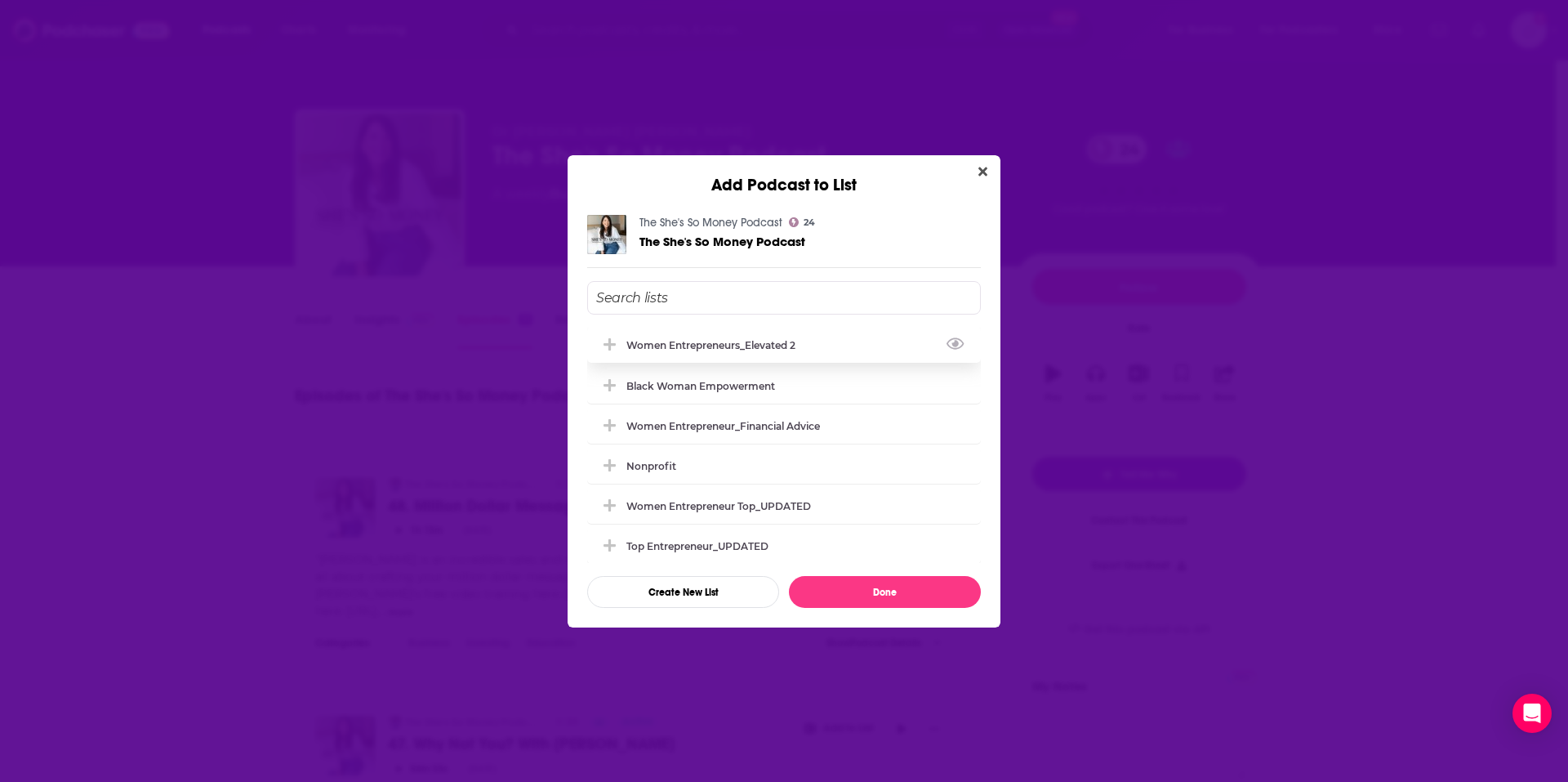
click at [743, 356] on div "Women Entrepreneurs_Elevated 2" at bounding box center [784, 344] width 394 height 36
click at [870, 587] on button "Done" at bounding box center [885, 592] width 192 height 32
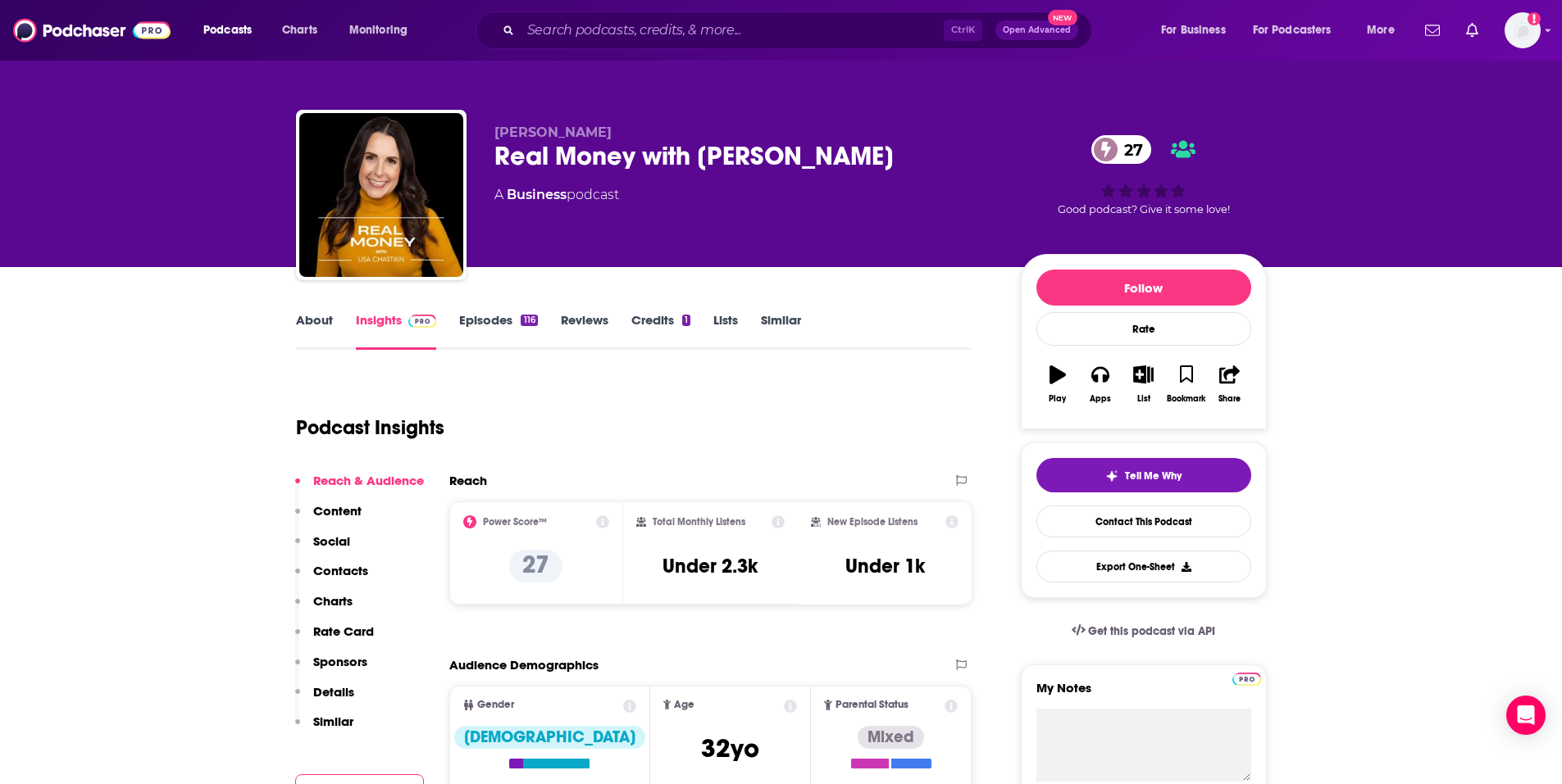
click at [529, 313] on link "Episodes 116" at bounding box center [497, 330] width 78 height 38
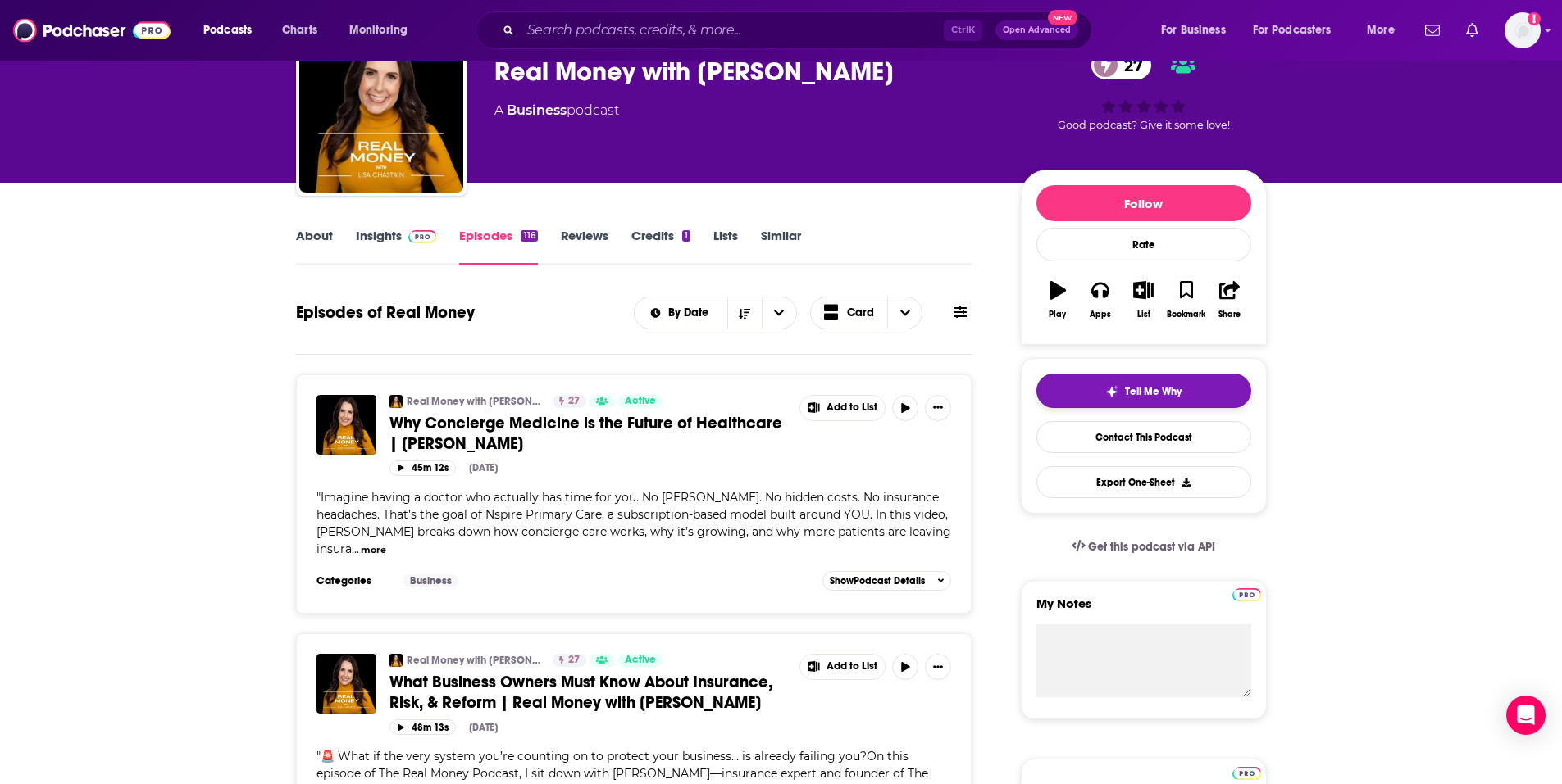
scroll to position [82, 0]
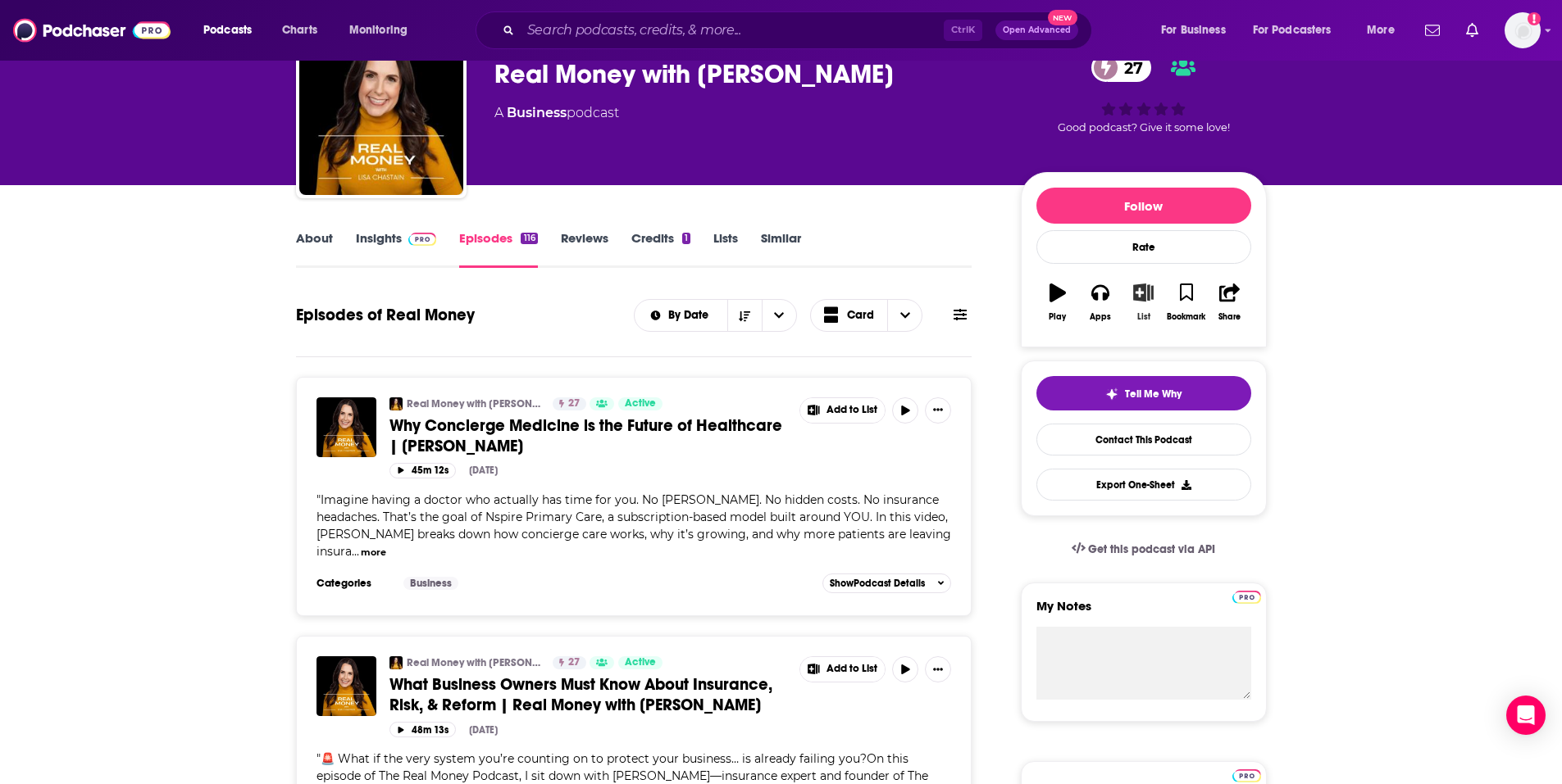
click at [1144, 304] on button "List" at bounding box center [1143, 302] width 43 height 59
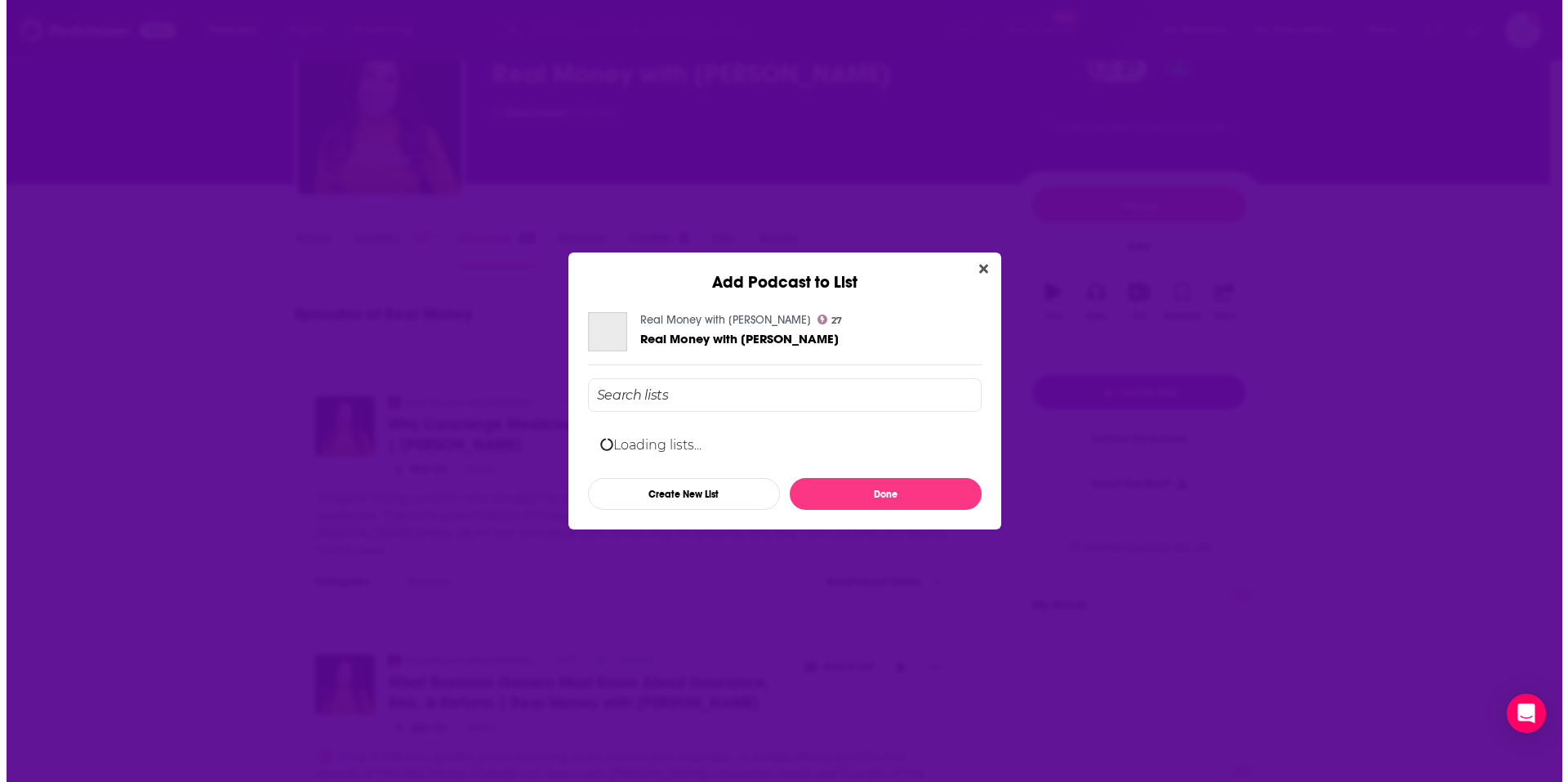
scroll to position [0, 0]
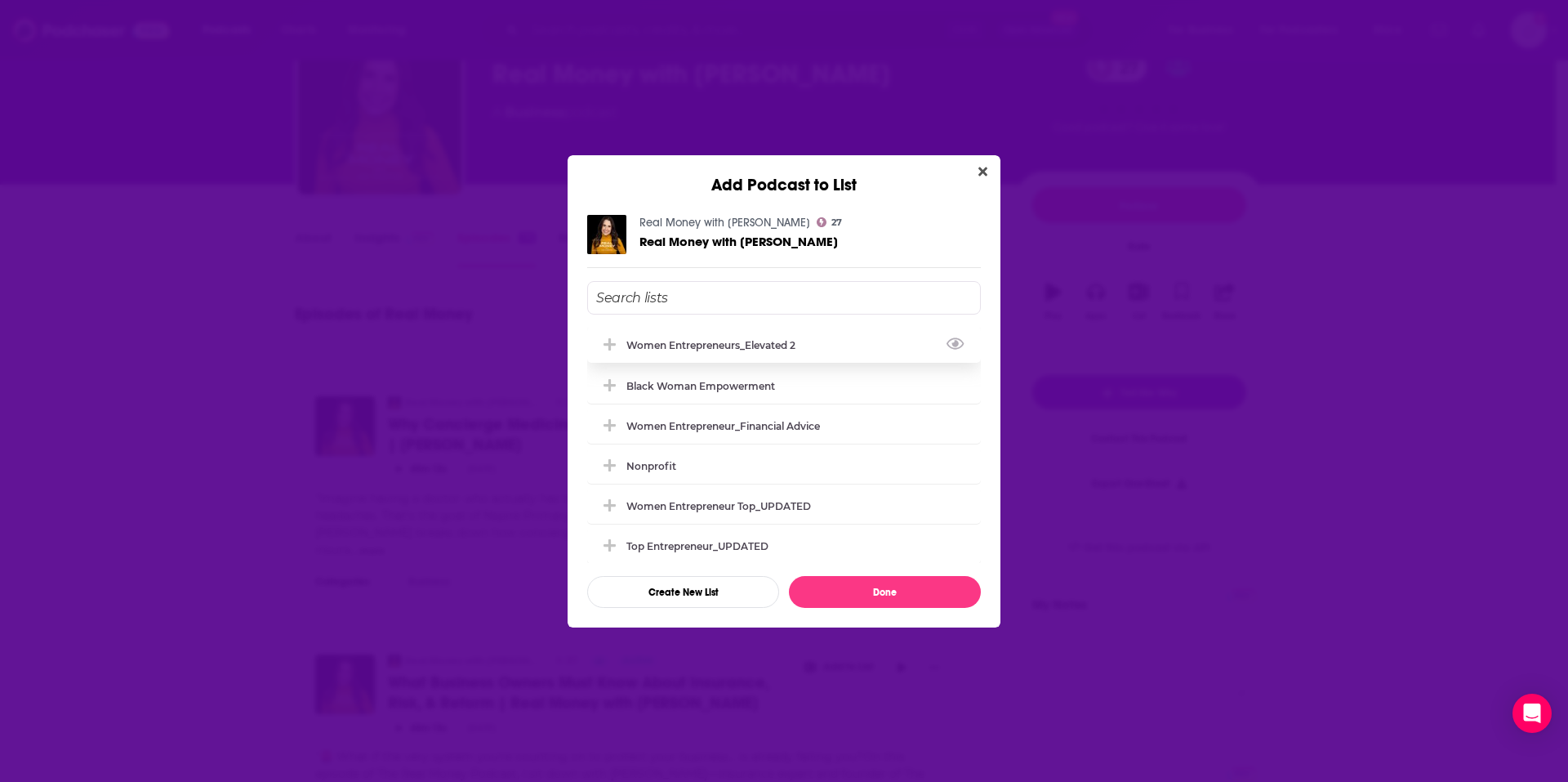
click at [658, 347] on div "Women Entrepreneurs_Elevated 2" at bounding box center [716, 345] width 179 height 13
click at [959, 583] on button "Done" at bounding box center [885, 592] width 192 height 32
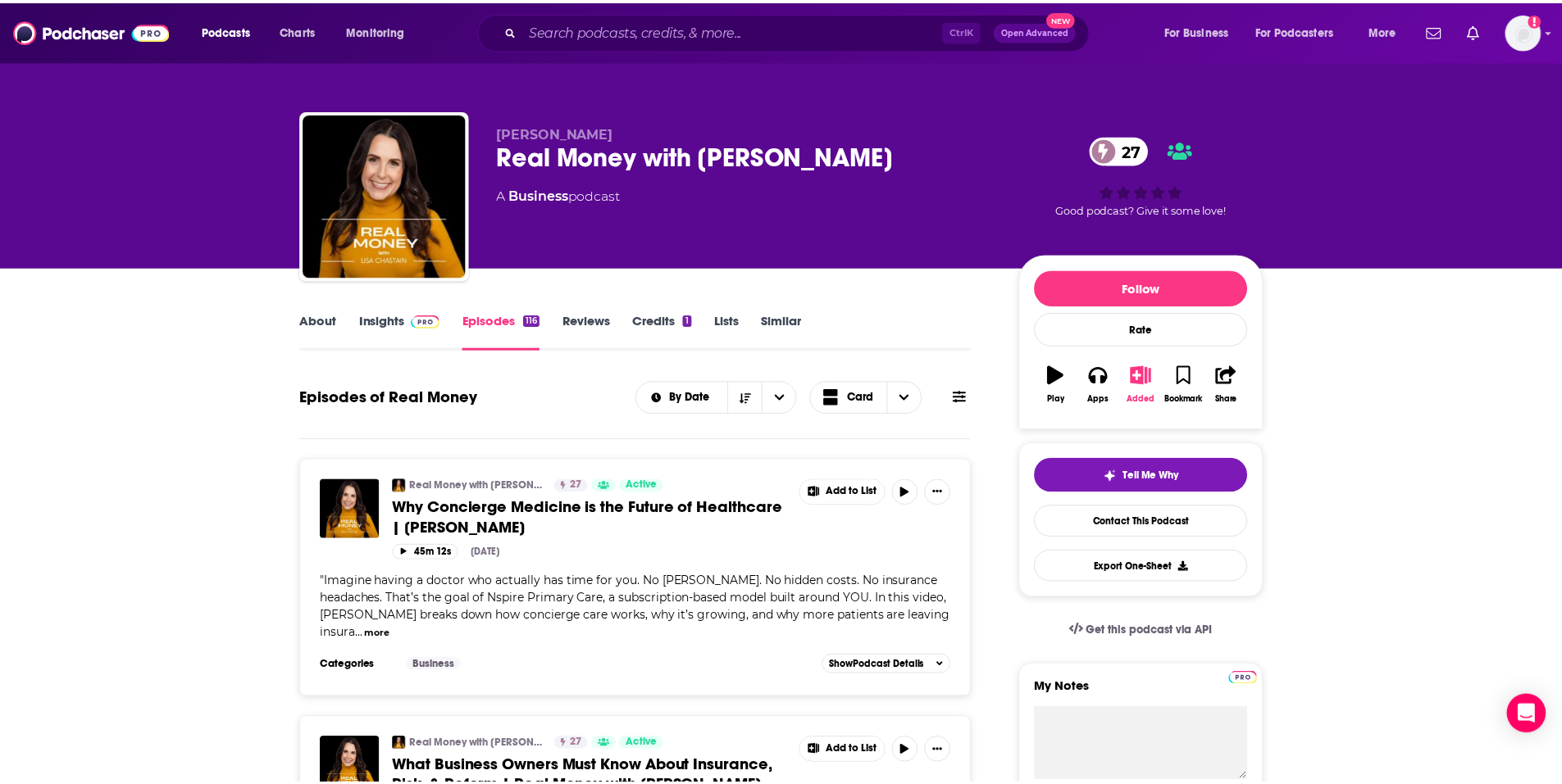
scroll to position [82, 0]
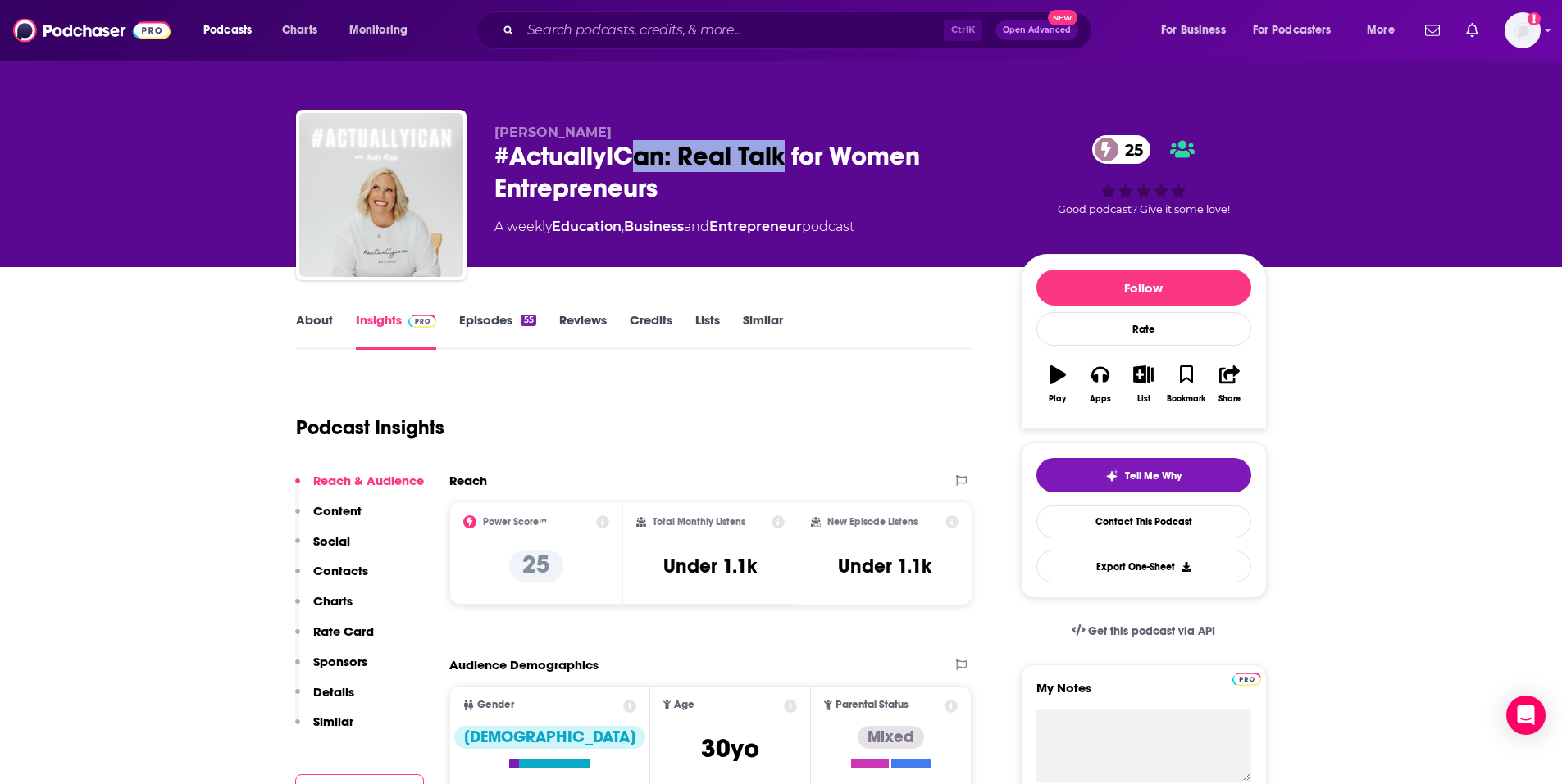
drag, startPoint x: 631, startPoint y: 155, endPoint x: 816, endPoint y: 153, distance: 185.0
click at [812, 153] on div "#ActuallyICan: Real Talk for Women Entrepreneurs 25" at bounding box center [745, 172] width 500 height 64
click at [844, 151] on div "#ActuallyICan: Real Talk for Women Entrepreneurs 25" at bounding box center [745, 172] width 500 height 64
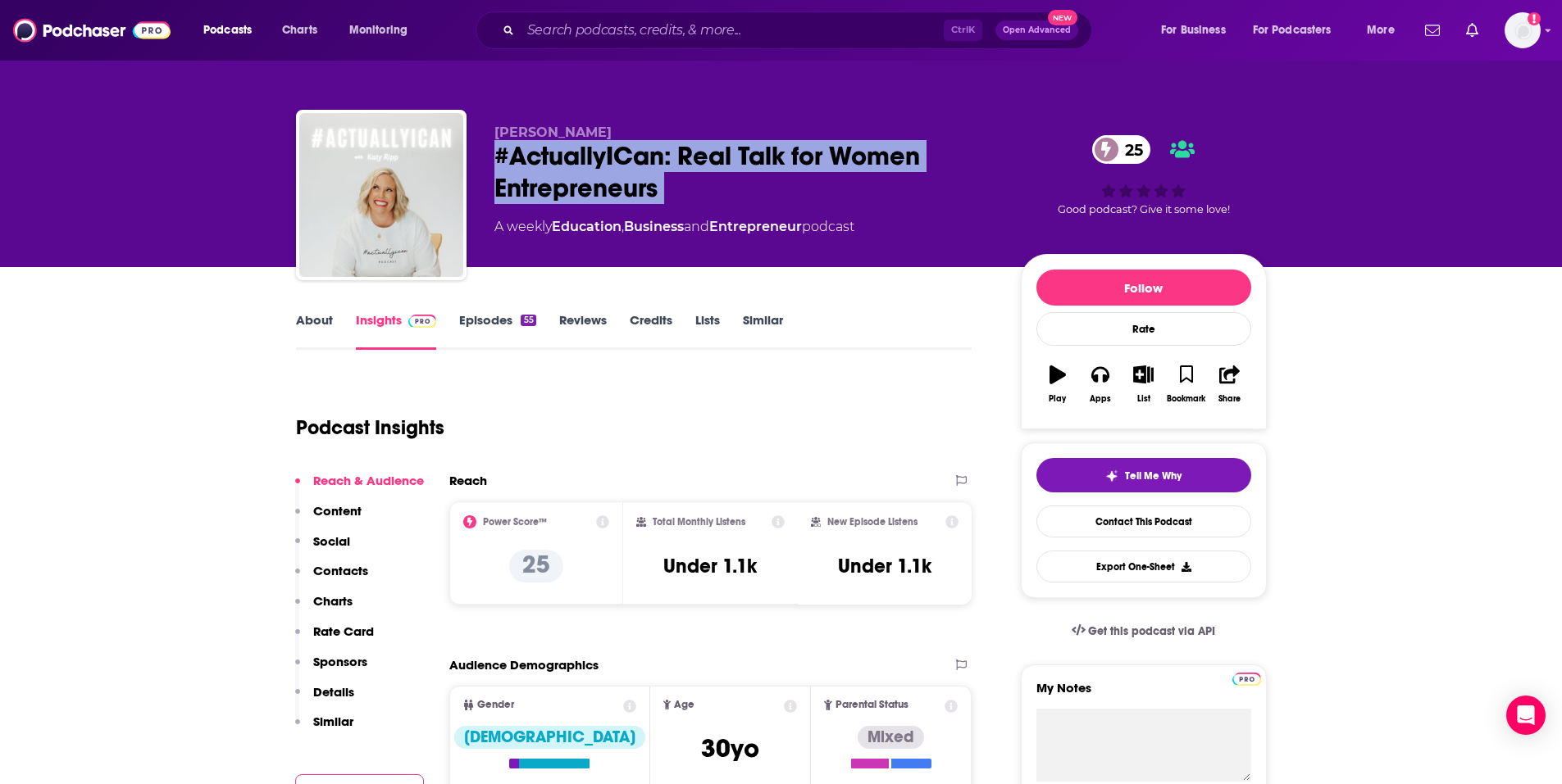
click at [844, 151] on div "#ActuallyICan: Real Talk for Women Entrepreneurs 25" at bounding box center [745, 172] width 500 height 64
click at [1139, 380] on icon "button" at bounding box center [1143, 374] width 20 height 18
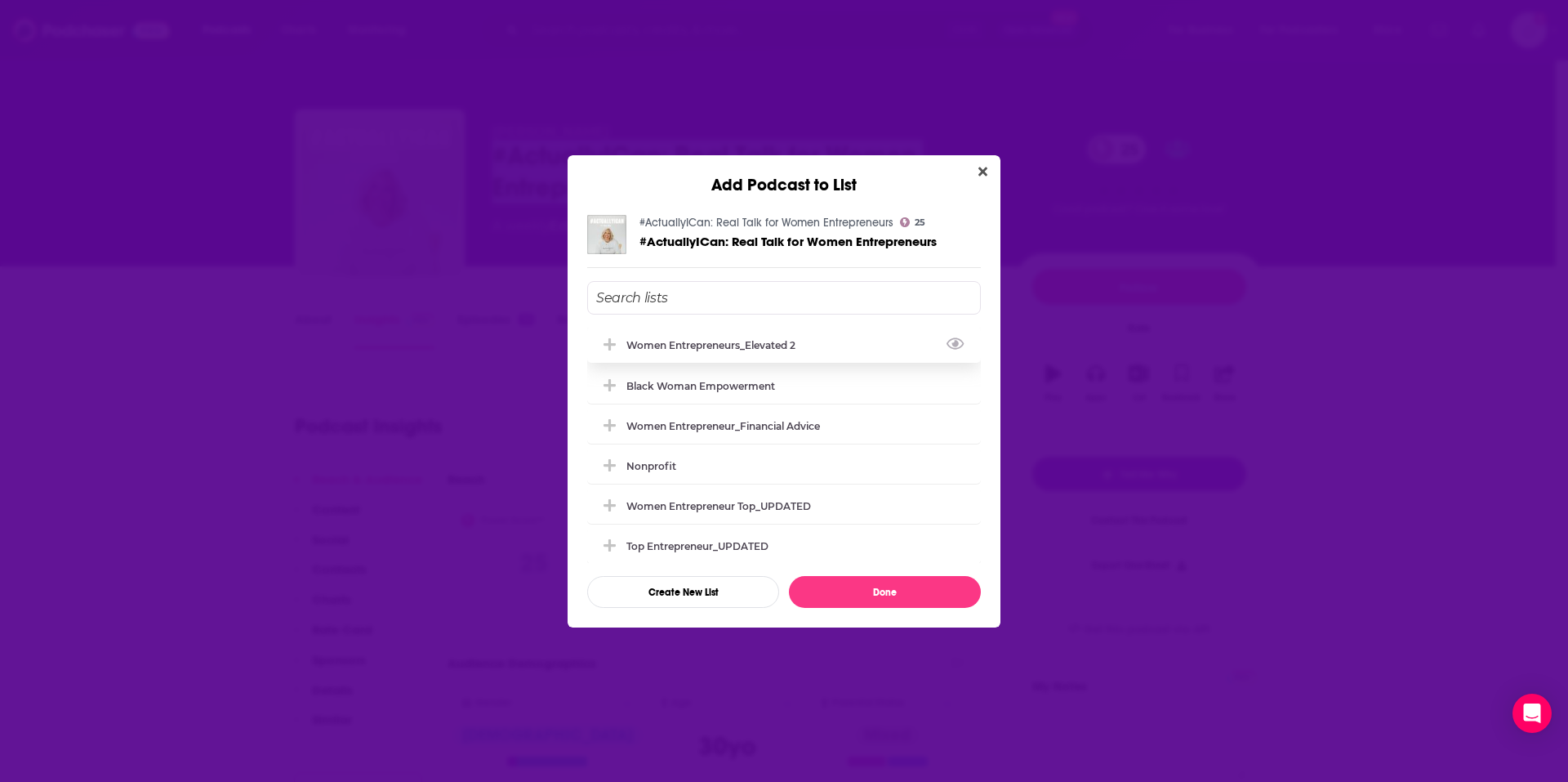
click at [750, 343] on div "Women Entrepreneurs_Elevated 2" at bounding box center [716, 345] width 179 height 13
click at [898, 600] on button "Done" at bounding box center [885, 592] width 192 height 32
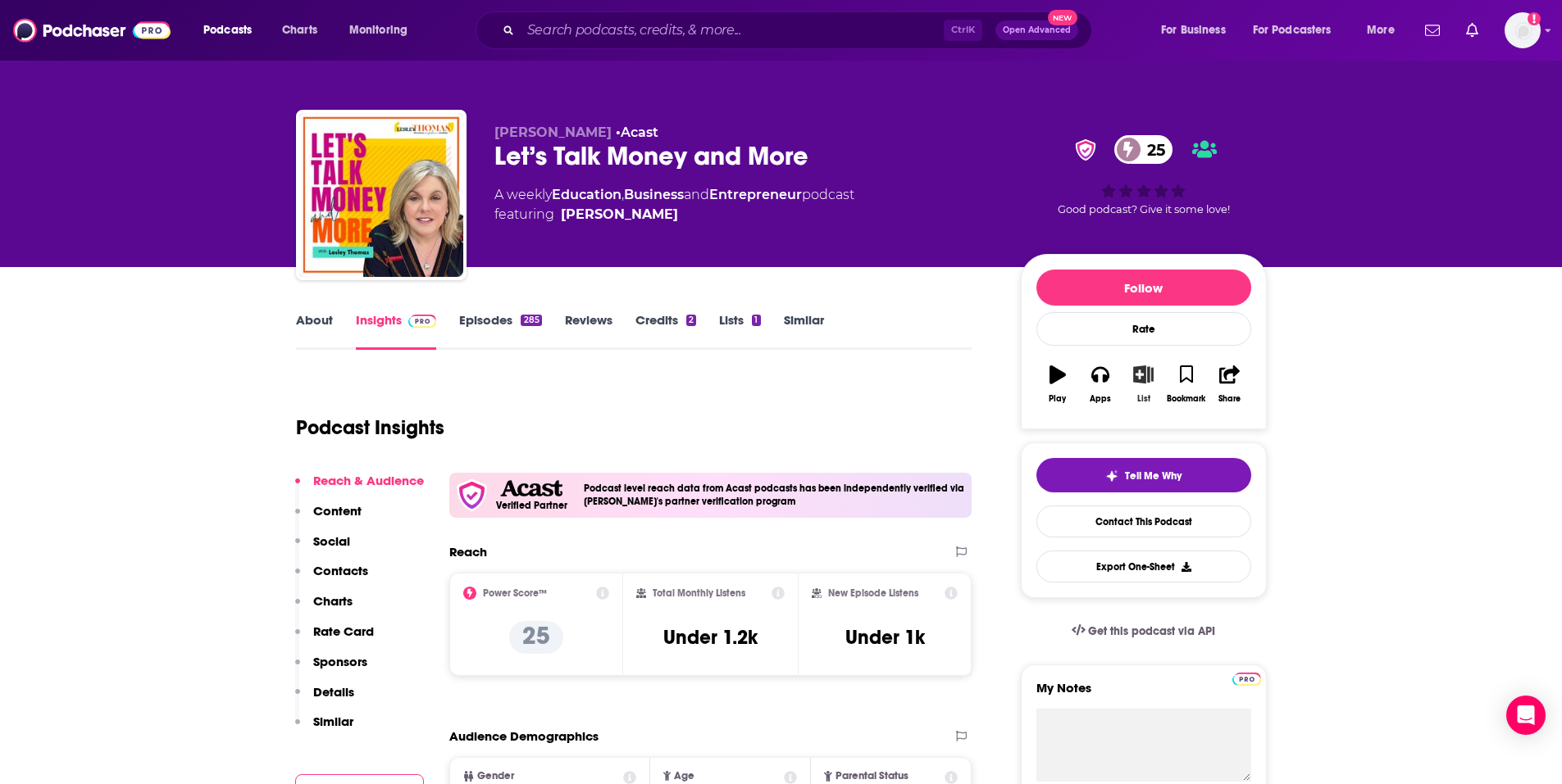
click at [1144, 376] on icon "button" at bounding box center [1143, 374] width 20 height 18
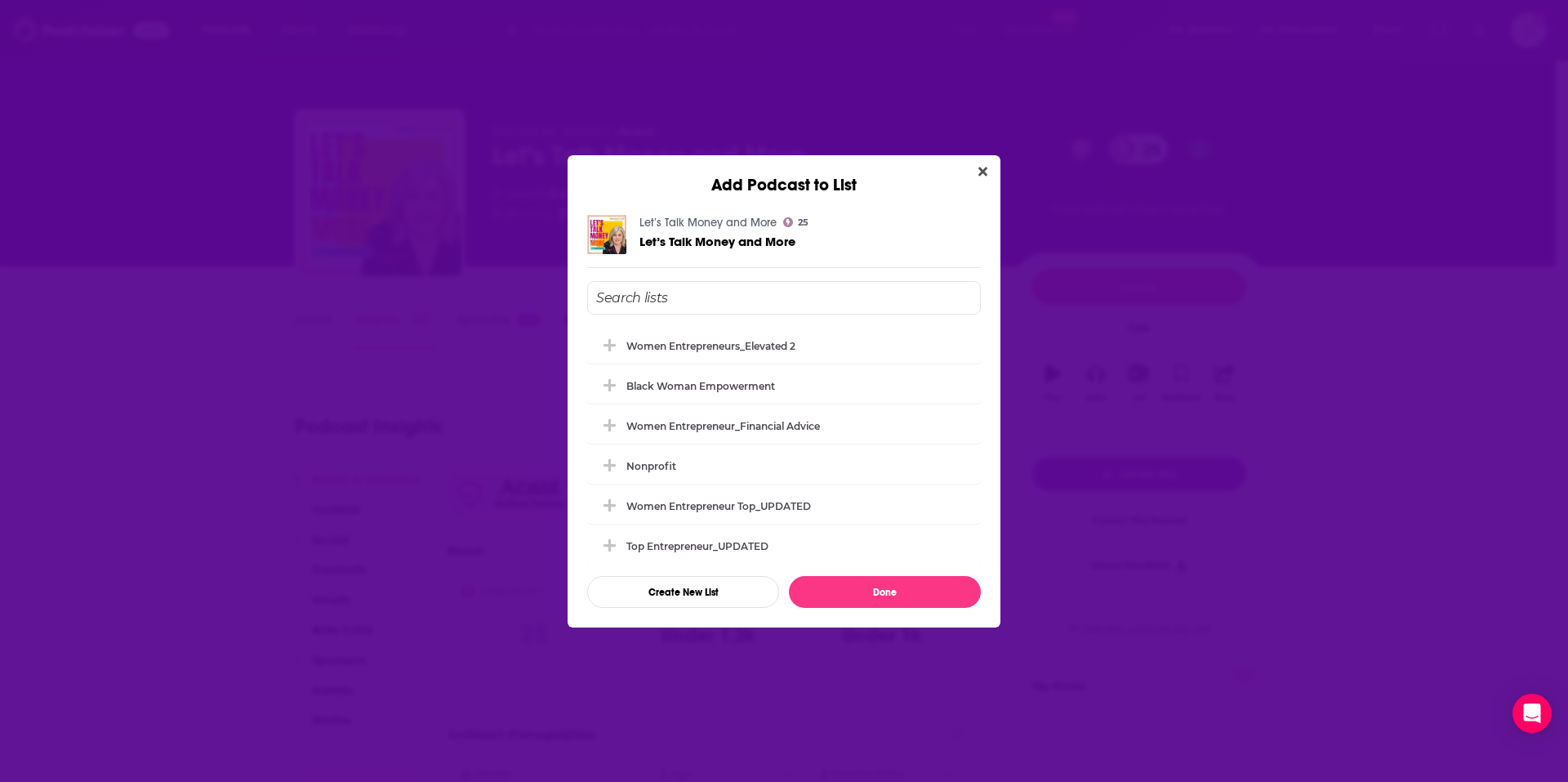
click at [769, 329] on div "Women Entrepreneurs_Elevated 2" at bounding box center [784, 345] width 394 height 36
click at [870, 595] on button "Done" at bounding box center [885, 592] width 192 height 32
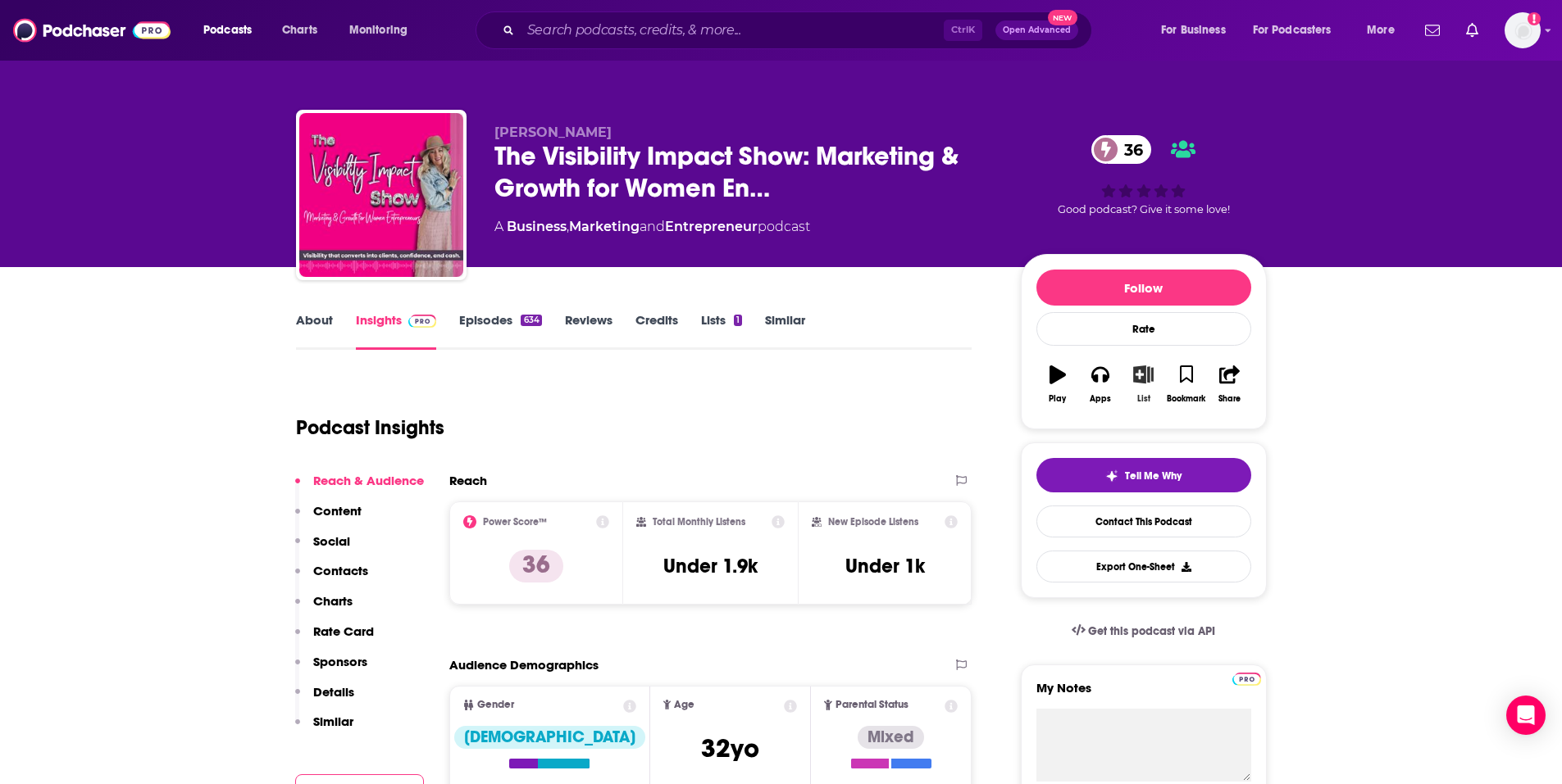
click at [1132, 379] on button "List" at bounding box center [1143, 384] width 43 height 59
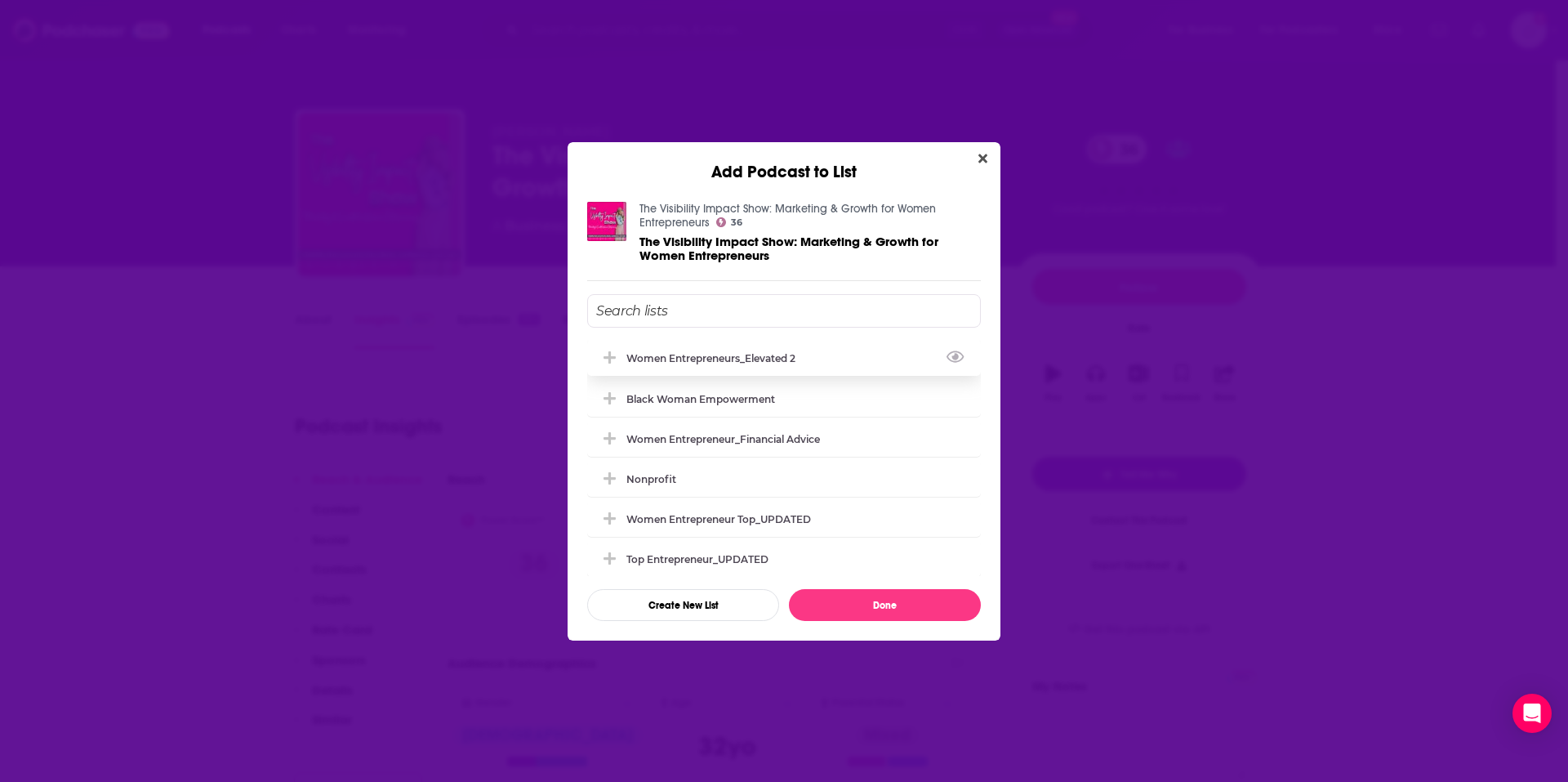
click at [698, 353] on div "Women Entrepreneurs_Elevated 2" at bounding box center [716, 358] width 179 height 13
click at [898, 596] on button "Done" at bounding box center [885, 605] width 192 height 32
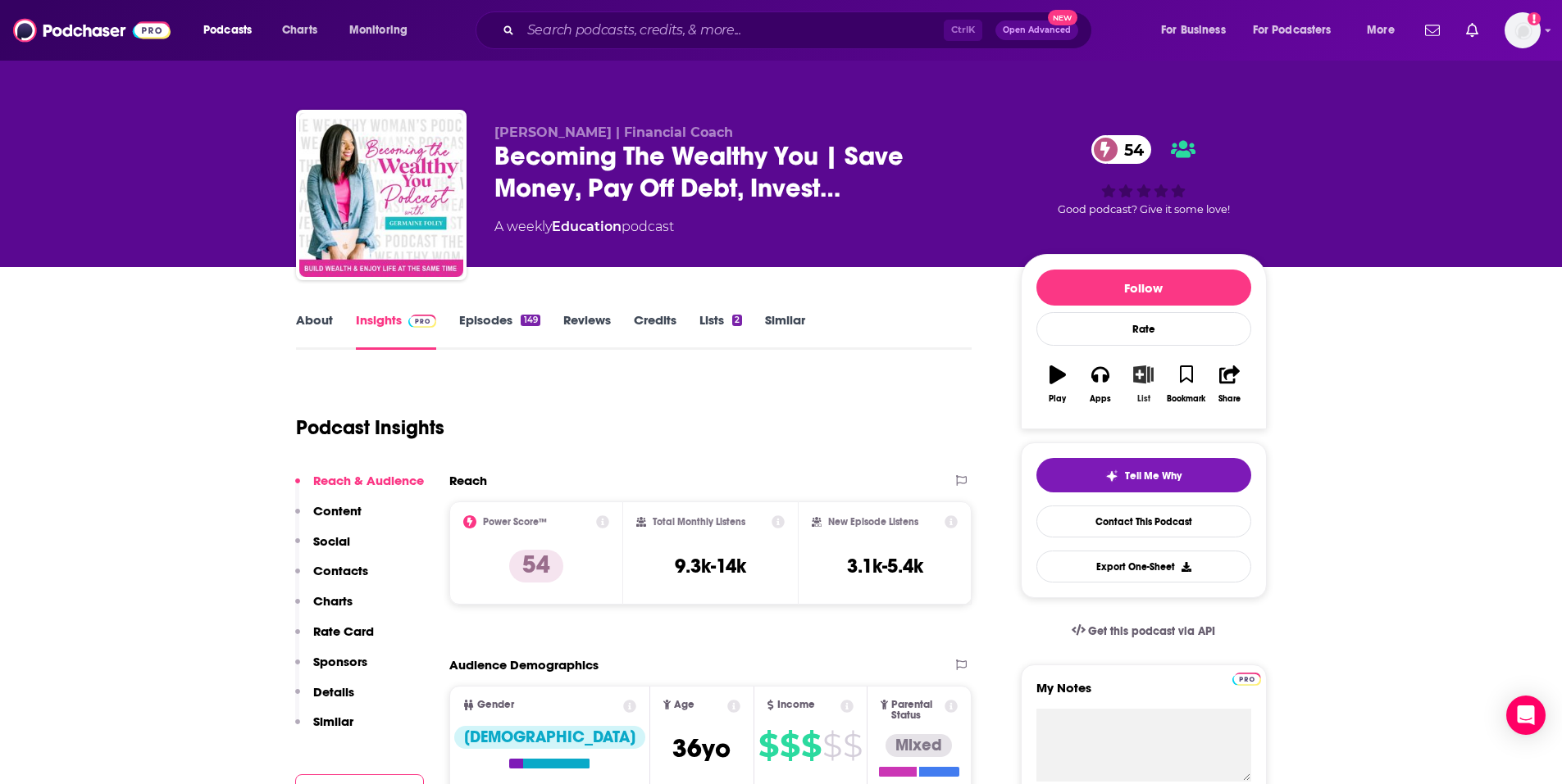
click at [1141, 362] on button "List" at bounding box center [1143, 384] width 43 height 59
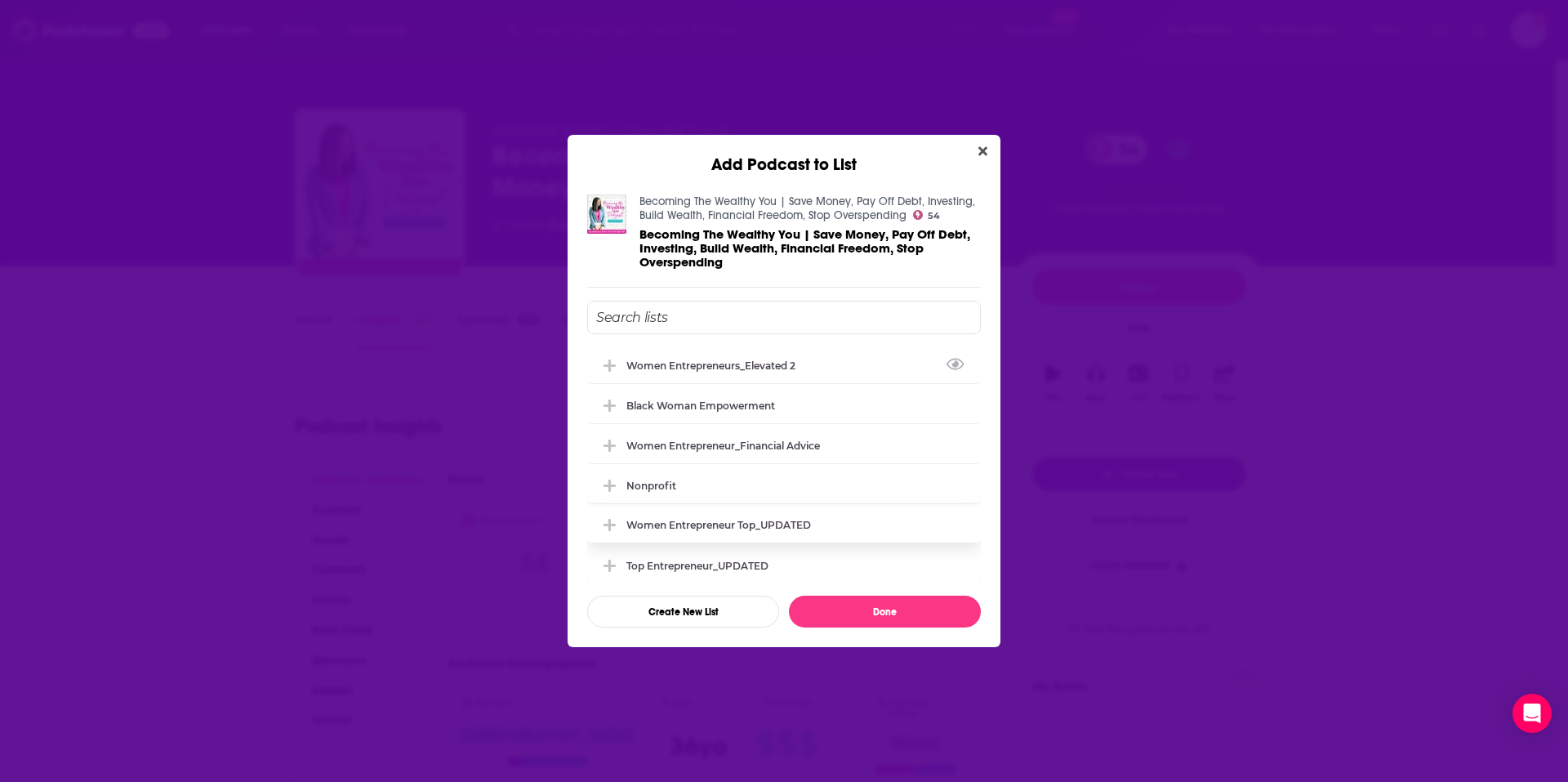
drag, startPoint x: 683, startPoint y: 373, endPoint x: 939, endPoint y: 488, distance: 280.6
click at [683, 373] on div "Women Entrepreneurs_Elevated 2" at bounding box center [784, 364] width 394 height 36
click at [870, 596] on button "Done" at bounding box center [885, 611] width 192 height 32
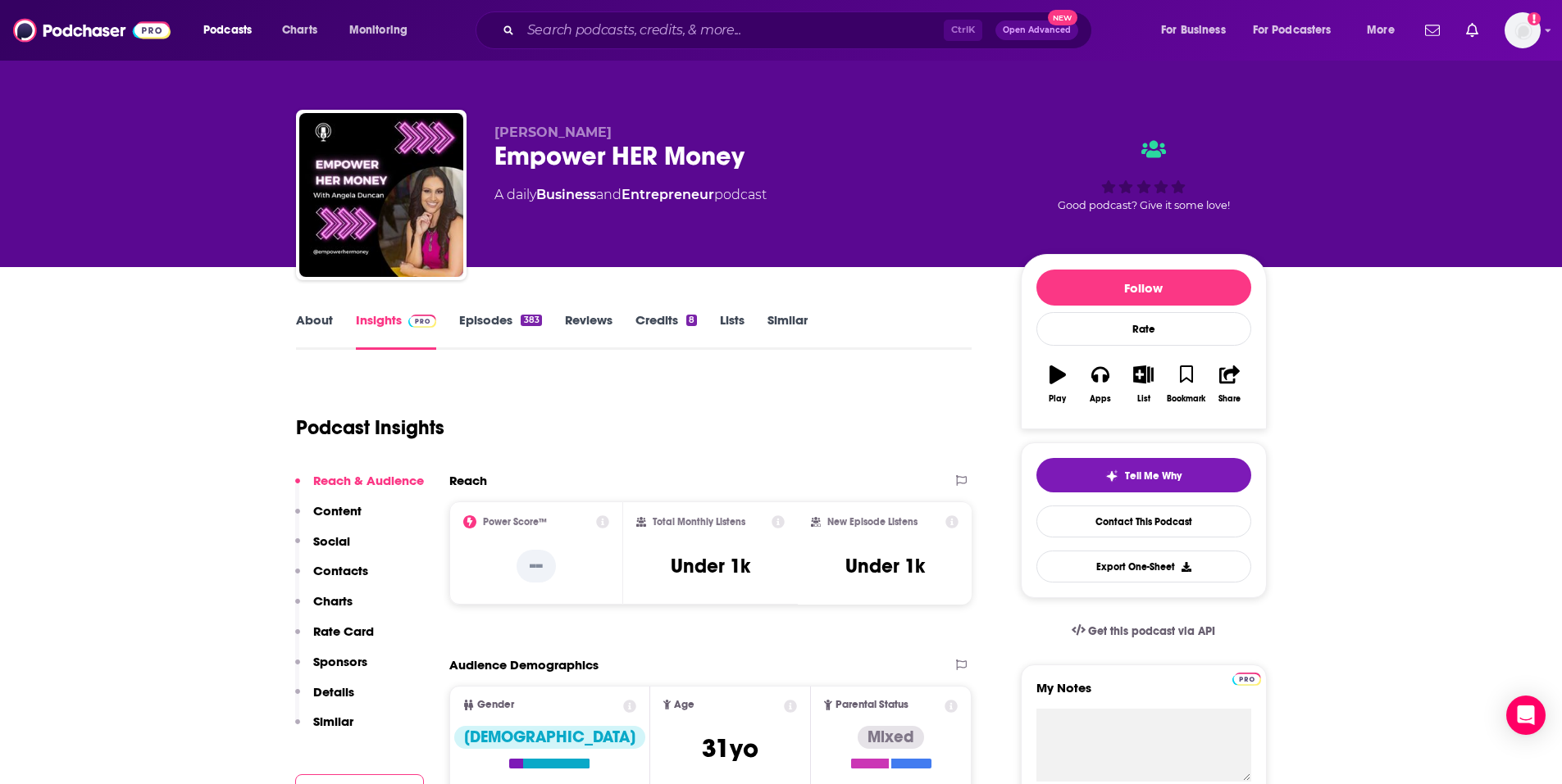
click at [674, 395] on div "Podcast Insights" at bounding box center [627, 418] width 663 height 83
click at [1144, 380] on icon "button" at bounding box center [1143, 374] width 20 height 18
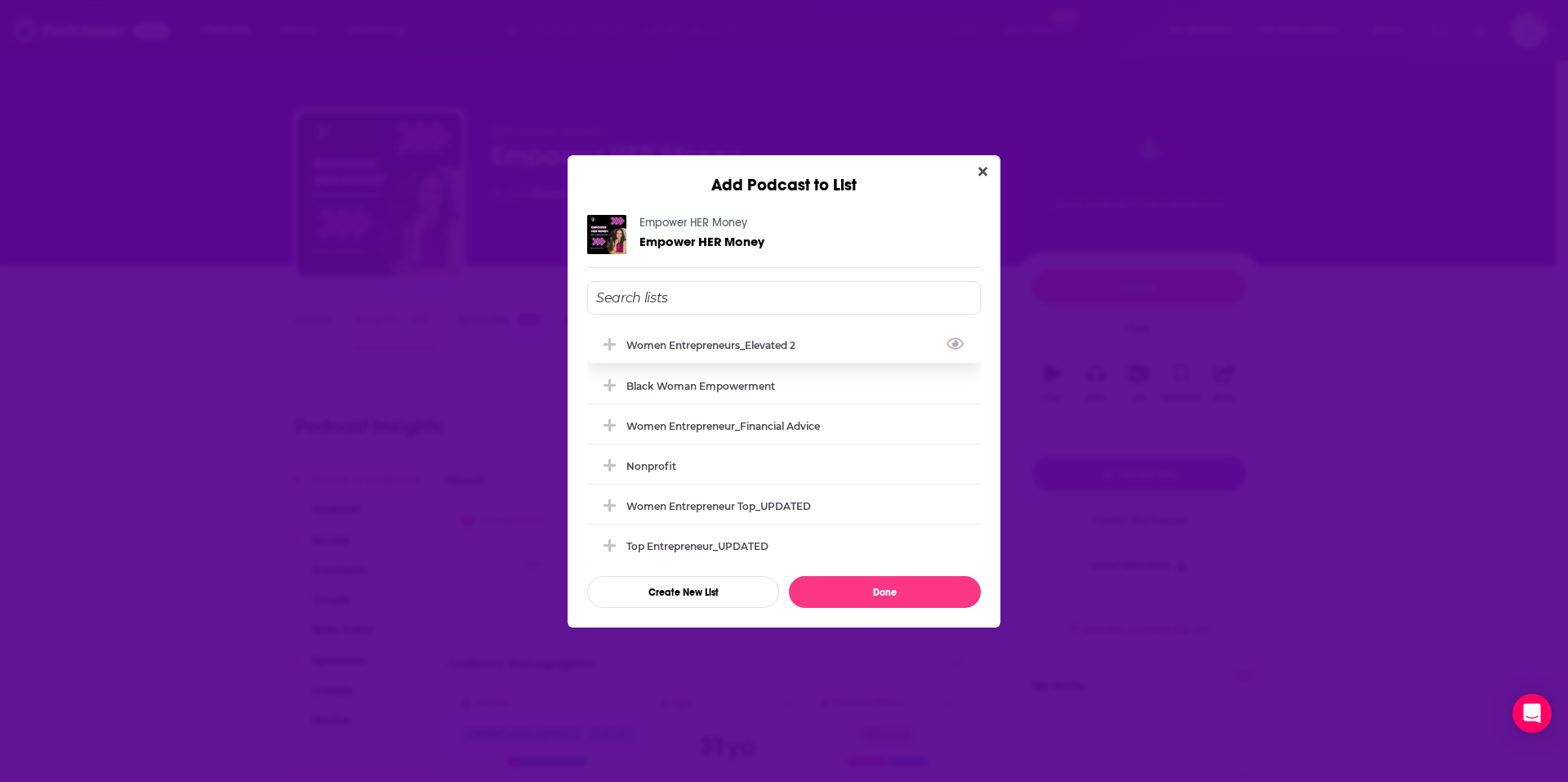
click at [726, 339] on div "Women Entrepreneurs_Elevated 2" at bounding box center [716, 345] width 179 height 13
click at [922, 585] on button "Done" at bounding box center [885, 592] width 192 height 32
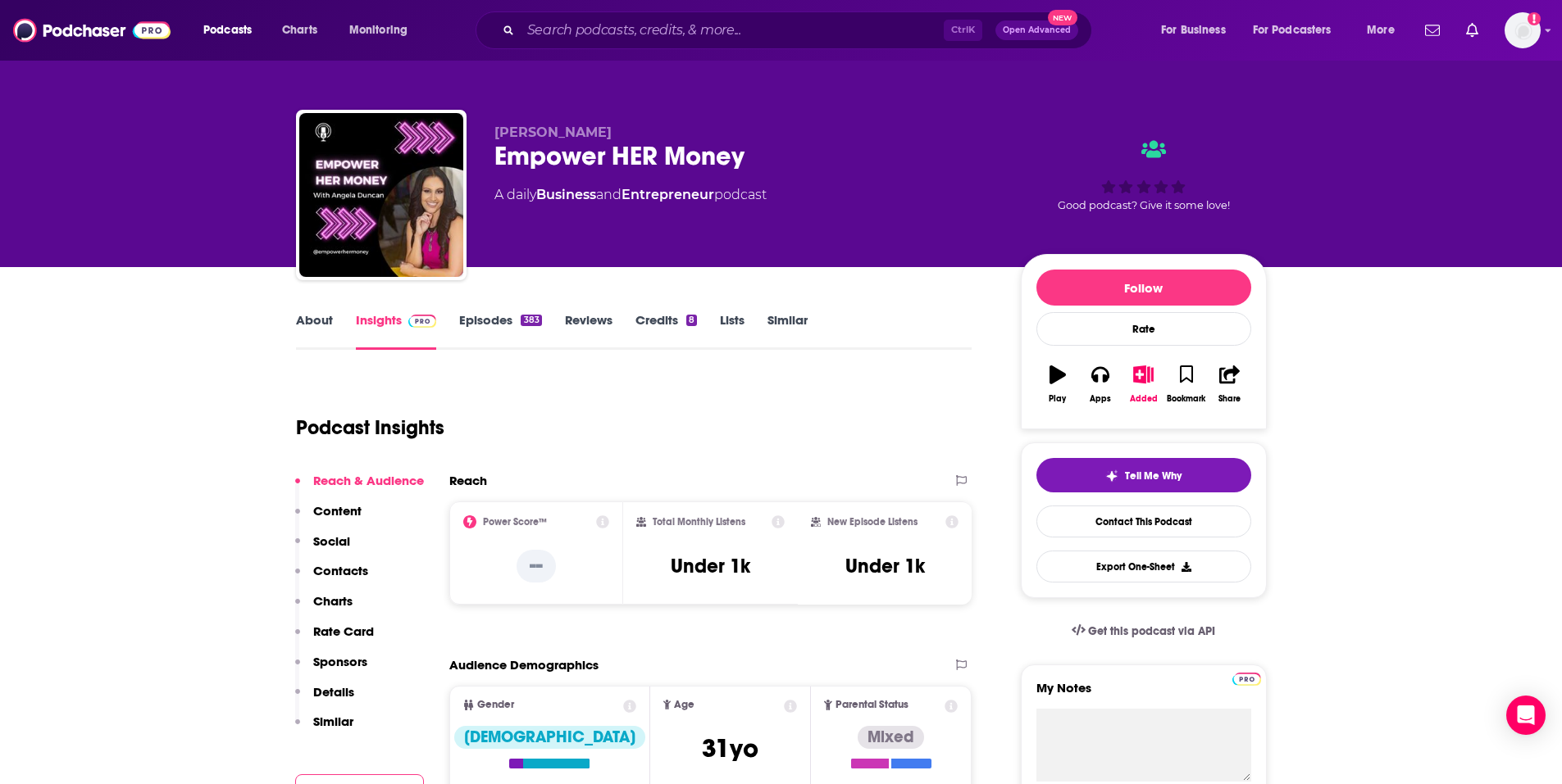
click at [1544, 25] on div "Podcasts Charts Monitoring Ctrl K Open Advanced New For Business For Podcasters…" at bounding box center [781, 30] width 1562 height 61
click at [1547, 32] on icon "Show profile menu" at bounding box center [1547, 30] width 7 height 10
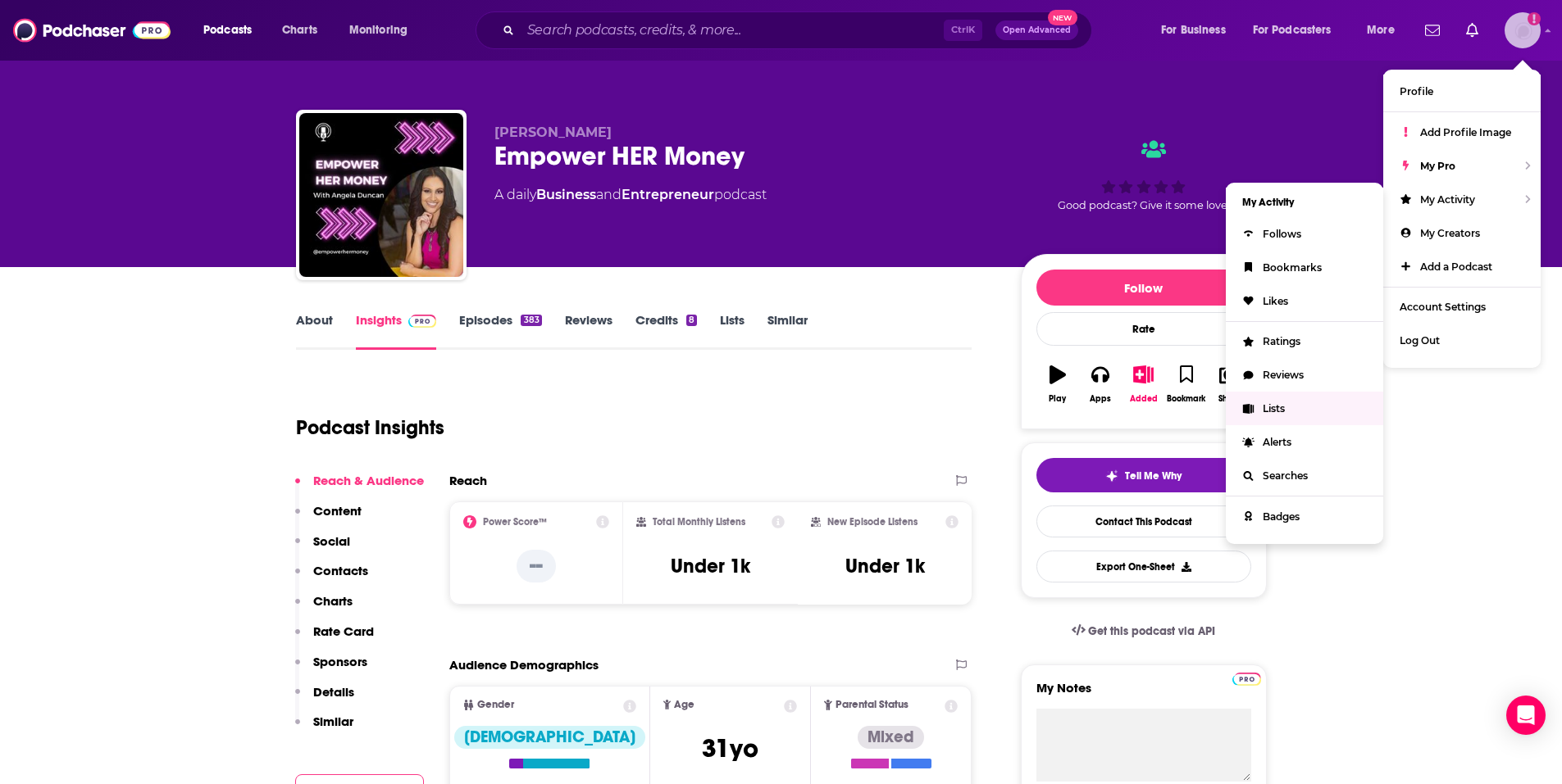
click at [1298, 406] on link "Lists" at bounding box center [1304, 408] width 157 height 34
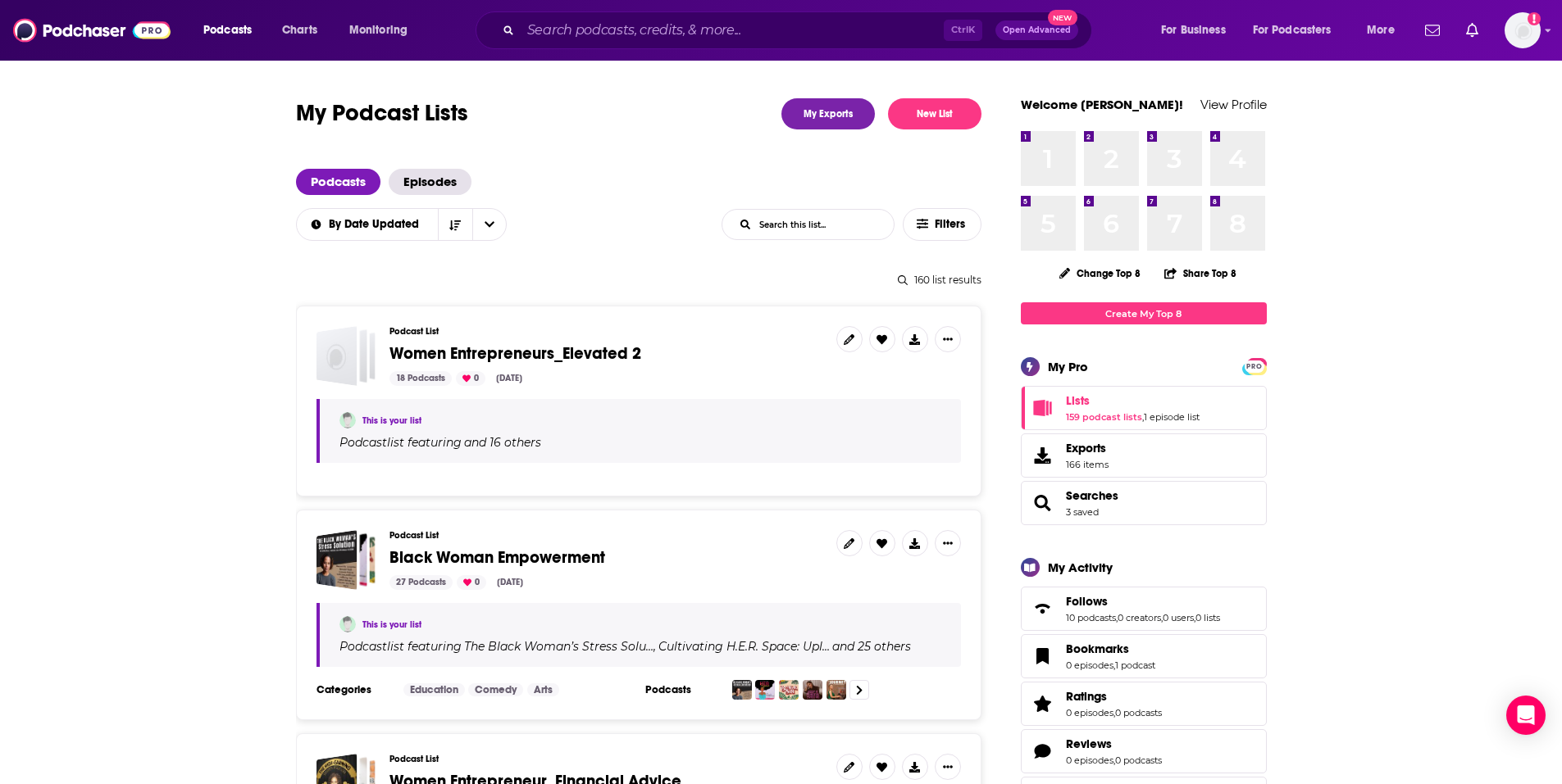
click at [657, 188] on div "Podcasts Episodes" at bounding box center [638, 181] width 685 height 26
click at [1545, 37] on div "Show profile menu" at bounding box center [1547, 31] width 7 height 18
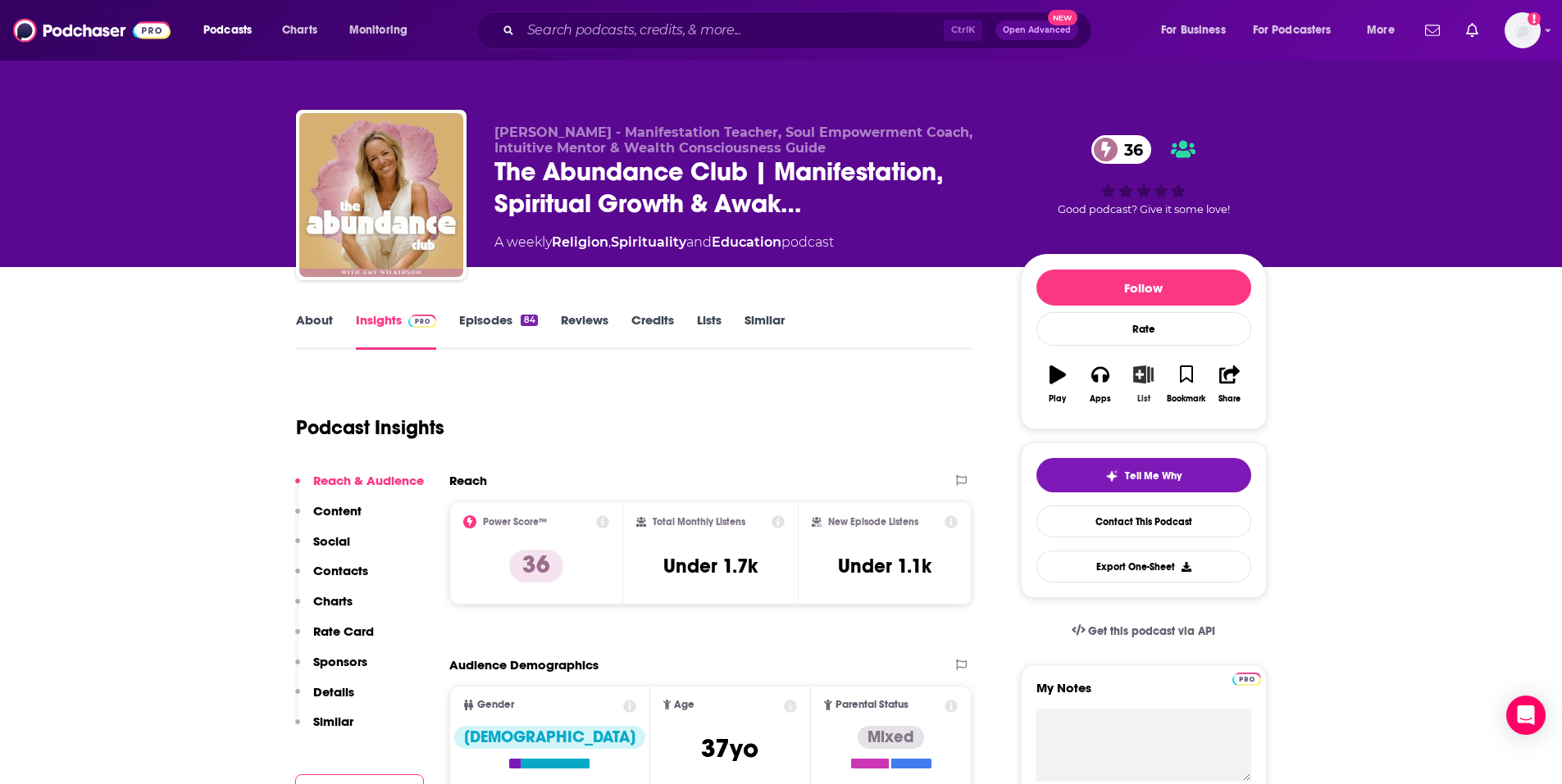
click at [1145, 392] on button "List" at bounding box center [1143, 384] width 43 height 59
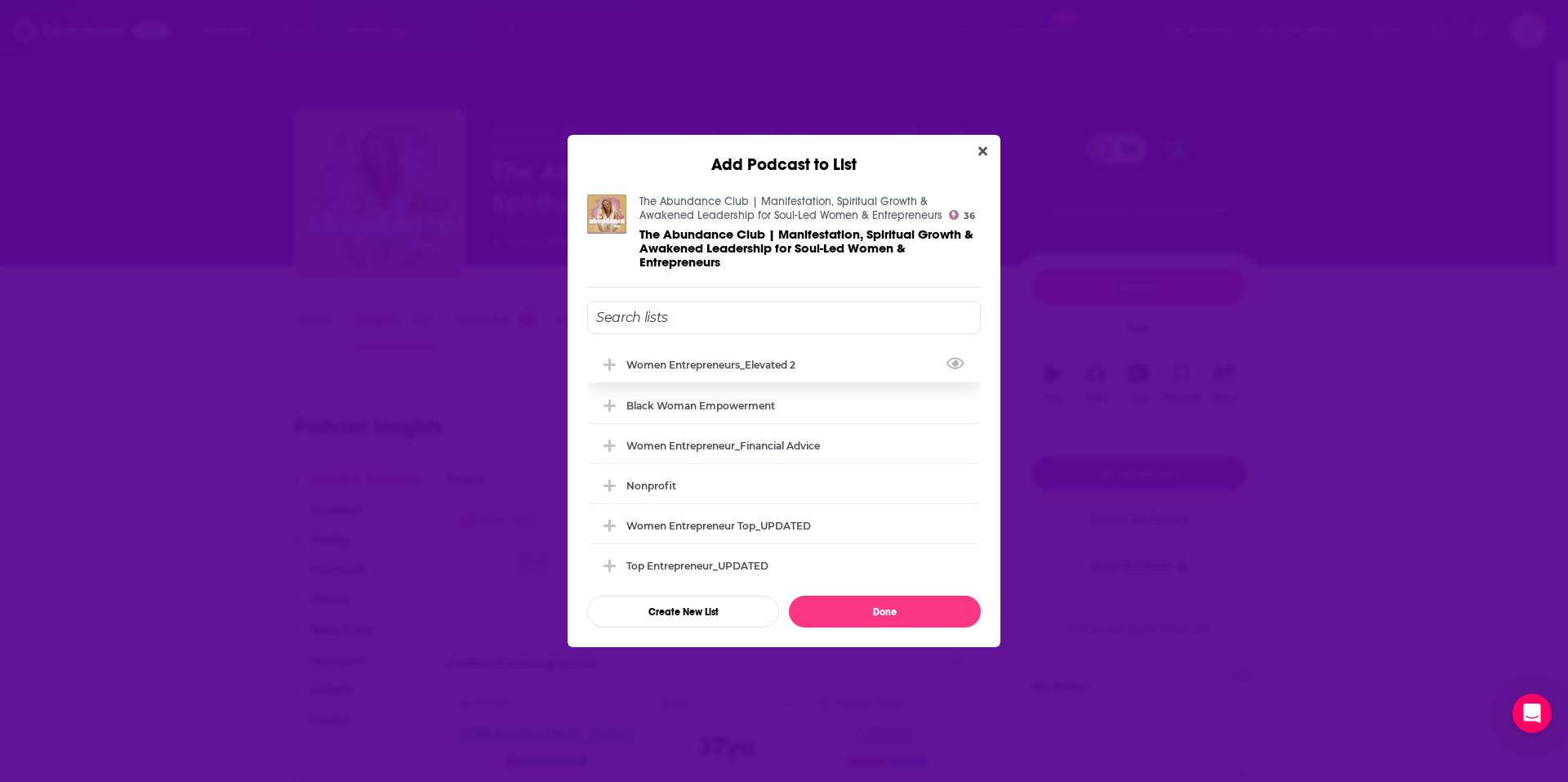
click at [777, 367] on div "Women Entrepreneurs_Elevated 2" at bounding box center [716, 364] width 179 height 13
click at [913, 605] on button "Done" at bounding box center [885, 611] width 192 height 32
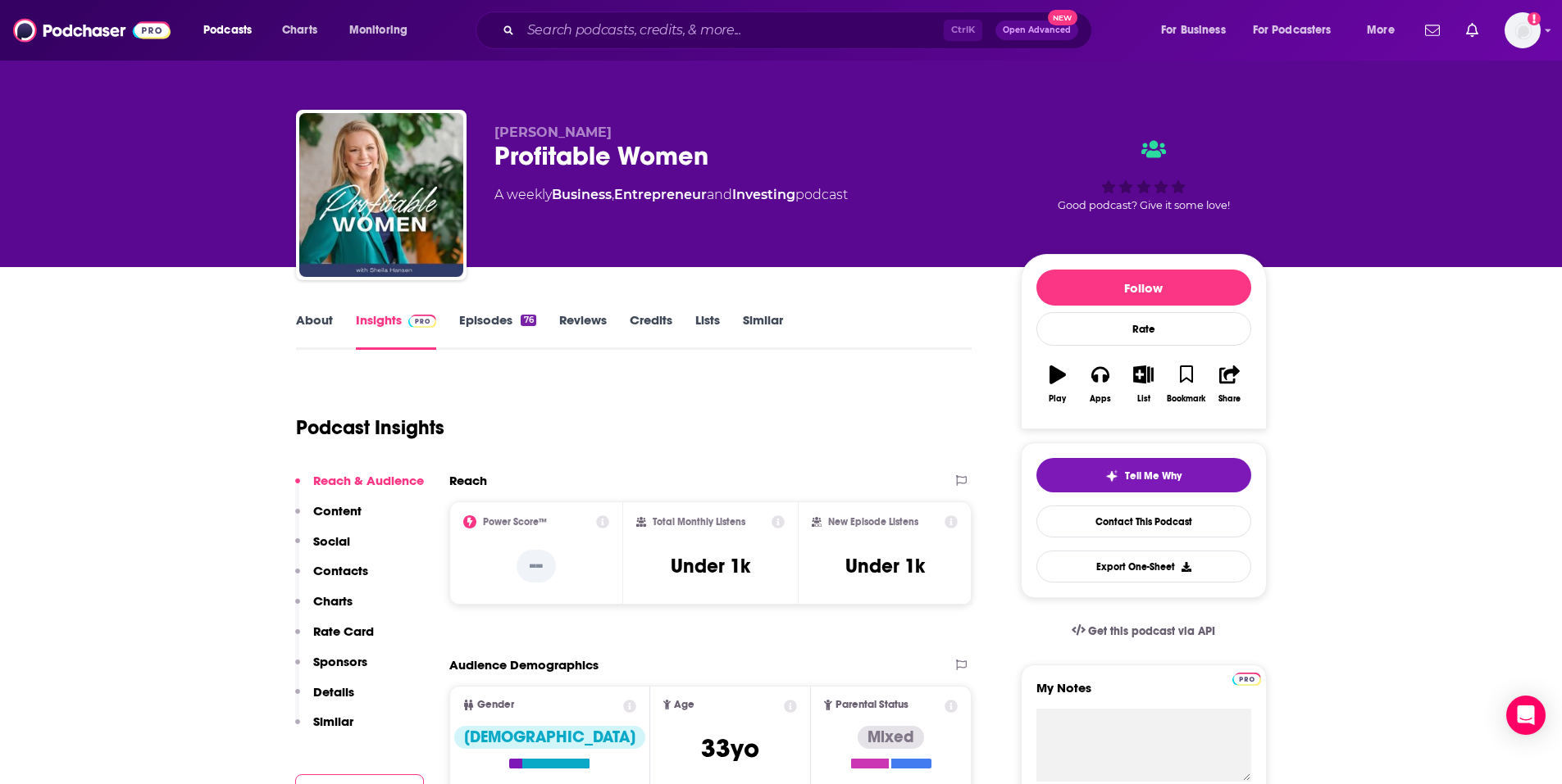
click at [472, 329] on link "Episodes 76" at bounding box center [496, 330] width 77 height 38
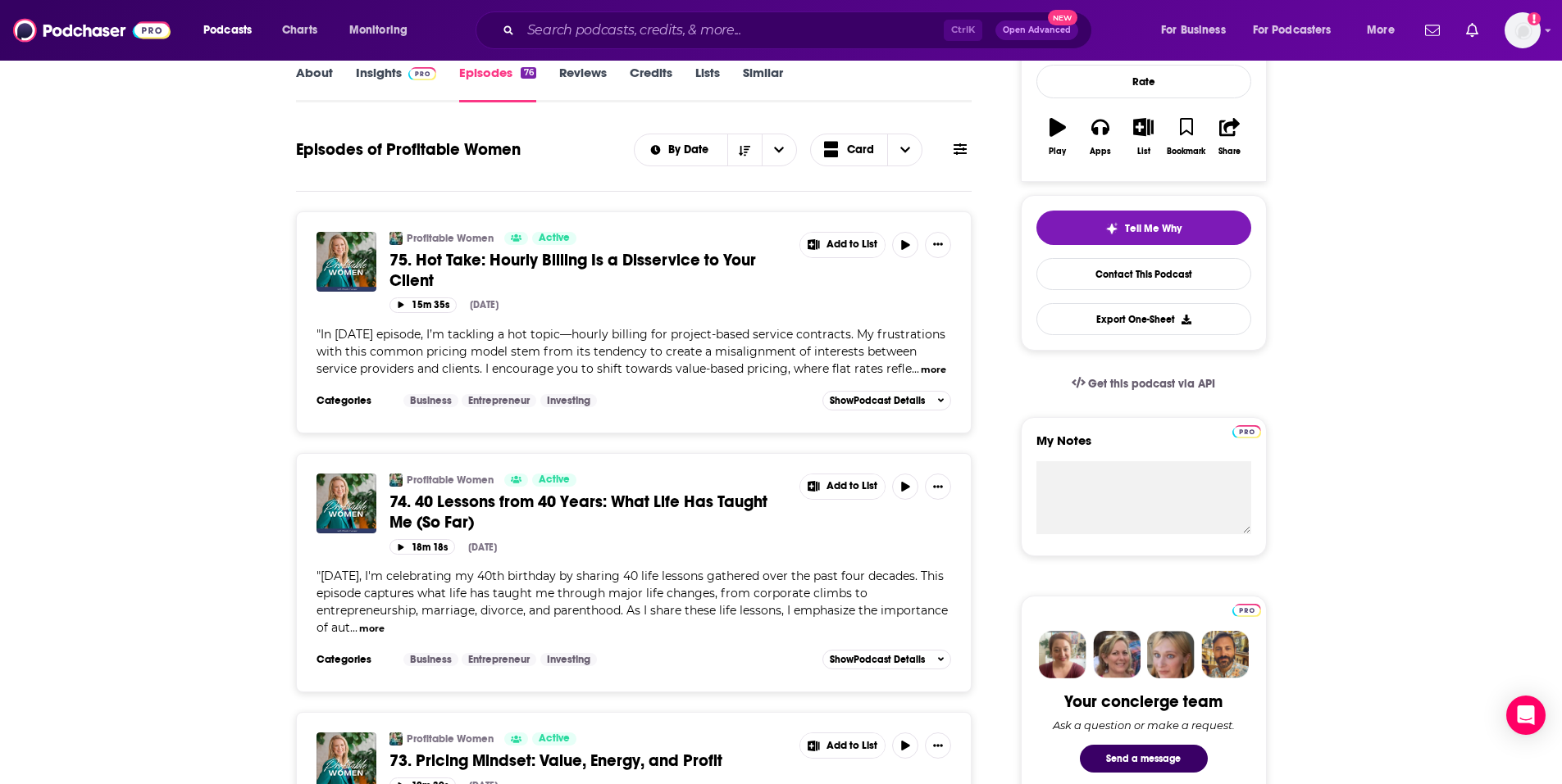
scroll to position [246, 0]
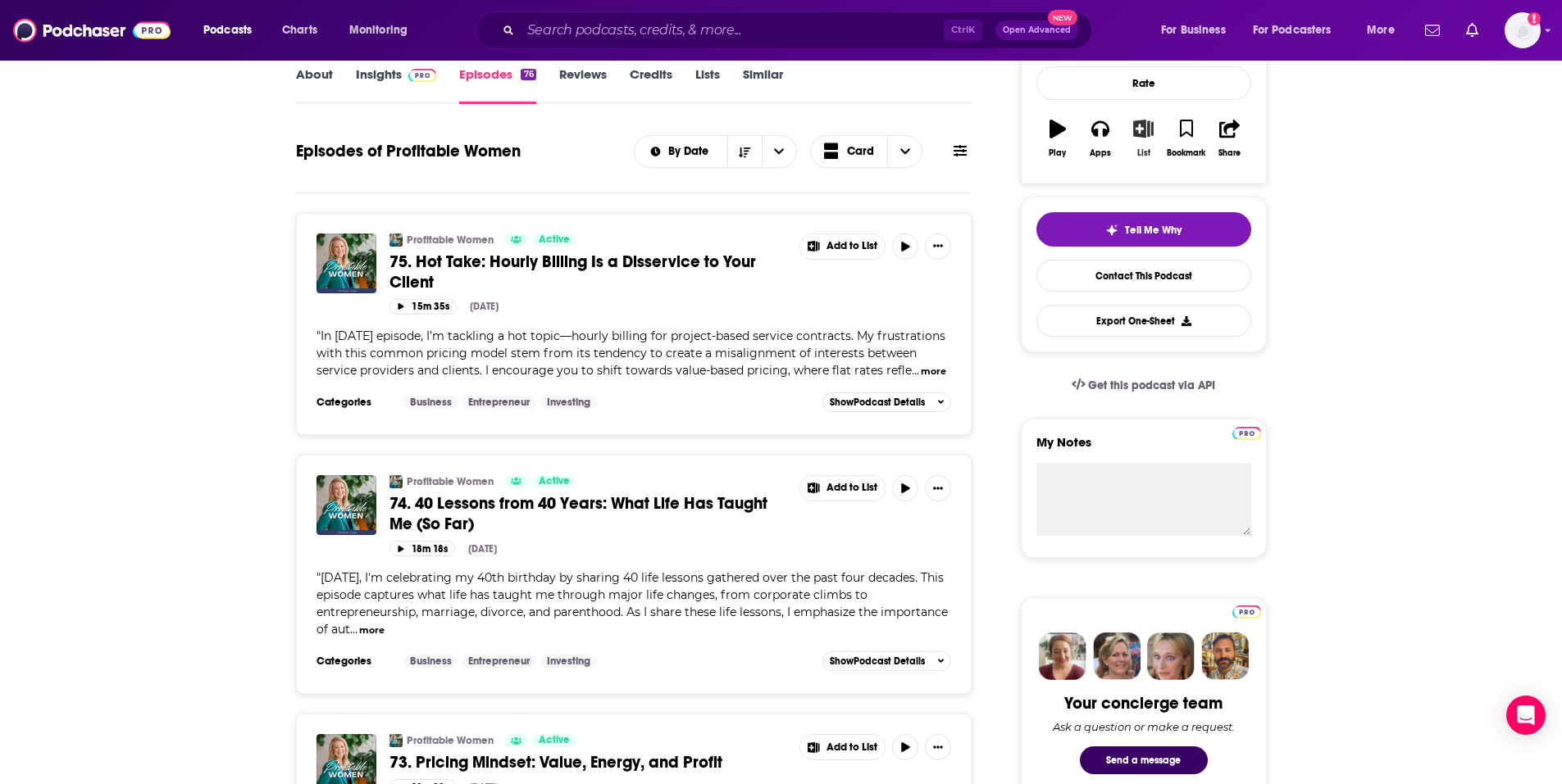
click at [1138, 130] on icon "button" at bounding box center [1143, 128] width 20 height 18
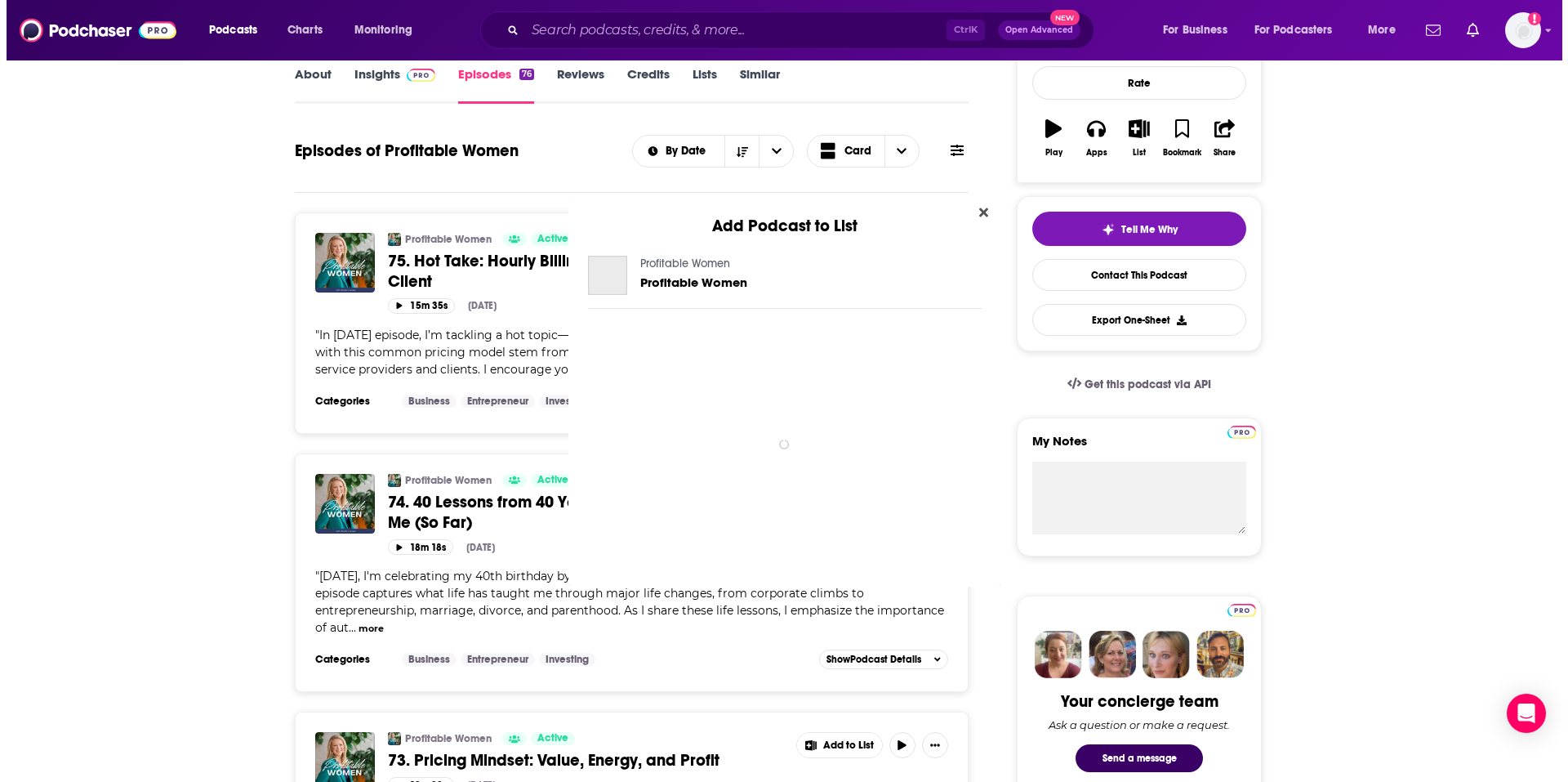
scroll to position [0, 0]
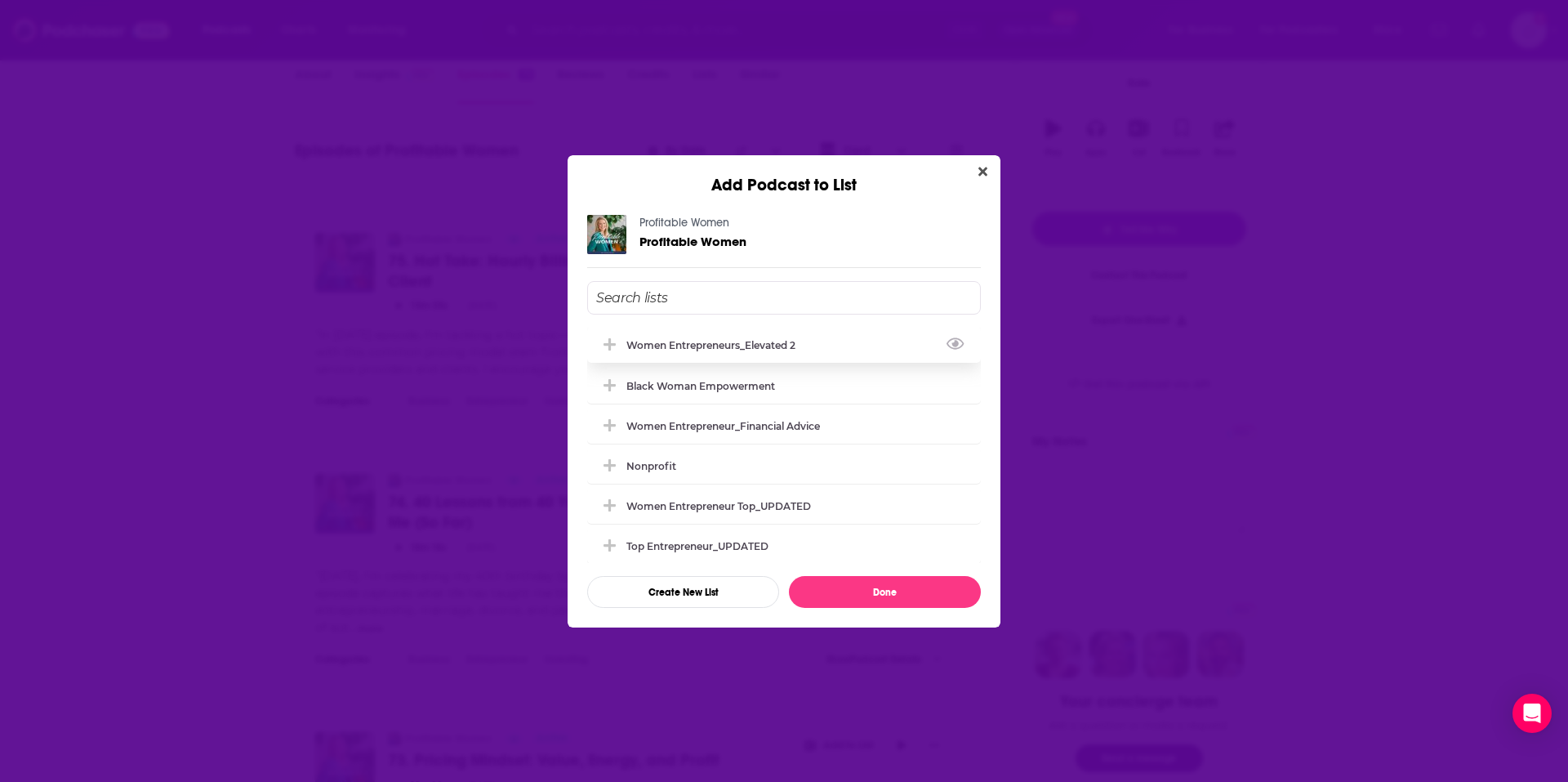
click at [759, 336] on div "Women Entrepreneurs_Elevated 2" at bounding box center [784, 344] width 394 height 36
click at [907, 607] on div "Profitable Women Profitable Women Women Entrepreneurs_Elevated 2 Black Woman Em…" at bounding box center [784, 411] width 433 height 432
click at [911, 596] on button "Done" at bounding box center [885, 592] width 192 height 32
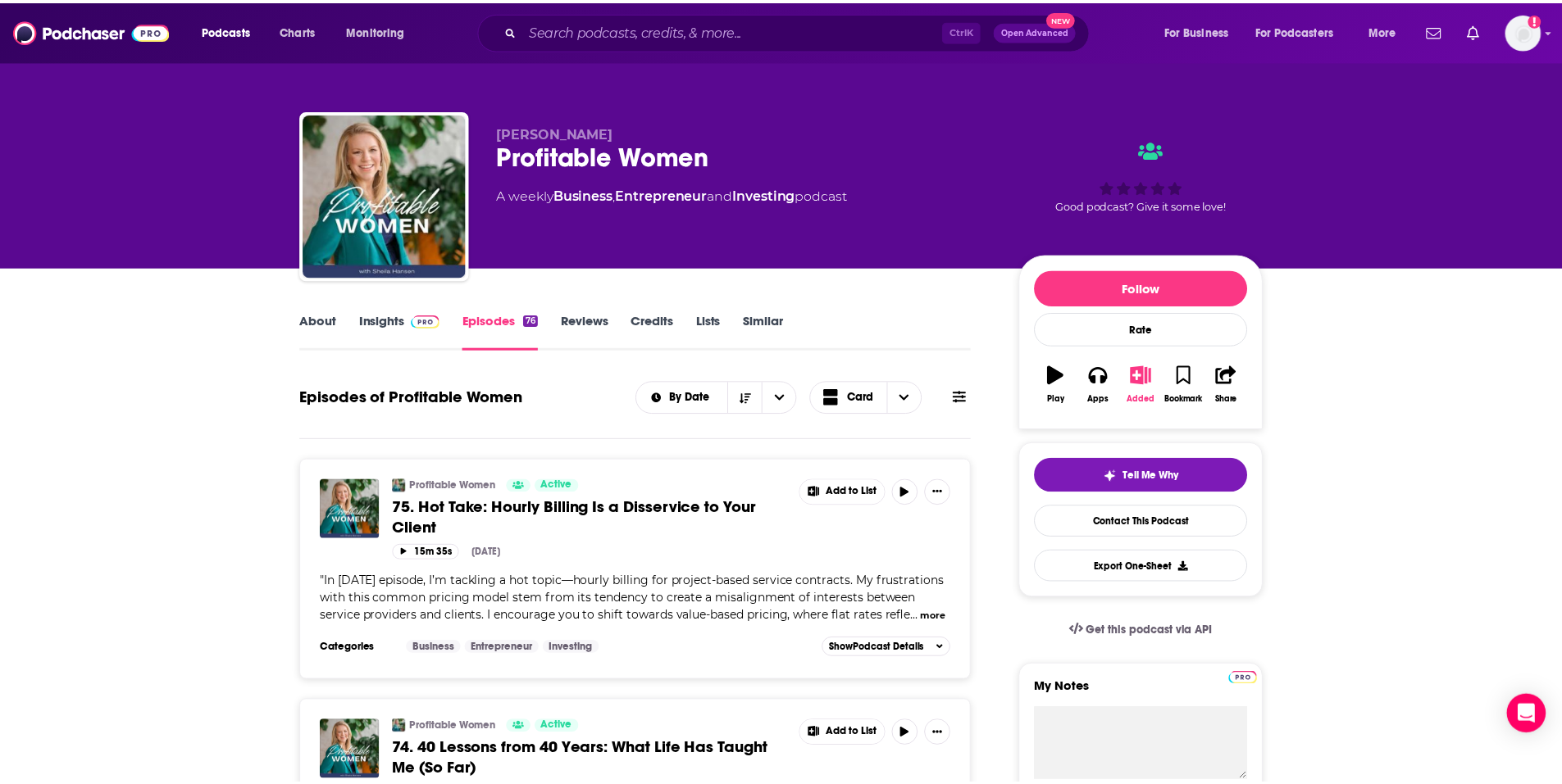
scroll to position [246, 0]
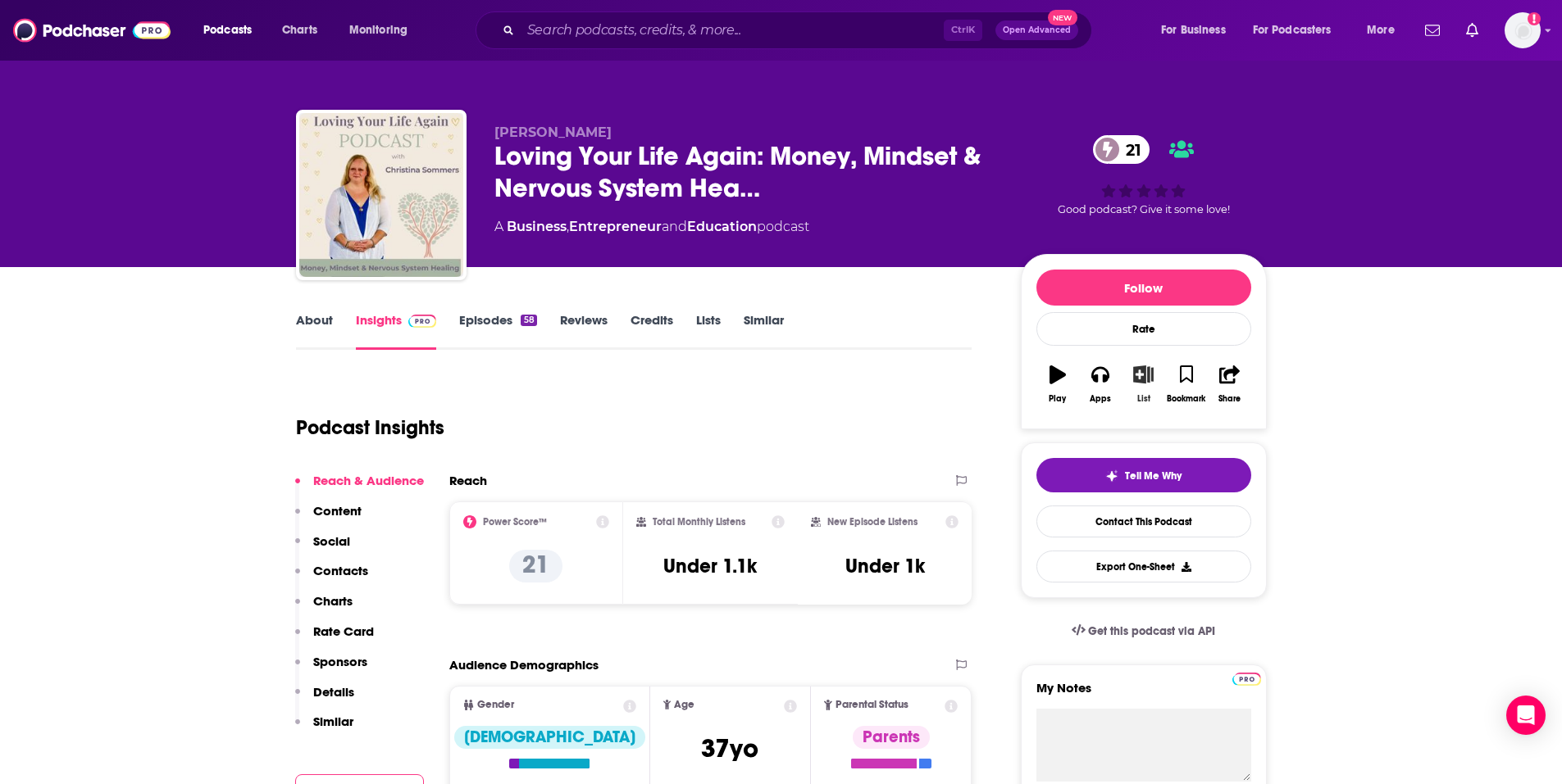
click at [1142, 375] on icon "button" at bounding box center [1143, 374] width 20 height 18
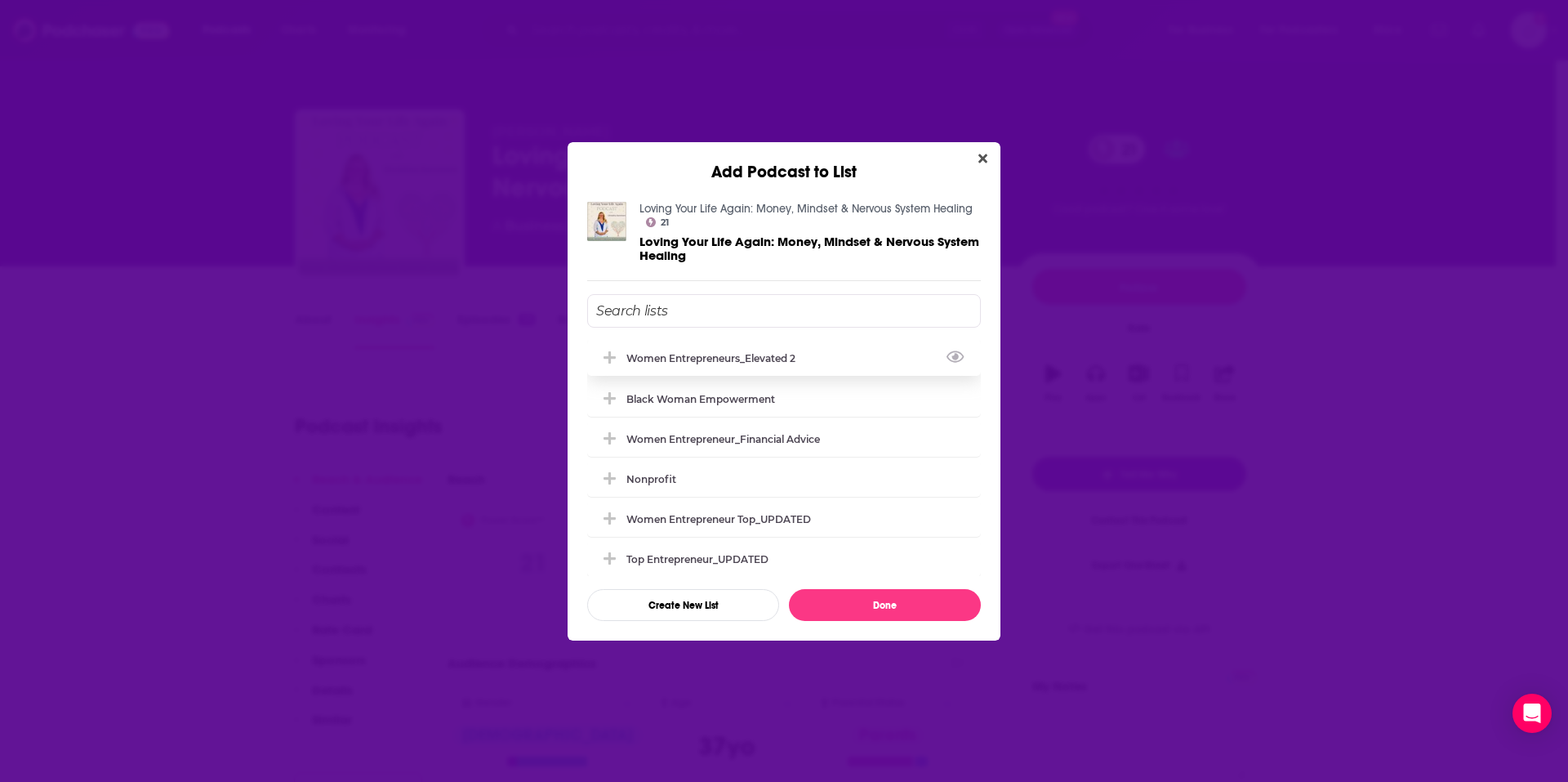
click at [743, 352] on div "Women Entrepreneurs_Elevated 2" at bounding box center [716, 358] width 179 height 13
click at [909, 596] on button "Done" at bounding box center [885, 605] width 192 height 32
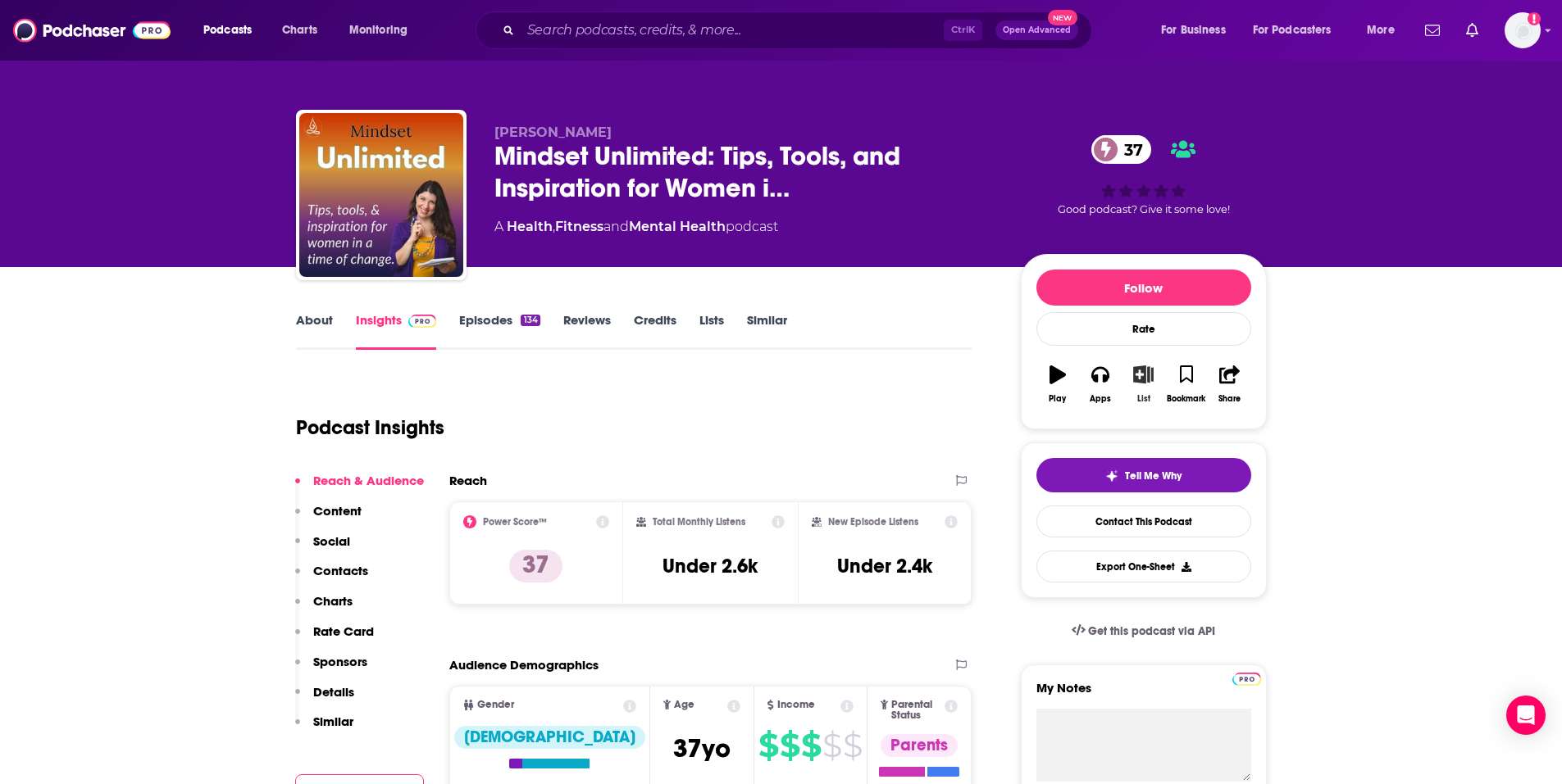
click at [1144, 400] on div "List" at bounding box center [1144, 399] width 14 height 10
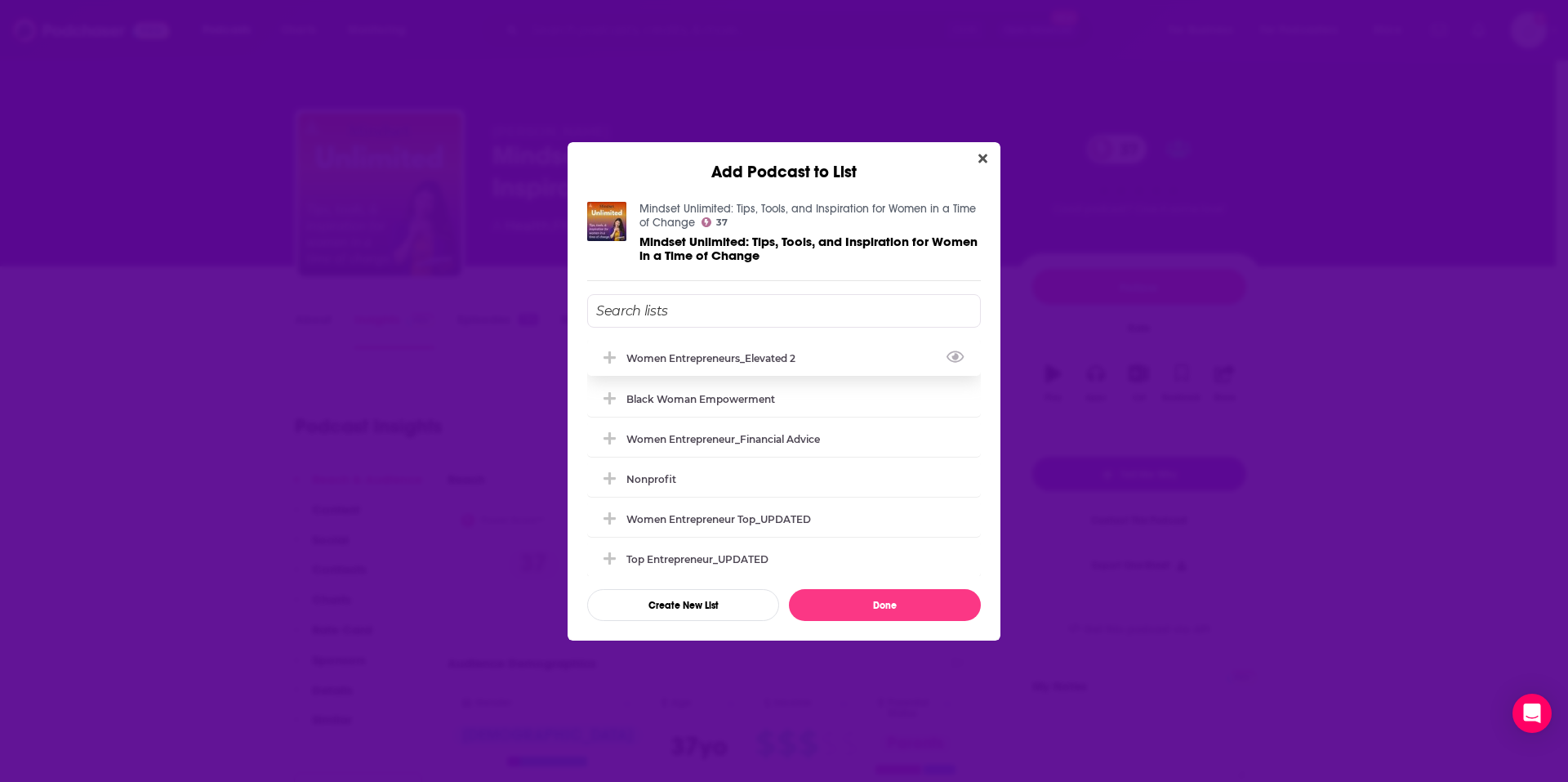
click at [759, 371] on div "Women Entrepreneurs_Elevated 2" at bounding box center [784, 358] width 394 height 36
click at [865, 617] on button "Done" at bounding box center [885, 605] width 192 height 32
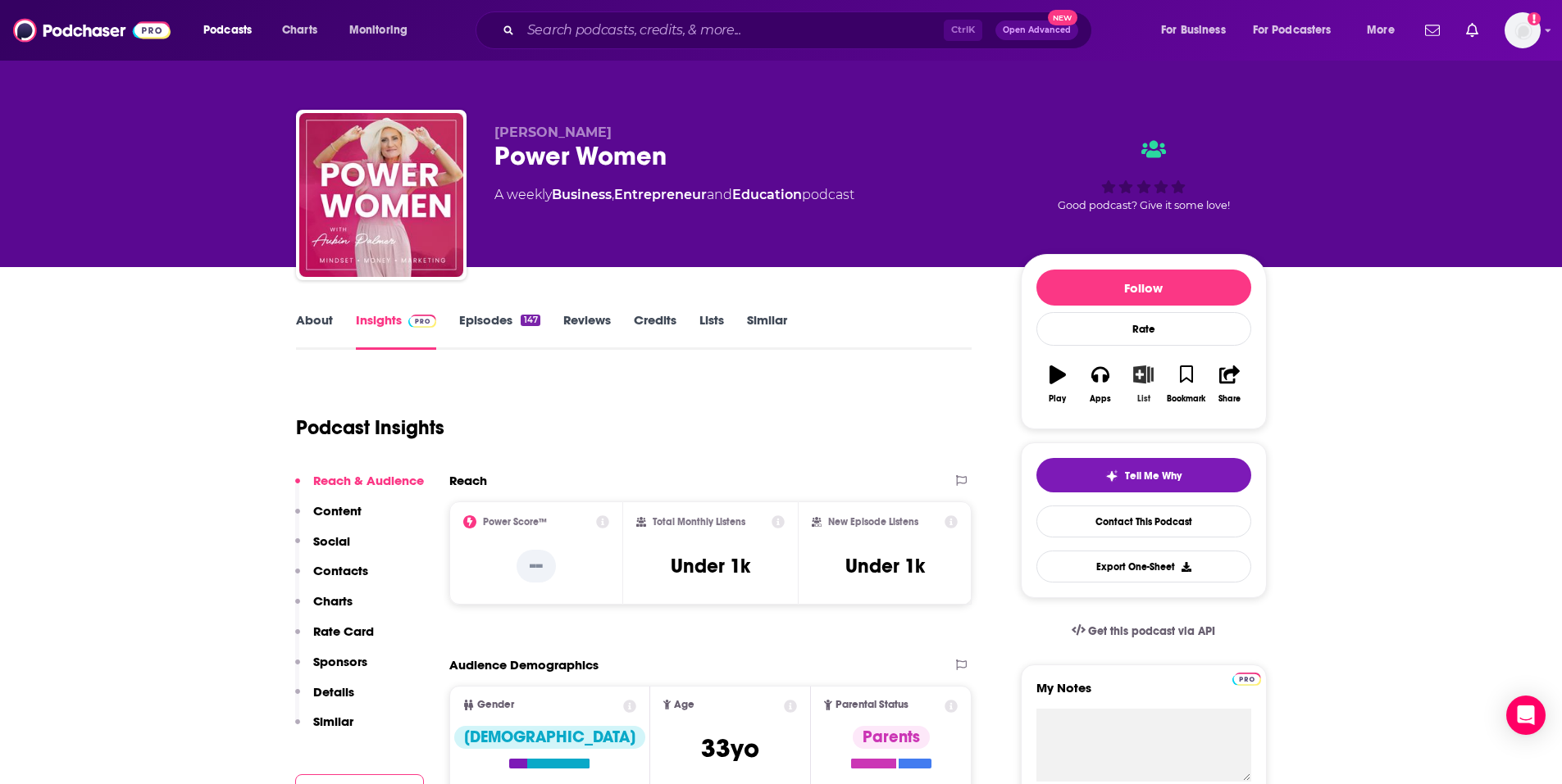
click at [1144, 385] on button "List" at bounding box center [1143, 384] width 43 height 59
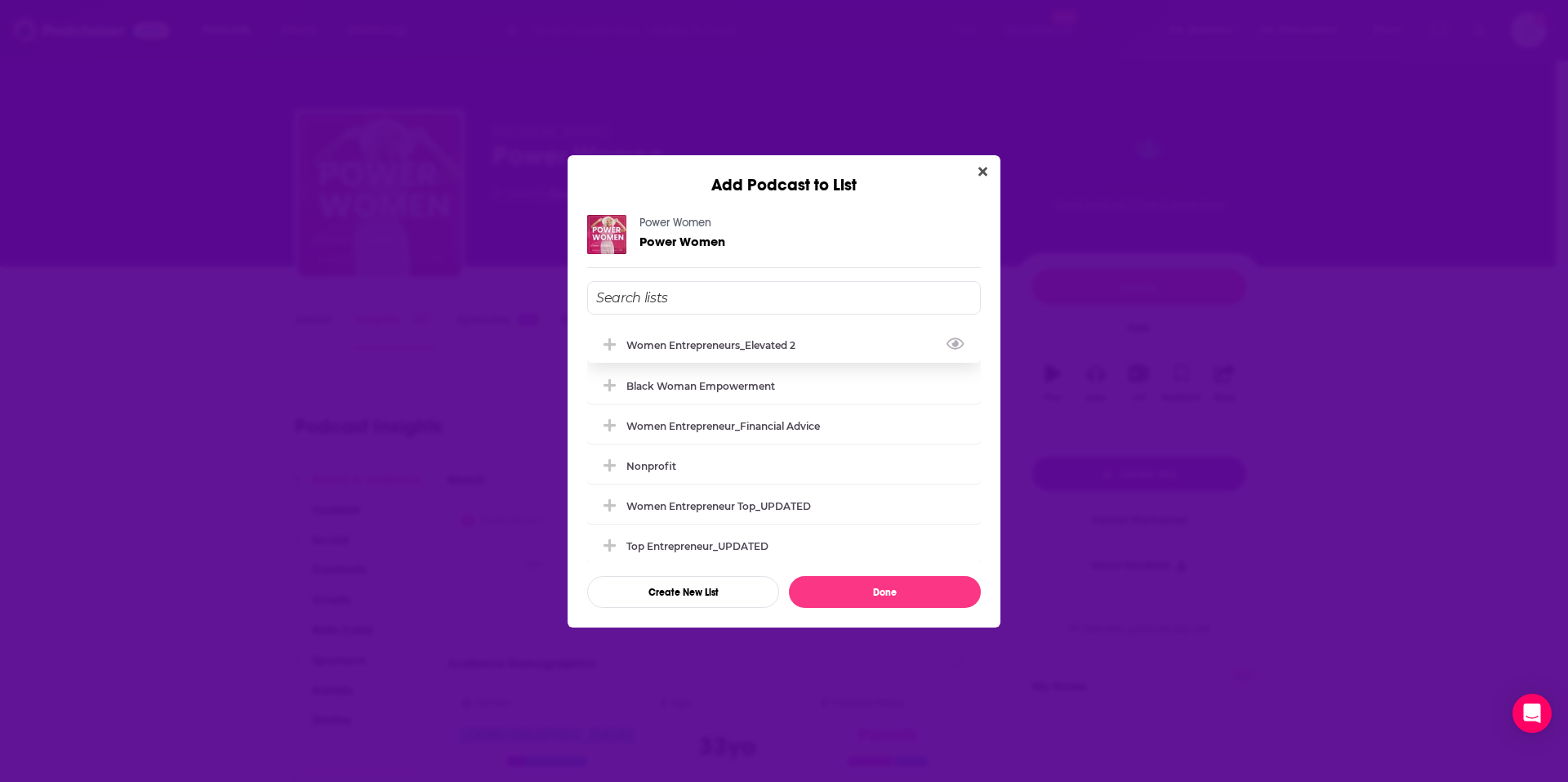
click at [748, 352] on div "Women Entrepreneurs_Elevated 2" at bounding box center [784, 344] width 394 height 36
click at [901, 583] on button "Done" at bounding box center [885, 592] width 192 height 32
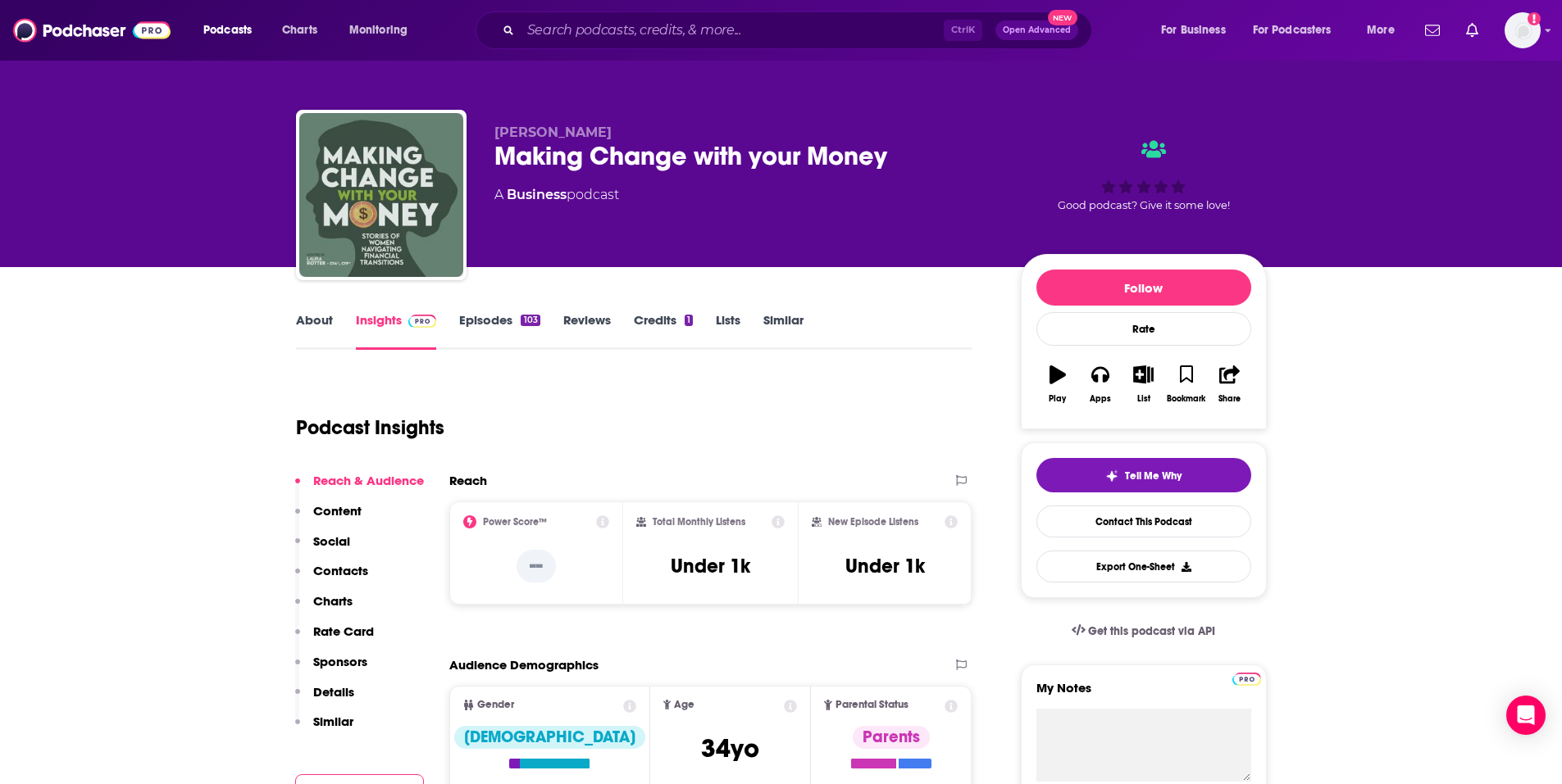
click at [492, 327] on link "Episodes 103" at bounding box center [498, 330] width 80 height 38
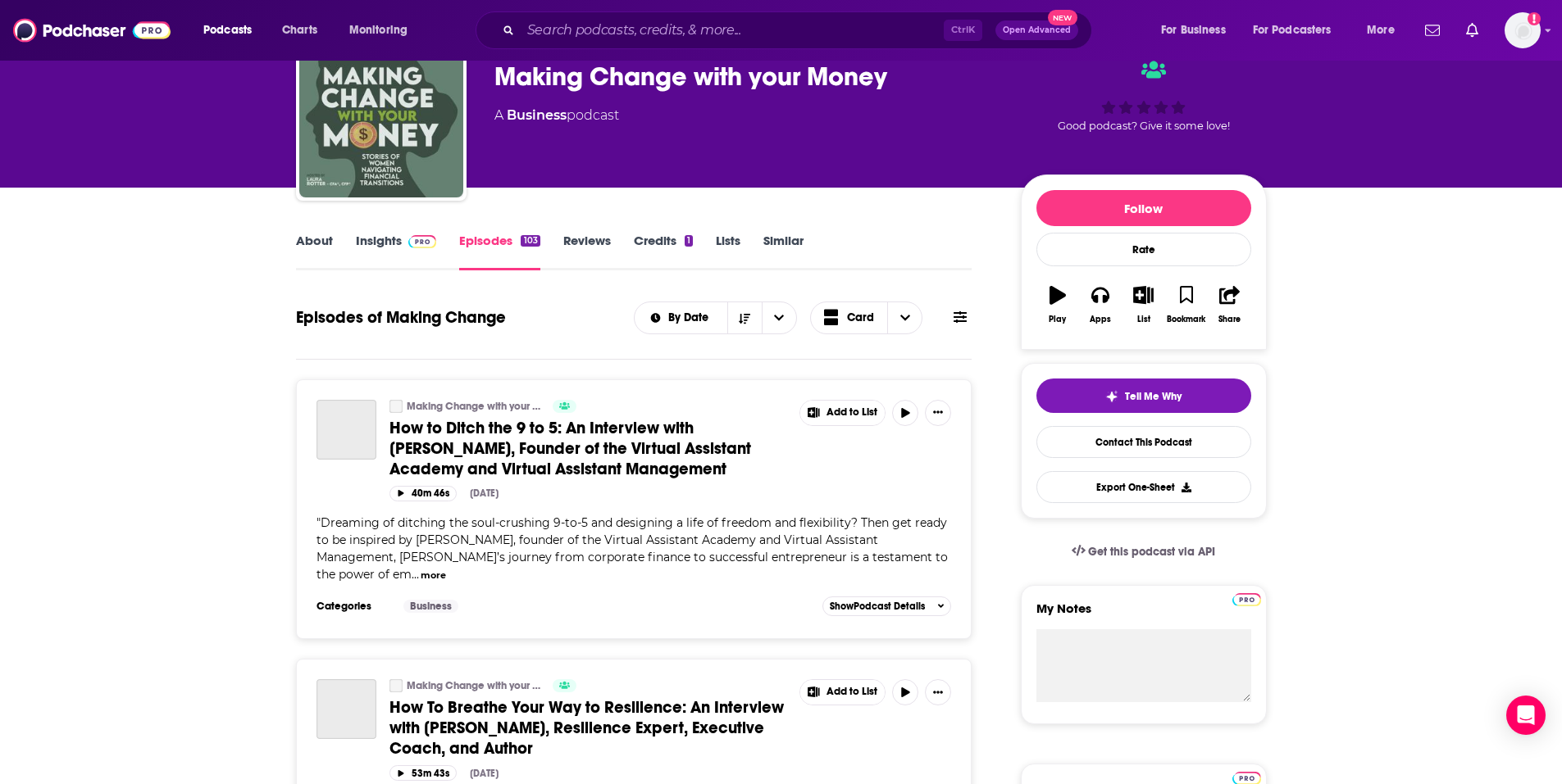
scroll to position [82, 0]
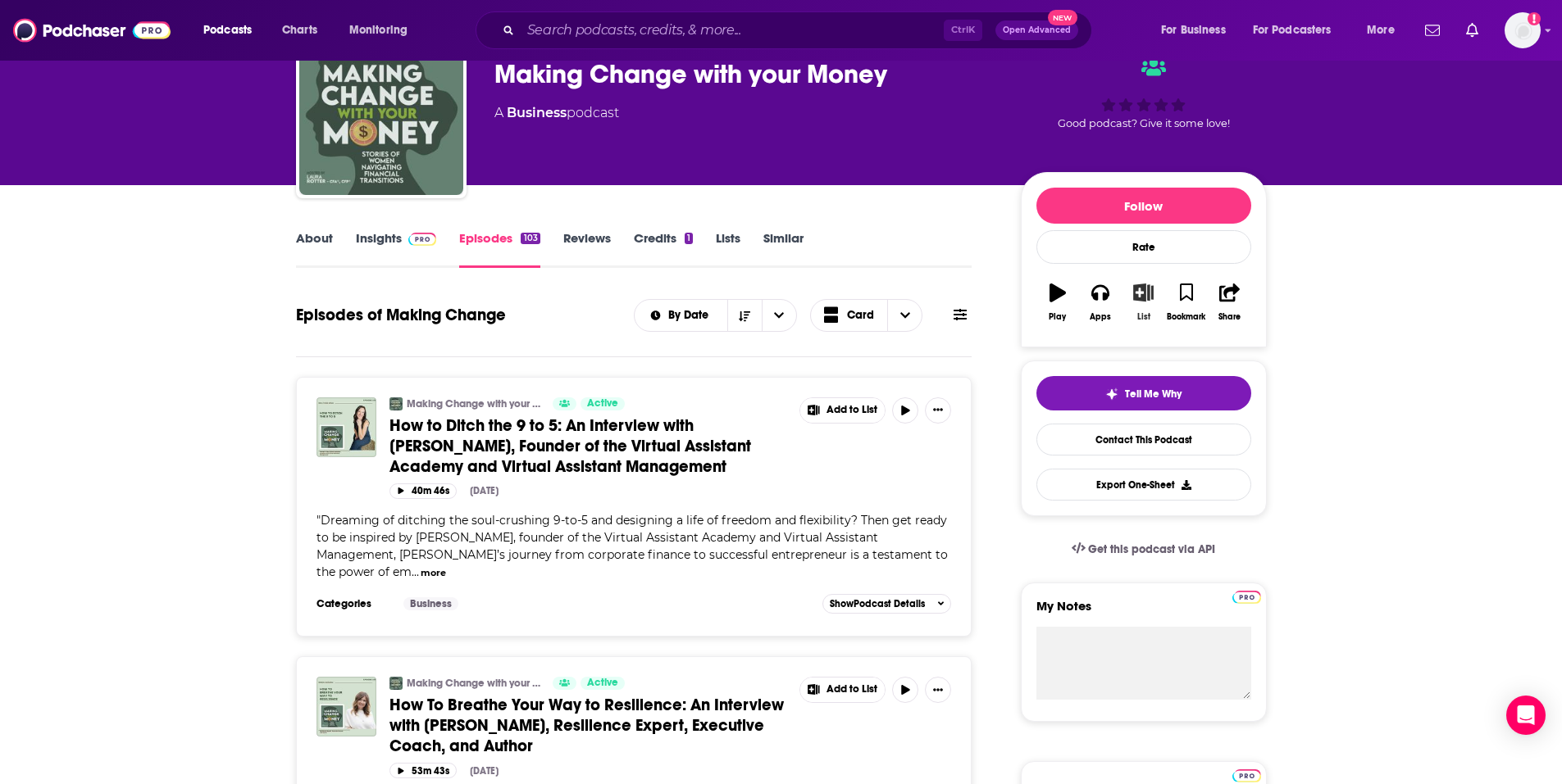
click at [1147, 283] on button "List" at bounding box center [1143, 302] width 43 height 59
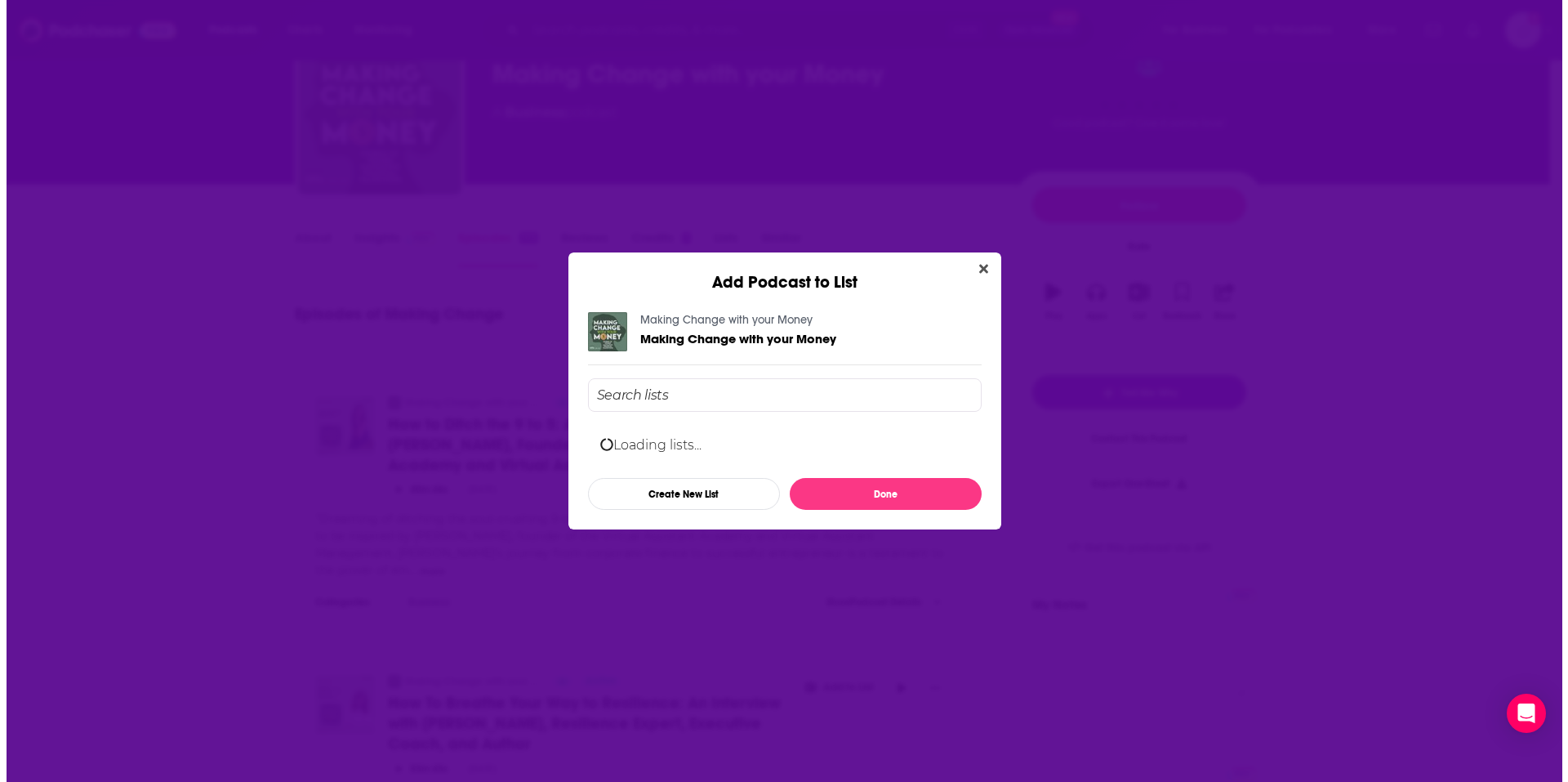
scroll to position [0, 0]
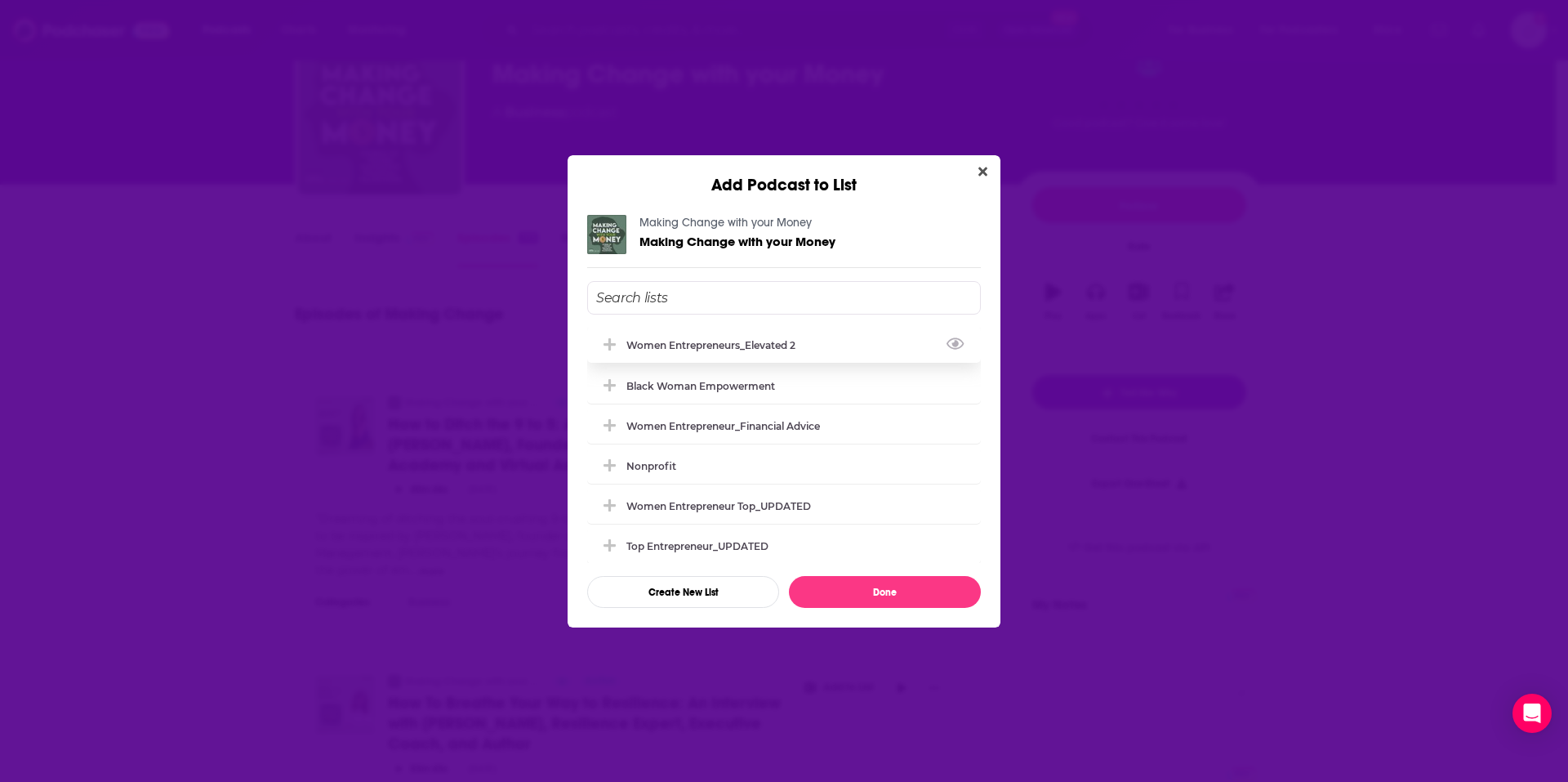
click at [730, 343] on div "Women Entrepreneurs_Elevated 2" at bounding box center [716, 345] width 179 height 13
click at [852, 596] on button "Done" at bounding box center [885, 592] width 192 height 32
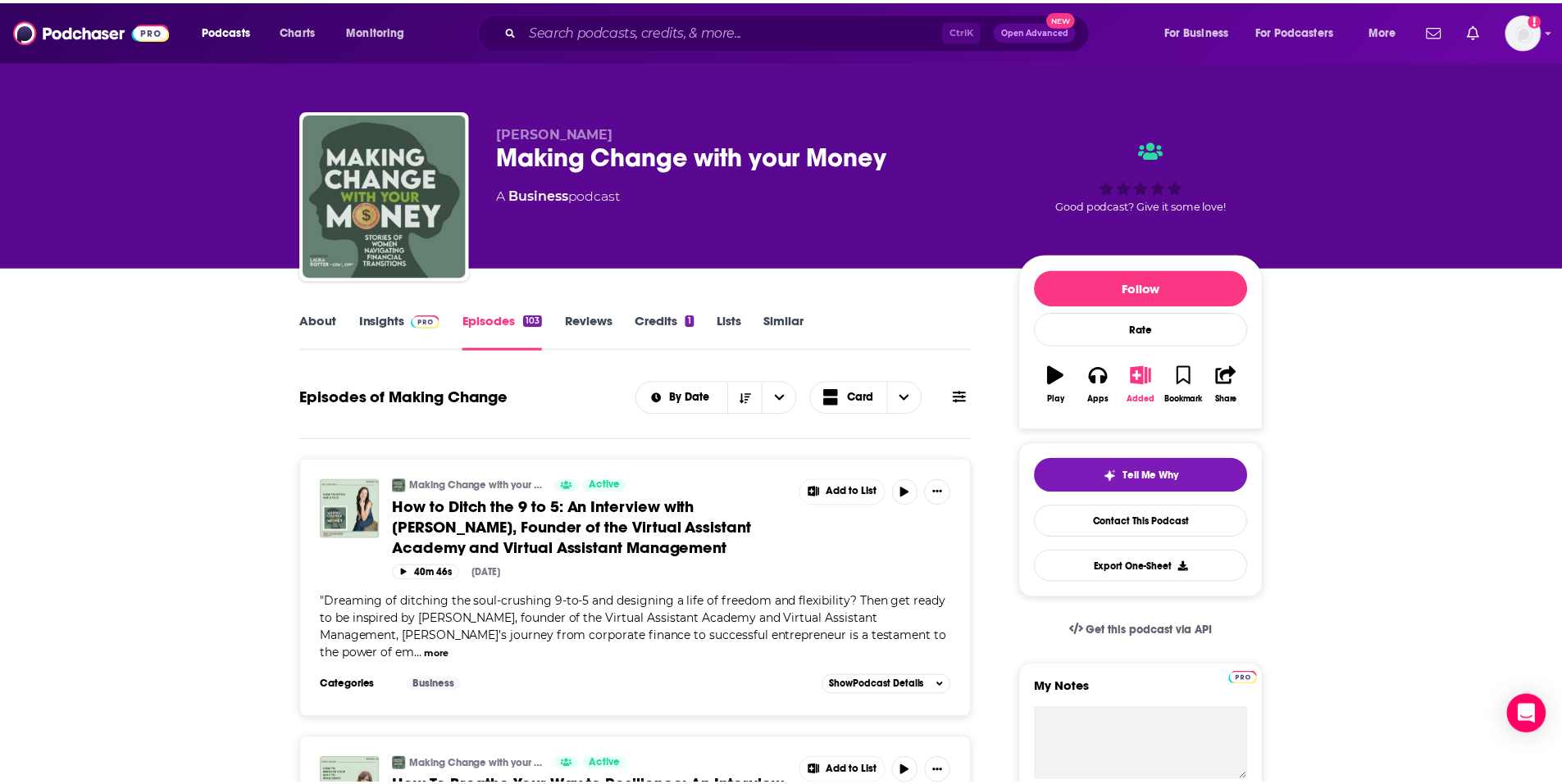
scroll to position [82, 0]
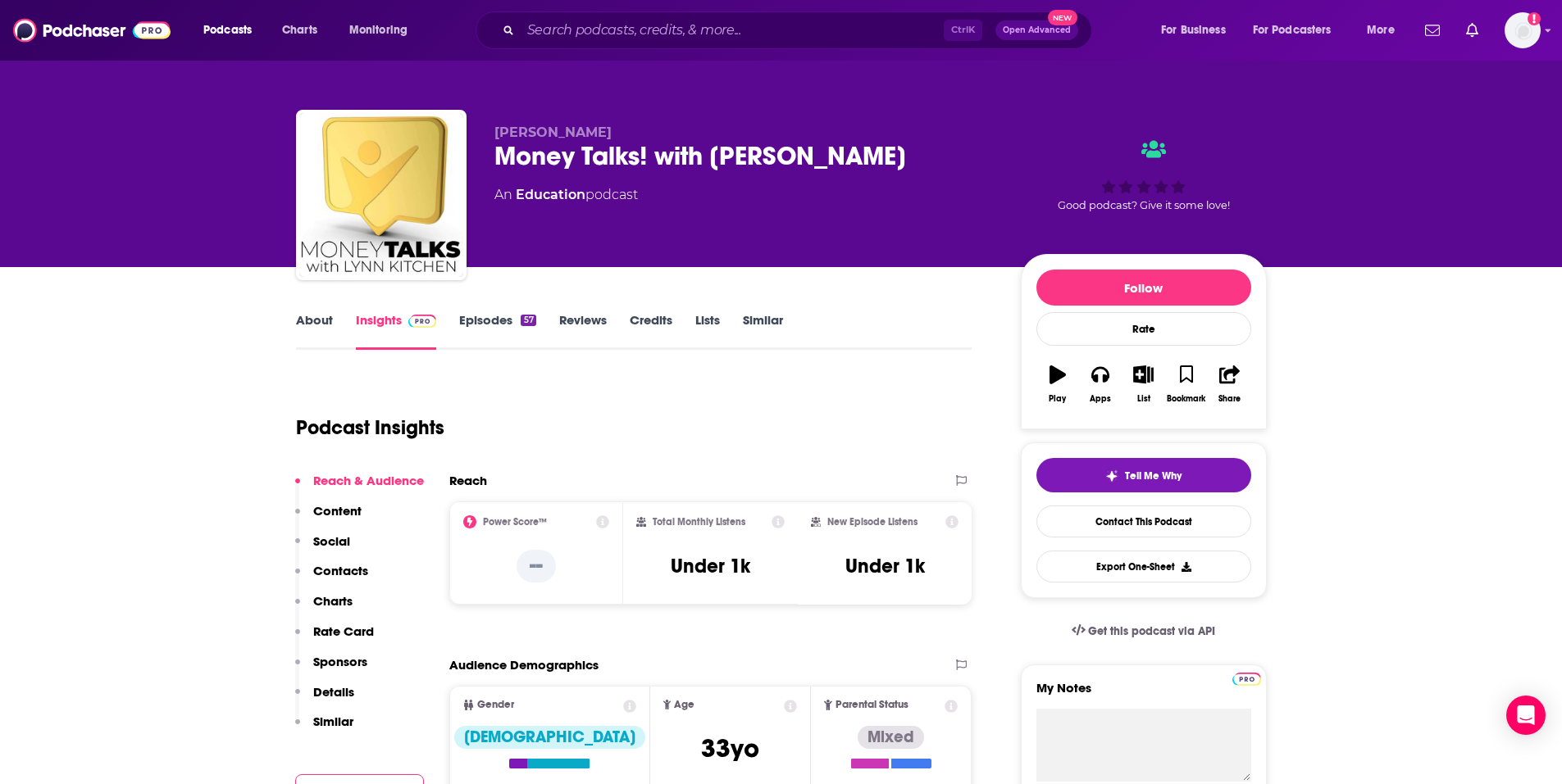
click at [484, 330] on link "Episodes 57" at bounding box center [496, 330] width 77 height 38
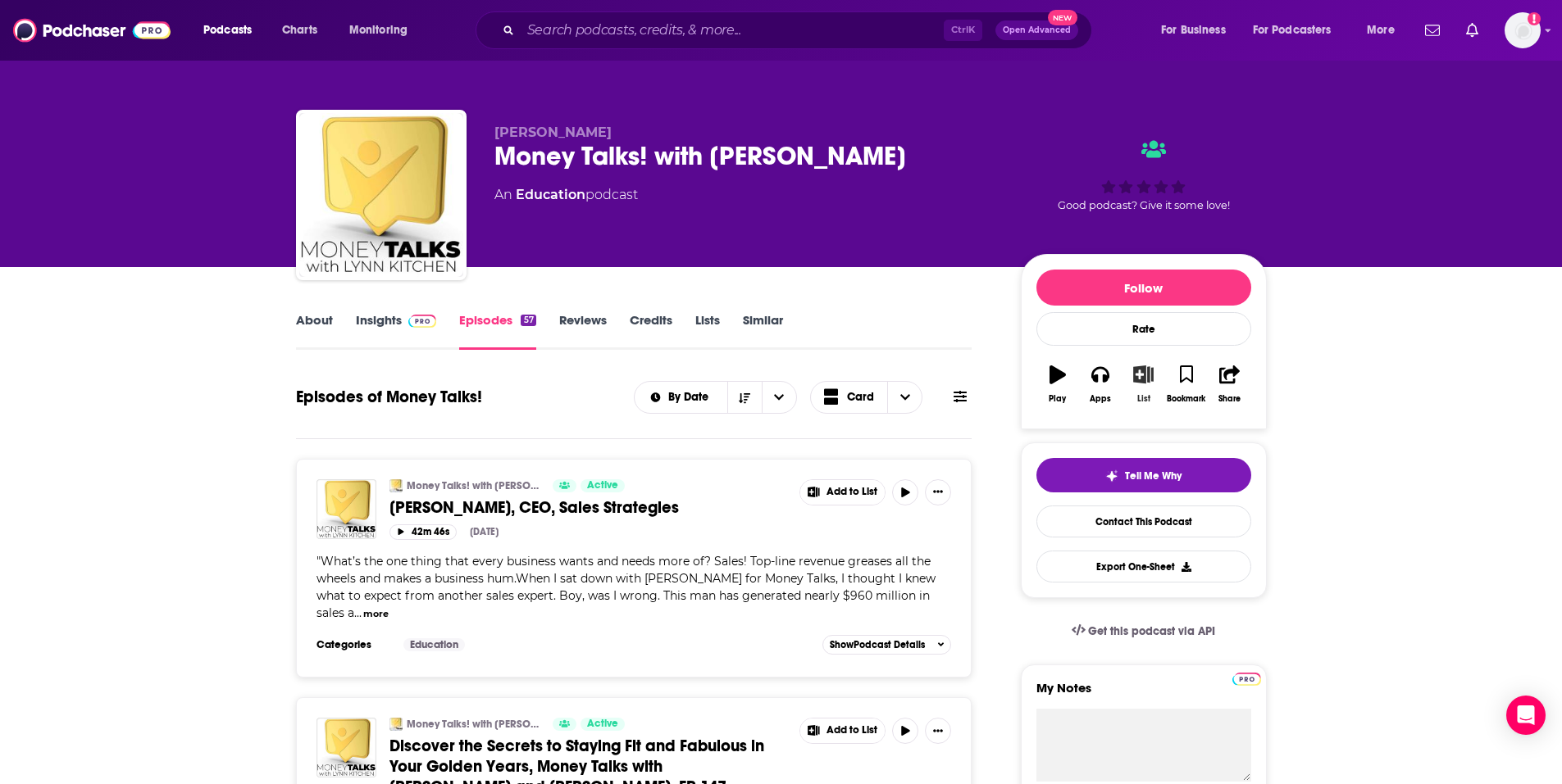
click at [1132, 383] on button "List" at bounding box center [1143, 384] width 43 height 59
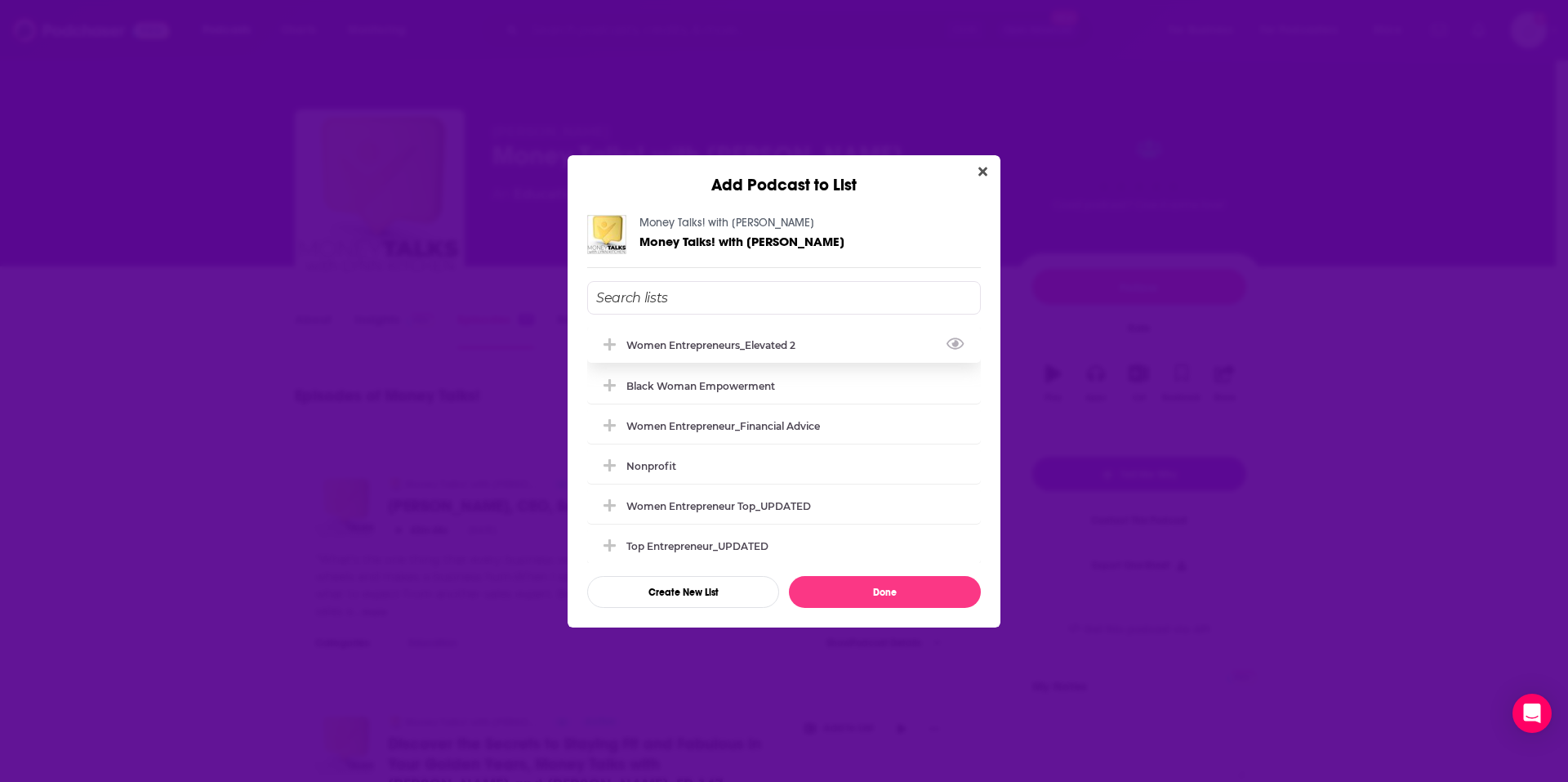
click at [690, 333] on div "Women Entrepreneurs_Elevated 2" at bounding box center [784, 344] width 394 height 36
click at [869, 589] on button "Done" at bounding box center [885, 592] width 192 height 32
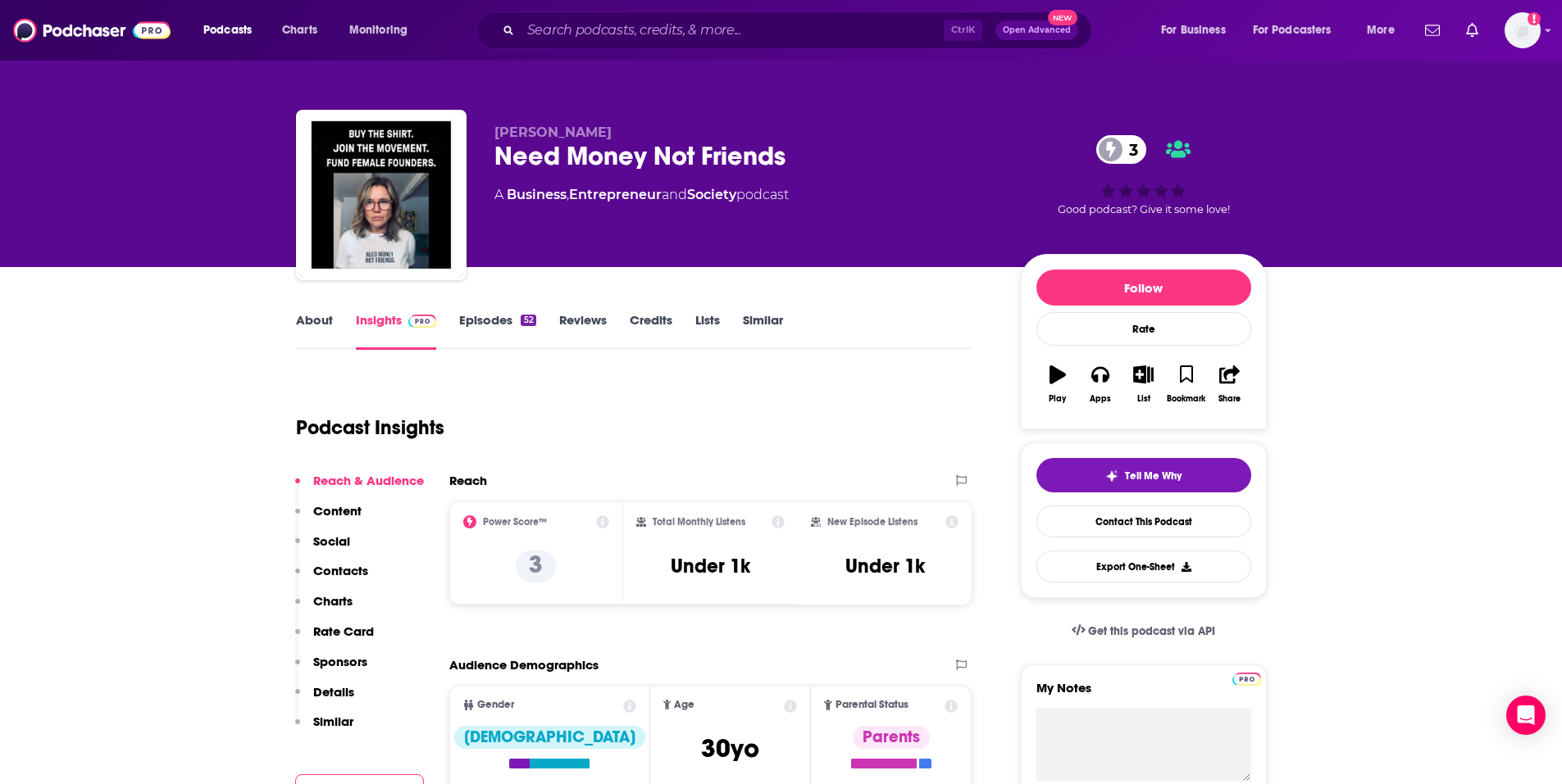
click at [529, 320] on div "52" at bounding box center [527, 321] width 15 height 12
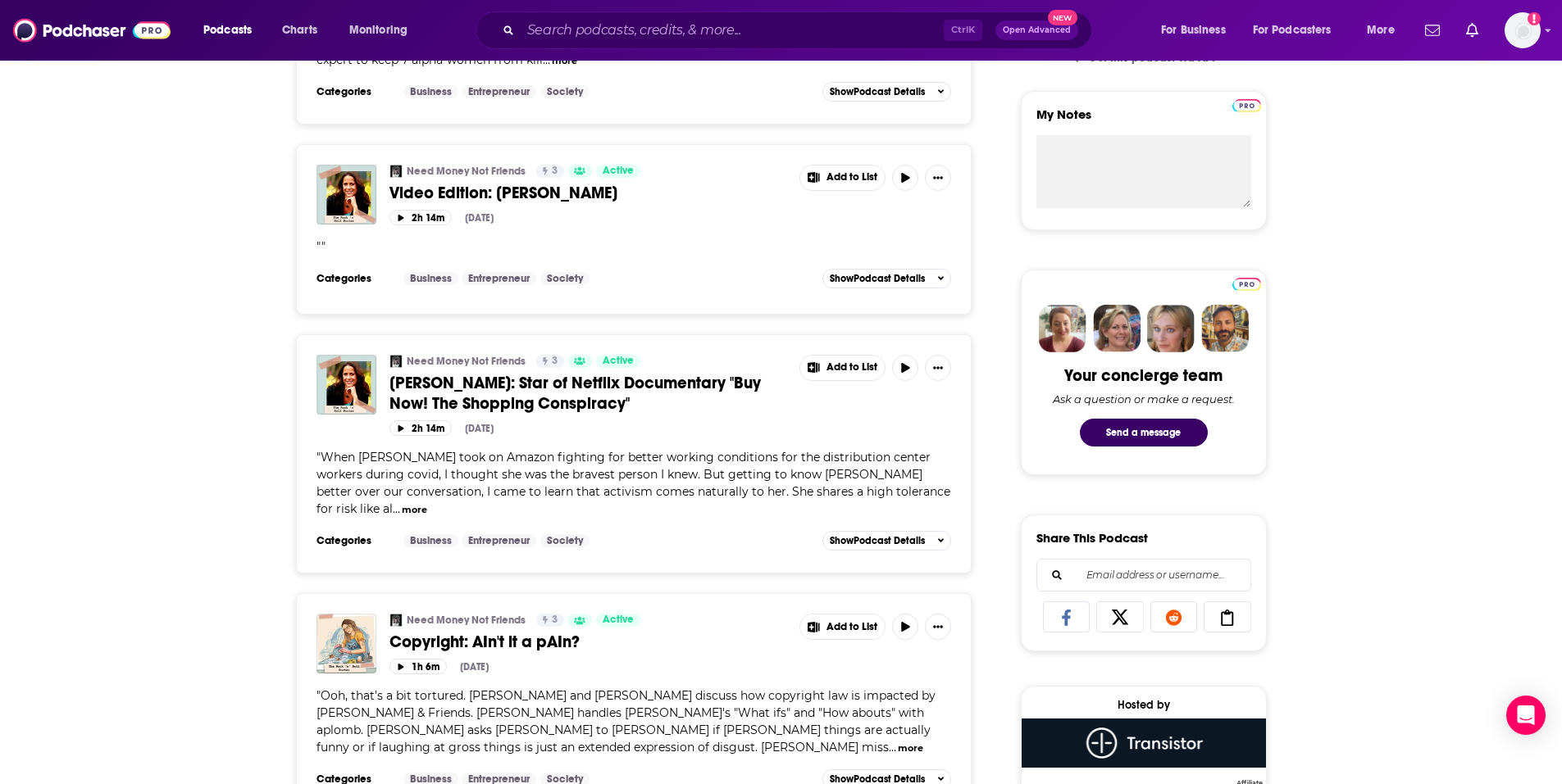
scroll to position [655, 0]
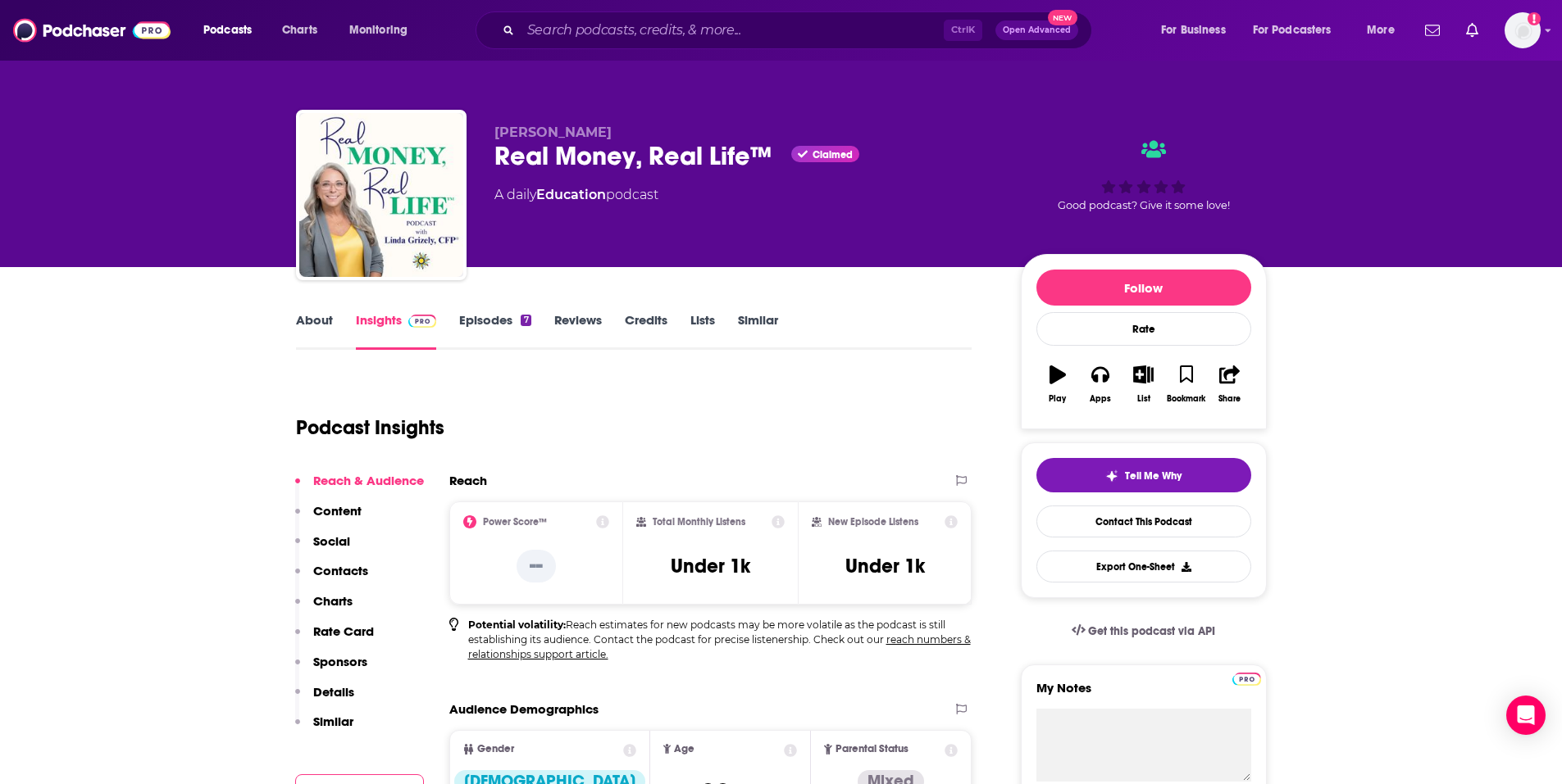
click at [511, 331] on link "Episodes 7" at bounding box center [494, 330] width 72 height 38
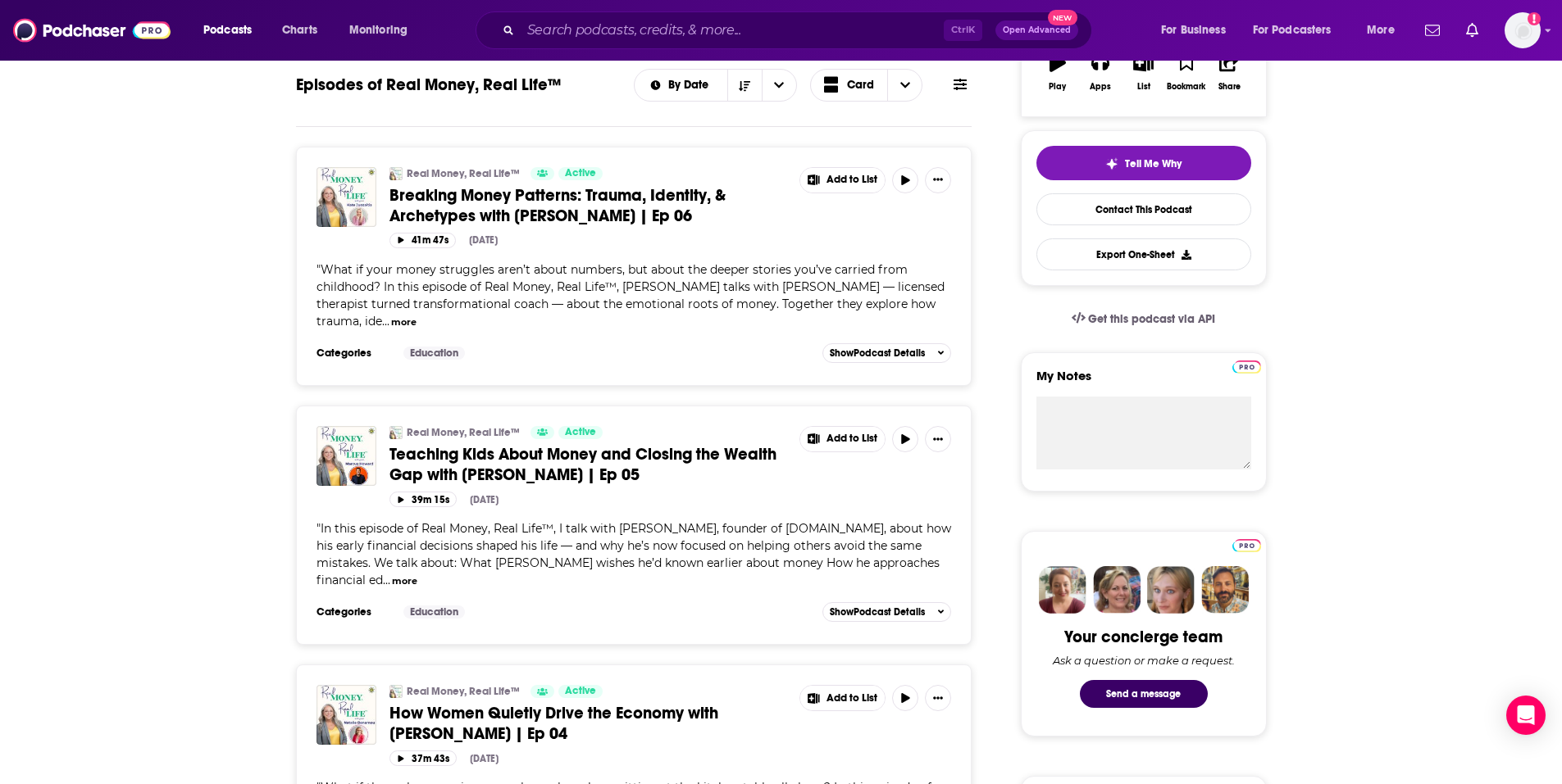
scroll to position [328, 0]
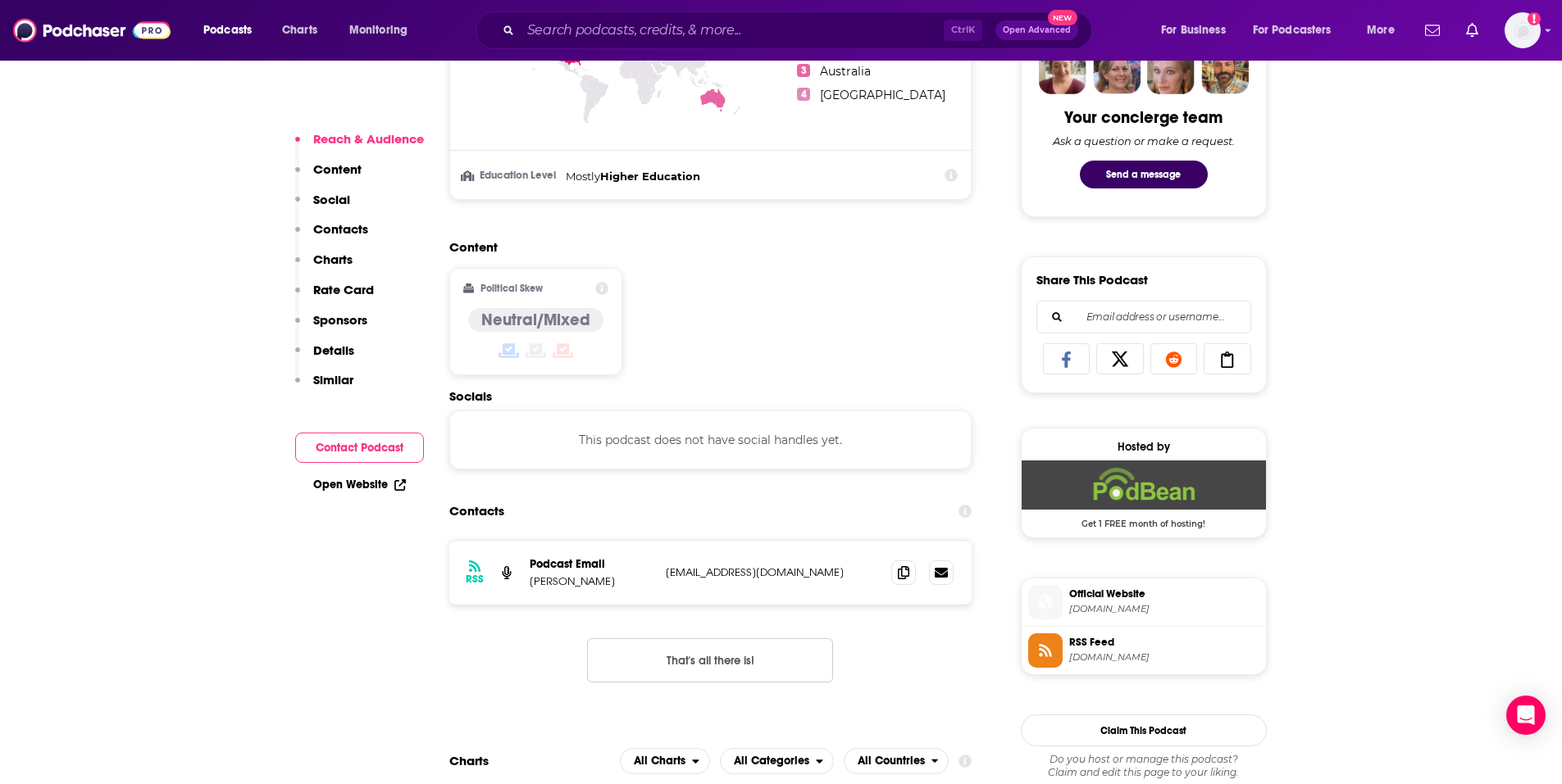
scroll to position [901, 0]
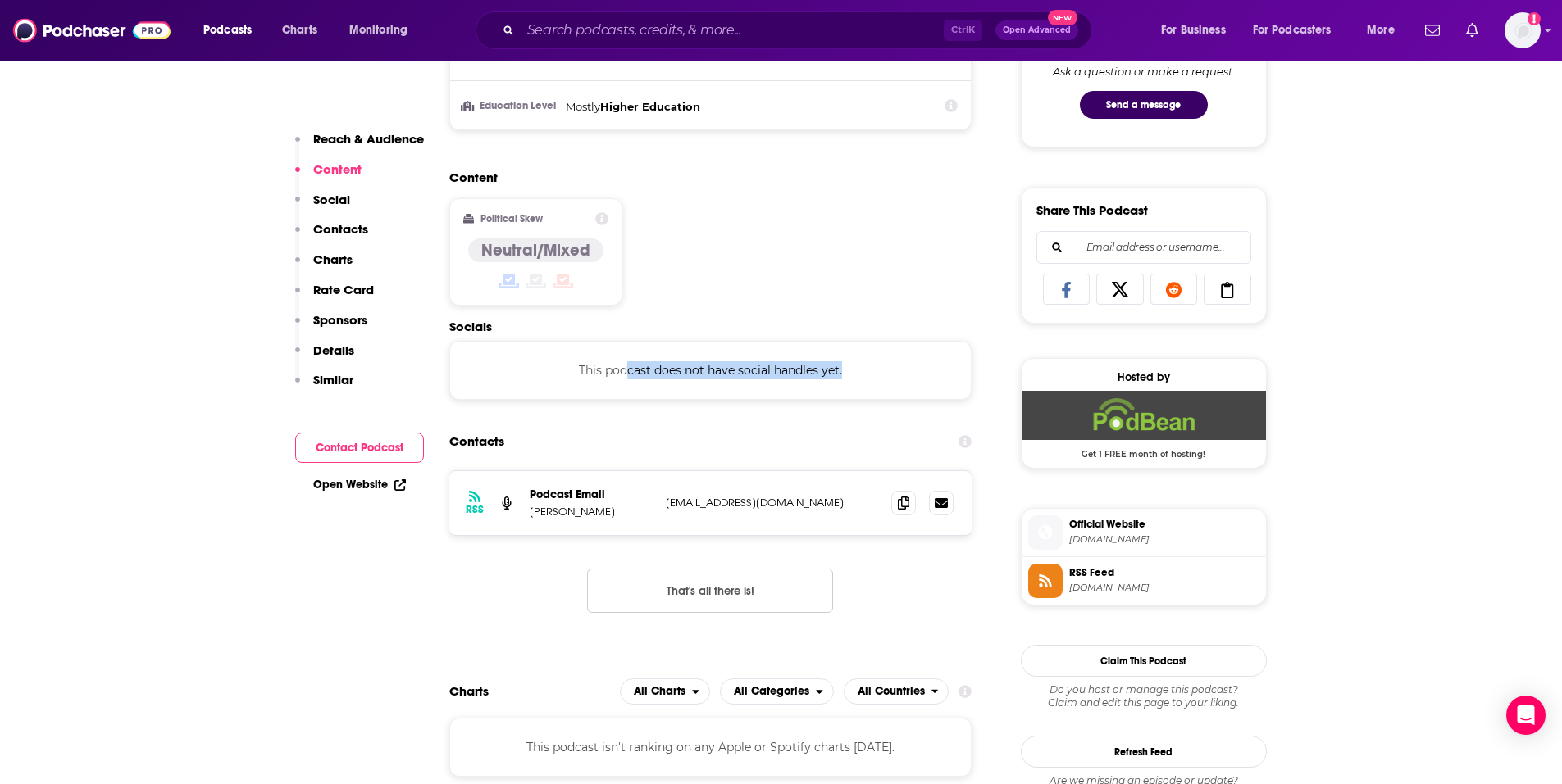
drag, startPoint x: 630, startPoint y: 378, endPoint x: 878, endPoint y: 376, distance: 248.0
click at [878, 376] on div "This podcast does not have social handles yet." at bounding box center [710, 370] width 523 height 59
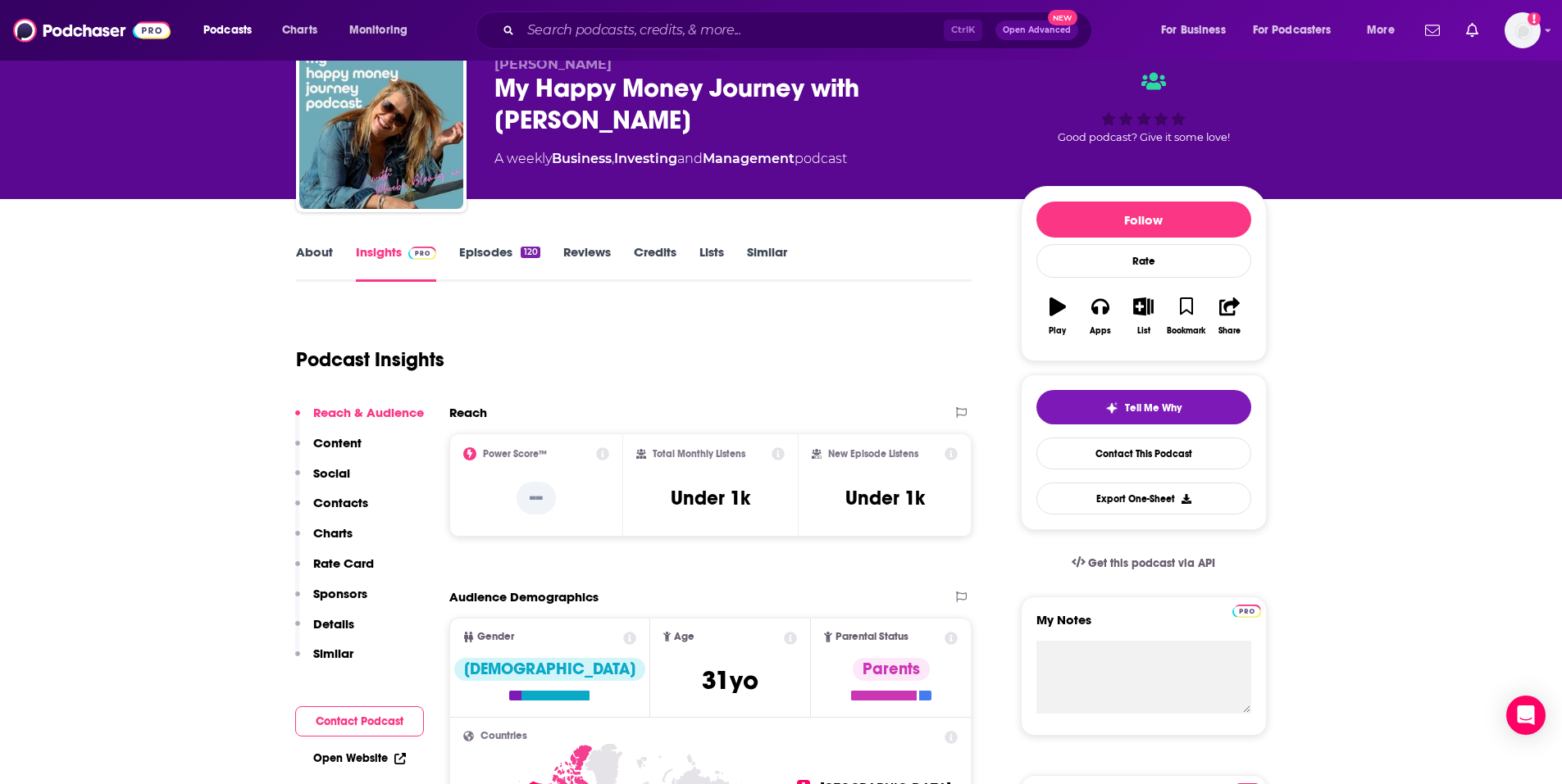
scroll to position [0, 0]
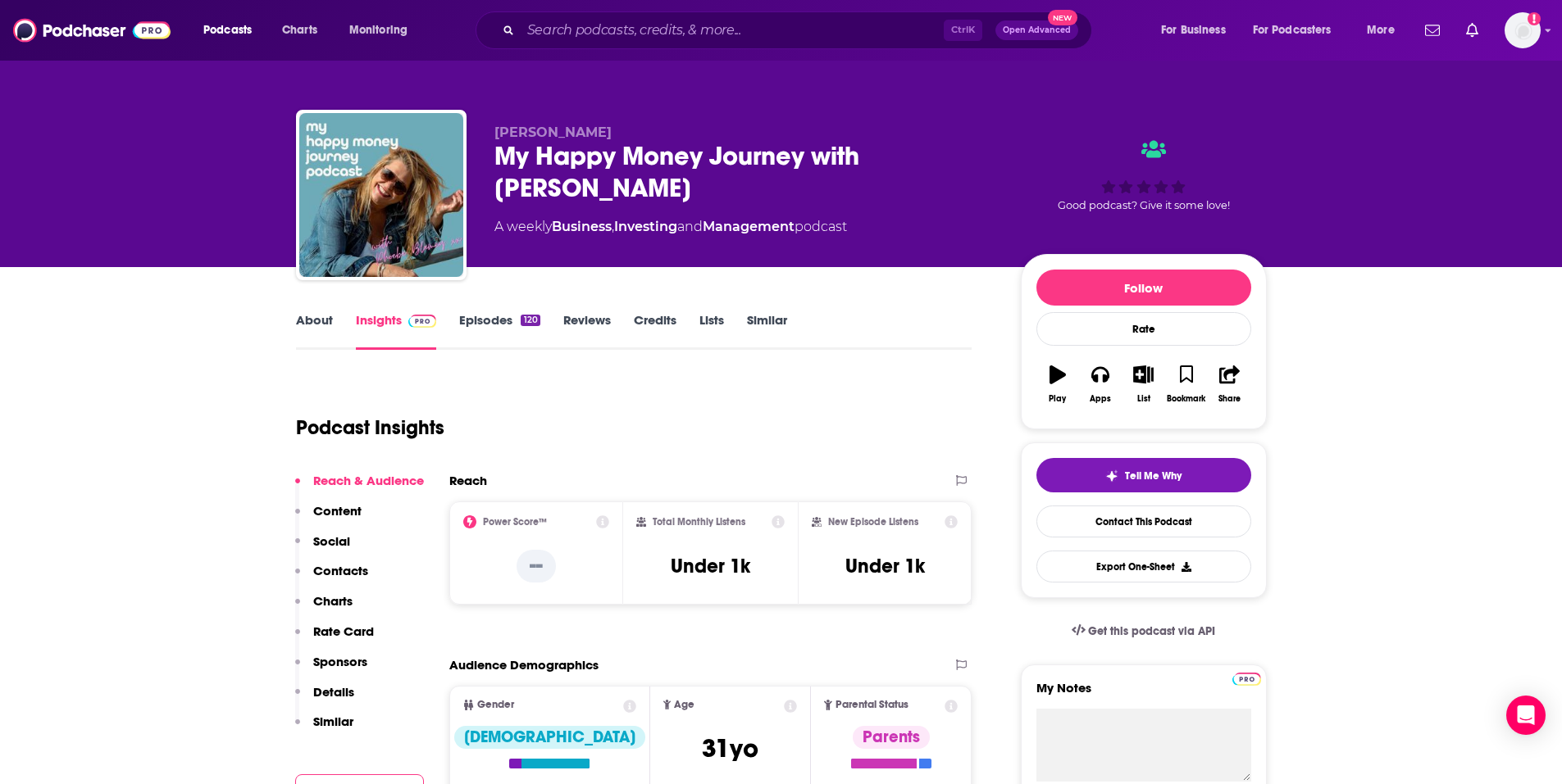
click at [480, 316] on link "Episodes 120" at bounding box center [498, 330] width 80 height 38
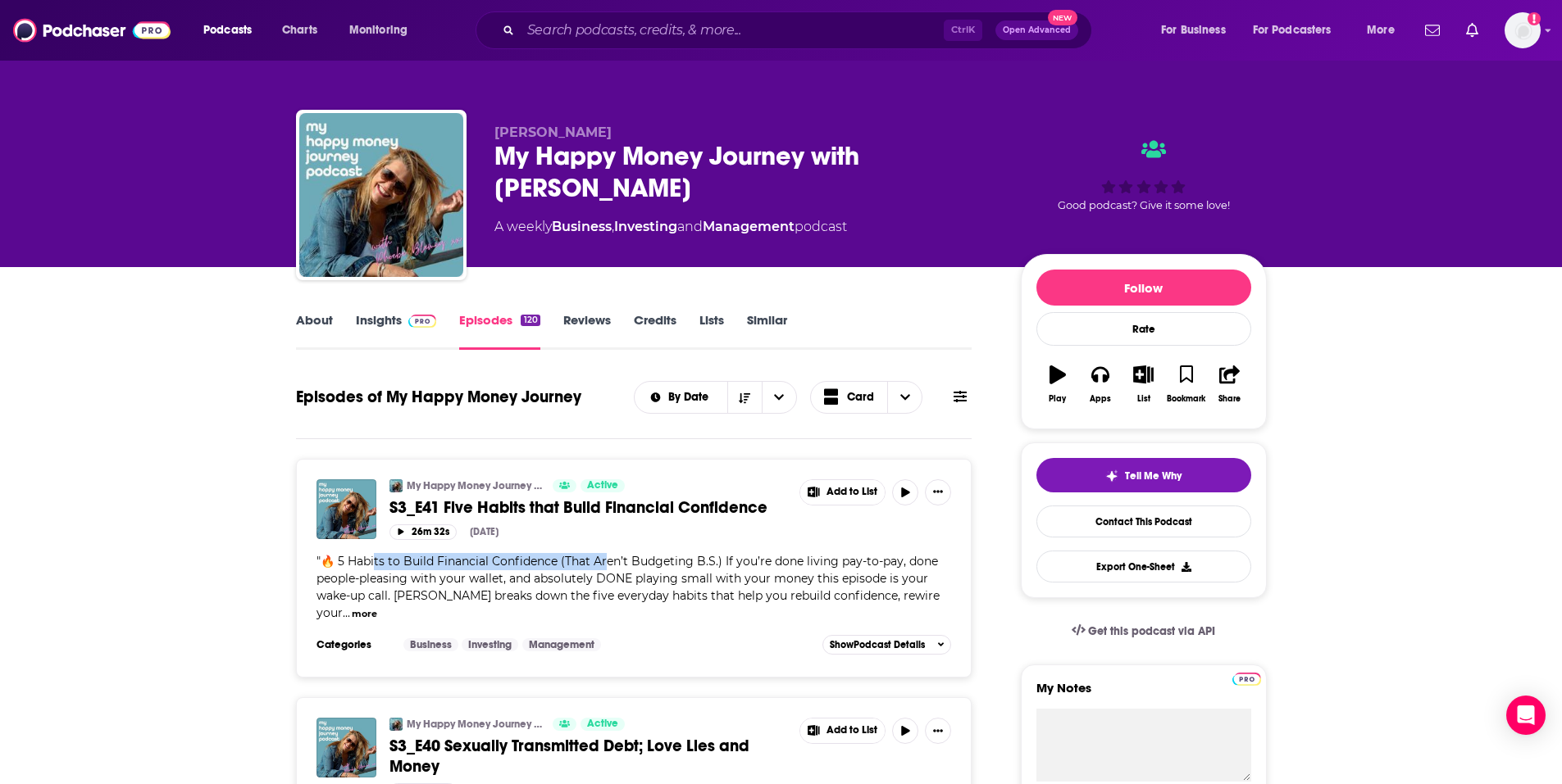
drag, startPoint x: 547, startPoint y: 557, endPoint x: 608, endPoint y: 556, distance: 61.0
click at [608, 556] on span "🔥 5 Habits to Build Financial Confidence (That Aren’t Budgeting B.S.) If you’re…" at bounding box center [627, 587] width 623 height 66
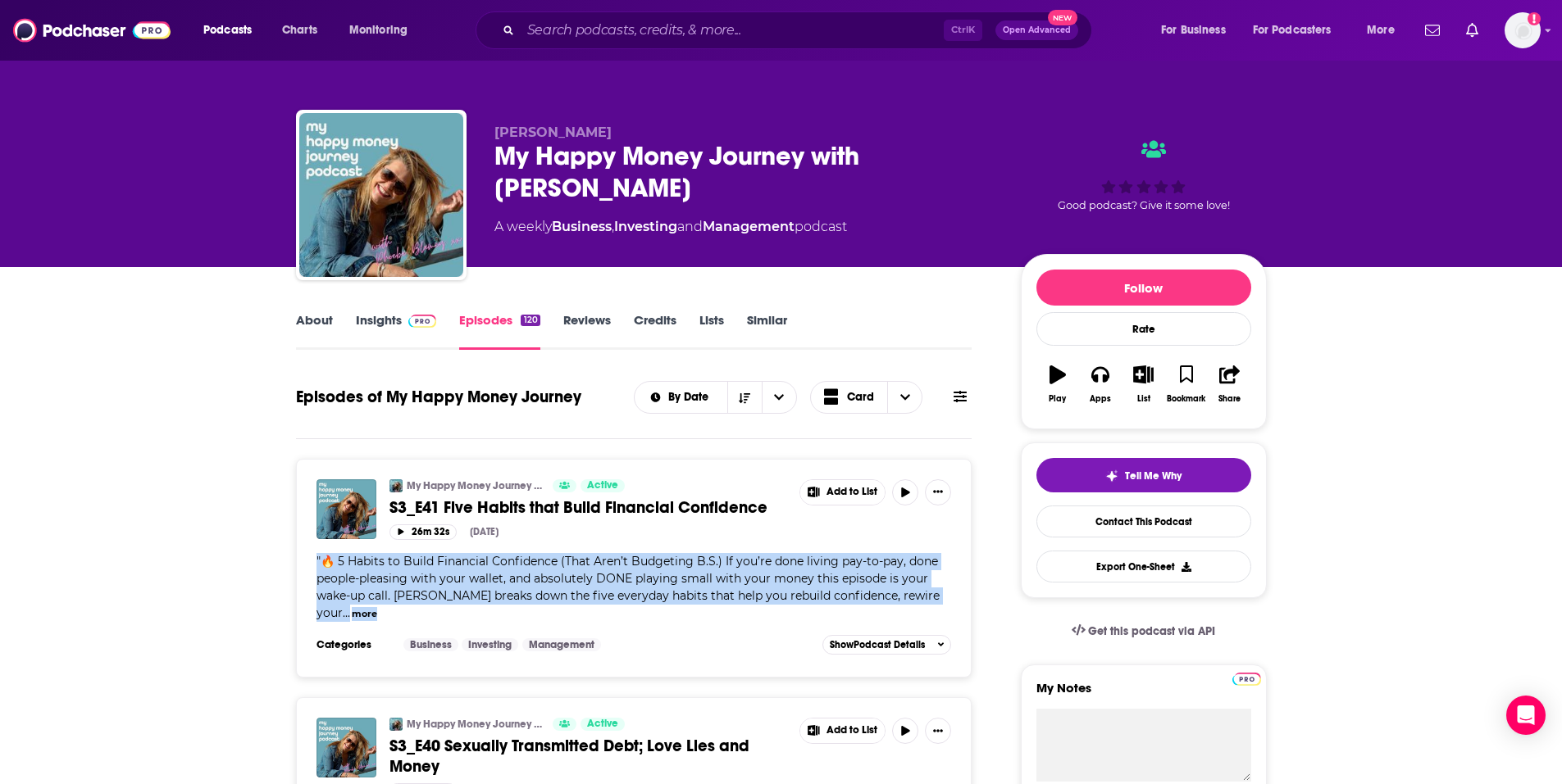
click at [608, 556] on span "🔥 5 Habits to Build Financial Confidence (That Aren’t Budgeting B.S.) If you’re…" at bounding box center [627, 587] width 623 height 66
click at [608, 559] on span "🔥 5 Habits to Build Financial Confidence (That Aren’t Budgeting B.S.) If you’re…" at bounding box center [627, 587] width 623 height 66
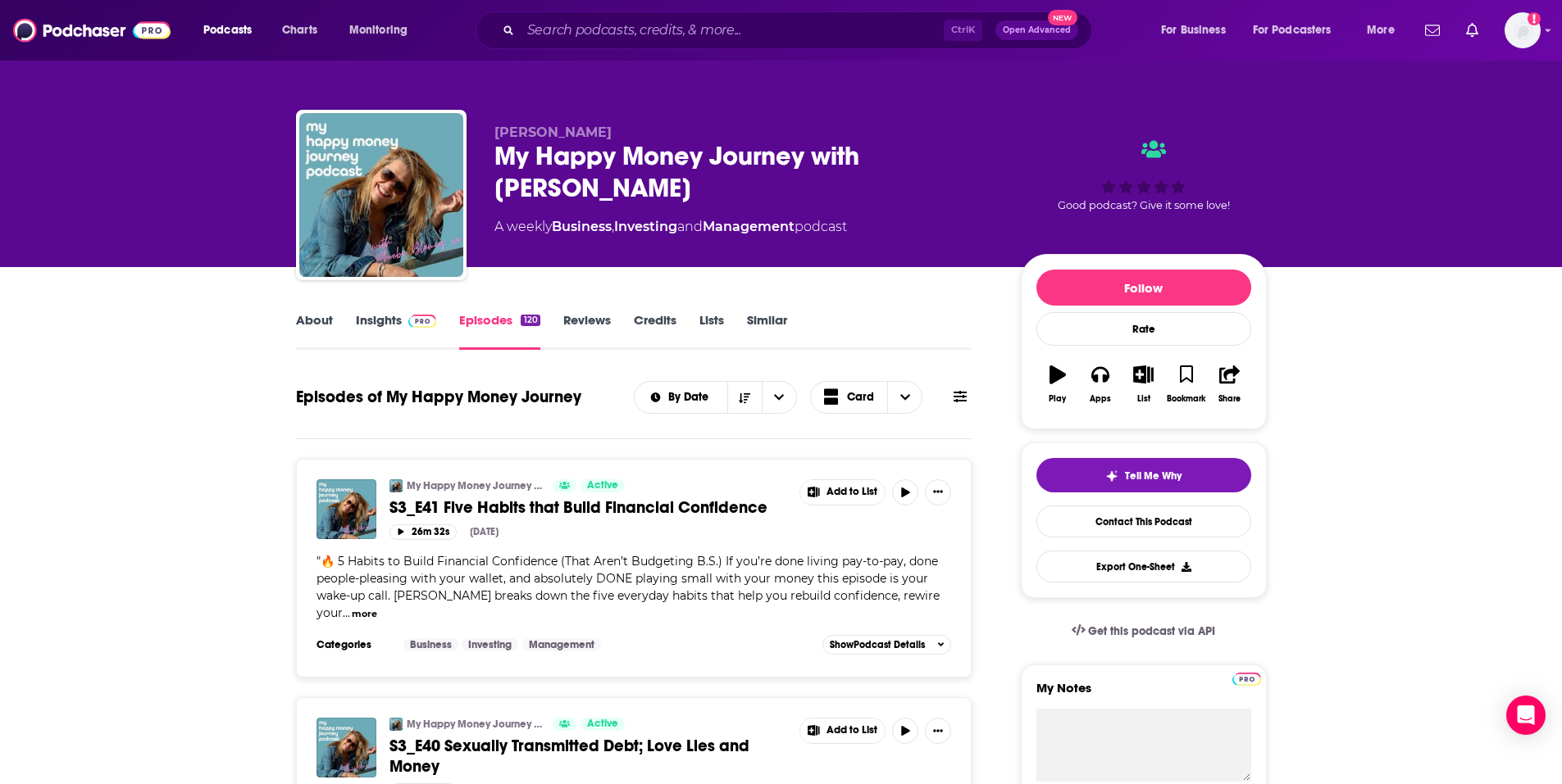
click at [565, 563] on span "🔥 5 Habits to Build Financial Confidence (That Aren’t Budgeting B.S.) If you’re…" at bounding box center [627, 587] width 623 height 66
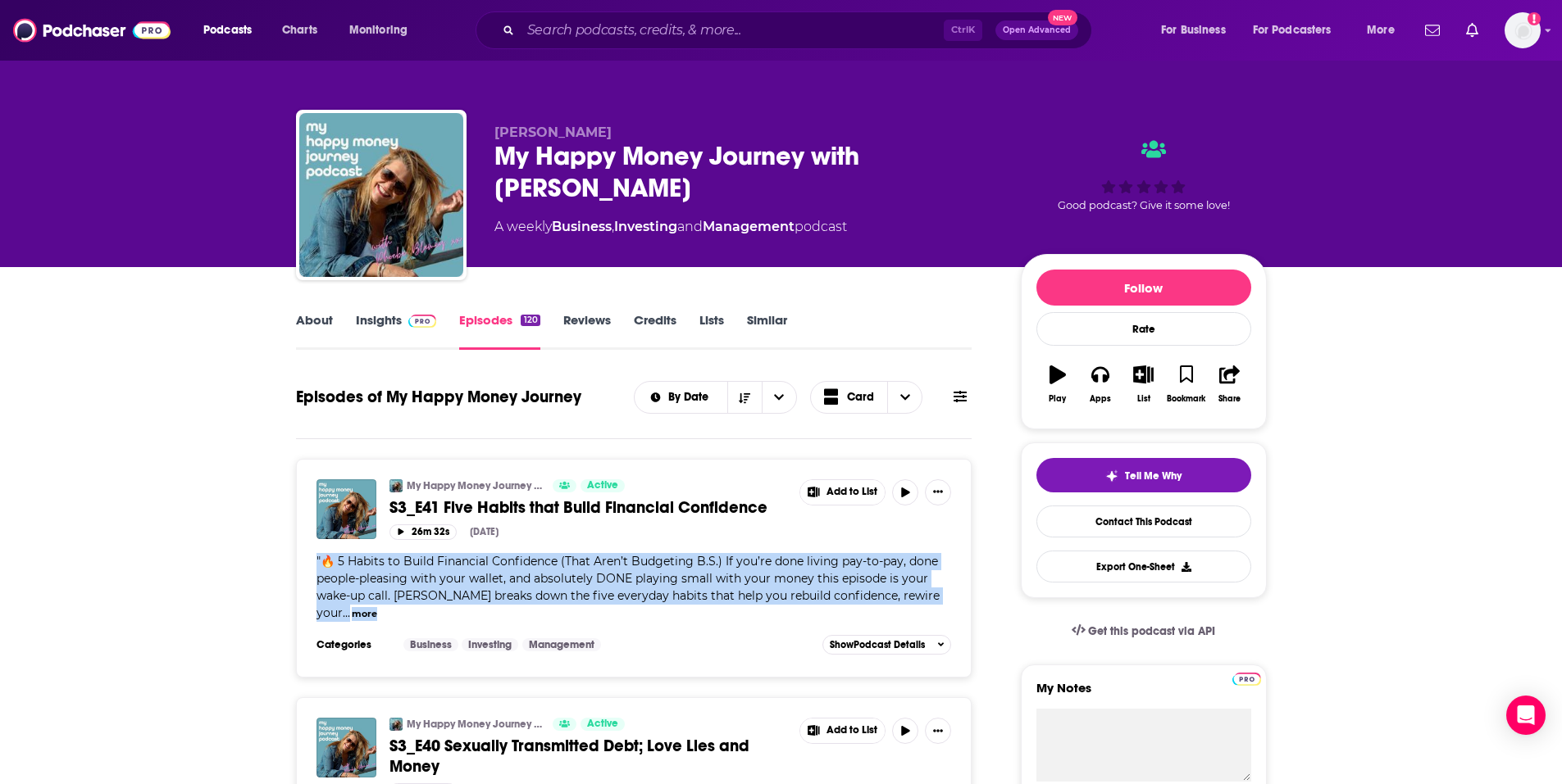
click at [565, 563] on span "🔥 5 Habits to Build Financial Confidence (That Aren’t Budgeting B.S.) If you’re…" at bounding box center [627, 587] width 623 height 66
click at [534, 566] on span "🔥 5 Habits to Build Financial Confidence (That Aren’t Budgeting B.S.) If you’re…" at bounding box center [627, 587] width 623 height 66
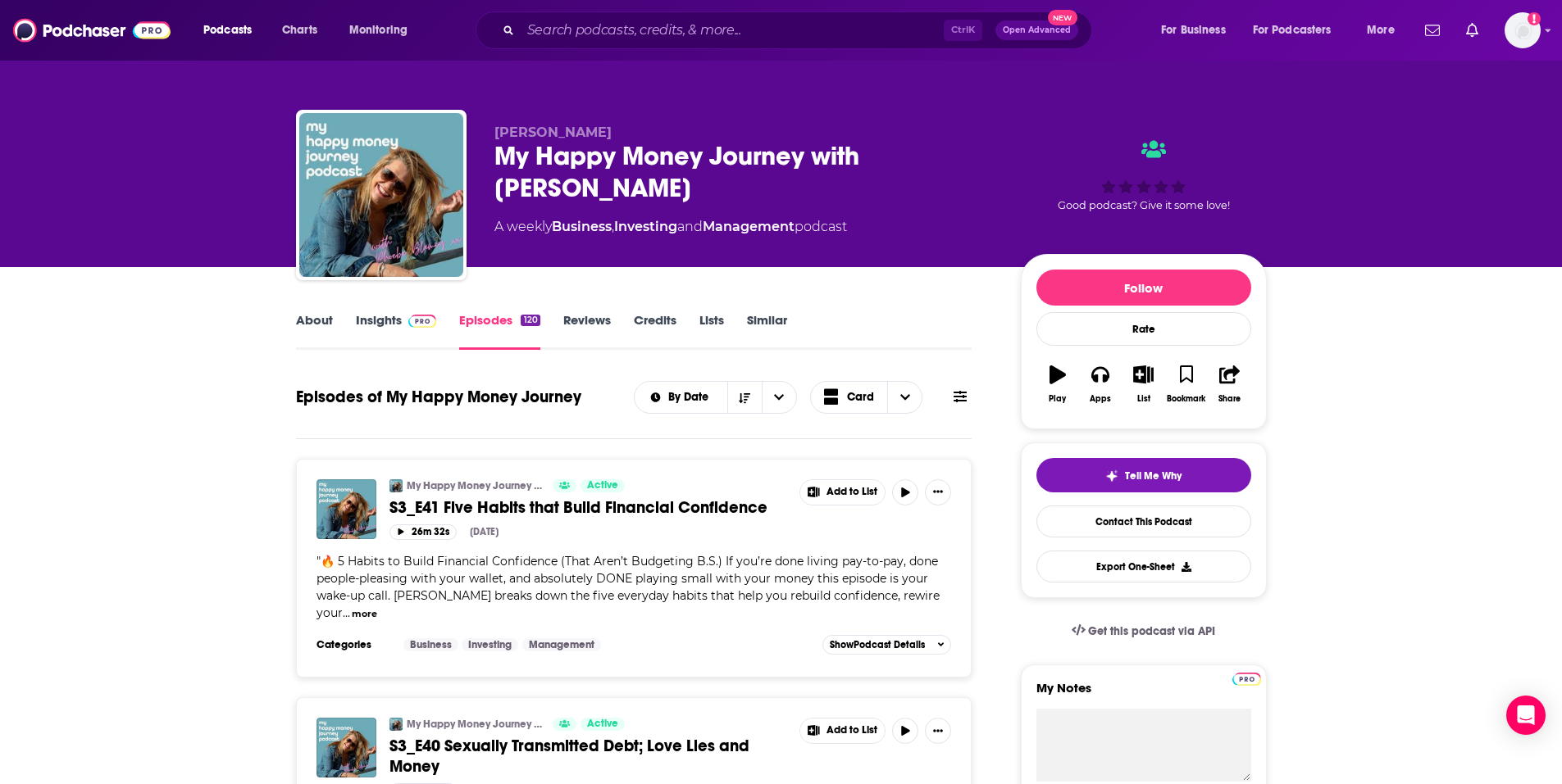
click at [480, 569] on div "" 🔥 5 Habits to Build Financial Confidence (That Aren’t Budgeting B.S.) If you’…" at bounding box center [633, 587] width 635 height 69
click at [478, 569] on div "" 🔥 5 Habits to Build Financial Confidence (That Aren’t Budgeting B.S.) If you’…" at bounding box center [633, 587] width 635 height 69
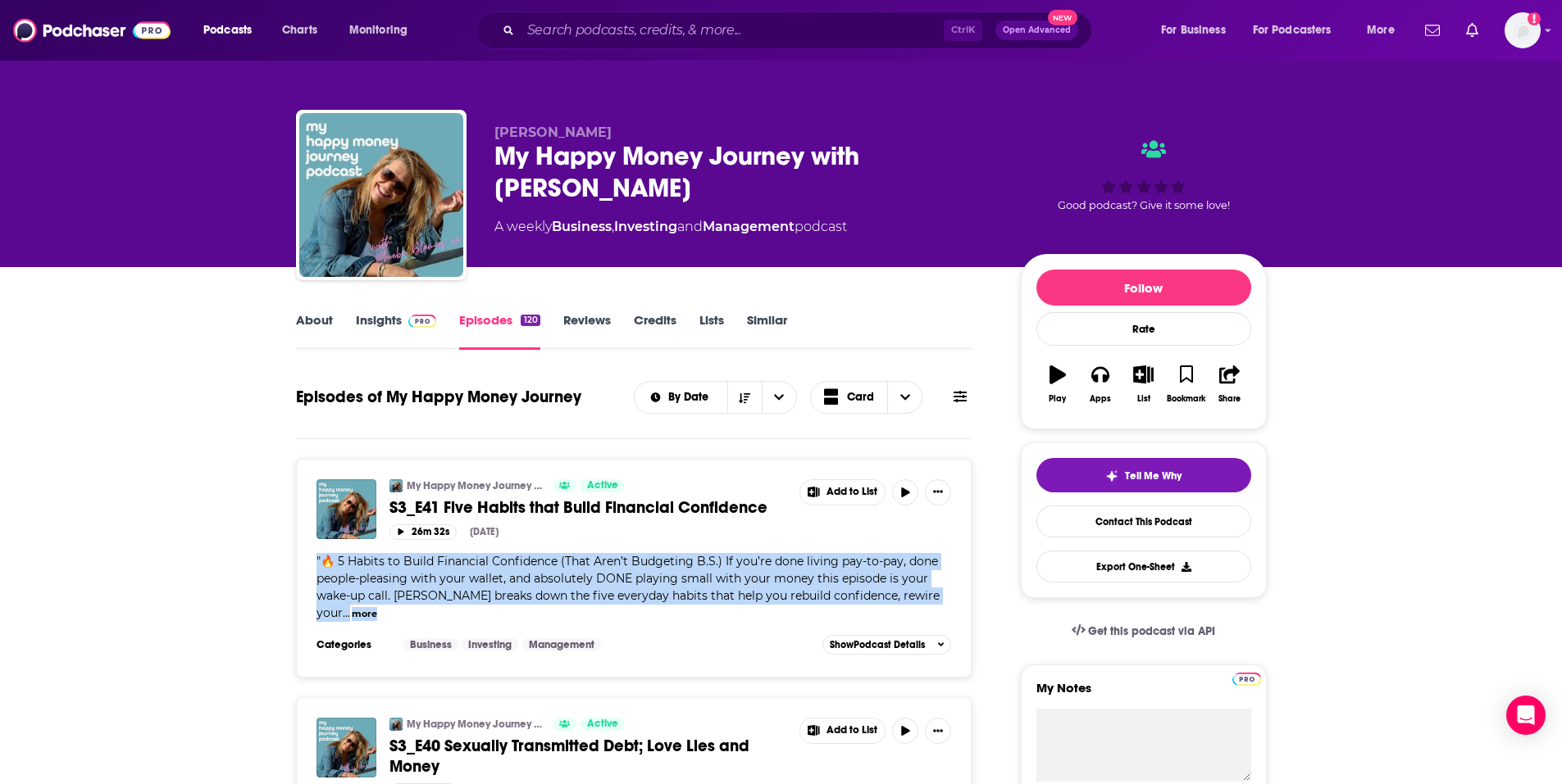
click at [441, 572] on span "🔥 5 Habits to Build Financial Confidence (That Aren’t Budgeting B.S.) If you’re…" at bounding box center [627, 587] width 623 height 66
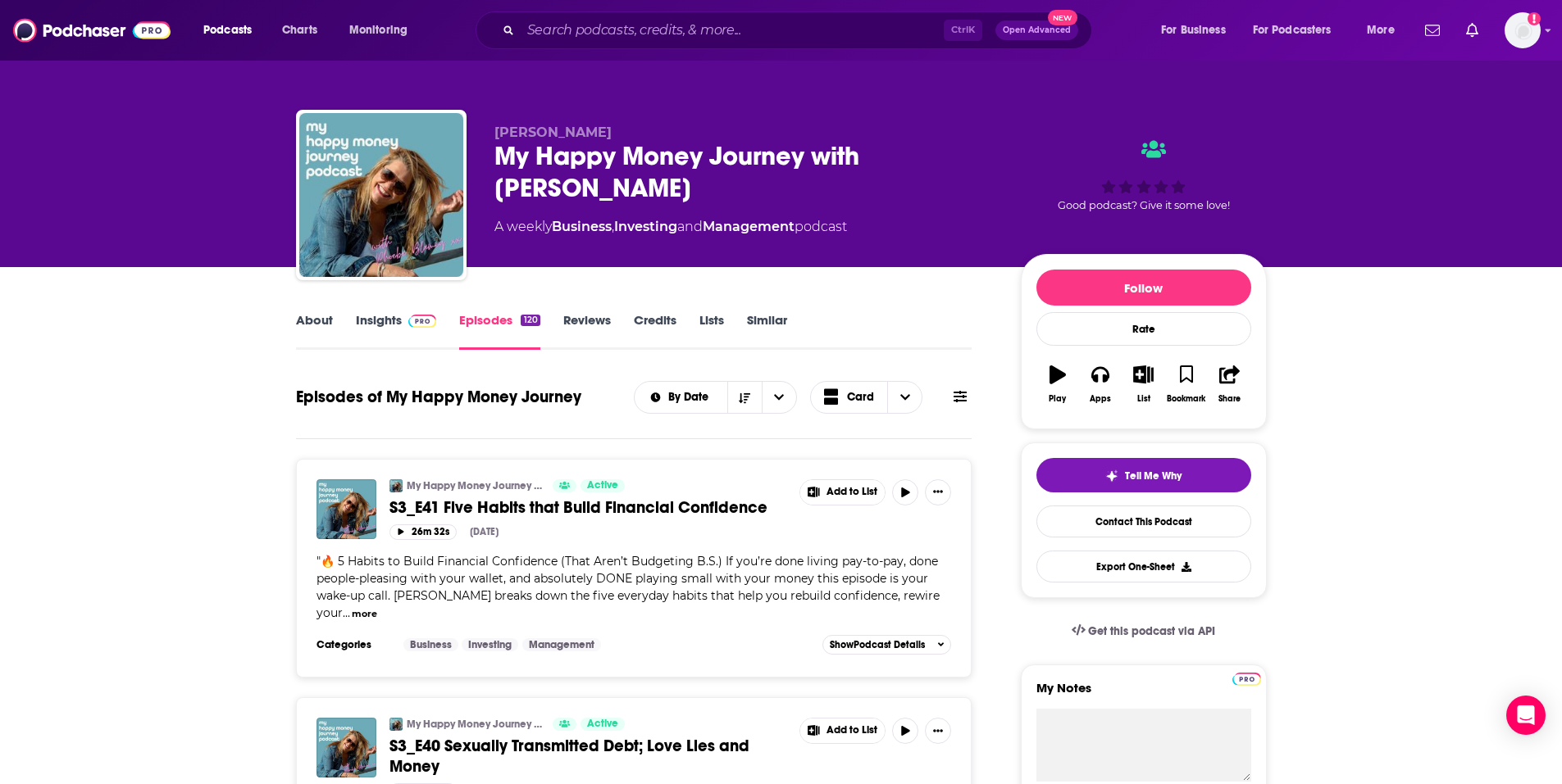
click at [434, 572] on span "🔥 5 Habits to Build Financial Confidence (That Aren’t Budgeting B.S.) If you’re…" at bounding box center [627, 587] width 623 height 66
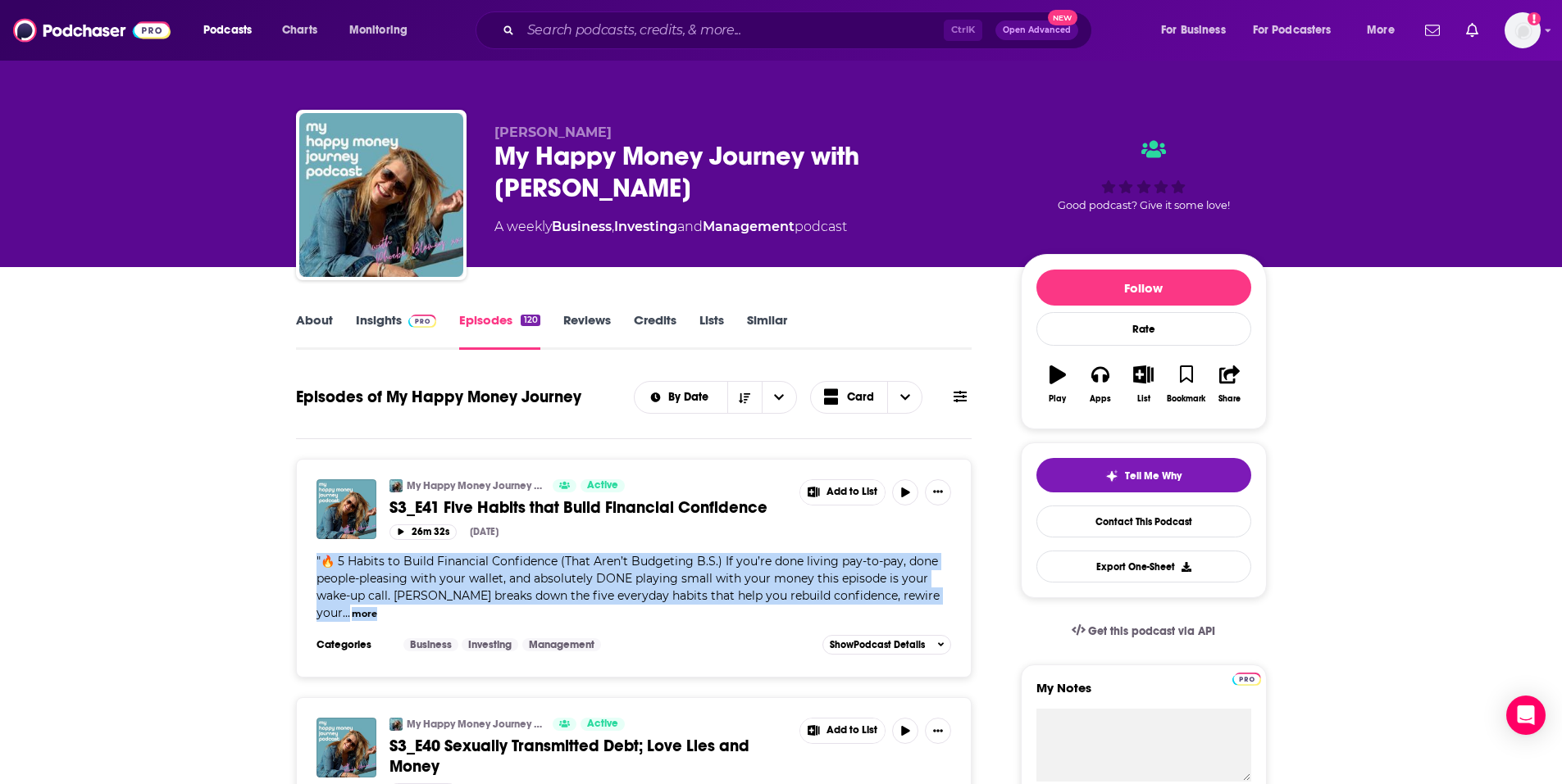
click at [434, 572] on span "🔥 5 Habits to Build Financial Confidence (That Aren’t Budgeting B.S.) If you’re…" at bounding box center [627, 587] width 623 height 66
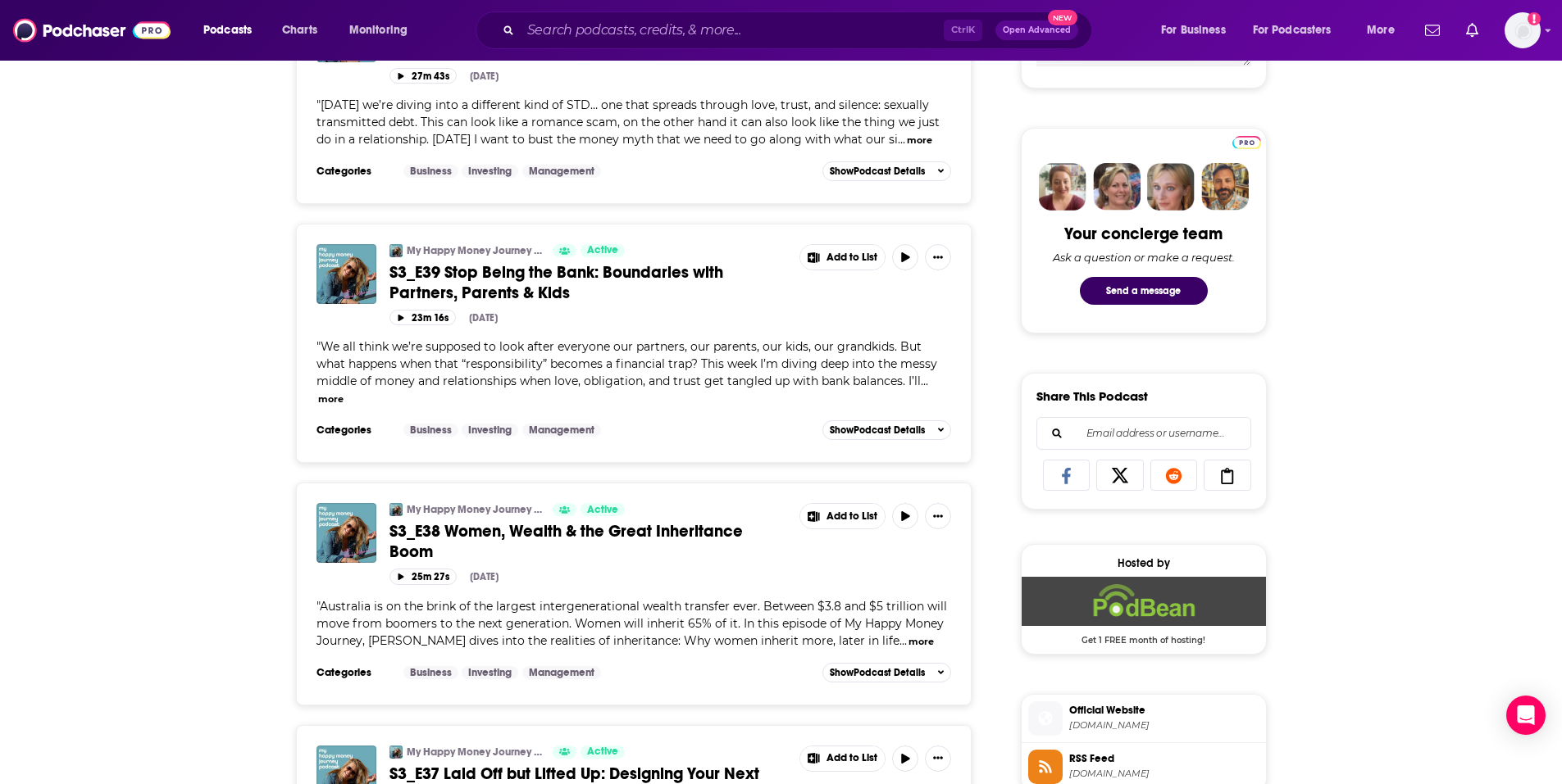
scroll to position [491, 0]
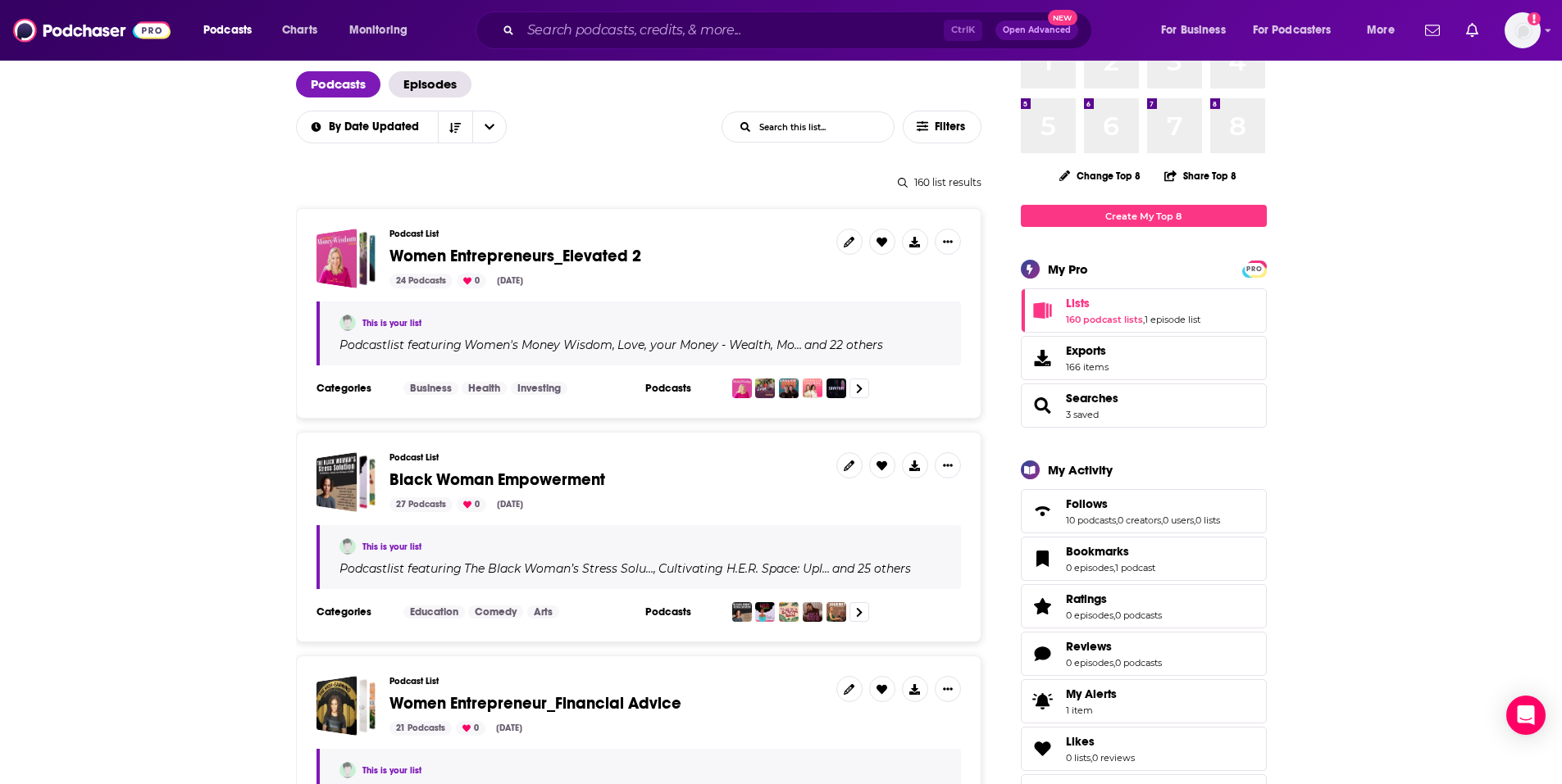
scroll to position [82, 0]
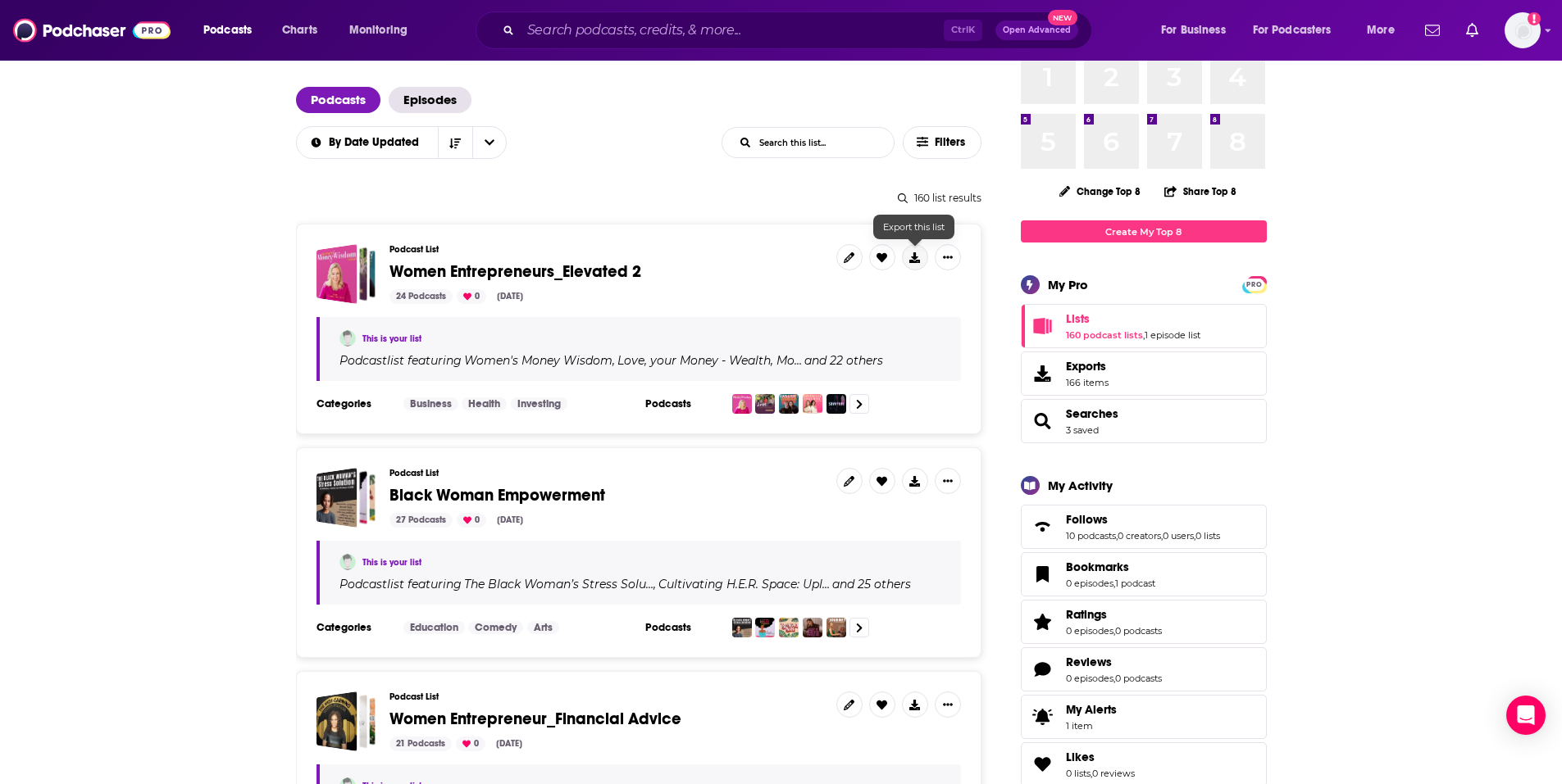
click at [917, 265] on button at bounding box center [914, 257] width 26 height 26
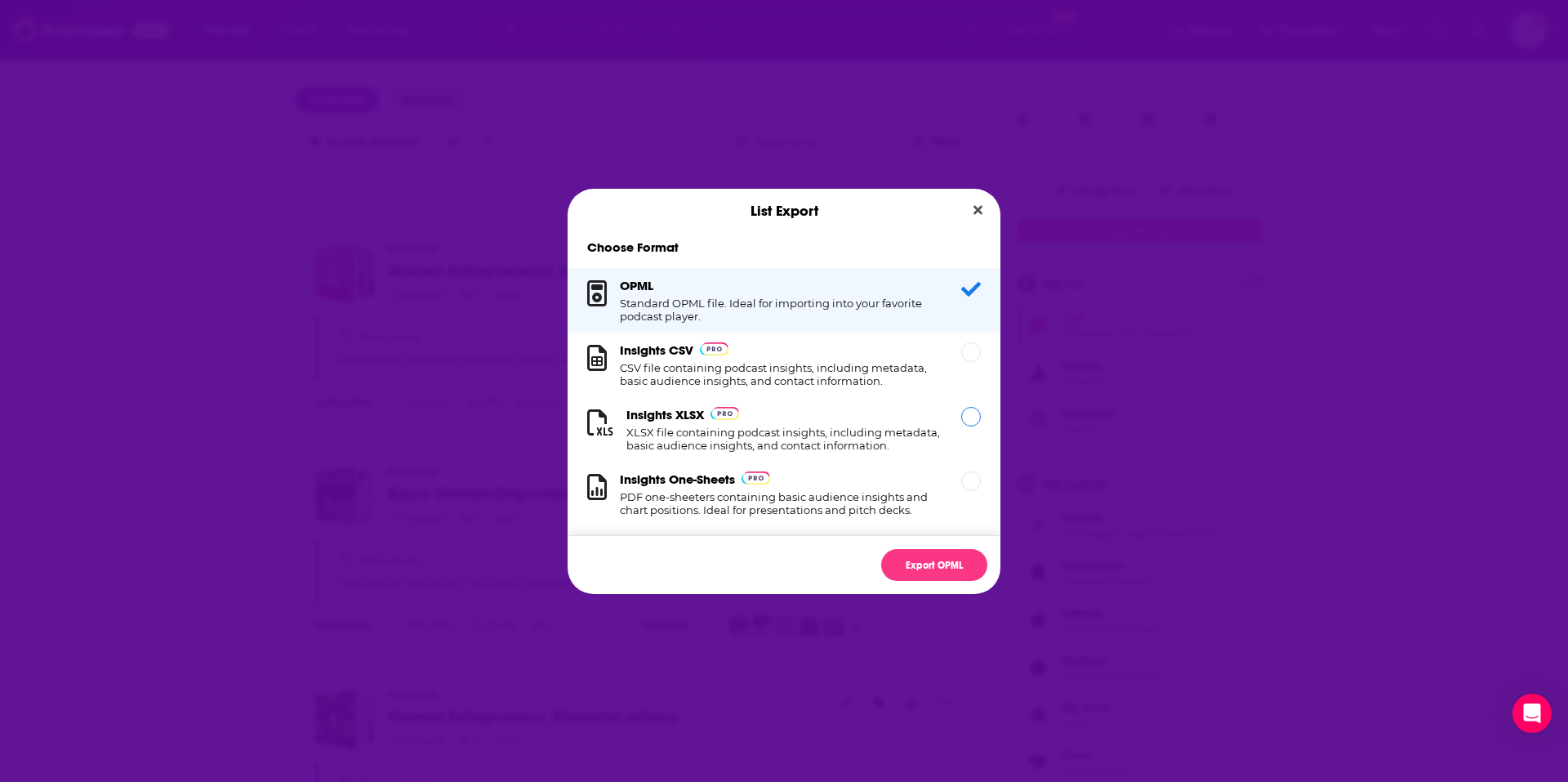
click at [722, 415] on img "Dialog" at bounding box center [726, 414] width 29 height 14
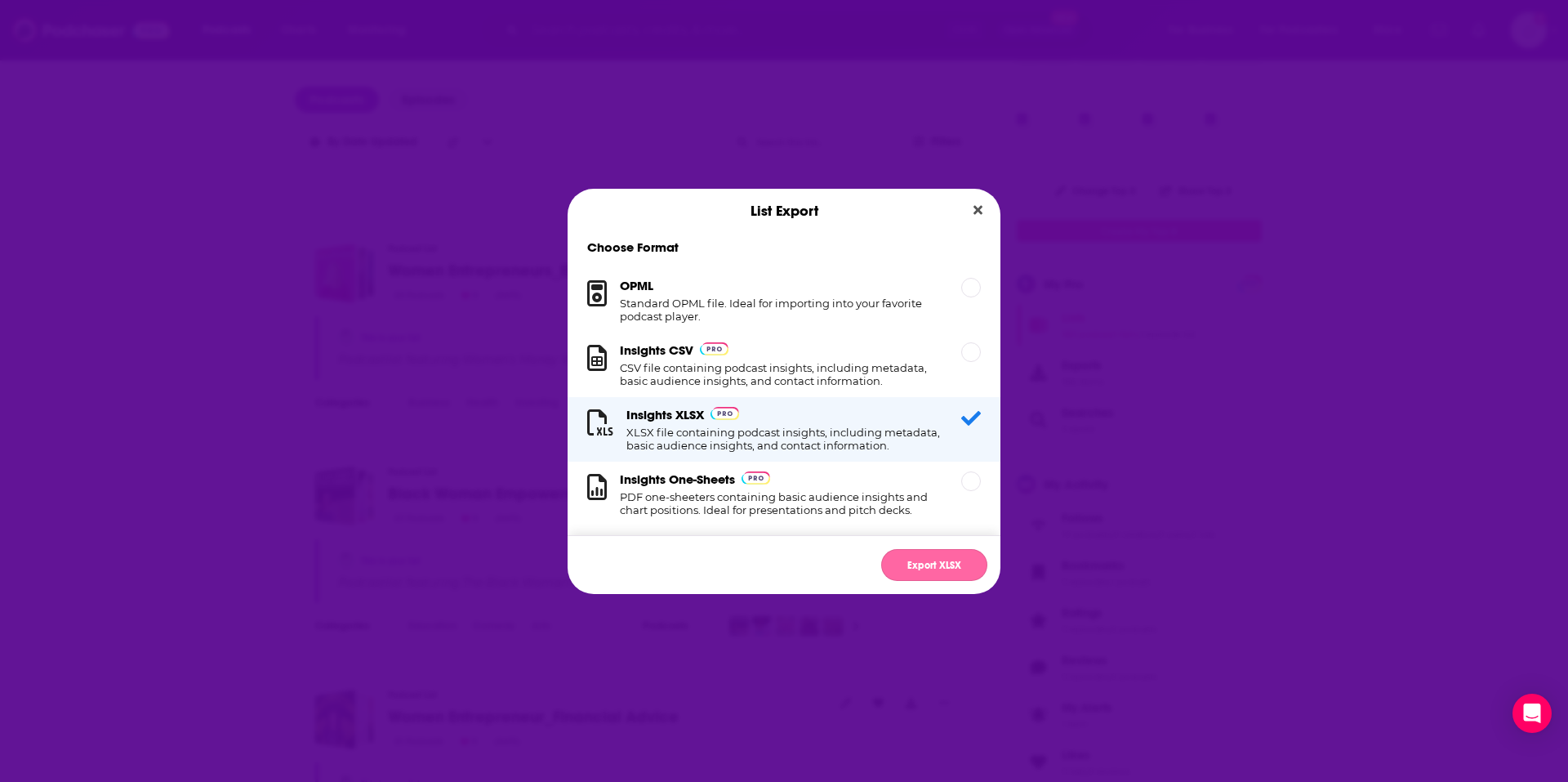
click at [953, 576] on button "Export XLSX" at bounding box center [934, 565] width 106 height 32
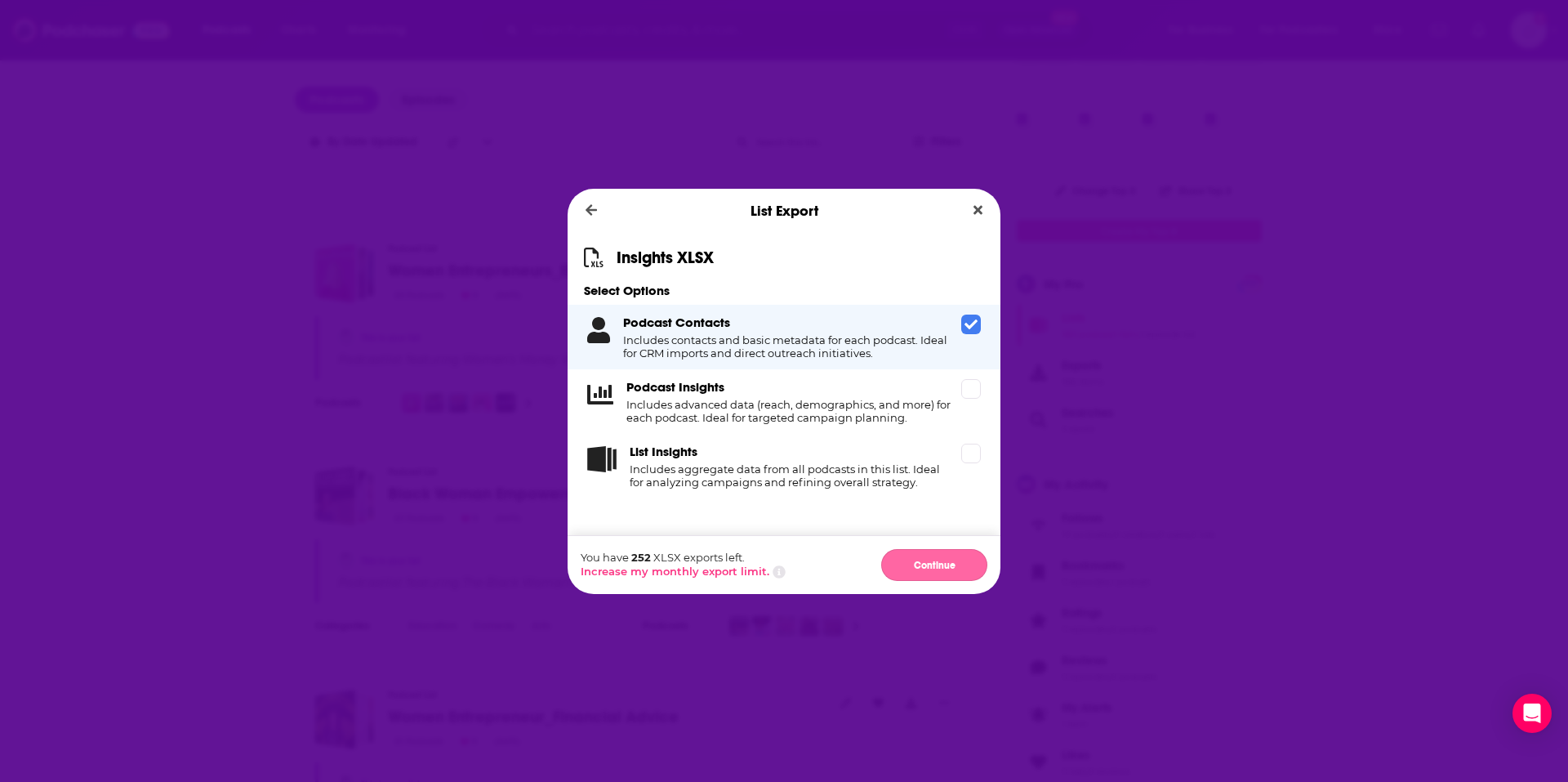
click at [918, 565] on button "Continue" at bounding box center [934, 565] width 106 height 32
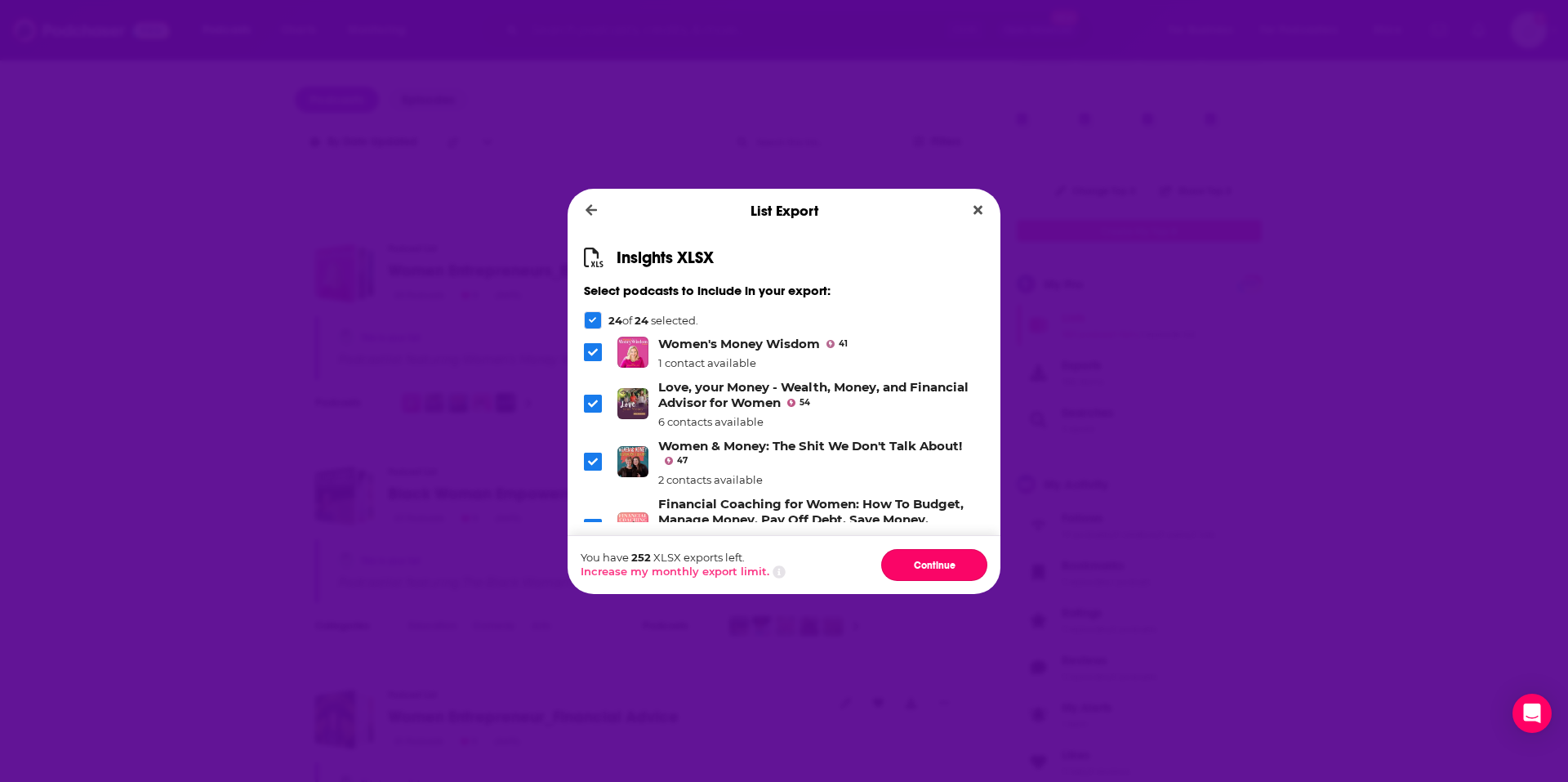
click at [918, 565] on button "Continue" at bounding box center [934, 565] width 106 height 32
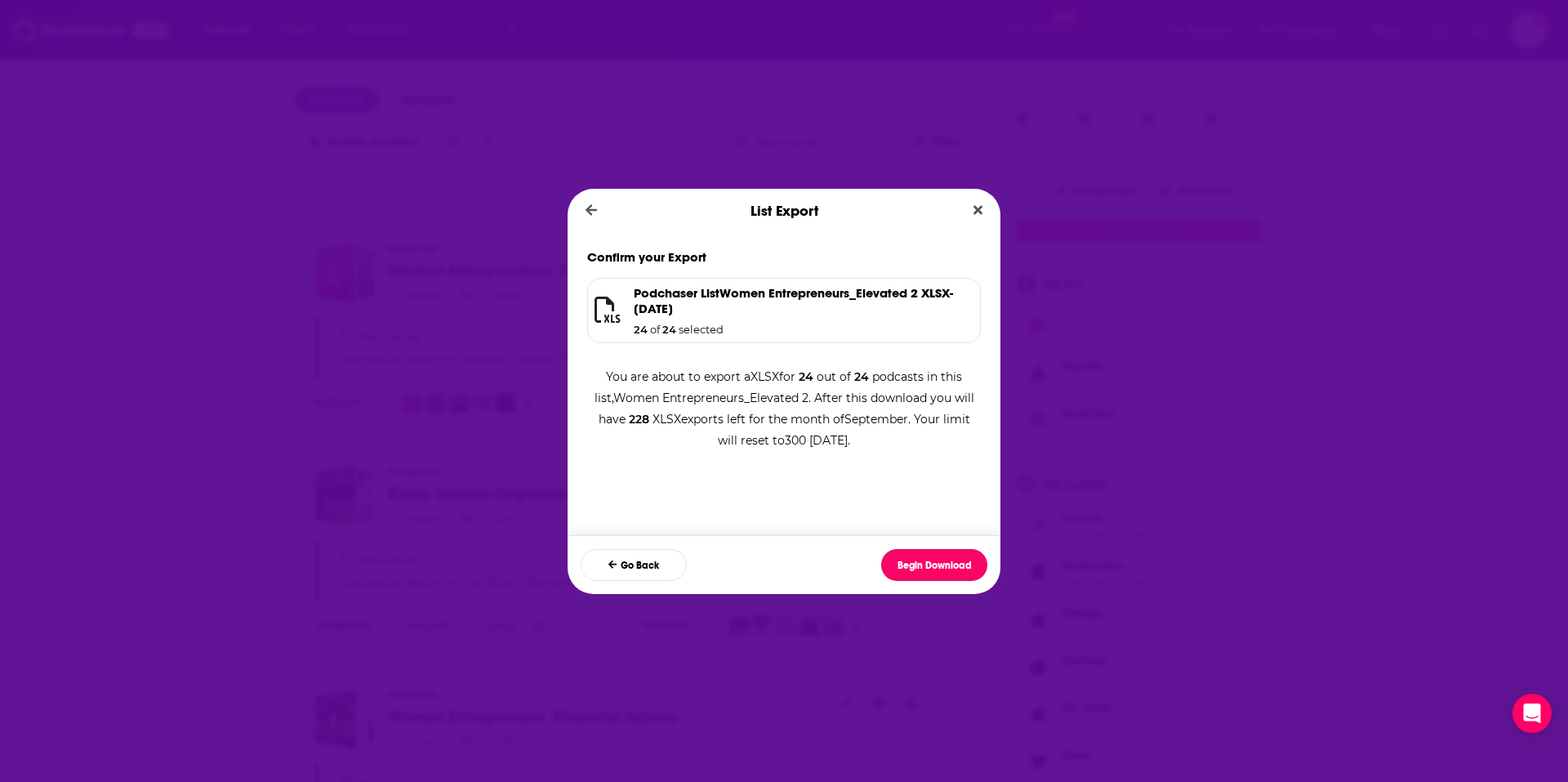
click at [918, 565] on button "Begin Download" at bounding box center [934, 565] width 106 height 32
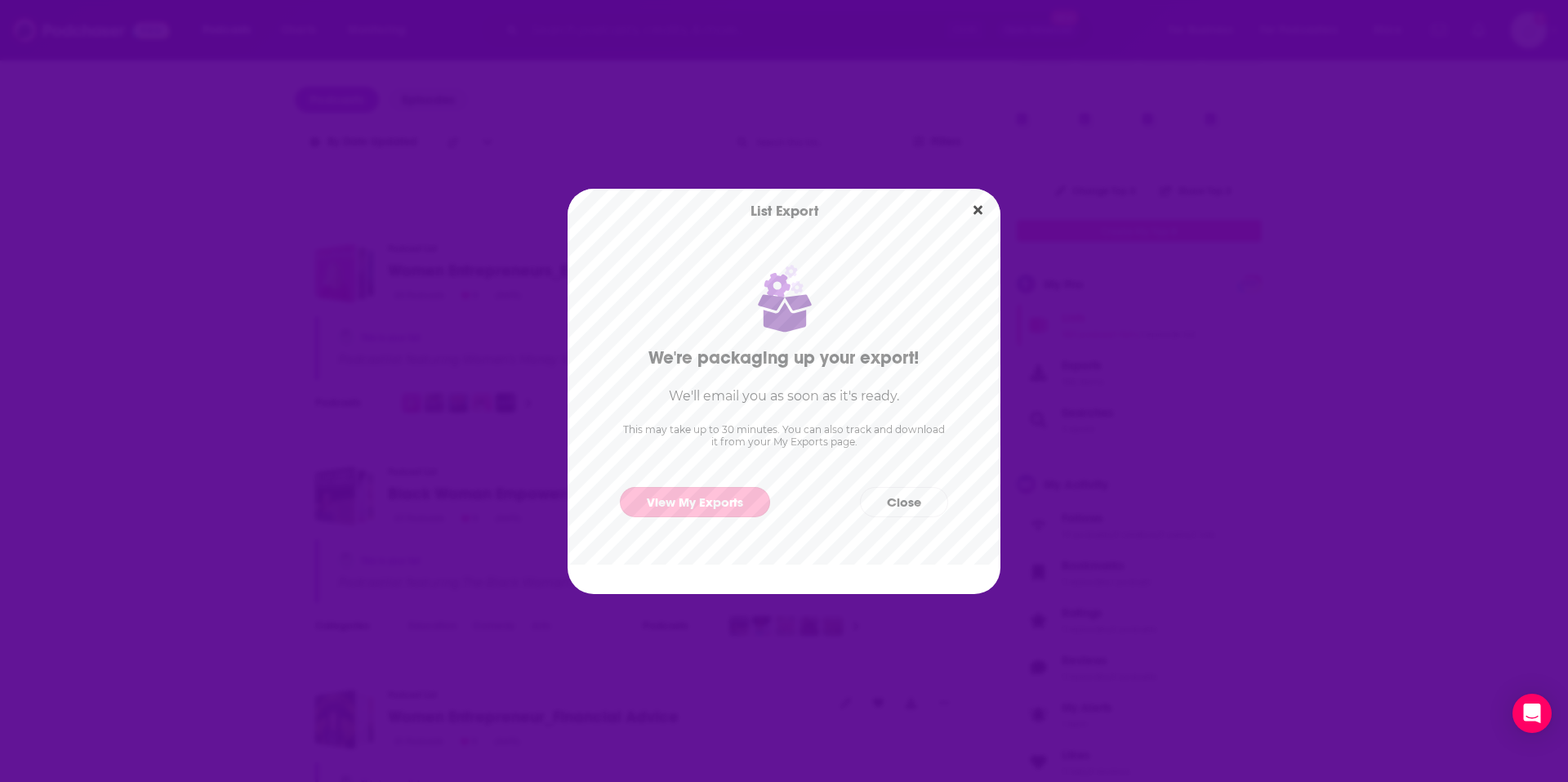
click at [703, 509] on link "View My Exports" at bounding box center [696, 502] width 151 height 30
